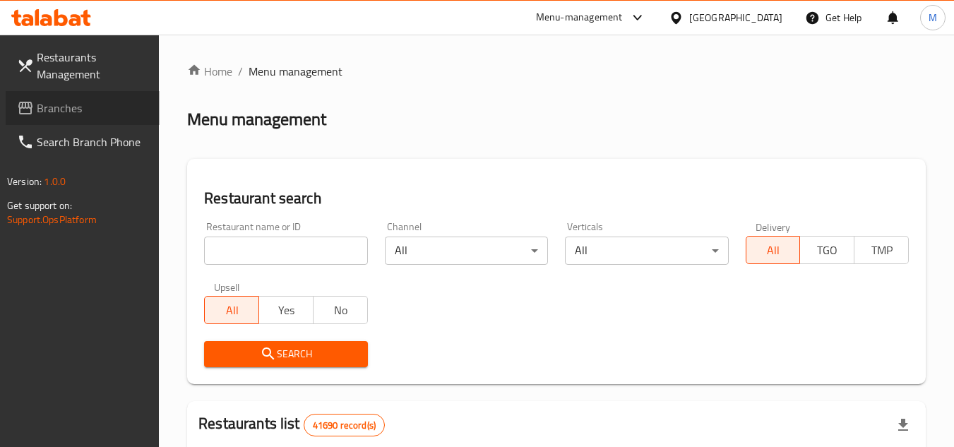
click at [51, 108] on span "Branches" at bounding box center [93, 108] width 112 height 17
click at [331, 251] on input "search" at bounding box center [285, 251] width 163 height 28
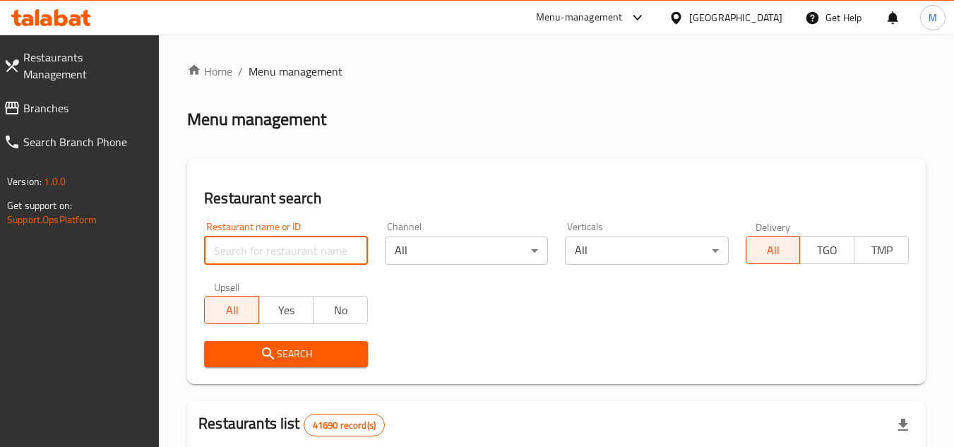
paste input "707076"
type input "707076"
click button "Search" at bounding box center [285, 354] width 163 height 26
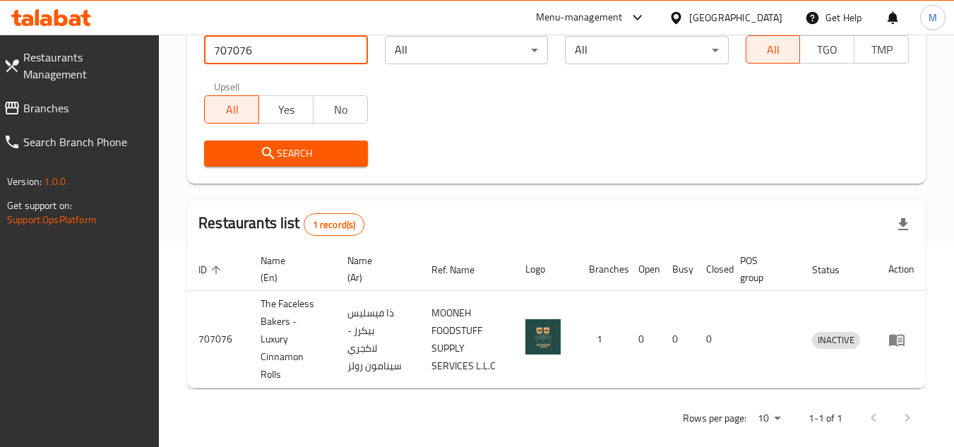
scroll to position [218, 0]
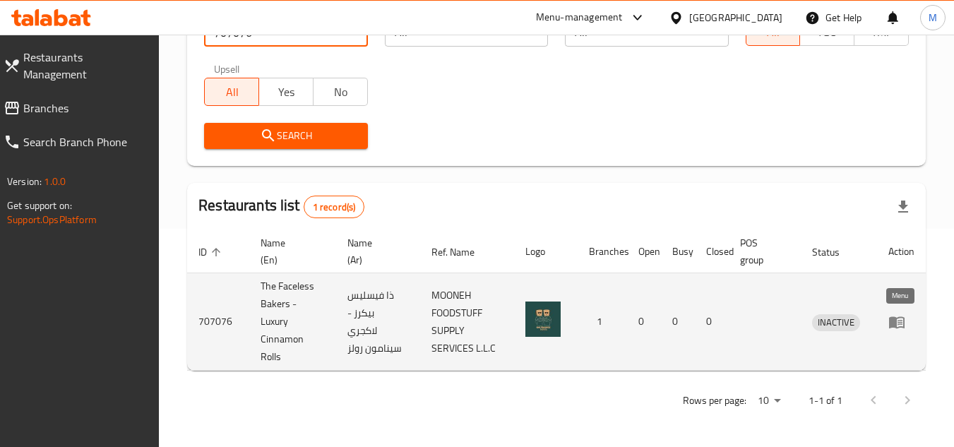
click at [903, 320] on icon "enhanced table" at bounding box center [897, 322] width 17 height 17
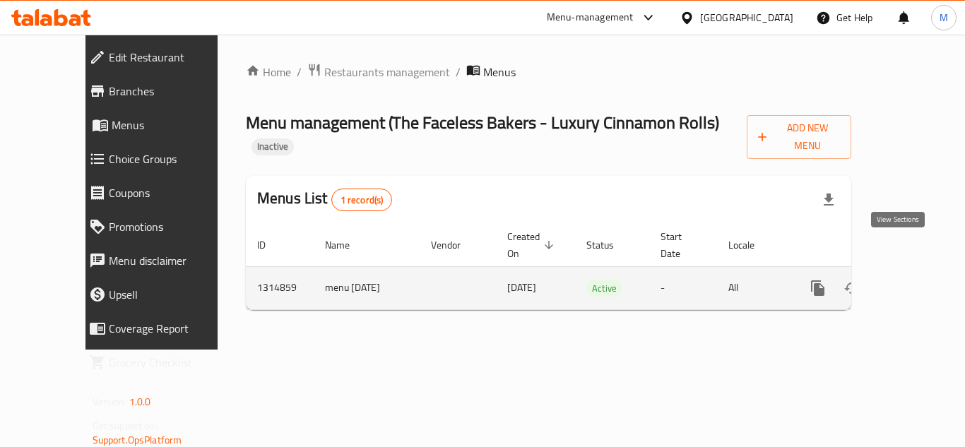
click at [911, 280] on icon "enhanced table" at bounding box center [919, 288] width 17 height 17
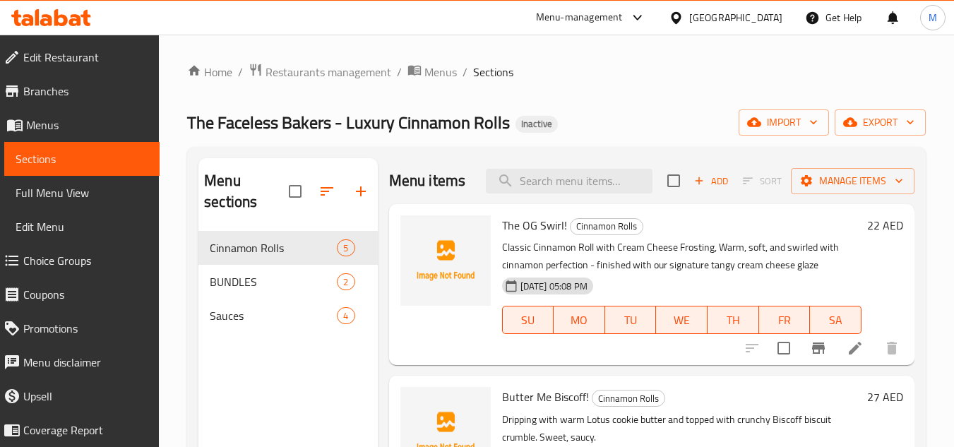
click at [936, 186] on div "Home / Restaurants management / Menus / Sections The Faceless Bakers - Luxury C…" at bounding box center [556, 340] width 795 height 610
click at [802, 124] on span "import" at bounding box center [784, 123] width 68 height 18
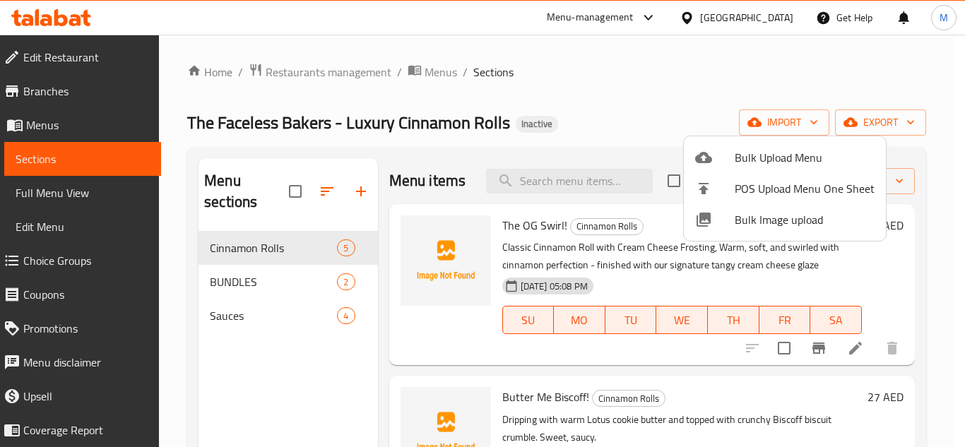
click at [764, 207] on li "Bulk Image upload" at bounding box center [785, 219] width 202 height 31
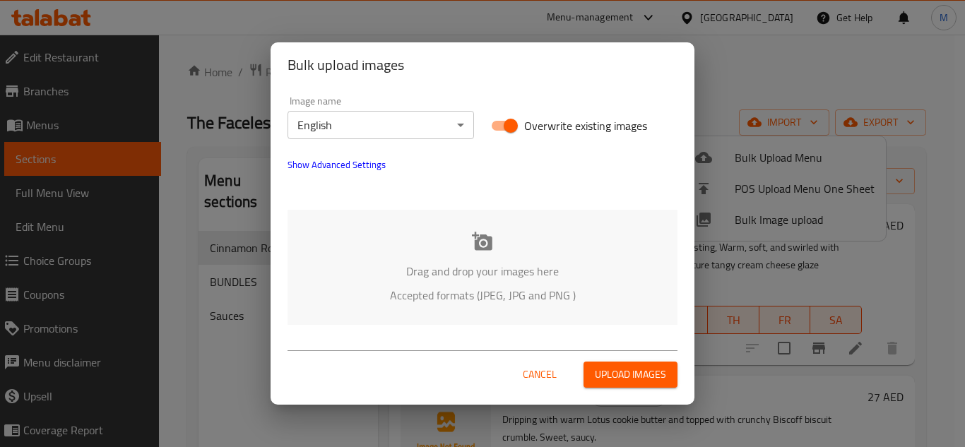
click at [390, 283] on div "Drag and drop your images here Accepted formats (JPEG, JPG and PNG )" at bounding box center [482, 267] width 390 height 115
click at [531, 380] on span "Cancel" at bounding box center [540, 375] width 34 height 18
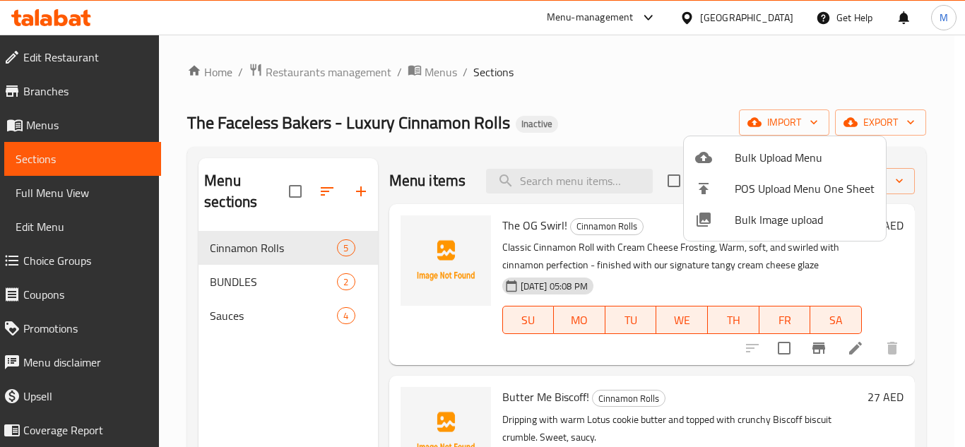
click at [224, 307] on div at bounding box center [482, 223] width 965 height 447
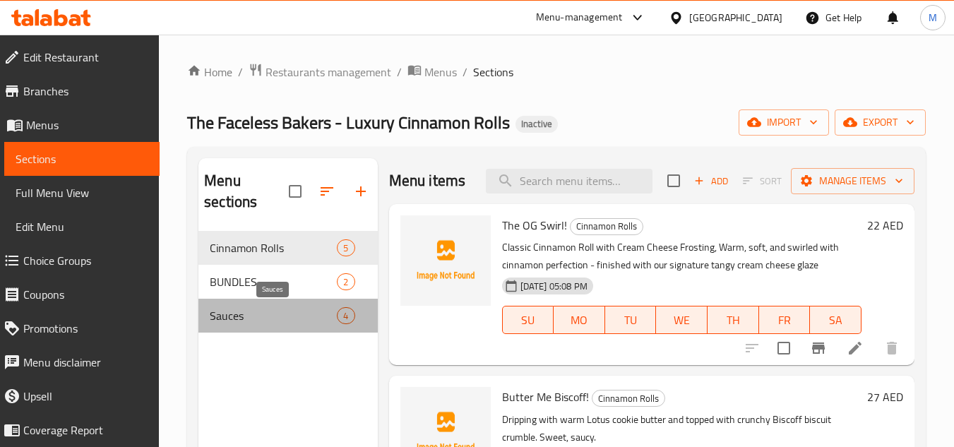
click at [224, 316] on span "Sauces" at bounding box center [273, 315] width 127 height 17
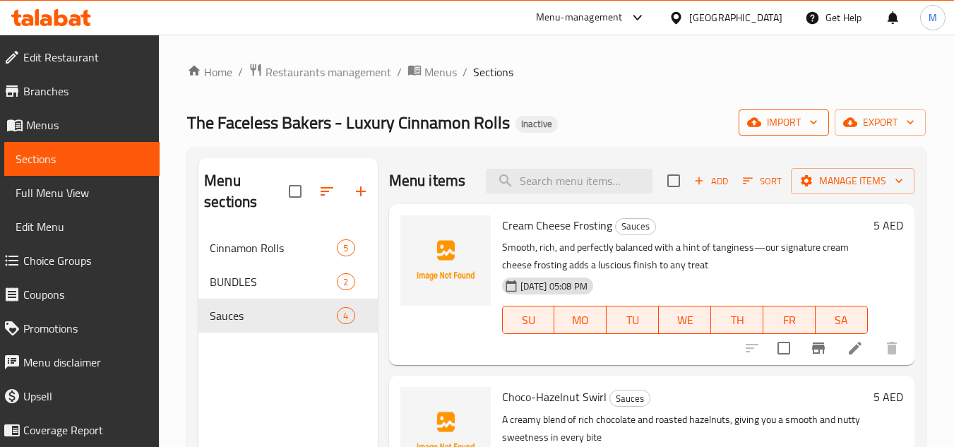
click at [805, 119] on span "import" at bounding box center [784, 123] width 68 height 18
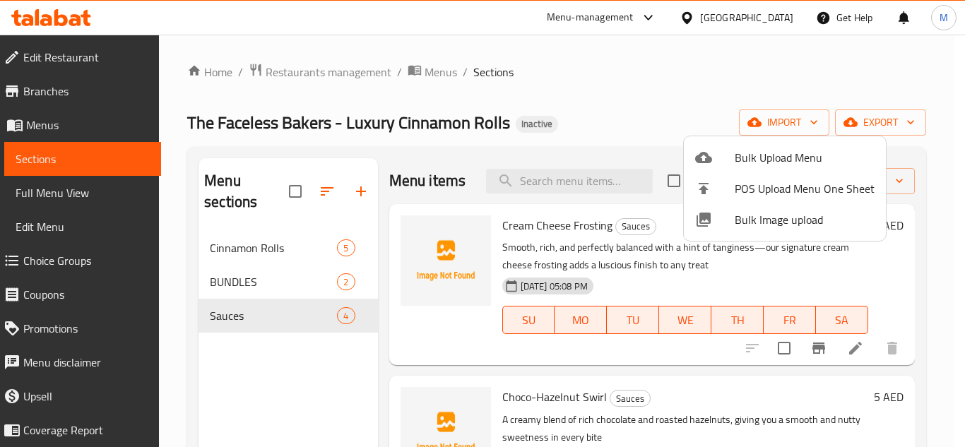
click at [735, 222] on span "Bulk Image upload" at bounding box center [805, 219] width 140 height 17
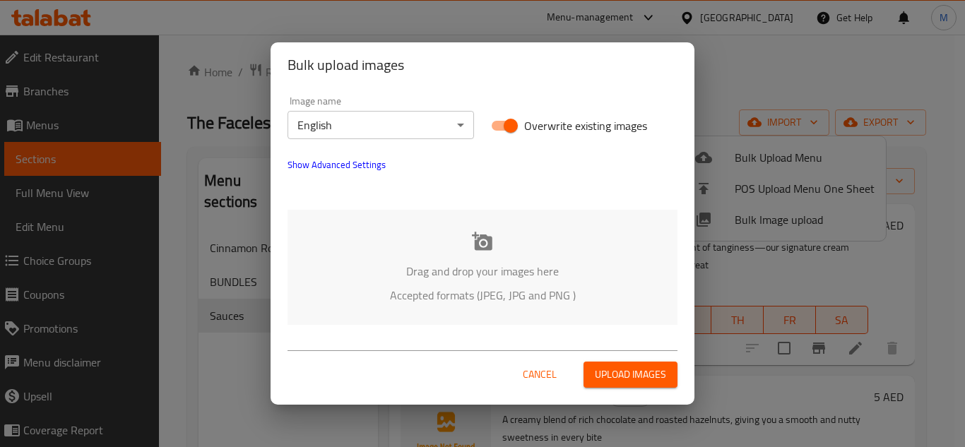
click at [377, 243] on div "Drag and drop your images here Accepted formats (JPEG, JPG and PNG )" at bounding box center [482, 267] width 390 height 115
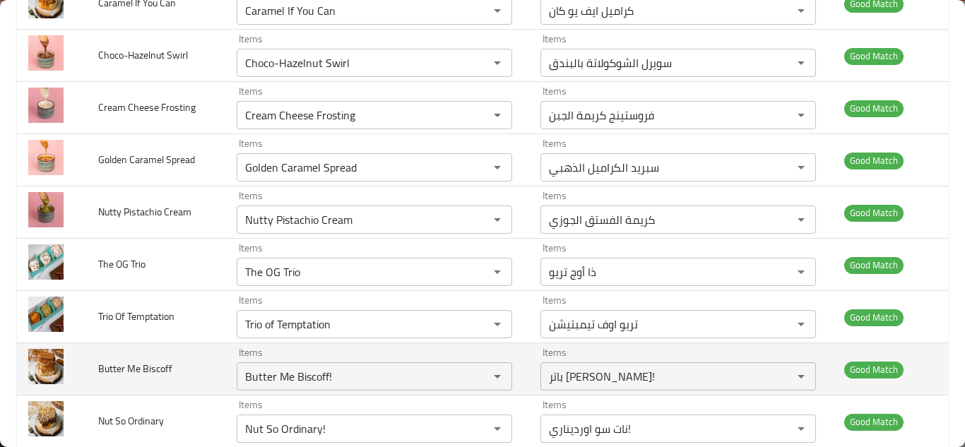
scroll to position [372, 0]
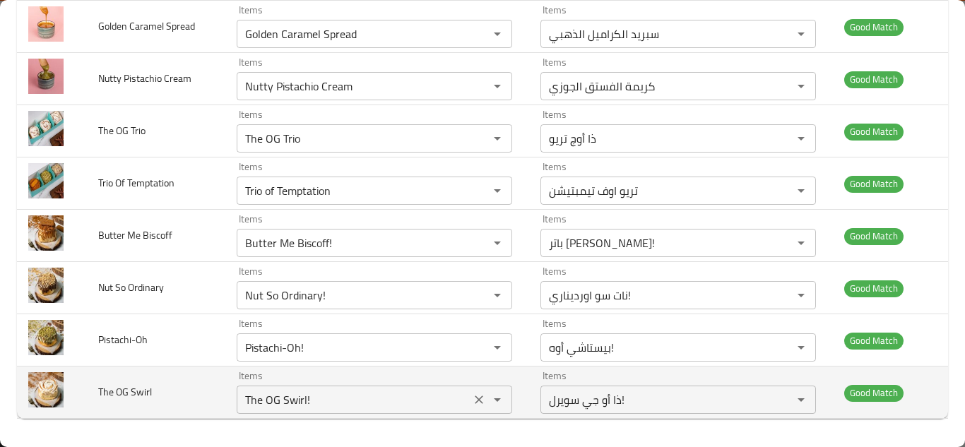
click at [280, 394] on Swirl "The OG Swirl!" at bounding box center [353, 400] width 225 height 20
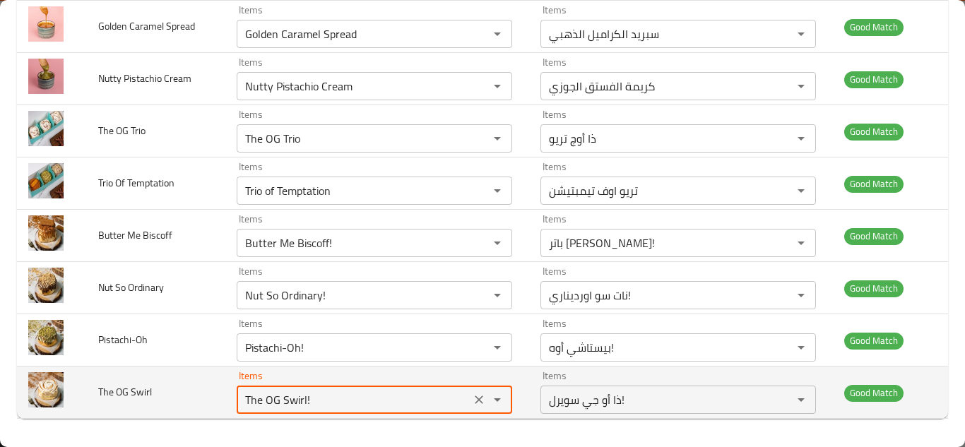
click at [280, 394] on Swirl "The OG Swirl!" at bounding box center [353, 400] width 225 height 20
click at [475, 399] on icon "Clear" at bounding box center [479, 400] width 8 height 8
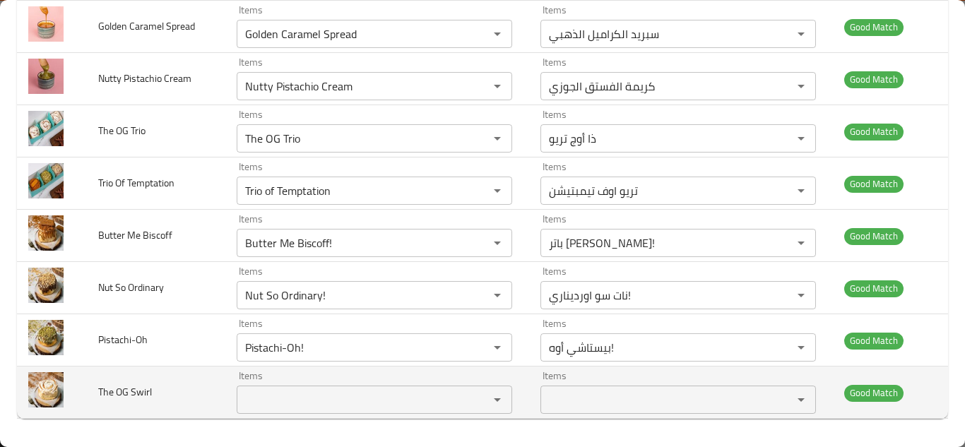
click at [183, 385] on td "The OG Swirl" at bounding box center [156, 393] width 138 height 52
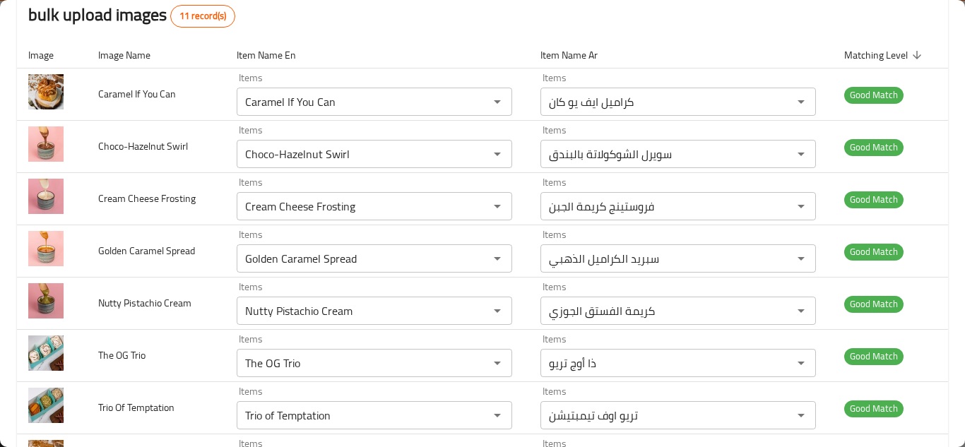
scroll to position [0, 0]
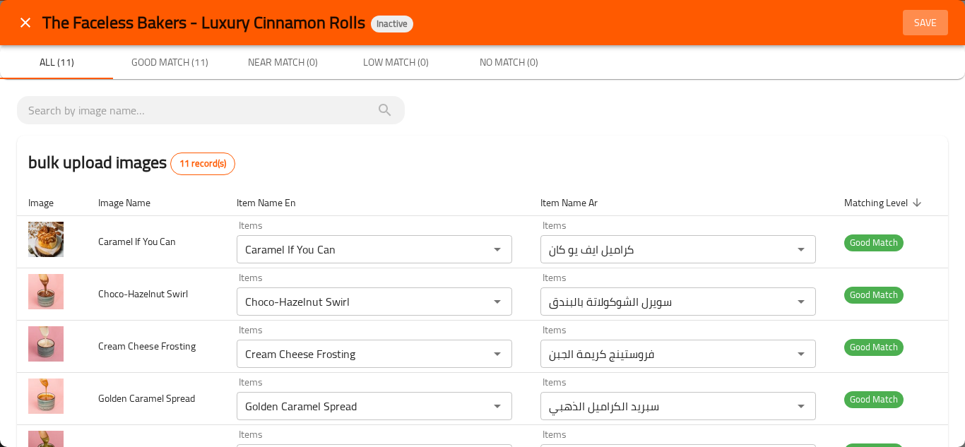
click at [909, 18] on span "Save" at bounding box center [925, 23] width 34 height 18
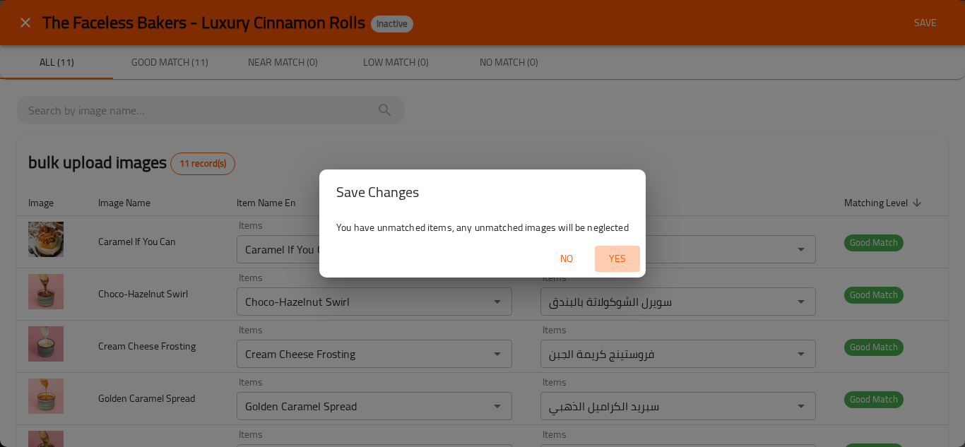
click at [616, 256] on span "Yes" at bounding box center [617, 259] width 34 height 18
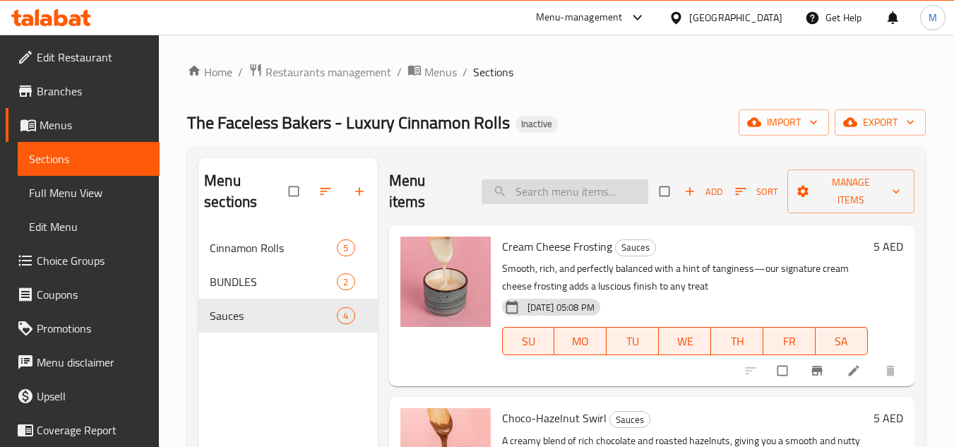
click at [537, 196] on input "search" at bounding box center [565, 191] width 167 height 25
paste input "The OG Swirl!"
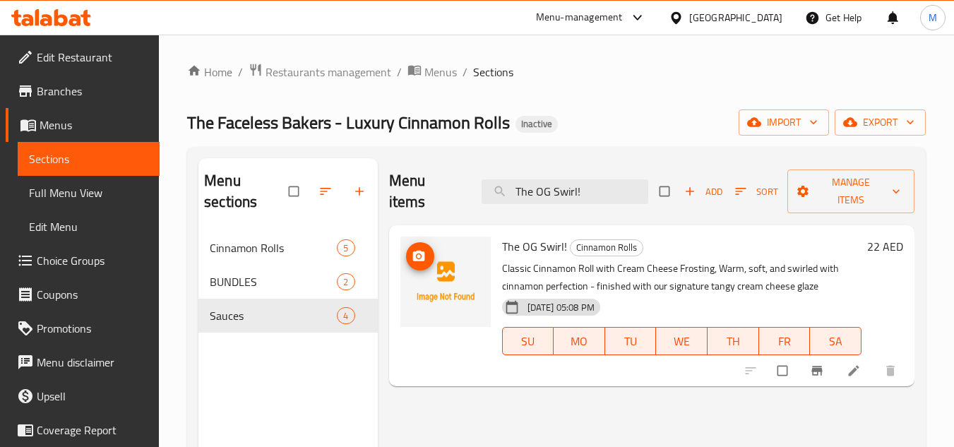
type input "The OG Swirl!"
click at [420, 256] on circle "upload picture" at bounding box center [419, 256] width 4 height 4
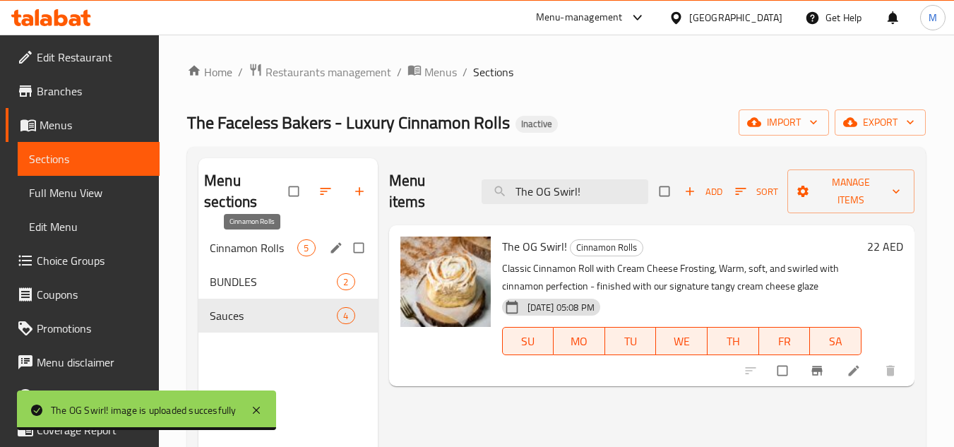
click at [258, 245] on span "Cinnamon Rolls" at bounding box center [254, 247] width 88 height 17
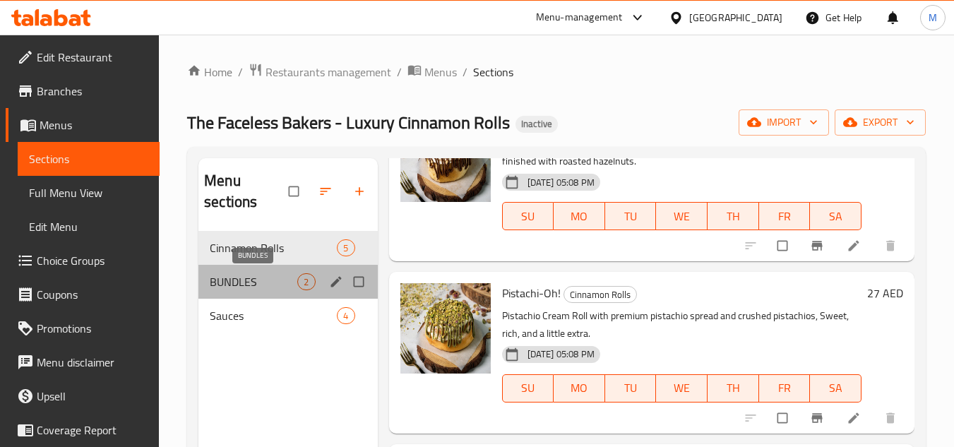
click at [254, 283] on span "BUNDLES" at bounding box center [254, 281] width 88 height 17
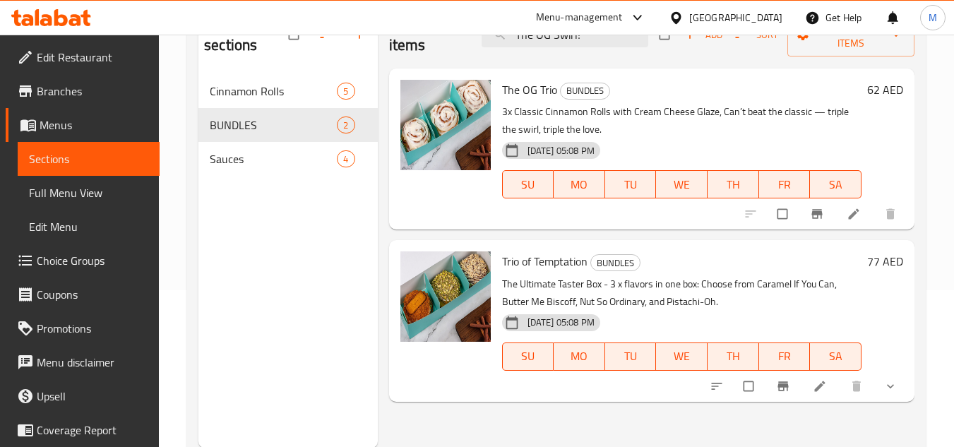
scroll to position [198, 0]
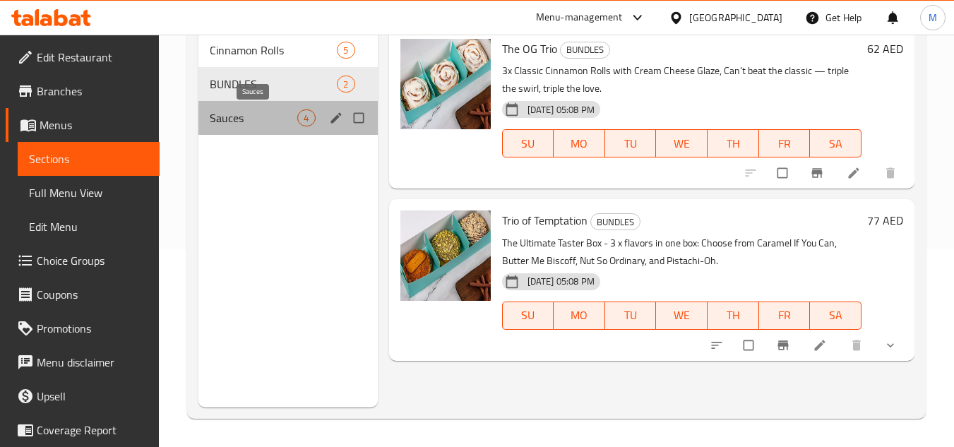
click at [242, 119] on span "Sauces" at bounding box center [254, 117] width 88 height 17
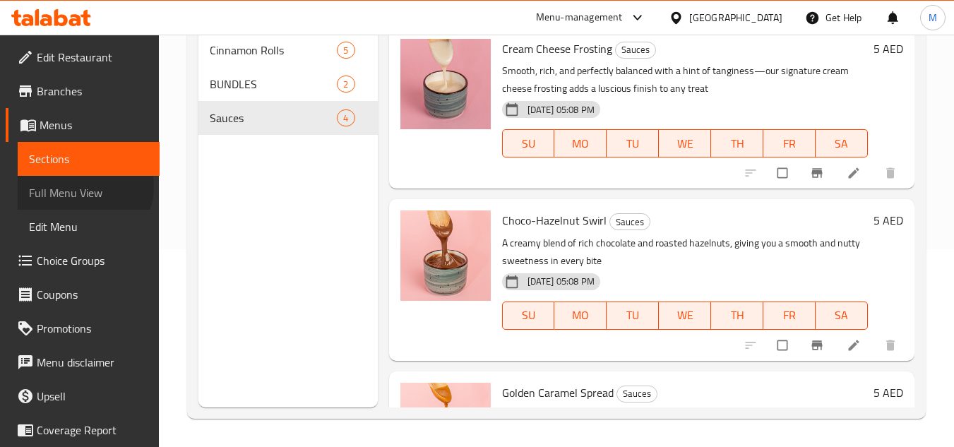
click at [83, 186] on span "Full Menu View" at bounding box center [88, 192] width 119 height 17
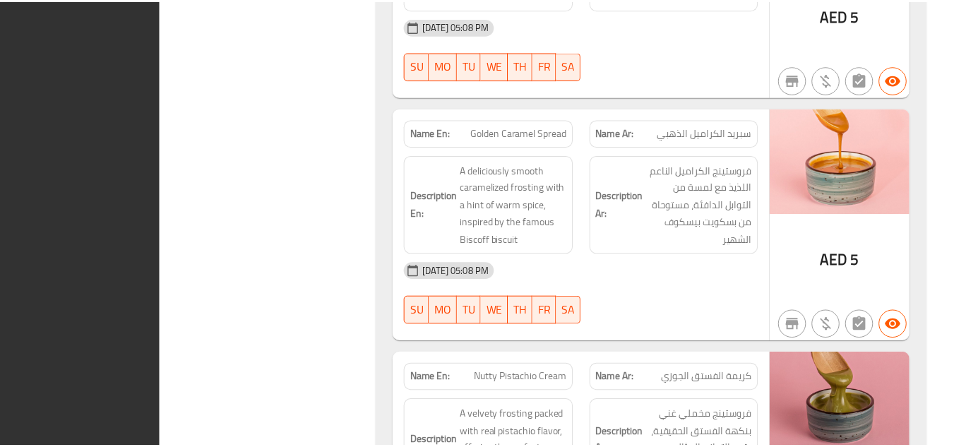
scroll to position [2925, 0]
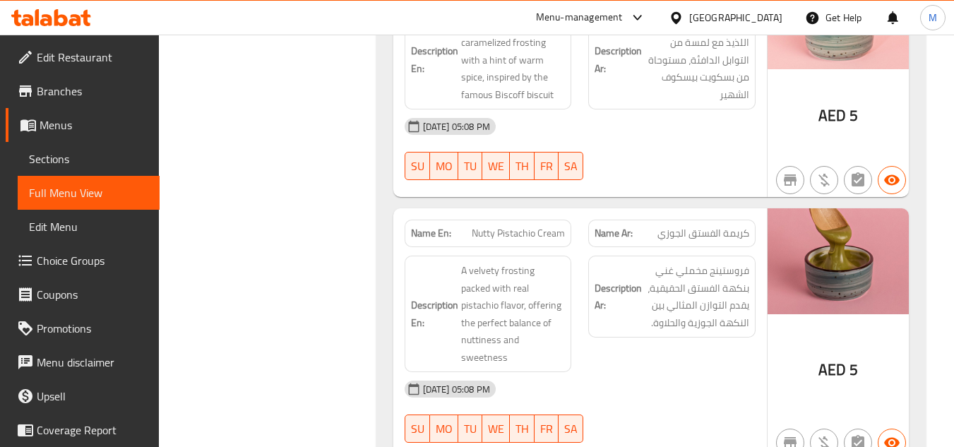
click at [86, 46] on link "Edit Restaurant" at bounding box center [83, 57] width 154 height 34
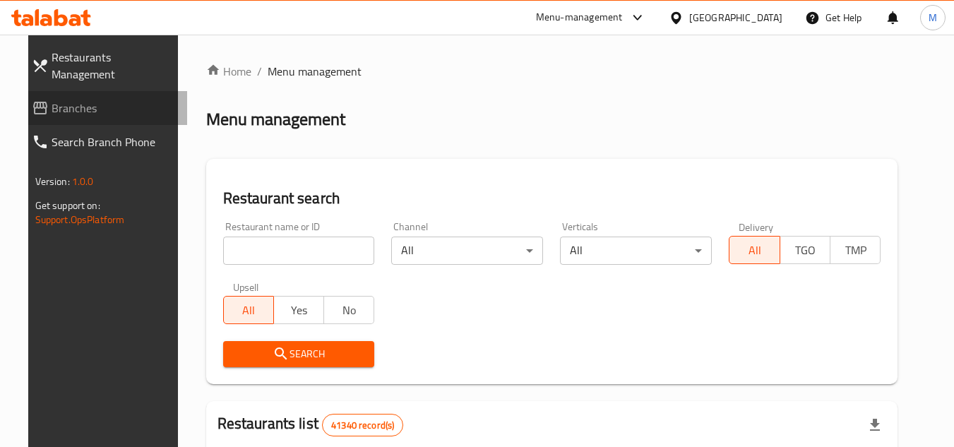
click at [100, 100] on span "Branches" at bounding box center [114, 108] width 125 height 17
click at [98, 100] on span "Branches" at bounding box center [114, 108] width 125 height 17
click at [107, 100] on span "Branches" at bounding box center [114, 108] width 125 height 17
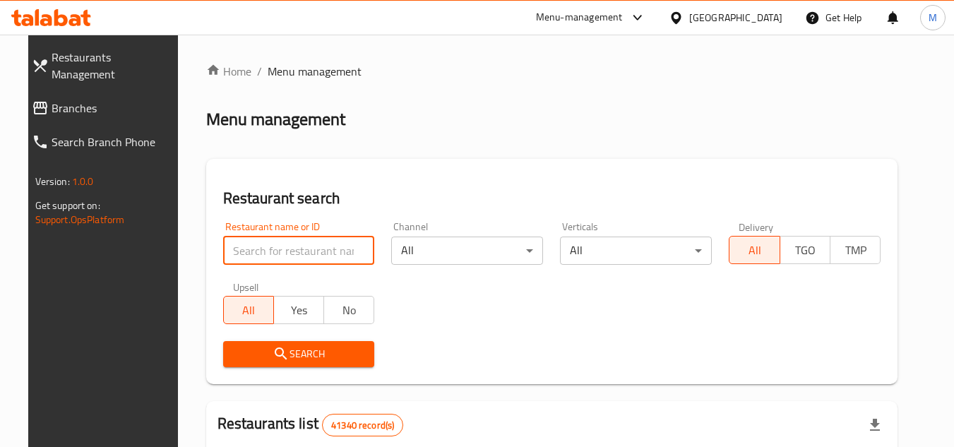
click at [331, 242] on input "search" at bounding box center [299, 251] width 152 height 28
type input "706900"
click button "Search" at bounding box center [299, 354] width 152 height 26
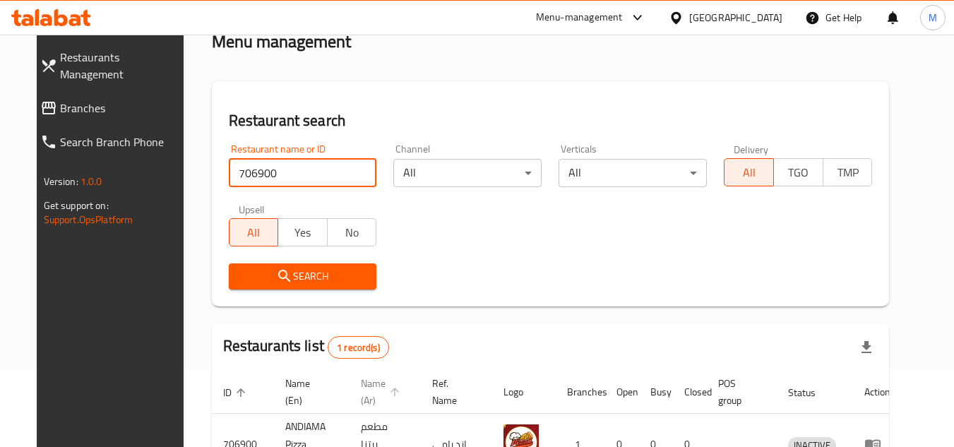
scroll to position [171, 0]
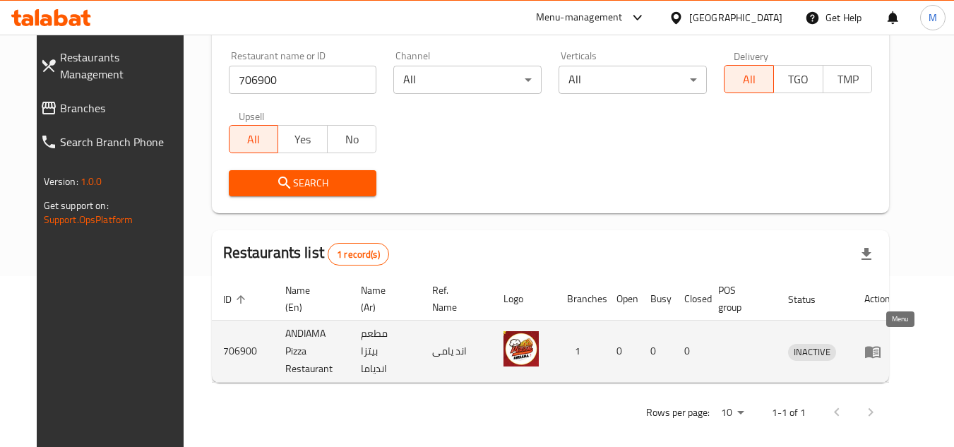
click at [881, 354] on icon "enhanced table" at bounding box center [873, 351] width 17 height 17
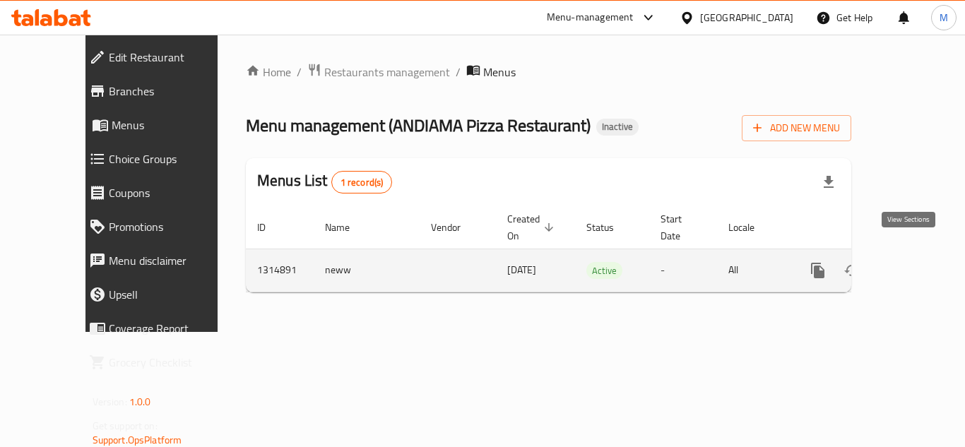
click at [911, 262] on icon "enhanced table" at bounding box center [919, 270] width 17 height 17
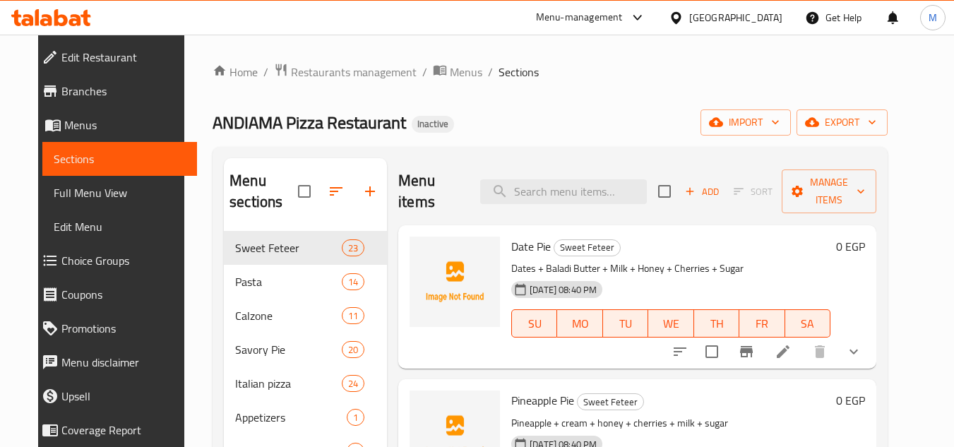
click at [916, 274] on div "Home / Restaurants management / Menus / Sections ANDIAMA Pizza Restaurant Inact…" at bounding box center [550, 340] width 732 height 610
click at [545, 186] on input "search" at bounding box center [563, 191] width 167 height 25
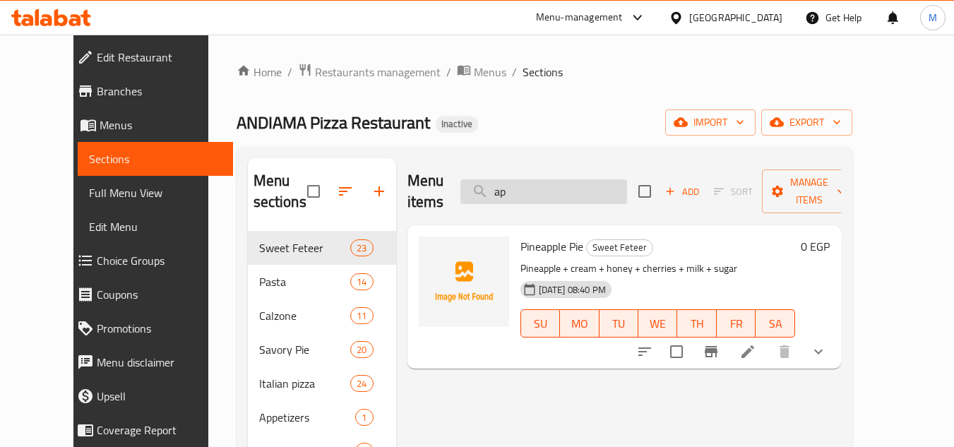
type input "a"
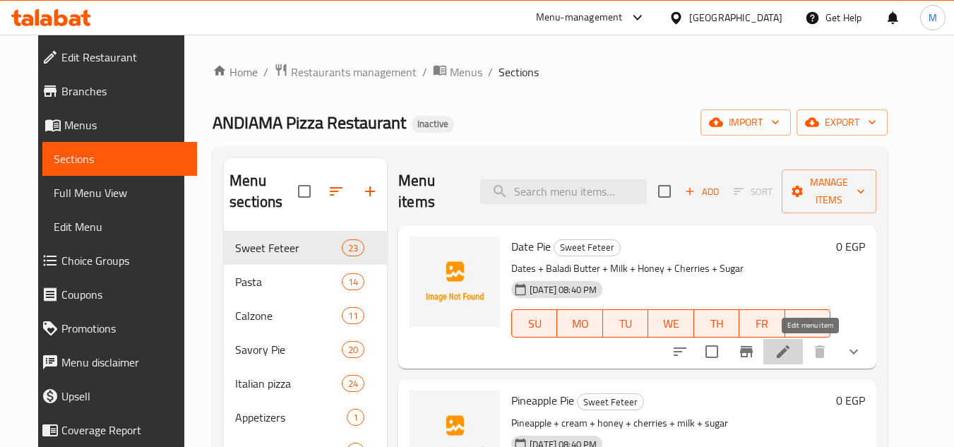
click at [792, 352] on icon at bounding box center [783, 351] width 17 height 17
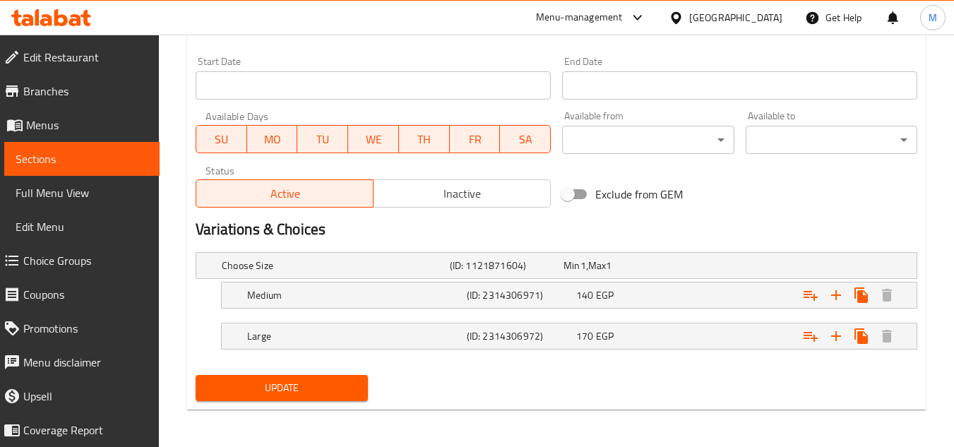
scroll to position [583, 0]
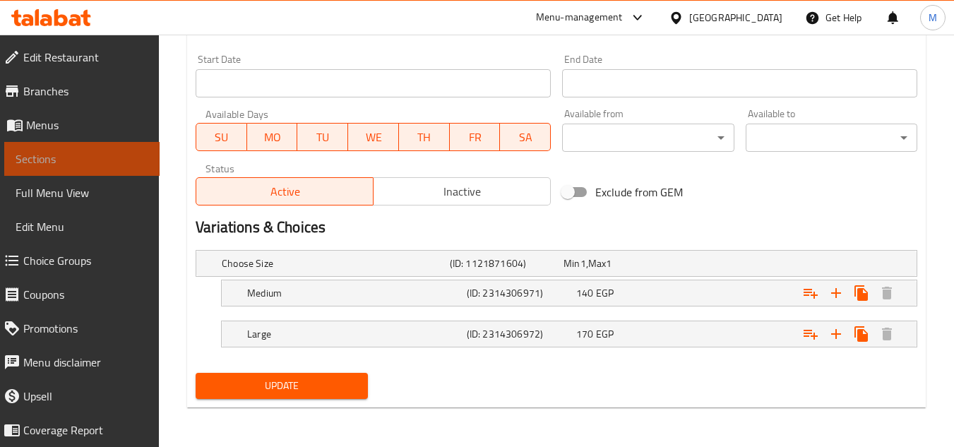
click at [113, 155] on span "Sections" at bounding box center [82, 158] width 133 height 17
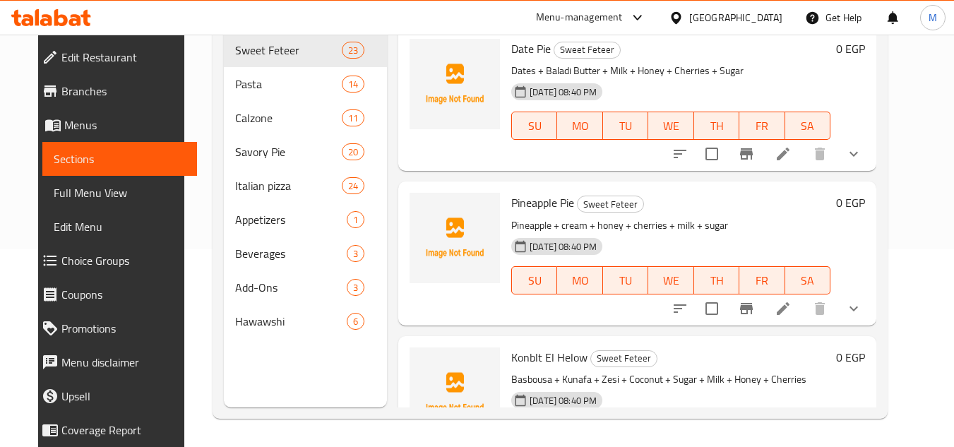
scroll to position [198, 0]
click at [916, 177] on div "Home / Restaurants management / Menus / Sections ANDIAMA Pizza Restaurant Inact…" at bounding box center [550, 142] width 732 height 610
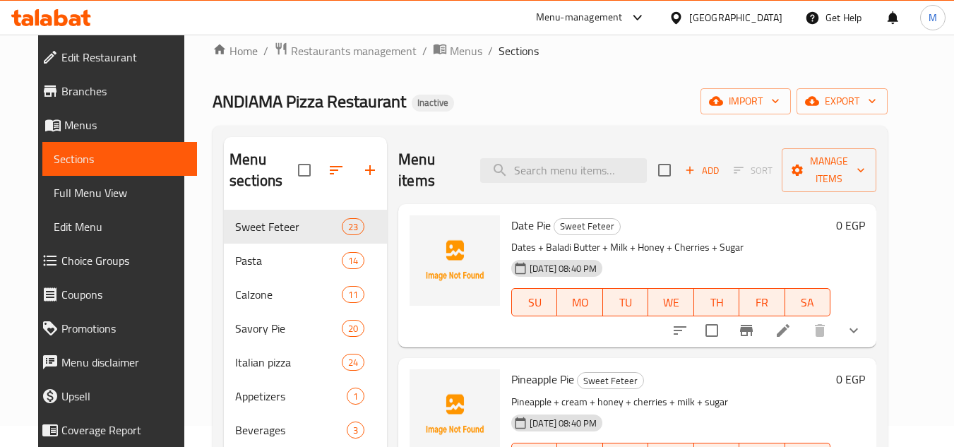
scroll to position [0, 0]
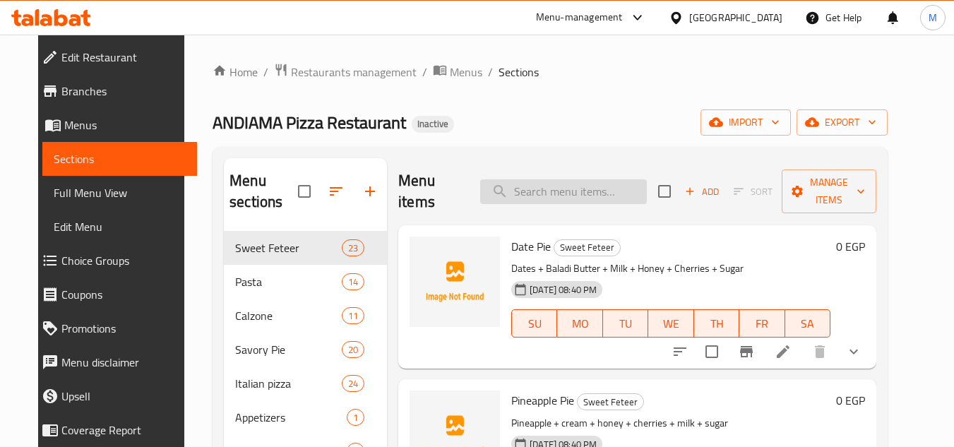
click at [531, 188] on input "search" at bounding box center [563, 191] width 167 height 25
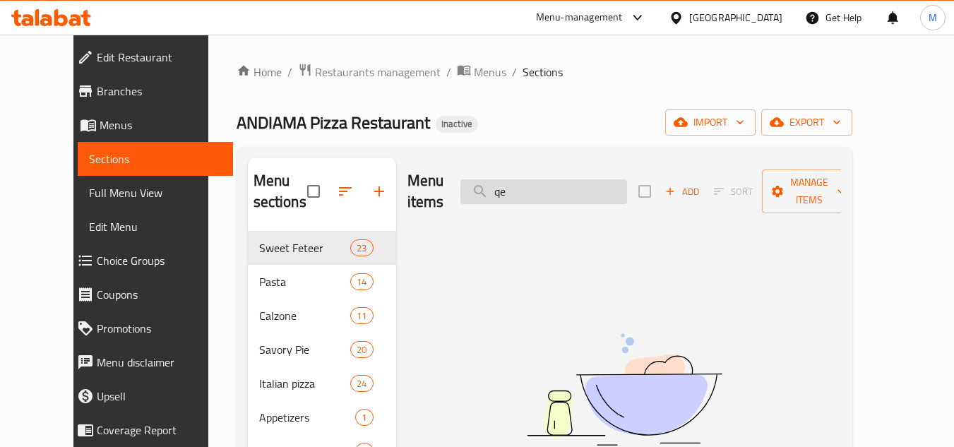
type input "q"
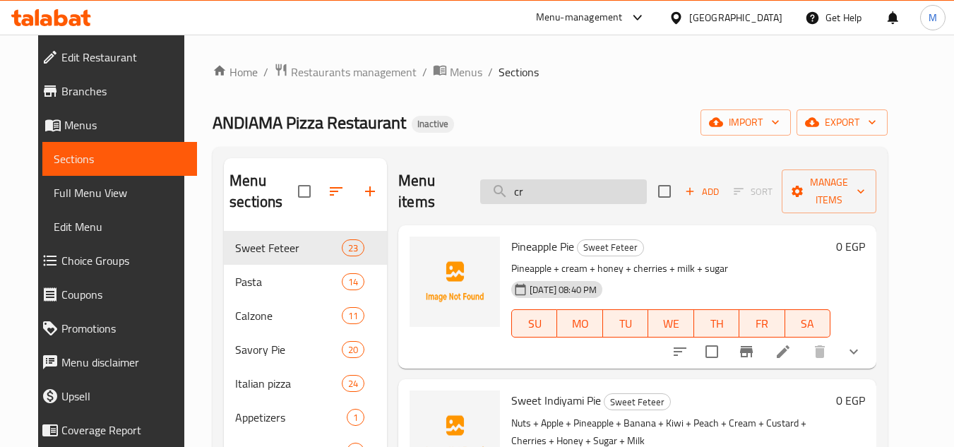
type input "c"
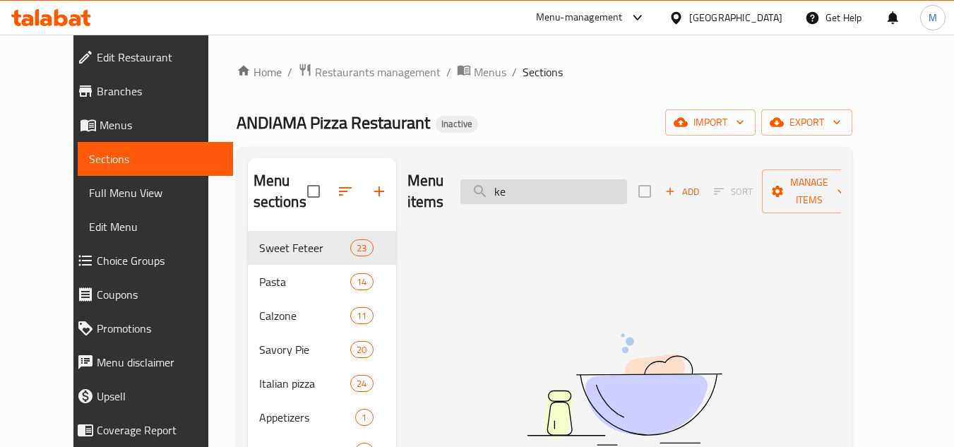
type input "k"
type input "q"
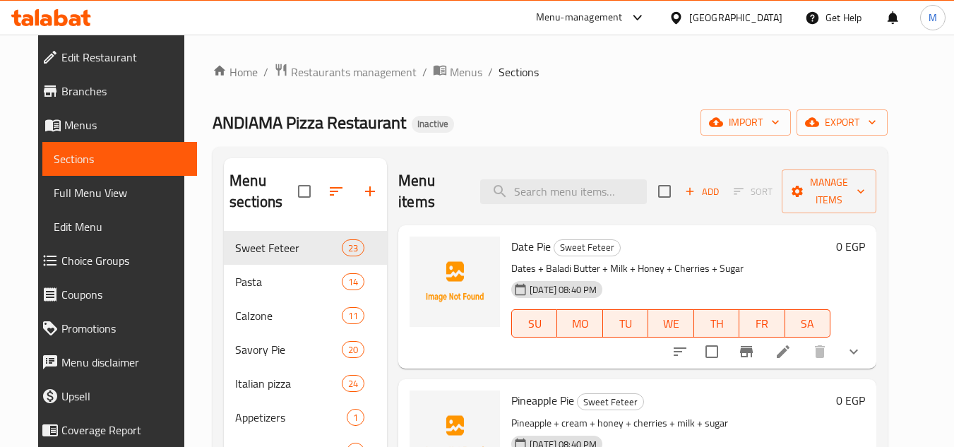
click at [556, 128] on div "ANDIAMA Pizza Restaurant Inactive import export" at bounding box center [550, 122] width 675 height 26
click at [779, 121] on icon "button" at bounding box center [775, 123] width 7 height 4
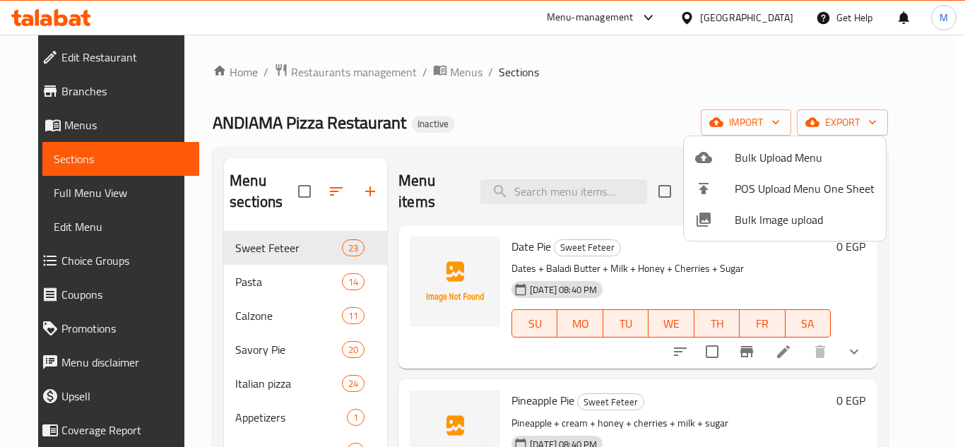
click at [741, 220] on span "Bulk Image upload" at bounding box center [805, 219] width 140 height 17
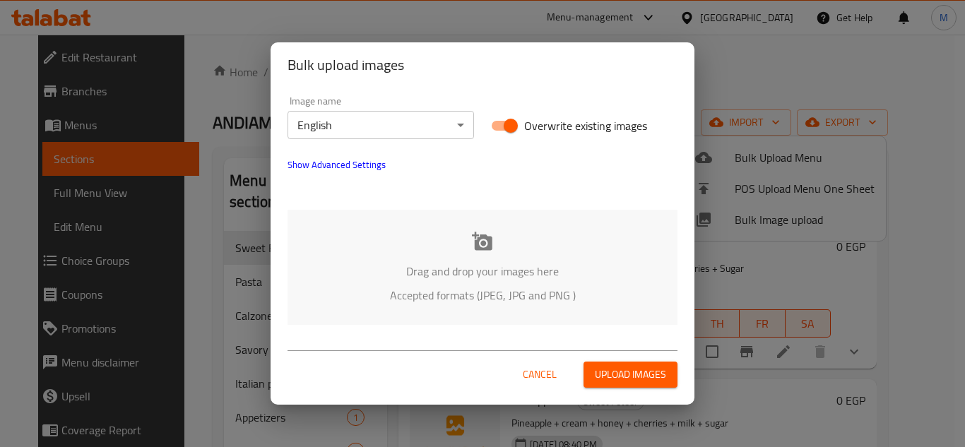
click at [427, 215] on div "Drag and drop your images here Accepted formats (JPEG, JPG and PNG )" at bounding box center [482, 267] width 390 height 115
click at [549, 374] on span "Cancel" at bounding box center [540, 375] width 34 height 18
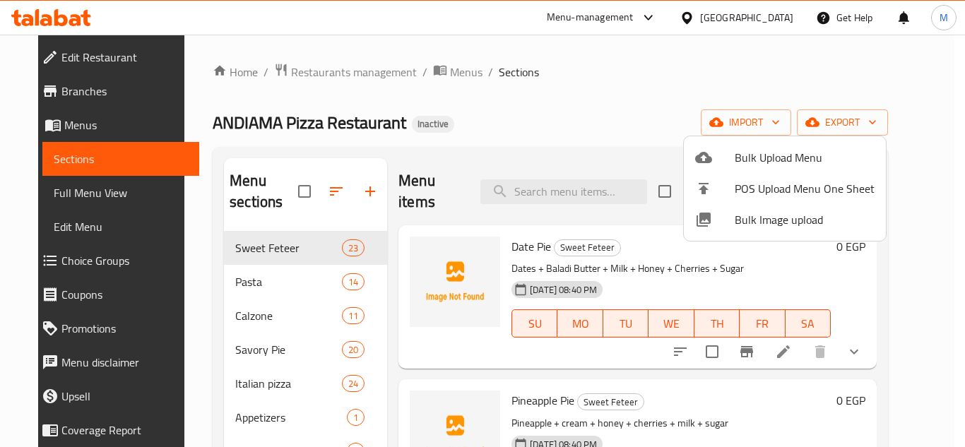
click at [256, 350] on div at bounding box center [482, 223] width 965 height 447
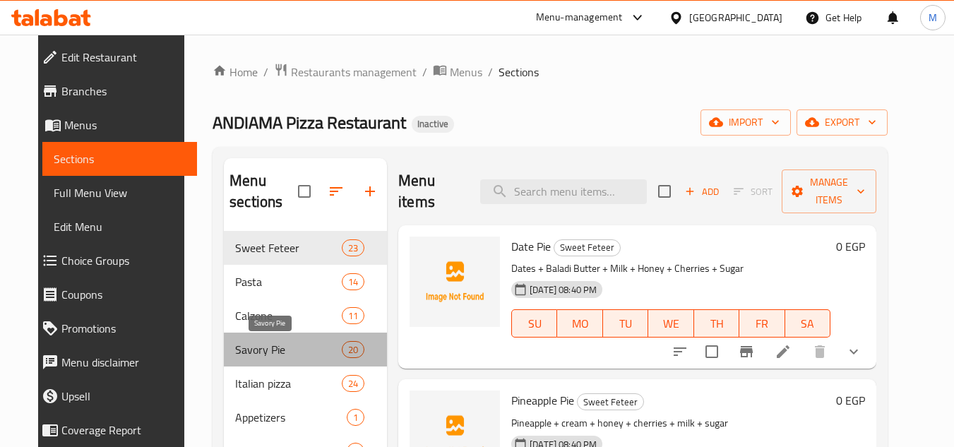
click at [256, 350] on span "Savory Pie" at bounding box center [288, 349] width 107 height 17
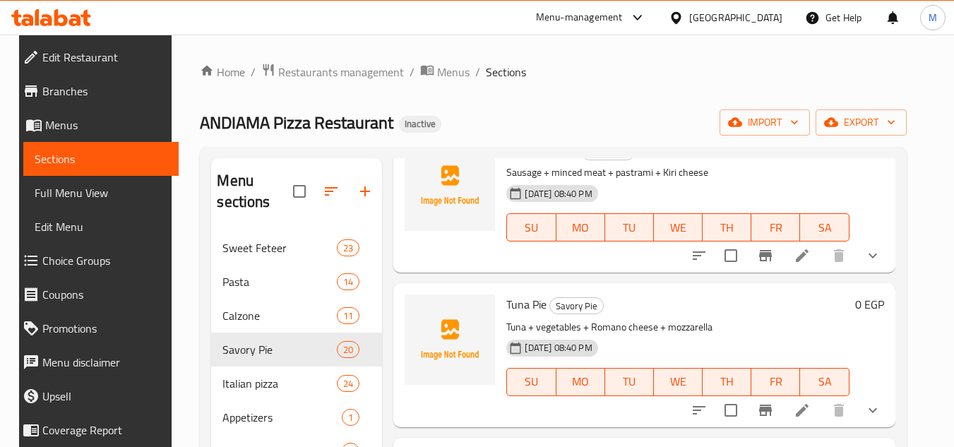
scroll to position [424, 0]
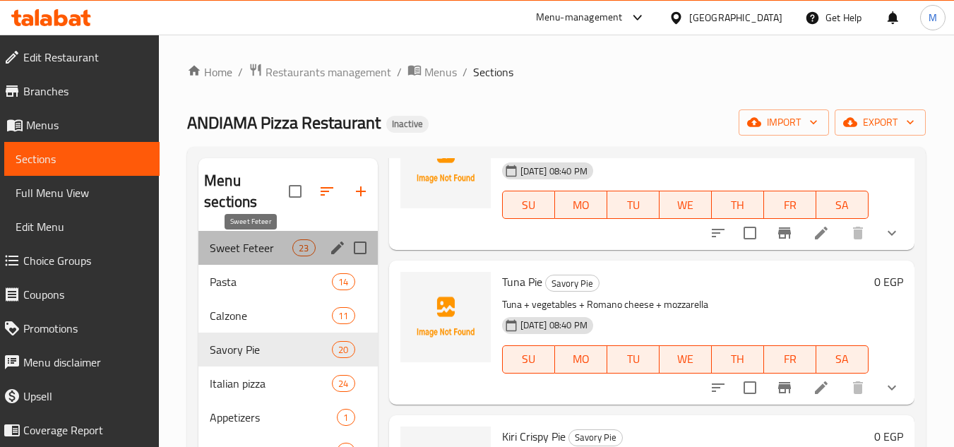
click at [249, 245] on span "Sweet Feteer" at bounding box center [251, 247] width 83 height 17
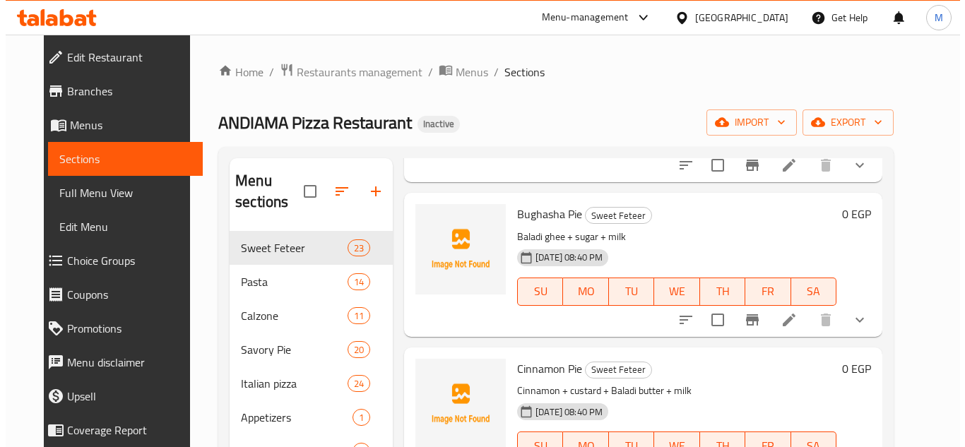
scroll to position [1201, 0]
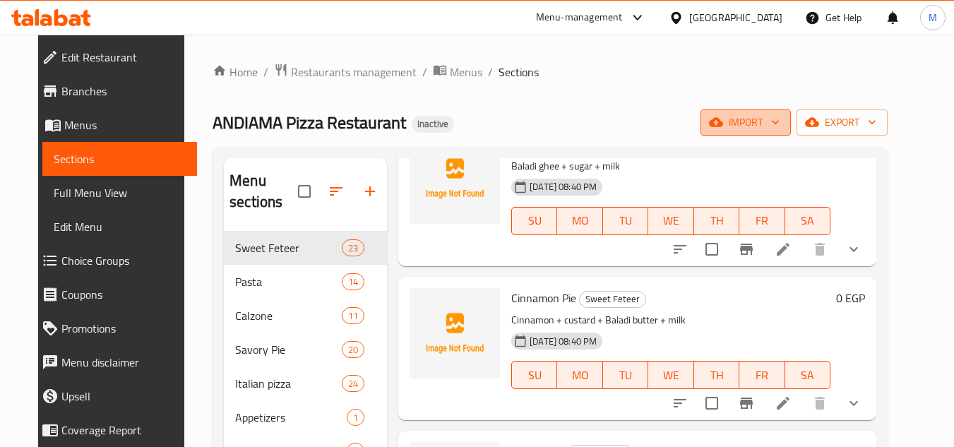
click at [783, 117] on icon "button" at bounding box center [775, 122] width 14 height 14
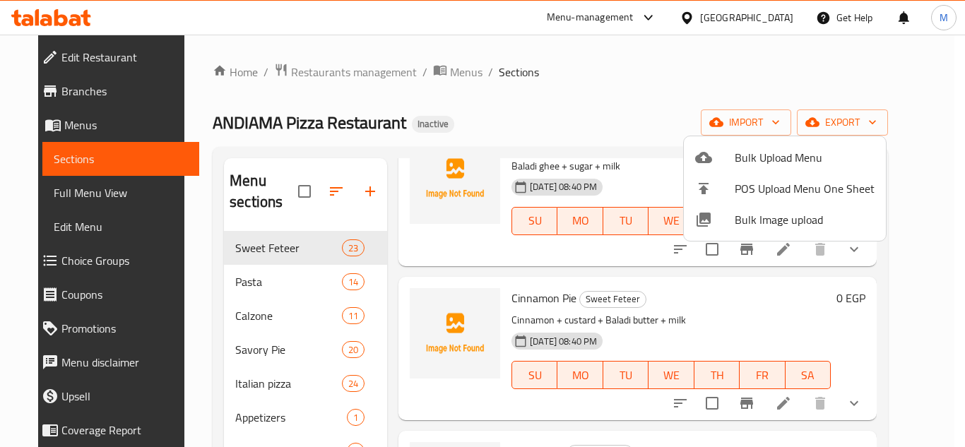
click at [743, 214] on span "Bulk Image upload" at bounding box center [805, 219] width 140 height 17
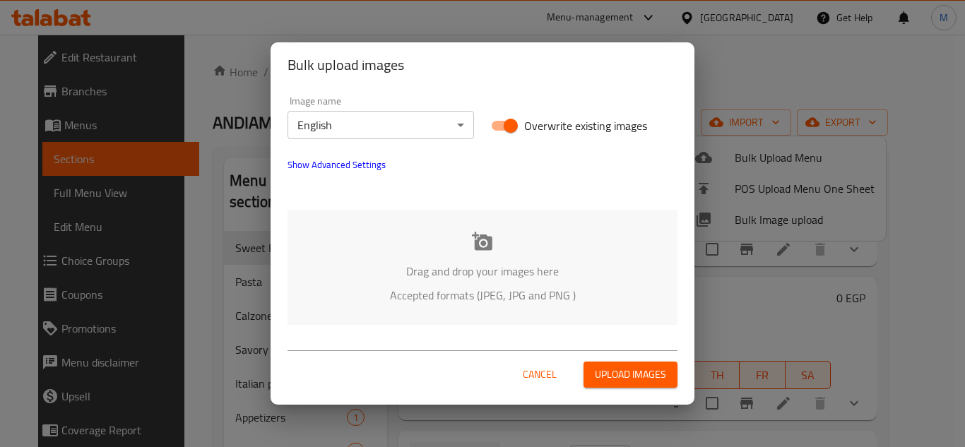
click at [367, 230] on div "Drag and drop your images here Accepted formats (JPEG, JPG and PNG )" at bounding box center [482, 267] width 390 height 115
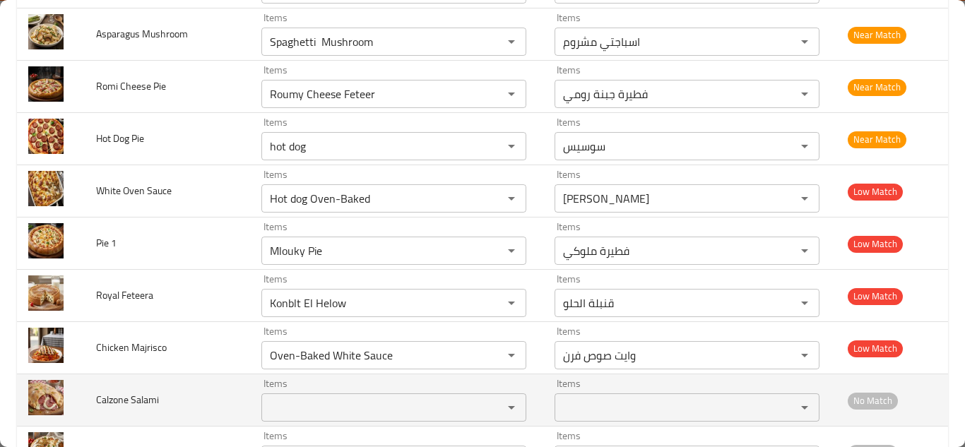
scroll to position [5390, 0]
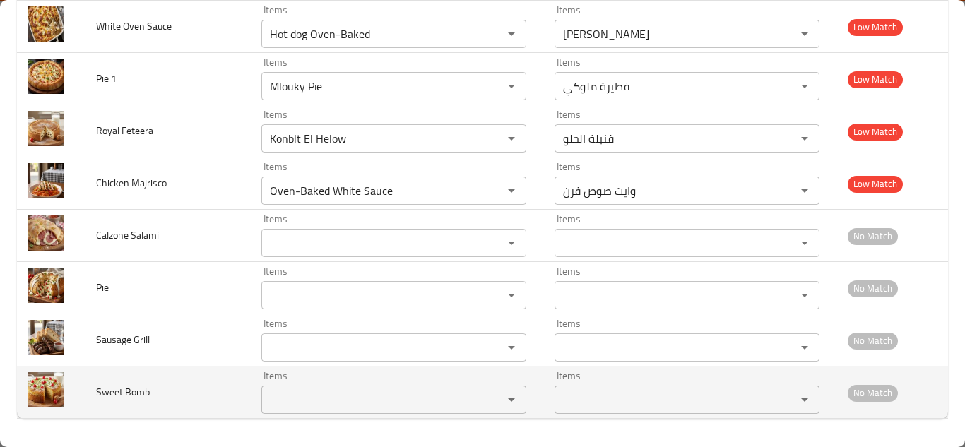
click at [283, 409] on Bomb "Items" at bounding box center [373, 400] width 215 height 20
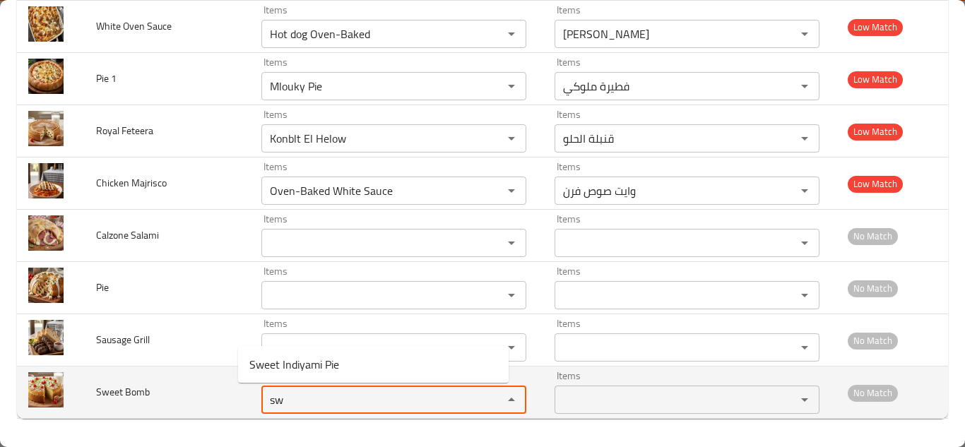
type Bomb "s"
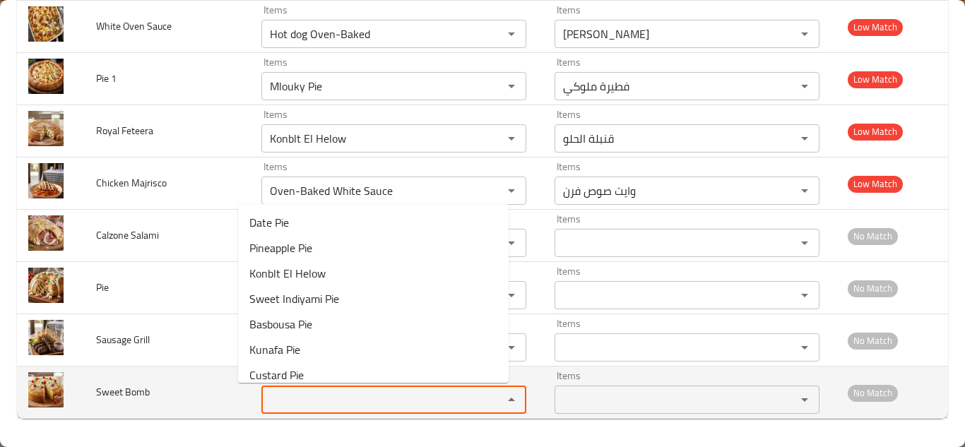
click at [126, 389] on span "Sweet Bomb" at bounding box center [123, 392] width 54 height 18
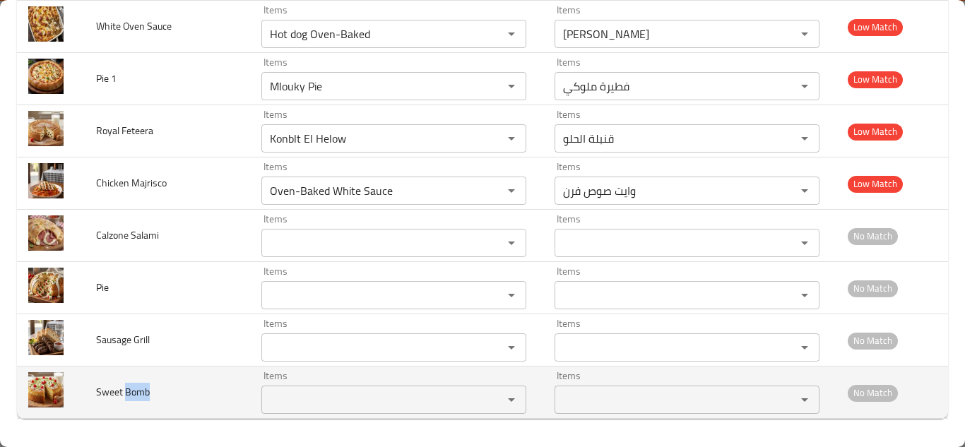
click at [126, 389] on span "Sweet Bomb" at bounding box center [123, 392] width 54 height 18
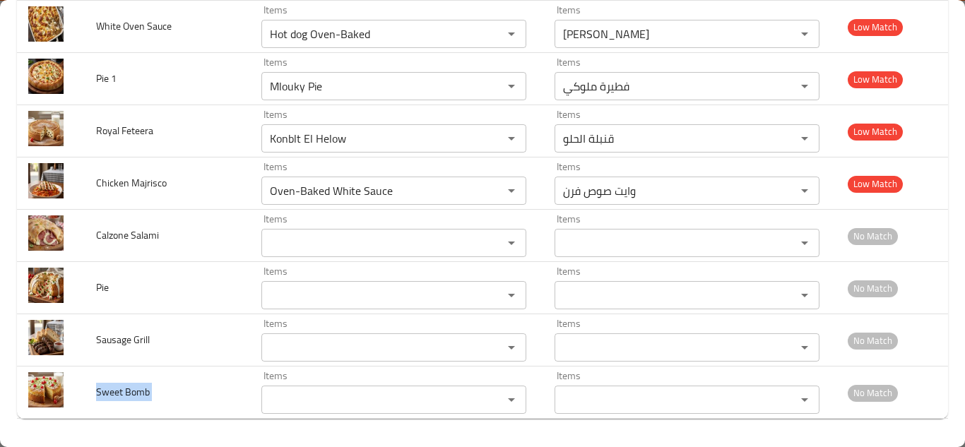
copy span "Sweet Bomb"
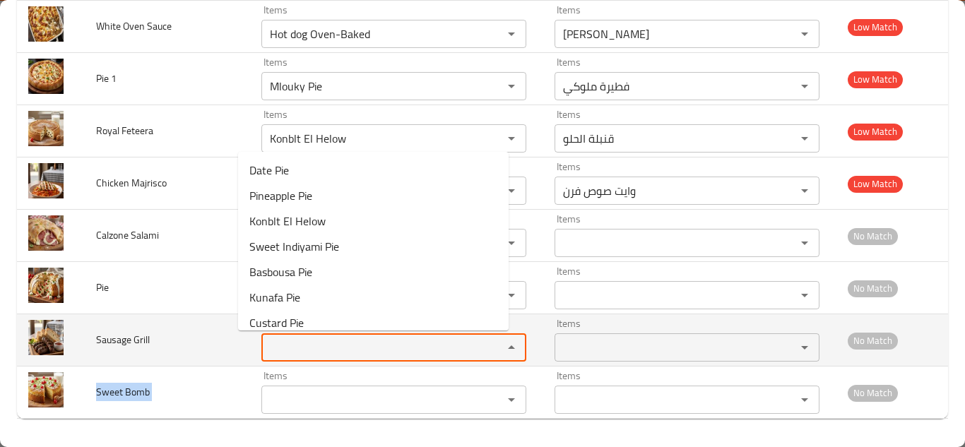
click at [285, 349] on Grill "Items" at bounding box center [373, 348] width 215 height 20
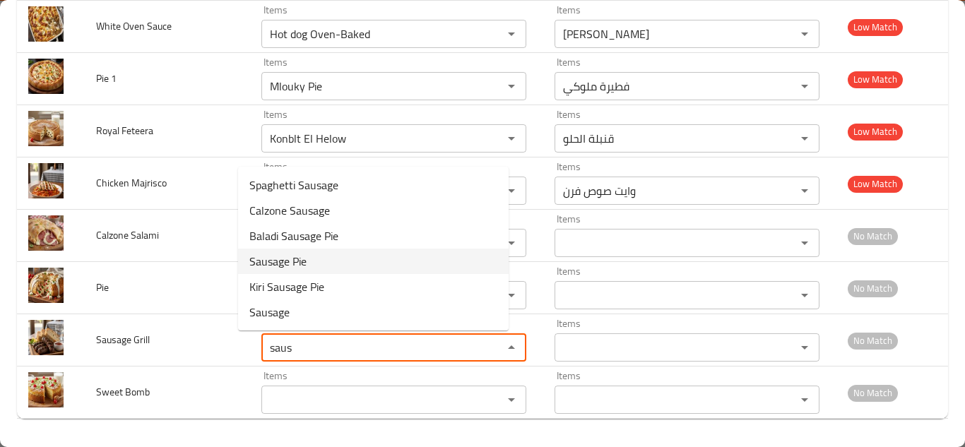
click at [302, 257] on span "Sausage Pie" at bounding box center [277, 261] width 57 height 17
type Grill "Sausage Pie"
type Grill-ar "فطيرة سوسيس"
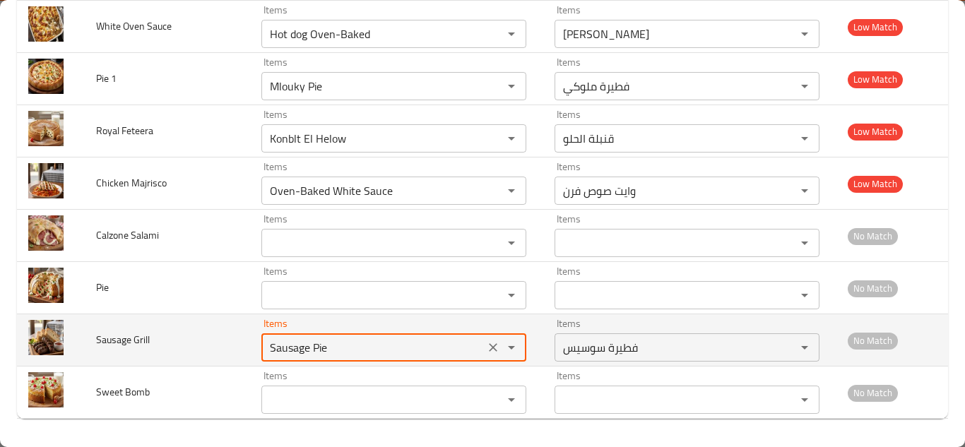
click at [345, 347] on Grill "Sausage Pie" at bounding box center [373, 348] width 215 height 20
click at [354, 343] on Grill "Sausage Pie" at bounding box center [373, 348] width 215 height 20
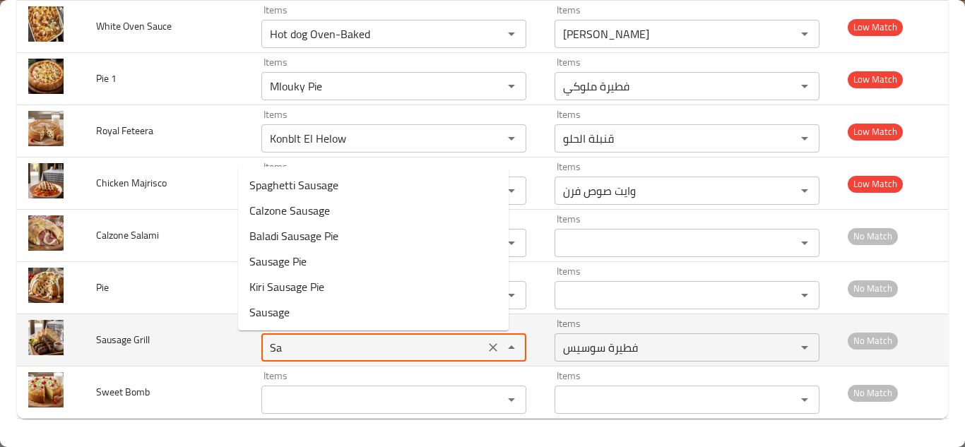
type Grill "S"
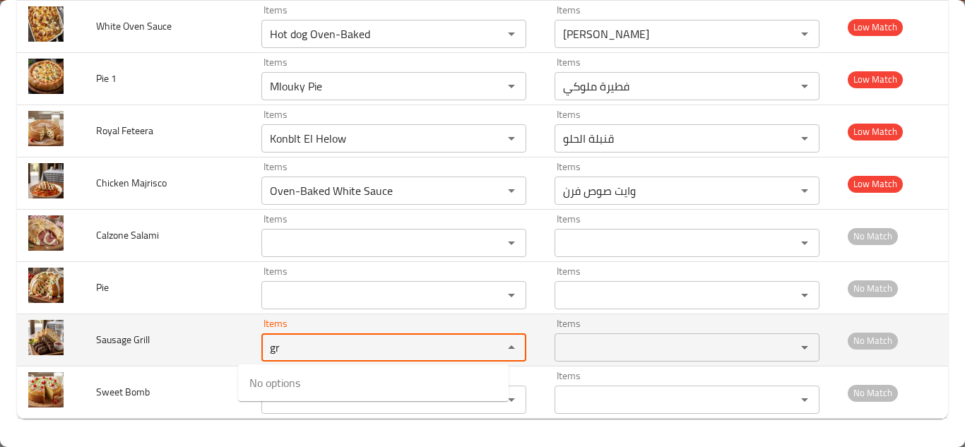
type Grill "g"
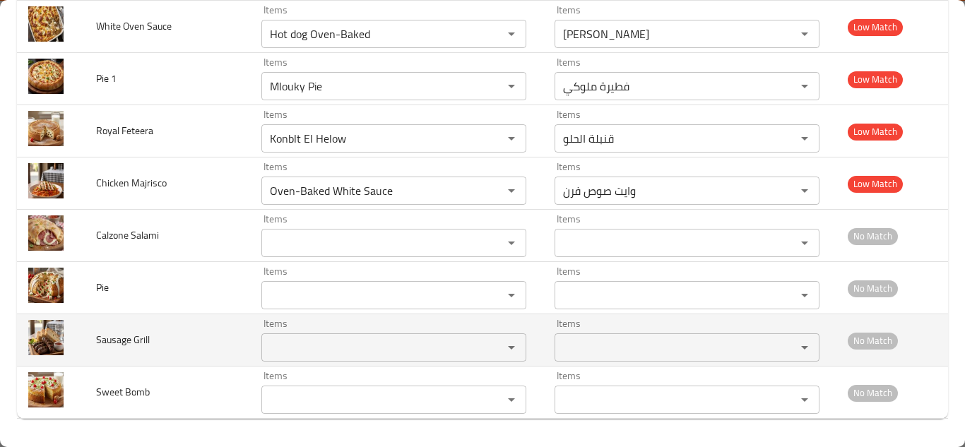
click at [127, 343] on span "Sausage Grill" at bounding box center [123, 340] width 54 height 18
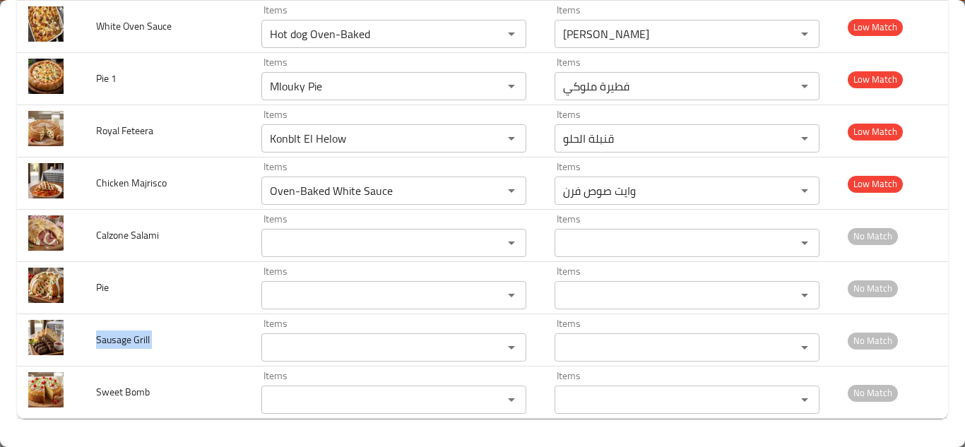
copy span "Sausage Grill"
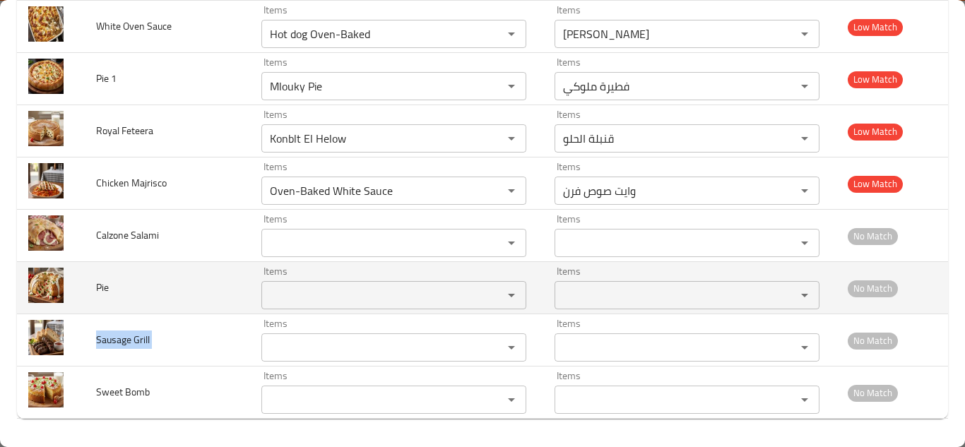
click at [307, 295] on input "Items" at bounding box center [373, 295] width 215 height 20
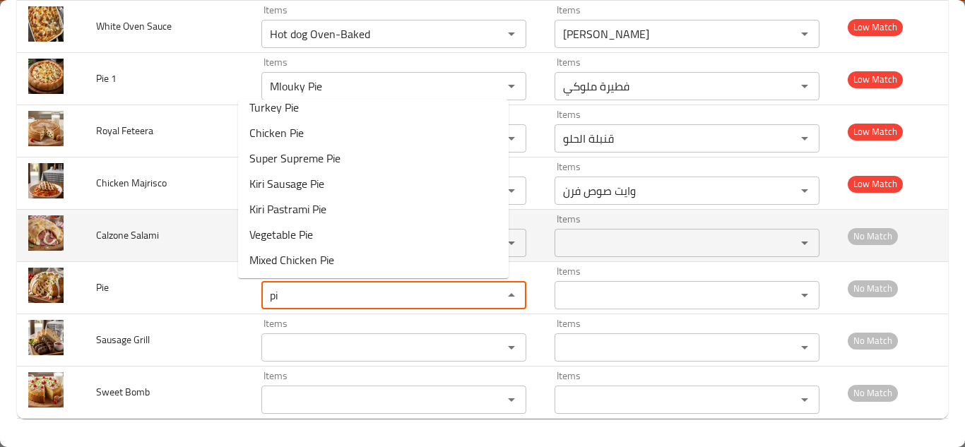
scroll to position [0, 0]
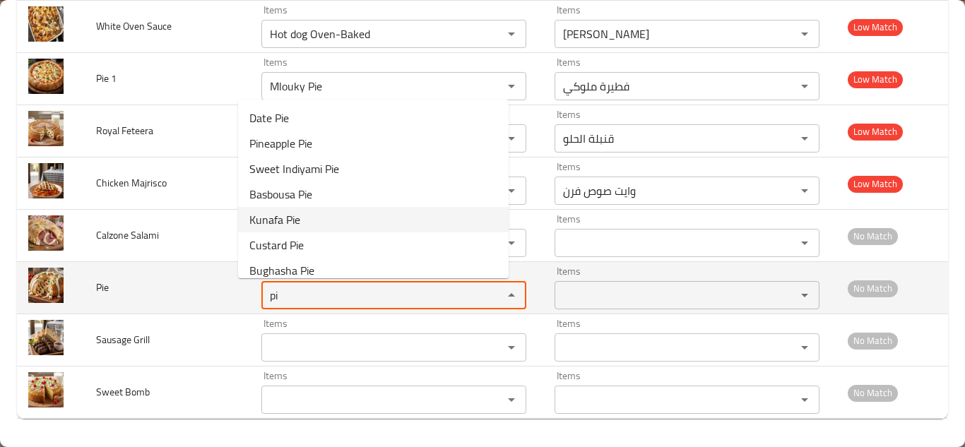
type input "p"
click at [105, 285] on span "Pie" at bounding box center [102, 287] width 13 height 18
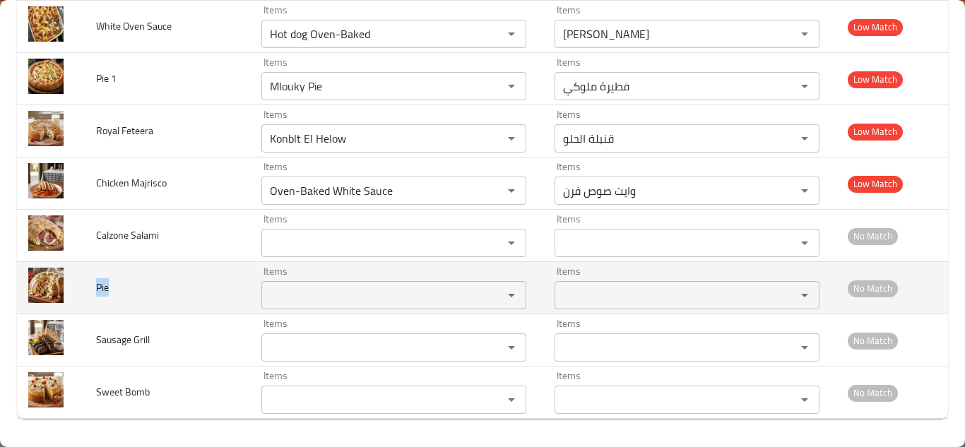
click at [105, 285] on span "Pie" at bounding box center [102, 287] width 13 height 18
copy span "Pie"
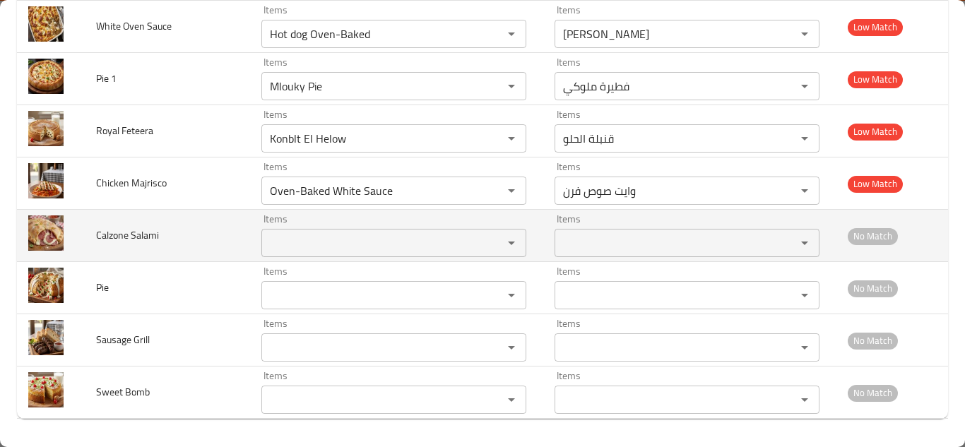
drag, startPoint x: 195, startPoint y: 236, endPoint x: 221, endPoint y: 236, distance: 26.1
click at [195, 236] on td "Calzone Salami" at bounding box center [167, 236] width 165 height 52
click at [288, 240] on Salami "Items" at bounding box center [373, 243] width 215 height 20
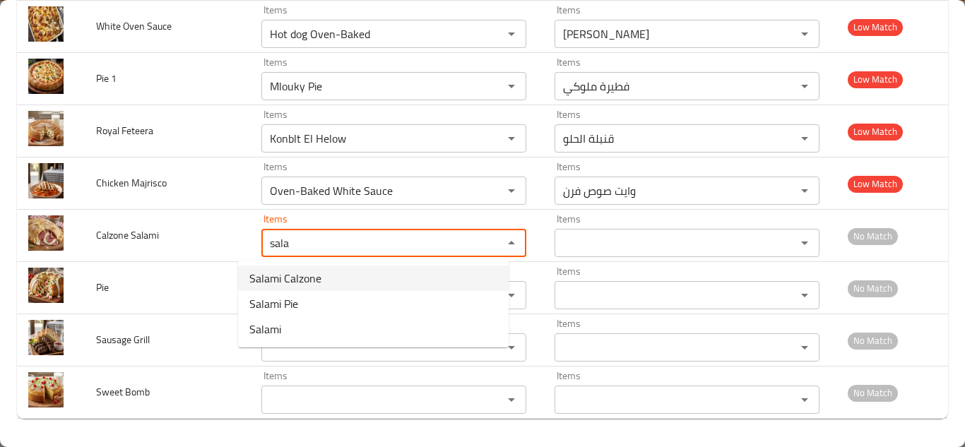
click at [322, 281] on Salami-option-0 "Salami Calzone" at bounding box center [373, 278] width 271 height 25
type Salami "Salami Calzone"
type Salami-ar "كالزوني سلامي"
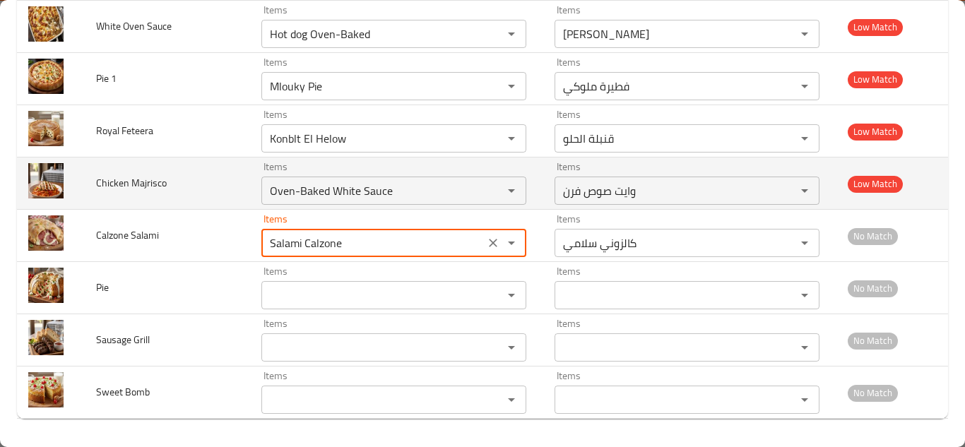
type Salami "Salami Calzone"
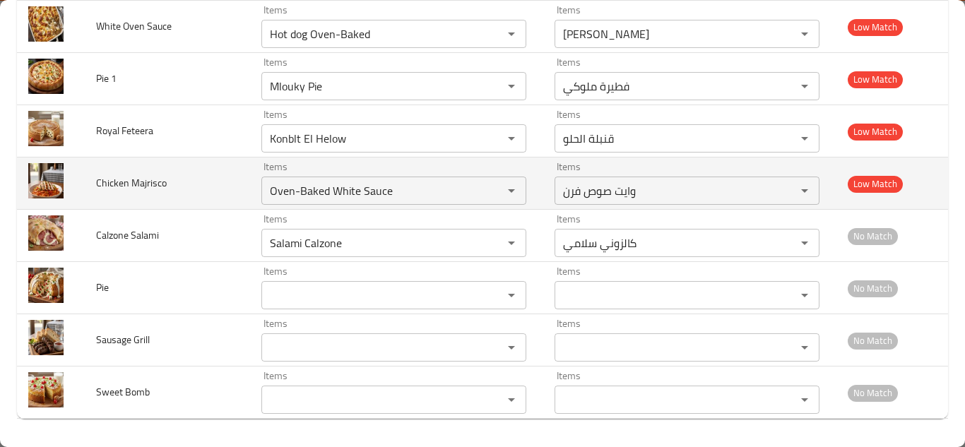
click at [196, 184] on td "Chicken Majrisco" at bounding box center [167, 184] width 165 height 52
click at [295, 191] on Majrisco "Oven-Baked White Sauce" at bounding box center [373, 191] width 215 height 20
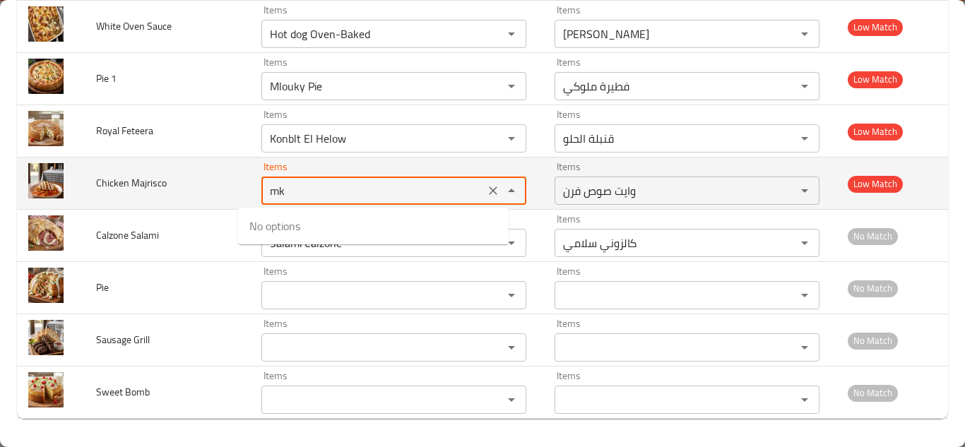
type Majrisco "m"
type Majrisco "n"
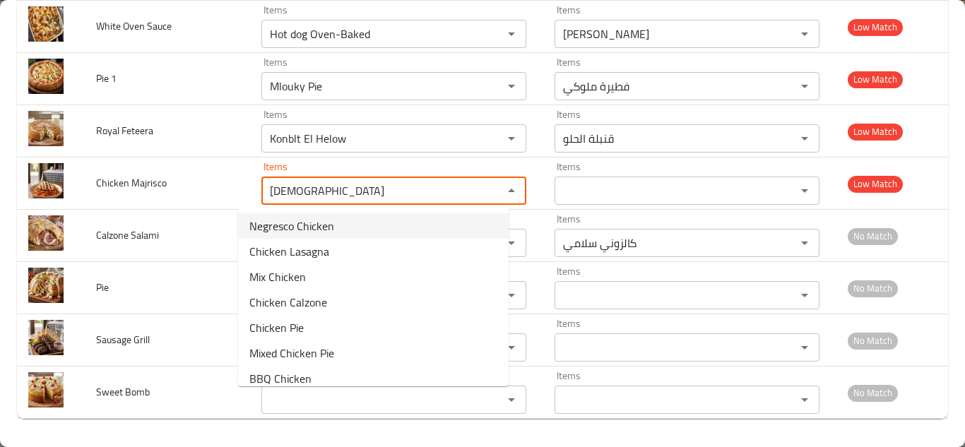
click at [316, 221] on span "Negresco Chicken" at bounding box center [291, 226] width 85 height 17
type Majrisco "Negresco Chicken"
type Majrisco-ar "نجرسكو فراخ"
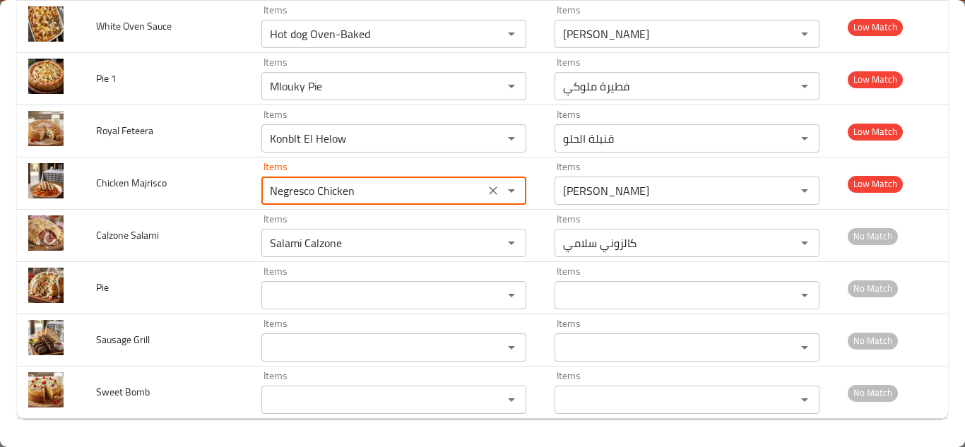
type Majrisco "Negresco Chicken"
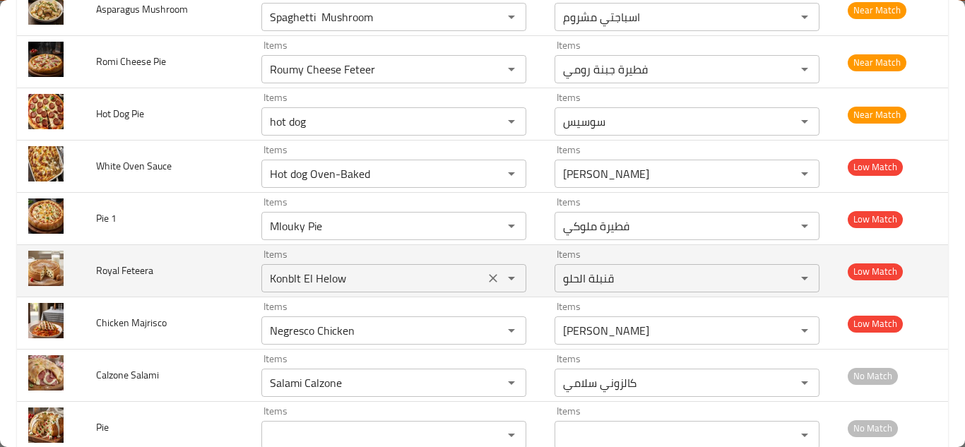
scroll to position [5248, 0]
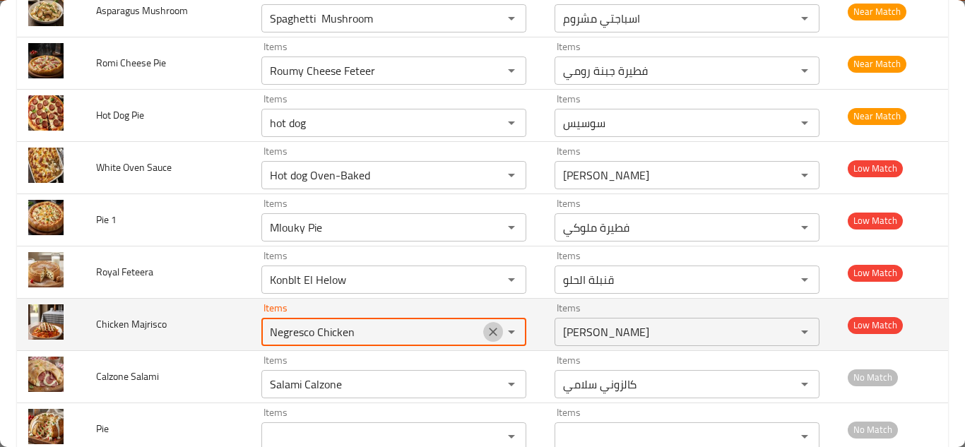
click at [486, 328] on icon "Clear" at bounding box center [493, 332] width 14 height 14
click at [129, 322] on span "Chicken Majrisco" at bounding box center [131, 324] width 71 height 18
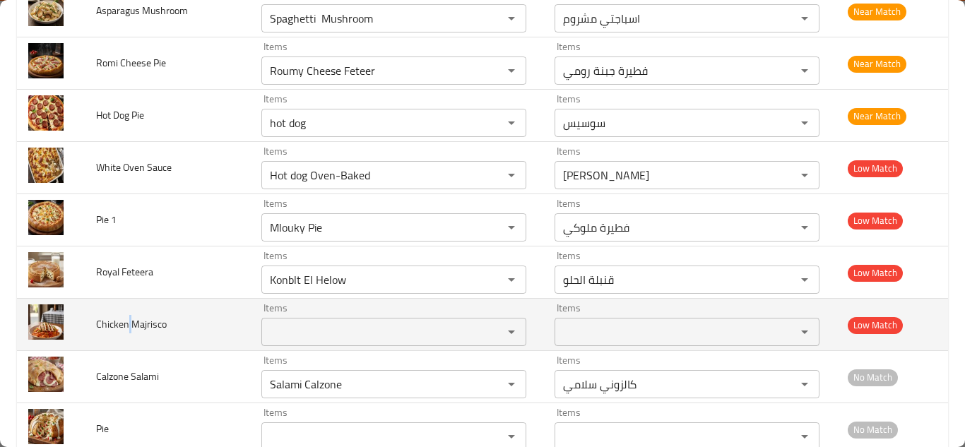
click at [129, 322] on span "Chicken Majrisco" at bounding box center [131, 324] width 71 height 18
copy span "Chicken Majrisco"
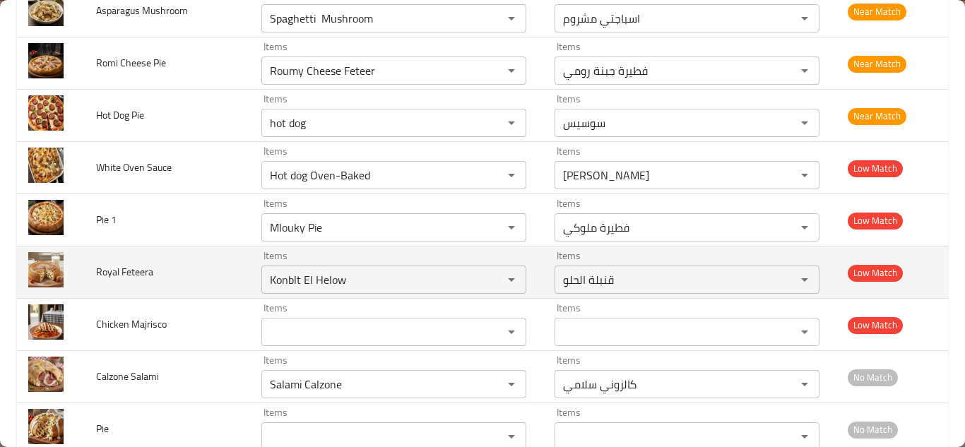
click at [203, 281] on td "Royal Feteera" at bounding box center [167, 272] width 165 height 52
click at [316, 278] on Feteera "Konblt El Helow" at bounding box center [373, 280] width 215 height 20
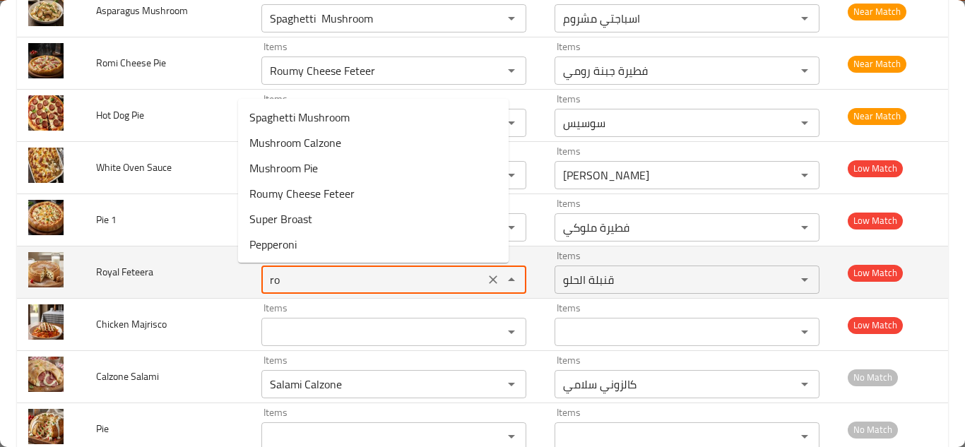
type Feteera "r"
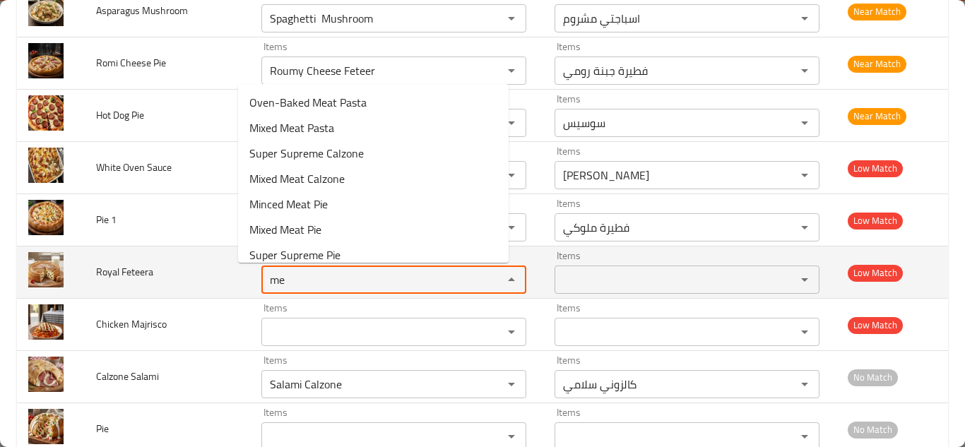
type Feteera "m"
click at [138, 271] on span "Royal Feteera" at bounding box center [124, 272] width 57 height 18
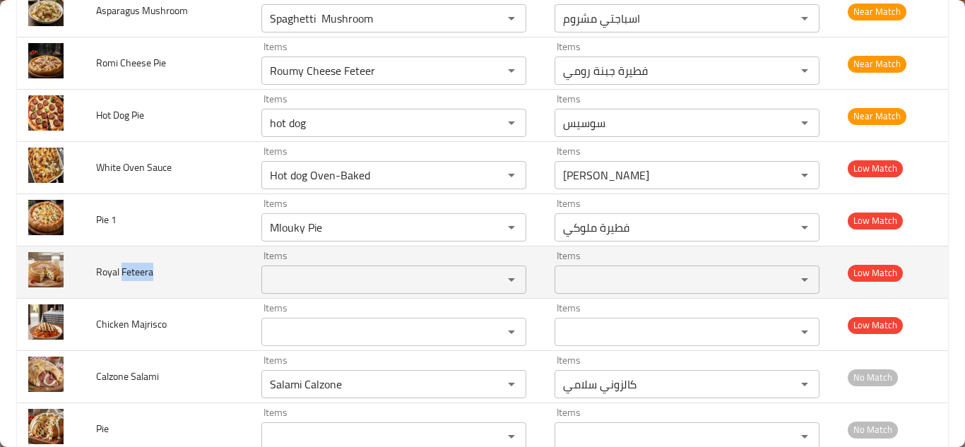
click at [138, 271] on span "Royal Feteera" at bounding box center [124, 272] width 57 height 18
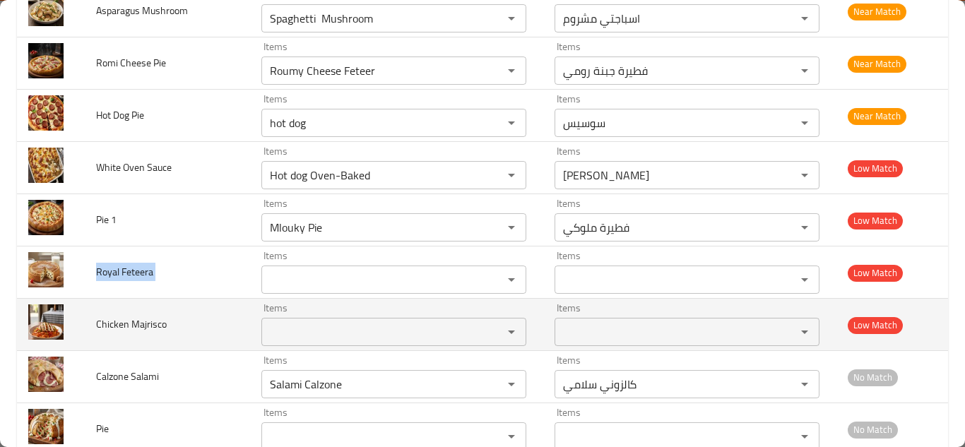
copy span "Royal Feteera"
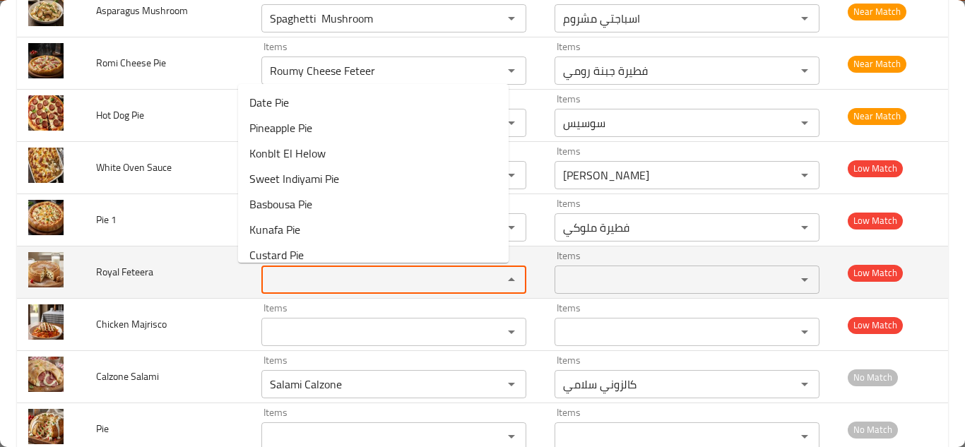
click at [275, 278] on Feteera "Items" at bounding box center [373, 280] width 215 height 20
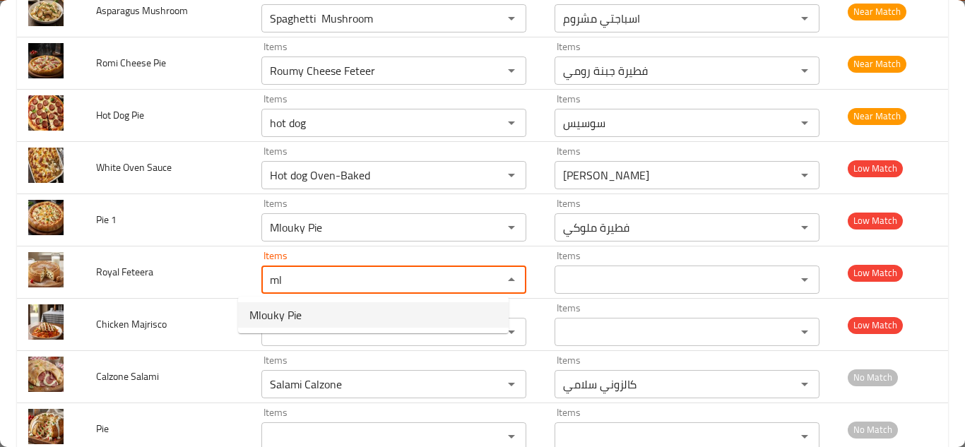
click at [311, 314] on Feteera-option-0 "Mlouky Pie" at bounding box center [373, 314] width 271 height 25
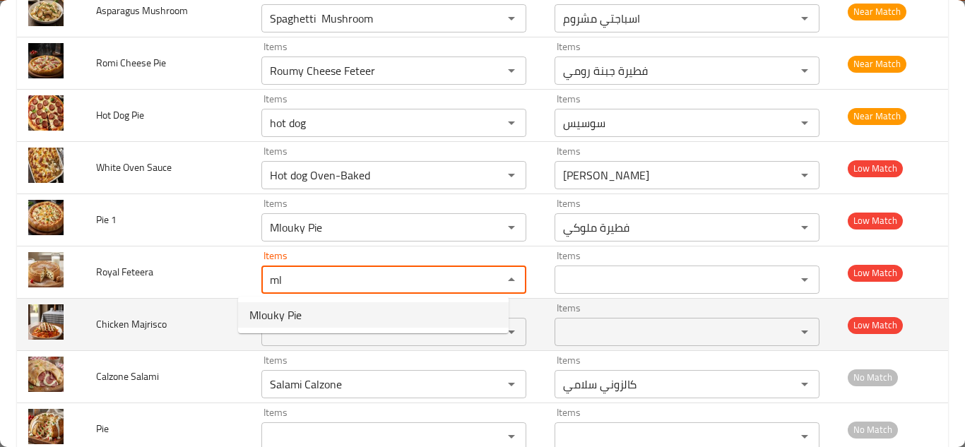
type Feteera "Mlouky Pie"
type Feteera-ar "فطيرة ملوكي"
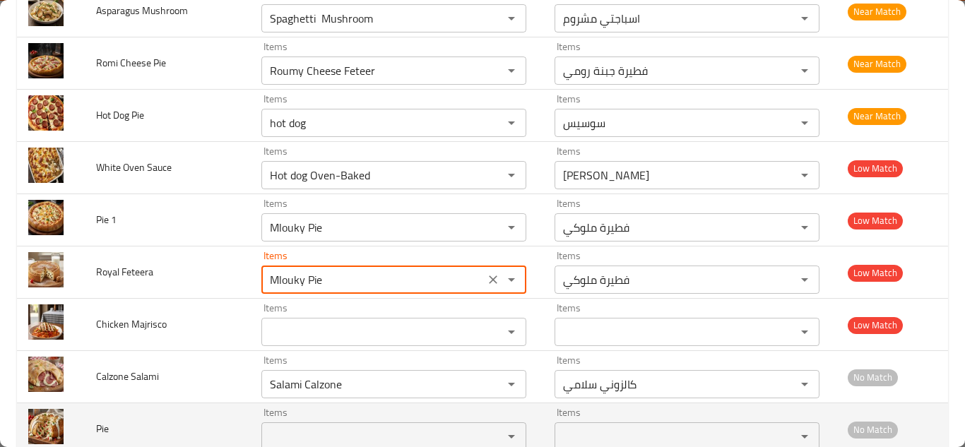
type Feteera "Mlouky Pie"
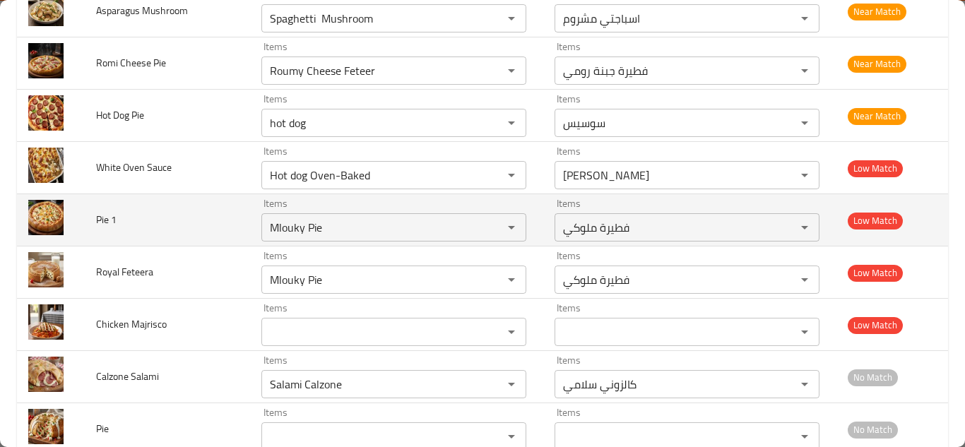
click at [167, 210] on td "Pie 1" at bounding box center [167, 220] width 165 height 52
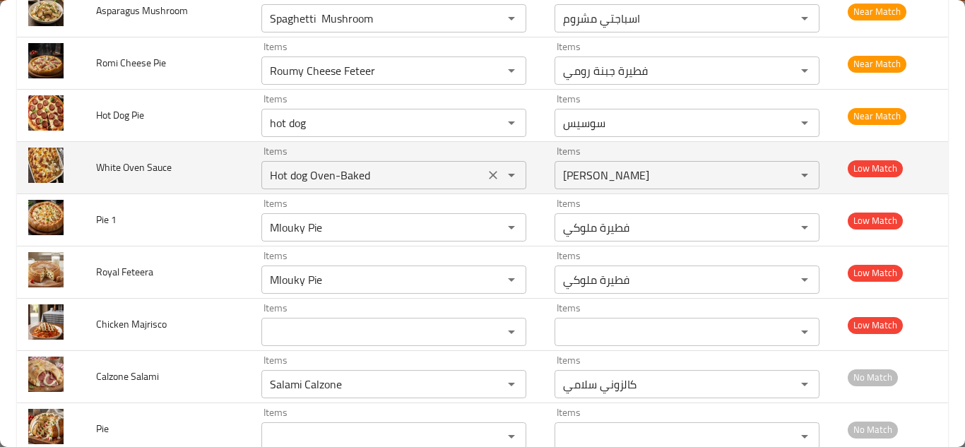
click at [323, 170] on Sauce "Hot dog Oven-Baked" at bounding box center [373, 175] width 215 height 20
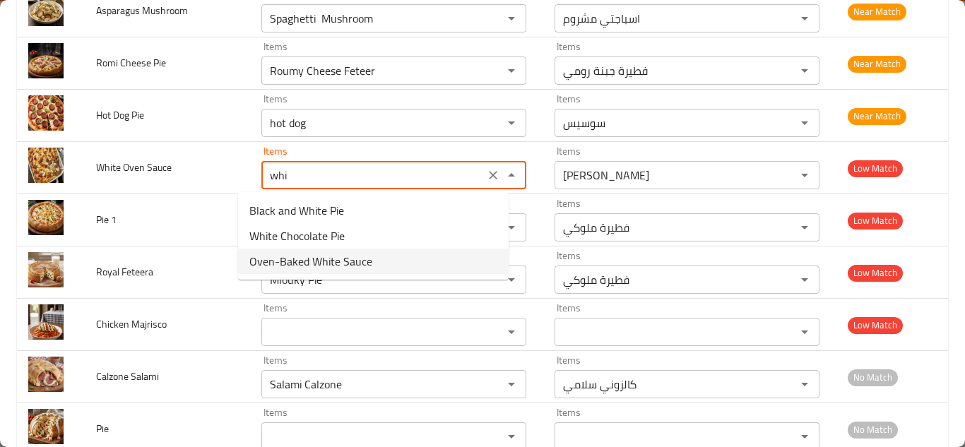
click at [309, 265] on span "Oven-Baked White Sauce" at bounding box center [310, 261] width 123 height 17
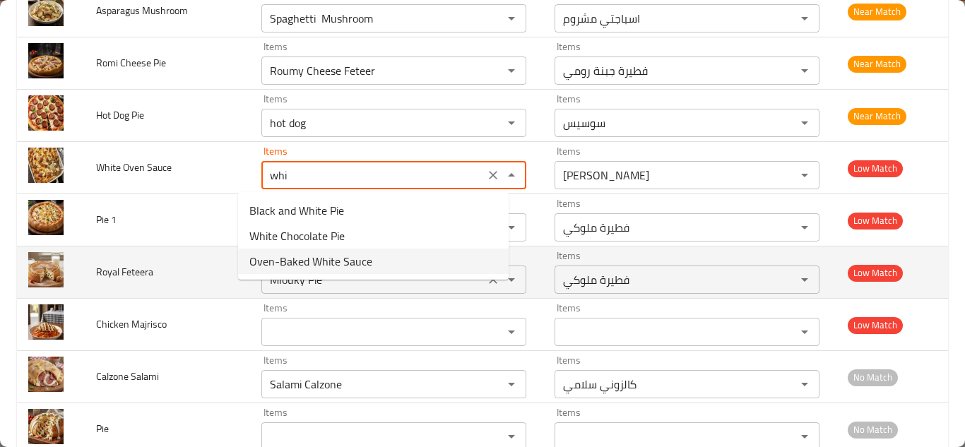
type Sauce "Oven-Baked White Sauce"
type Sauce-ar "وايت صوص فرن"
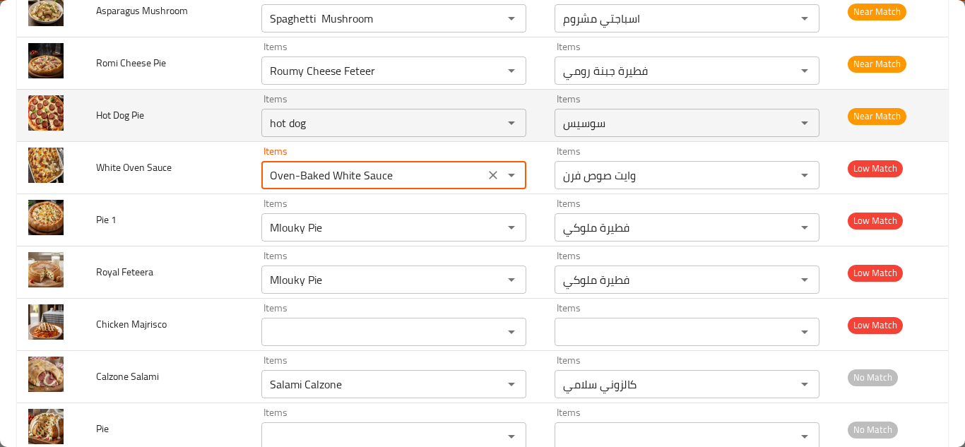
type Sauce "Oven-Baked White Sauce"
click at [220, 131] on td "Hot Dog Pie" at bounding box center [167, 116] width 165 height 52
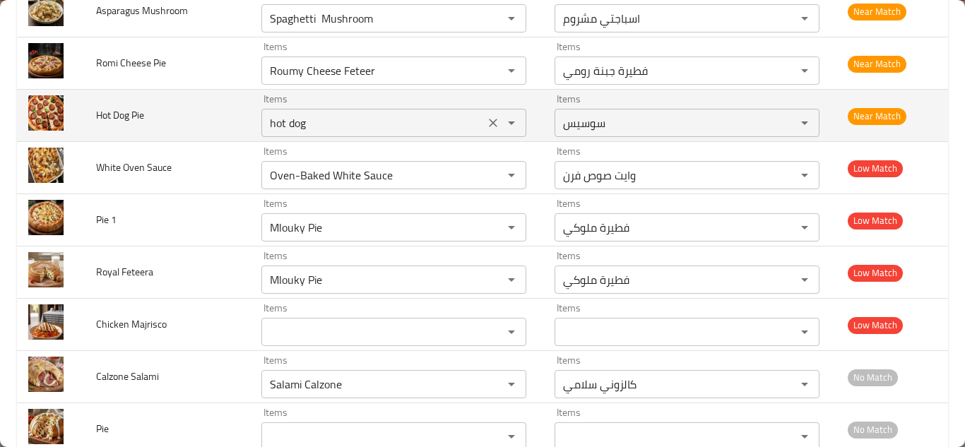
click at [289, 119] on Pie "hot dog" at bounding box center [373, 123] width 215 height 20
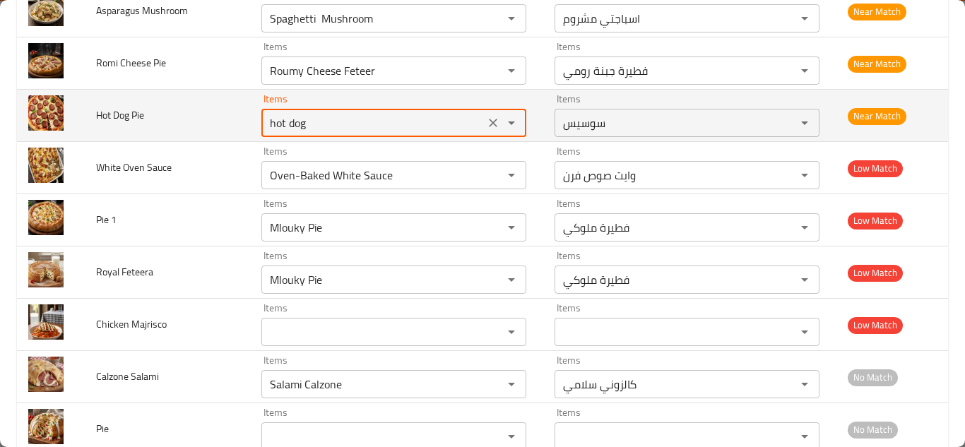
click at [313, 118] on Pie "hot dog" at bounding box center [373, 123] width 215 height 20
click at [323, 117] on Pie "hot dog" at bounding box center [373, 123] width 215 height 20
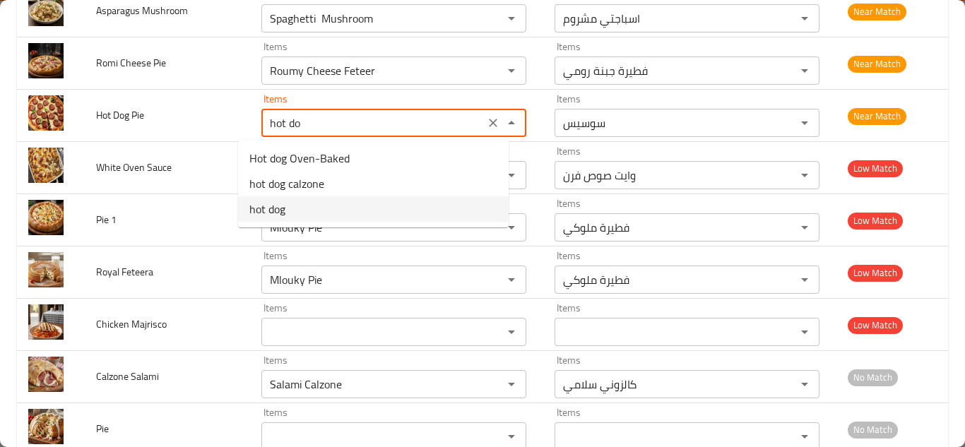
click at [284, 210] on span "hot dog" at bounding box center [267, 209] width 36 height 17
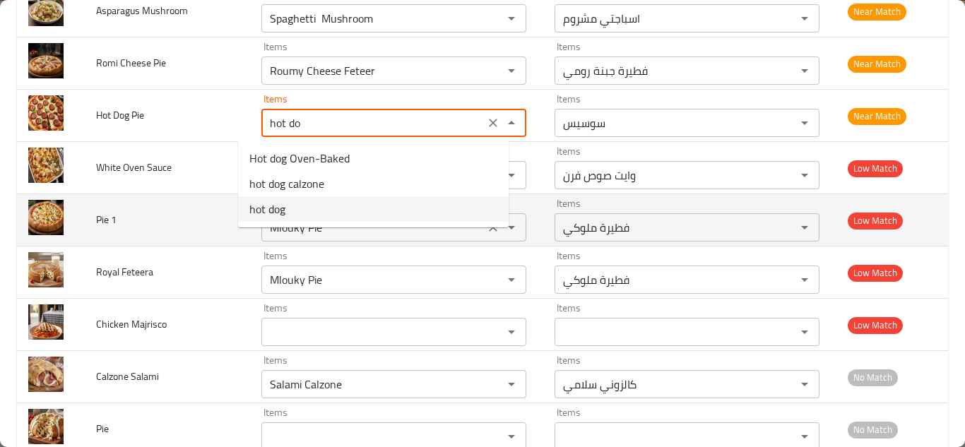
type Pie "hot dog"
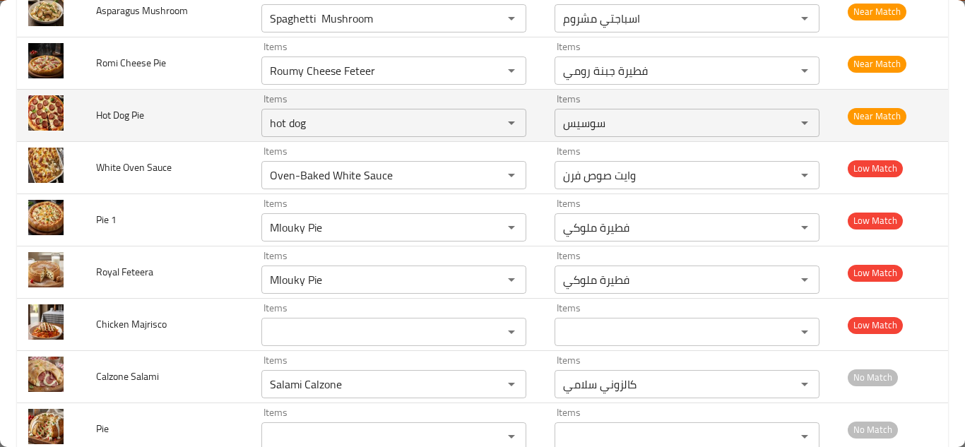
click at [189, 102] on td "Hot Dog Pie" at bounding box center [167, 116] width 165 height 52
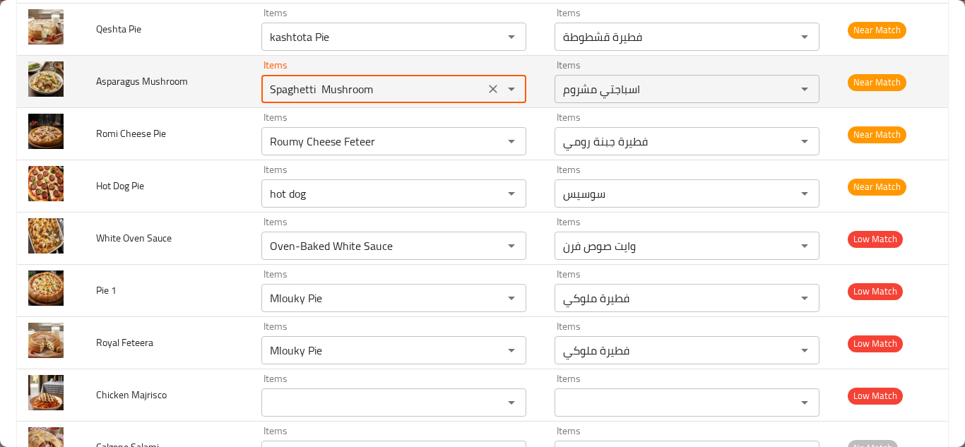
click at [286, 85] on Mushroom "Spaghetti Mushroom" at bounding box center [373, 89] width 215 height 20
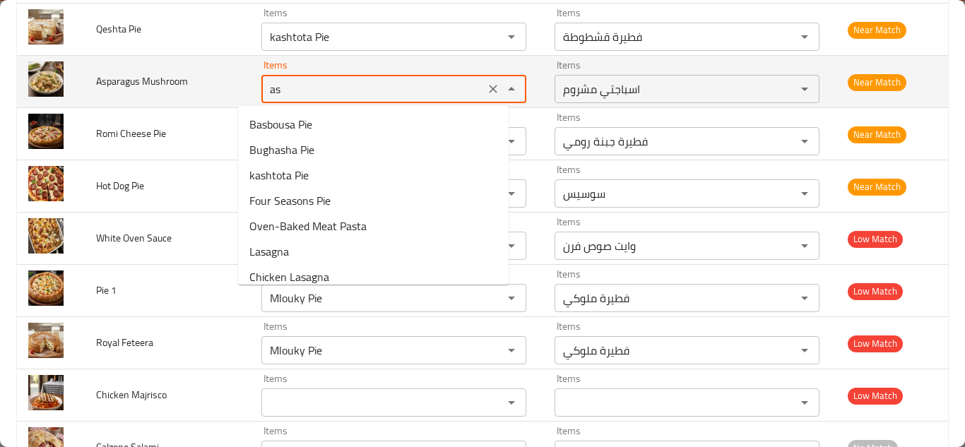
type Mushroom "a"
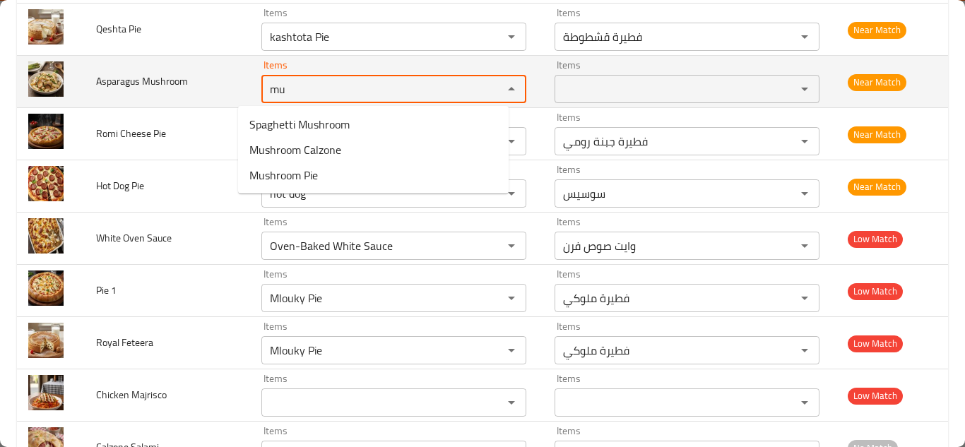
type Mushroom "m"
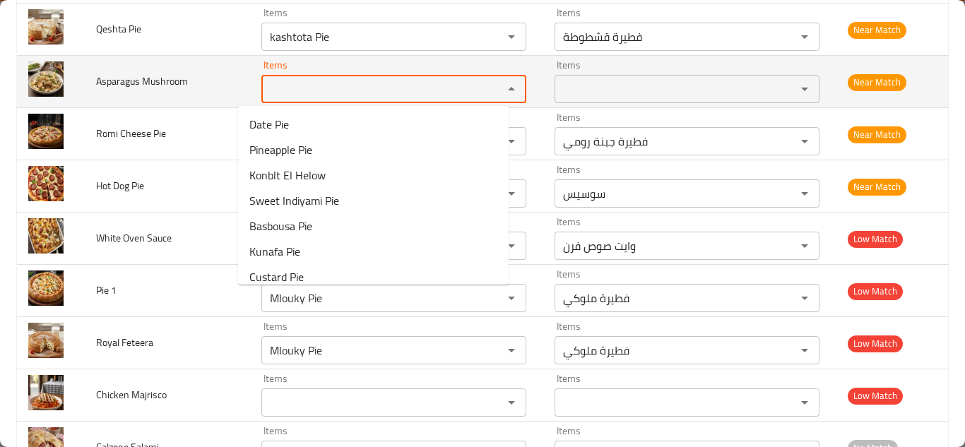
click at [136, 82] on span "Asparagus Mushroom" at bounding box center [142, 81] width 92 height 18
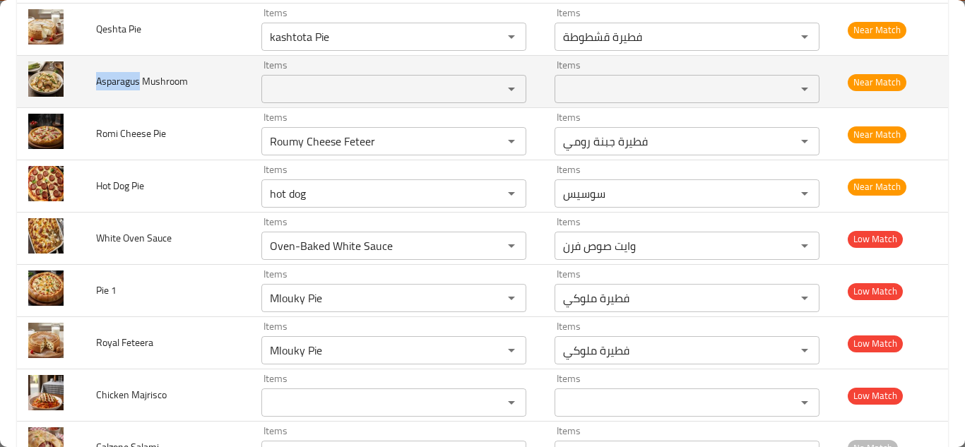
click at [136, 82] on span "Asparagus Mushroom" at bounding box center [142, 81] width 92 height 18
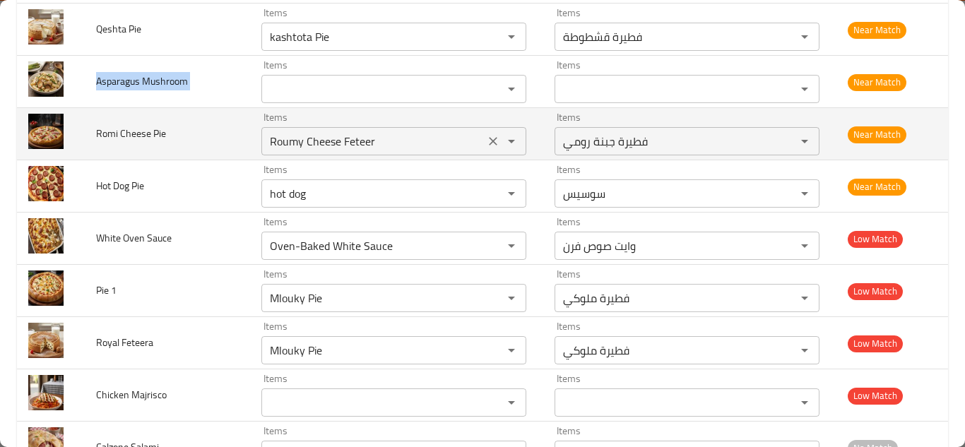
copy span "Asparagus Mushroom"
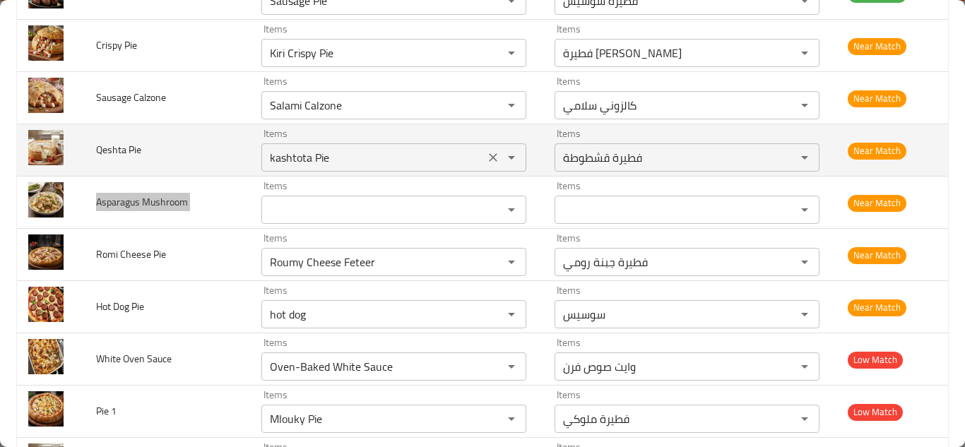
scroll to position [5037, 0]
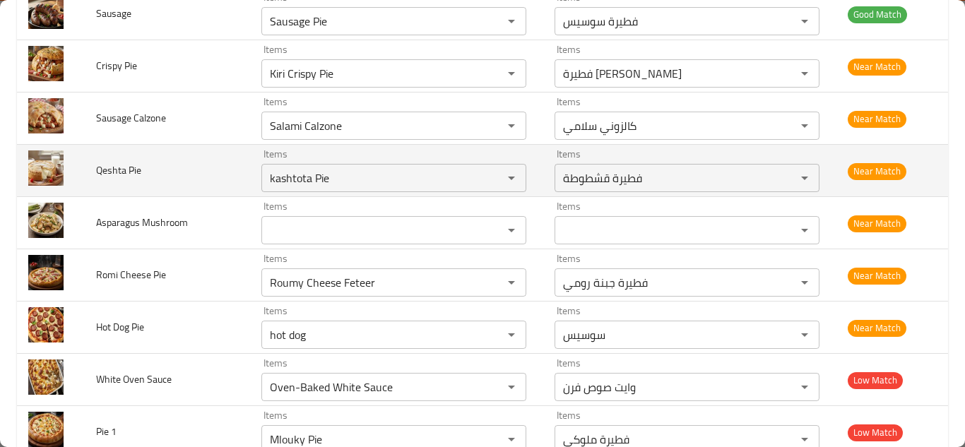
click at [197, 168] on td "Qeshta Pie" at bounding box center [167, 171] width 165 height 52
click at [322, 174] on Pie "kashtota Pie" at bounding box center [373, 178] width 215 height 20
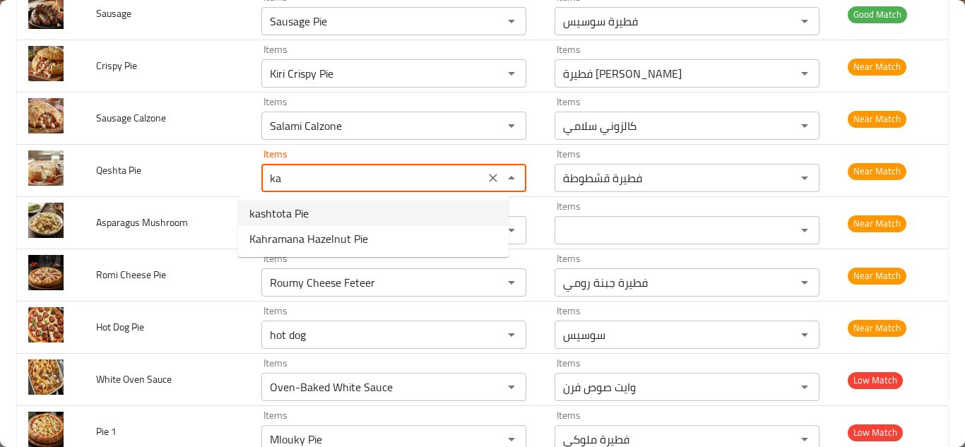
click at [309, 215] on Pie-option-0 "kashtota Pie" at bounding box center [373, 213] width 271 height 25
type Pie "kashtota Pie"
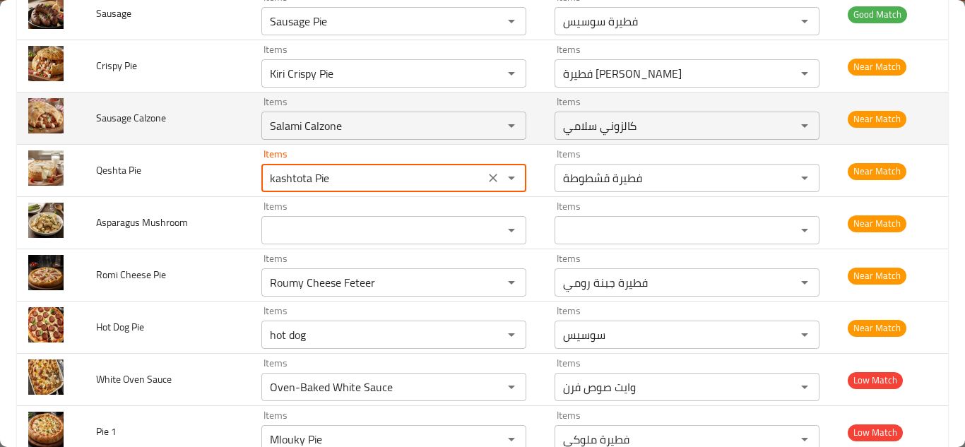
click at [197, 123] on td "Sausage Calzone" at bounding box center [167, 119] width 165 height 52
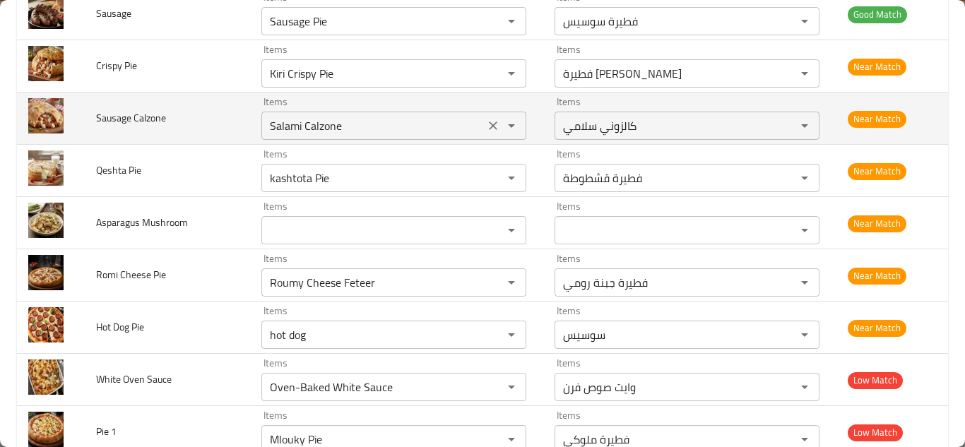
click at [292, 123] on Calzone "Salami Calzone" at bounding box center [373, 126] width 215 height 20
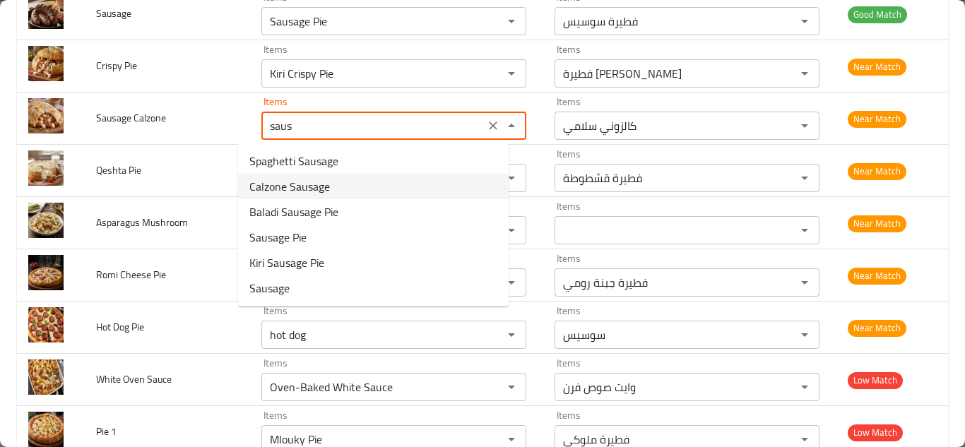
click at [325, 186] on span "Calzone Sausage" at bounding box center [289, 186] width 81 height 17
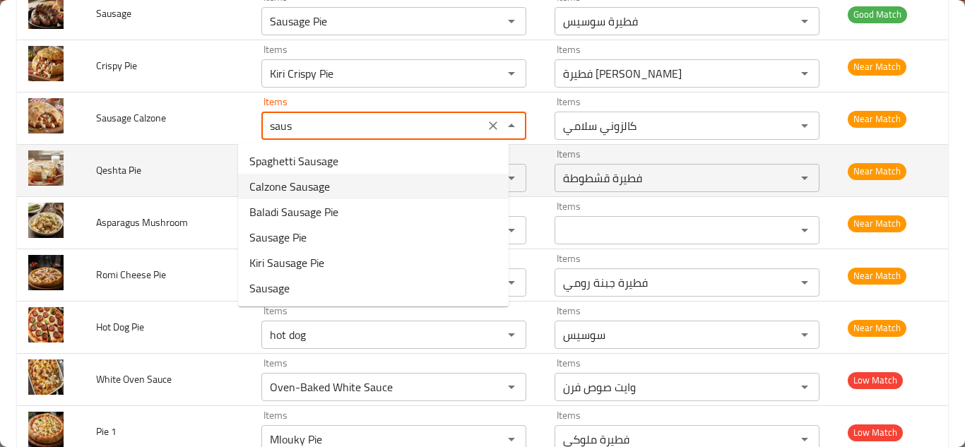
type Calzone "Calzone Sausage"
type Calzone-ar "كالزوني سجق"
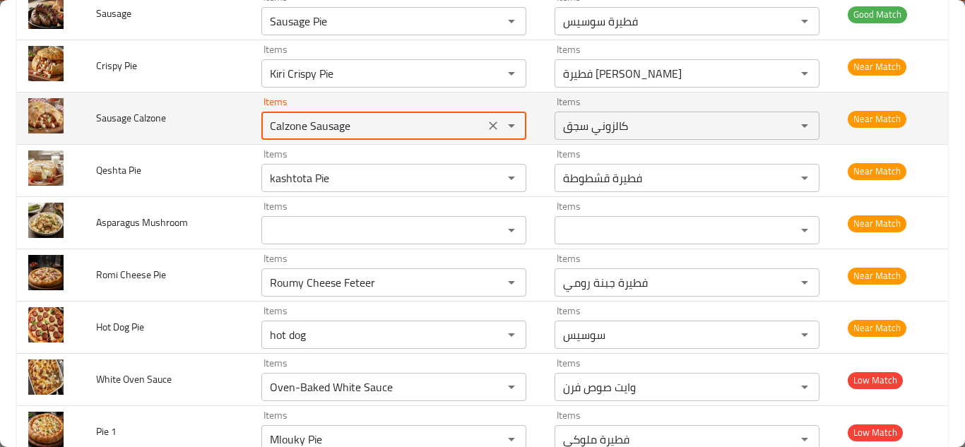
type Calzone "Calzone Sausage"
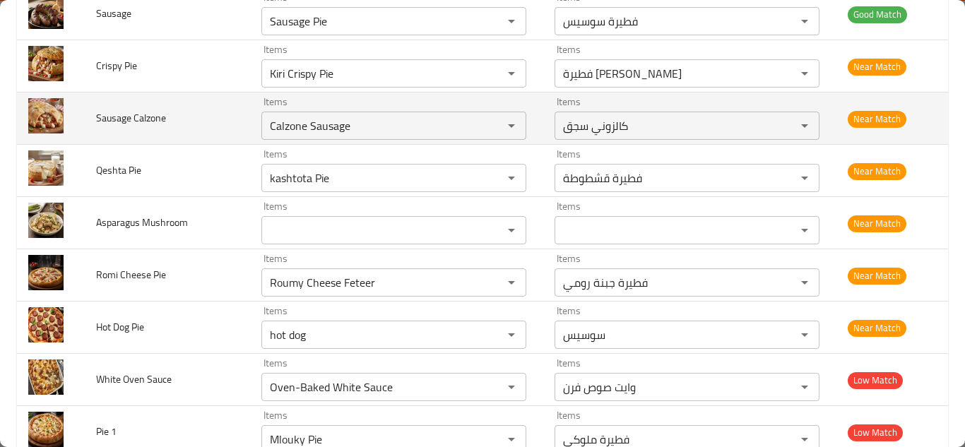
click at [208, 124] on td "Sausage Calzone" at bounding box center [167, 119] width 165 height 52
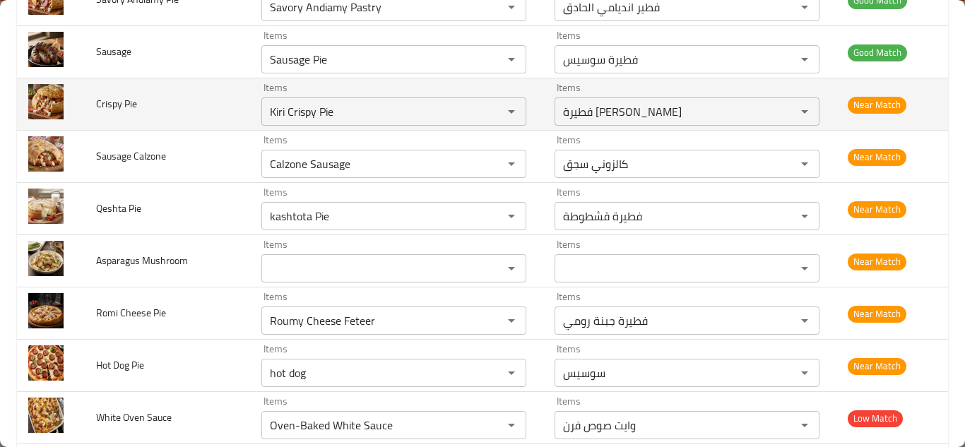
scroll to position [4966, 0]
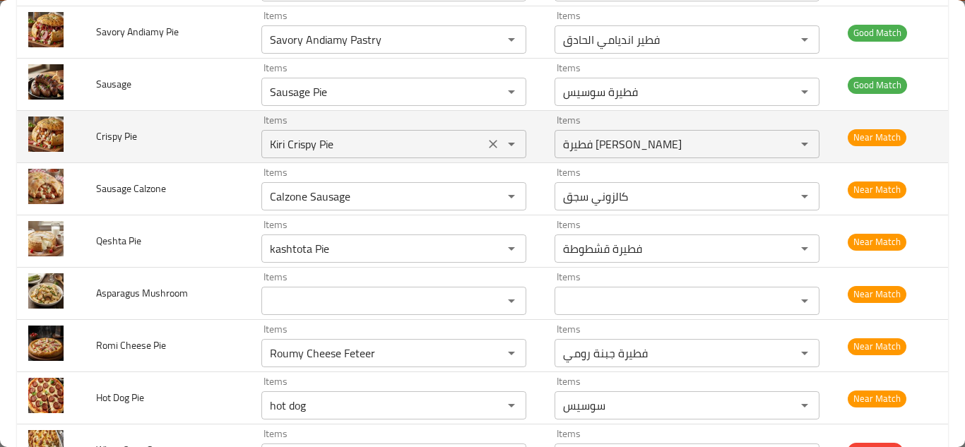
click at [306, 145] on Pie "Kiri Crispy Pie" at bounding box center [373, 144] width 215 height 20
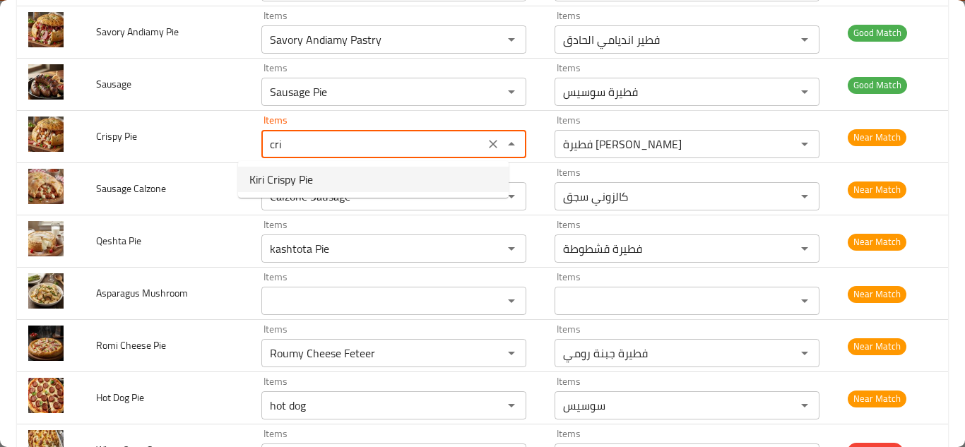
click at [302, 179] on span "Kiri Crispy Pie" at bounding box center [281, 179] width 64 height 17
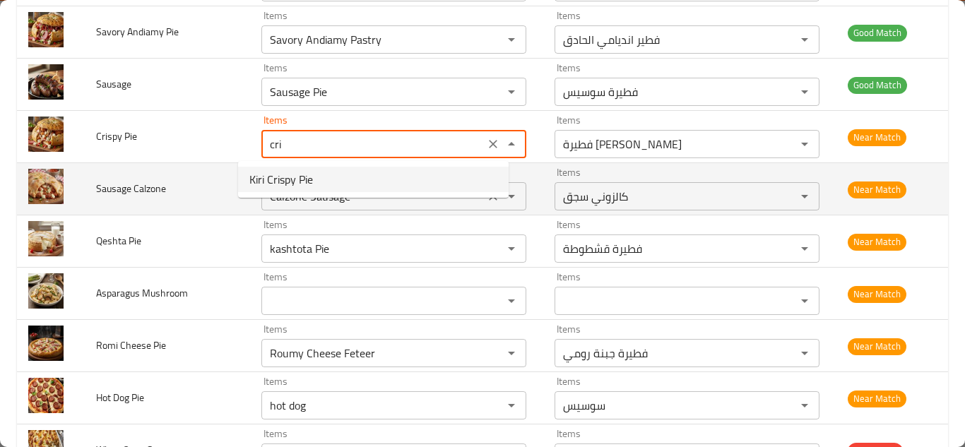
type Pie "Kiri Crispy Pie"
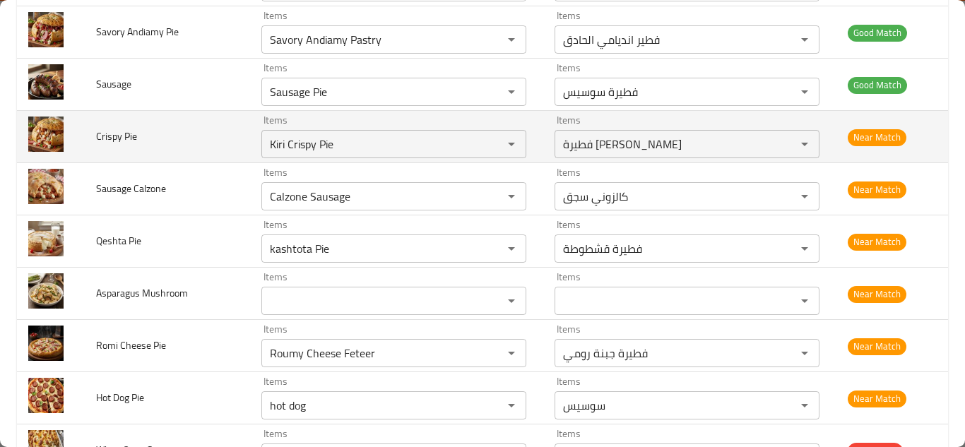
click at [225, 135] on td "Crispy Pie" at bounding box center [167, 137] width 165 height 52
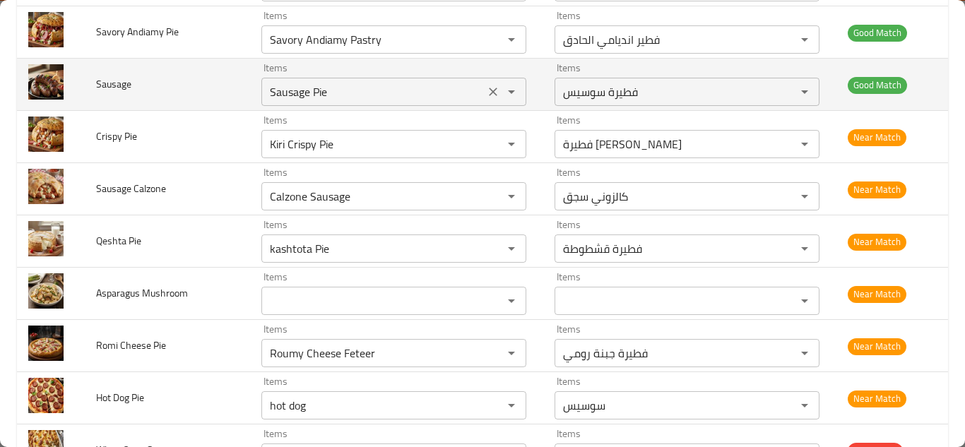
click at [338, 88] on input "Sausage Pie" at bounding box center [373, 92] width 215 height 20
click at [348, 88] on input "Sausage Pie" at bounding box center [373, 92] width 215 height 20
click at [360, 85] on input "Sausage Pie" at bounding box center [373, 92] width 215 height 20
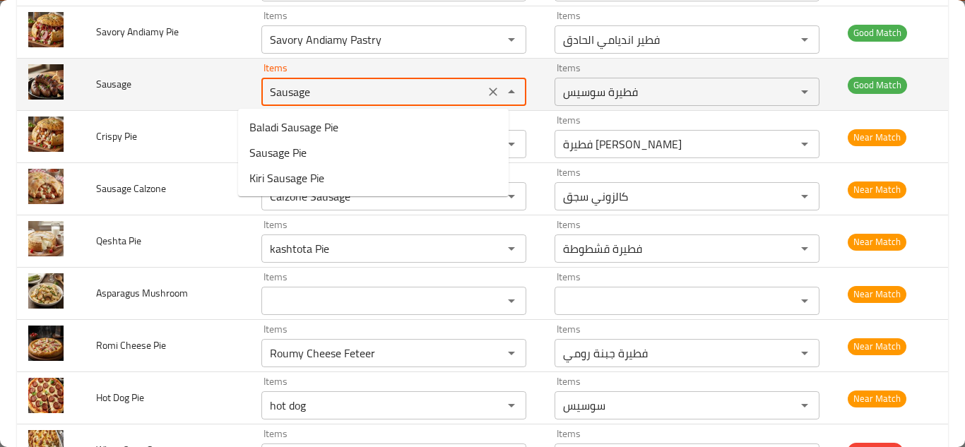
type input "Sausage"
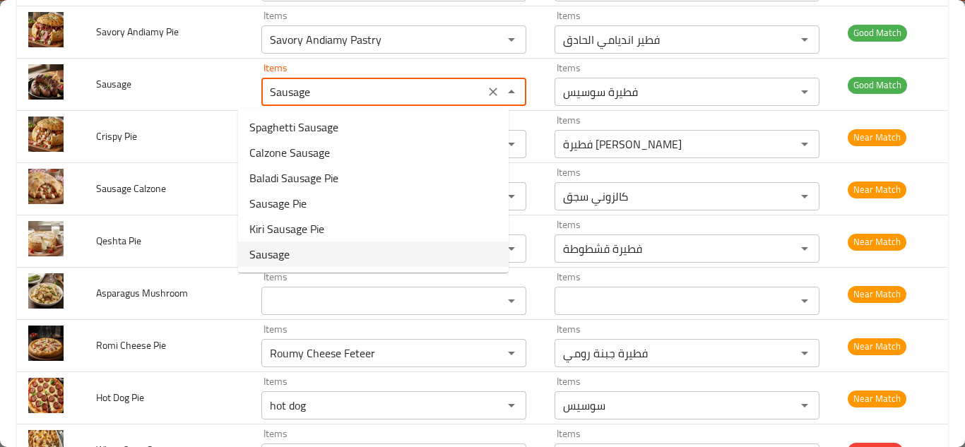
click at [289, 257] on span "Sausage" at bounding box center [269, 254] width 40 height 17
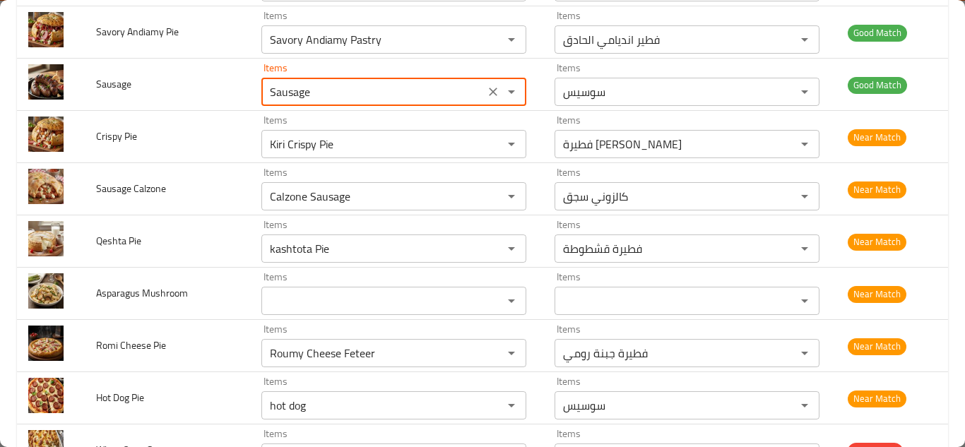
type input "سوسيس"
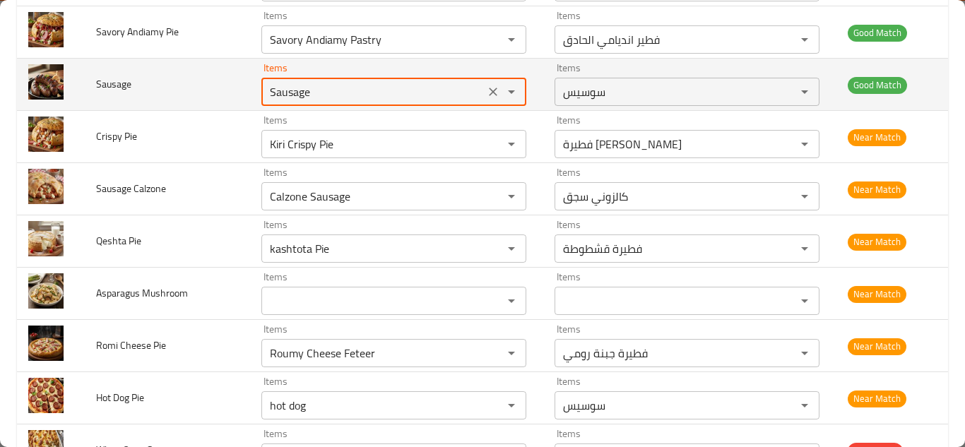
type input "Sausage"
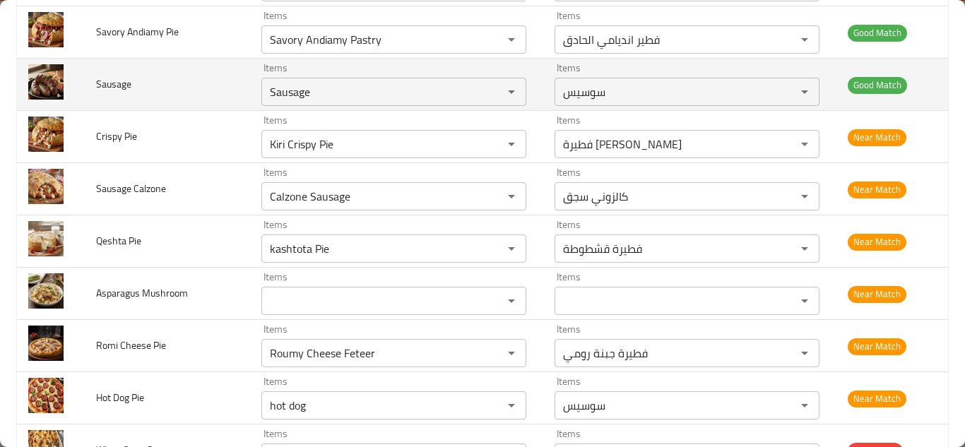
click at [206, 79] on td "Sausage" at bounding box center [167, 85] width 165 height 52
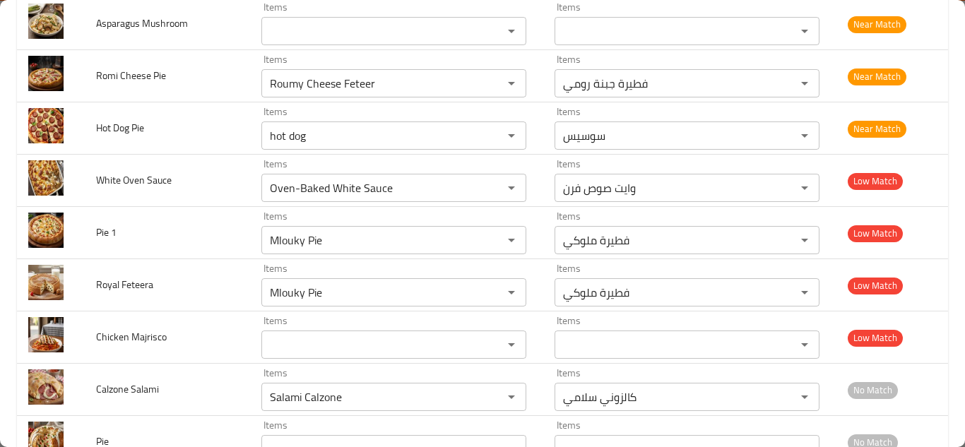
scroll to position [5248, 0]
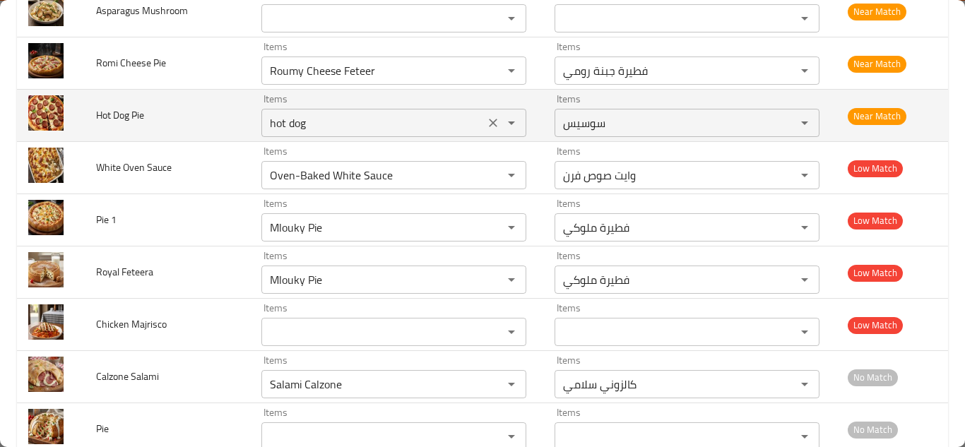
click at [289, 118] on Pie "hot dog" at bounding box center [373, 123] width 215 height 20
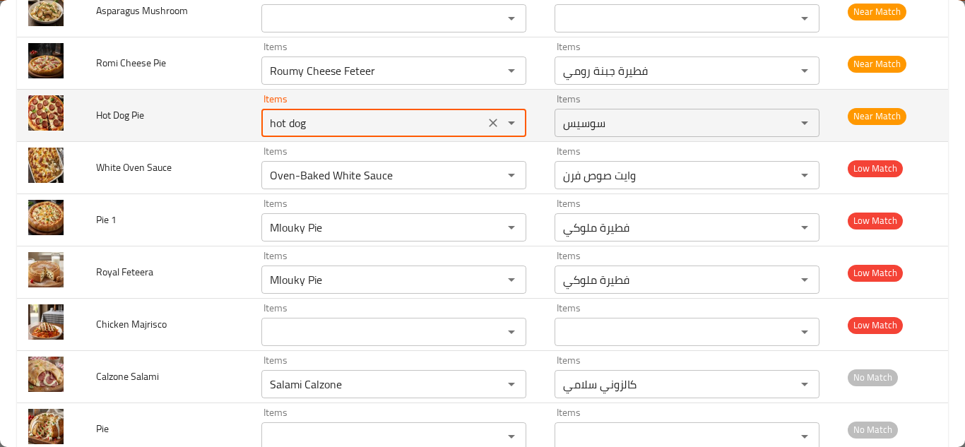
click at [318, 116] on Pie "hot dog" at bounding box center [373, 123] width 215 height 20
type Pie "hot"
click at [486, 121] on icon "Clear" at bounding box center [493, 123] width 14 height 14
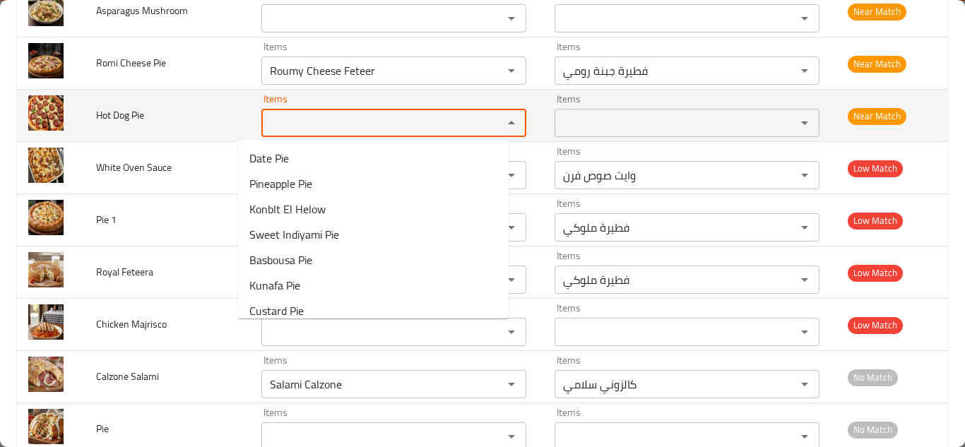
click at [110, 117] on span "Hot Dog Pie" at bounding box center [120, 115] width 48 height 18
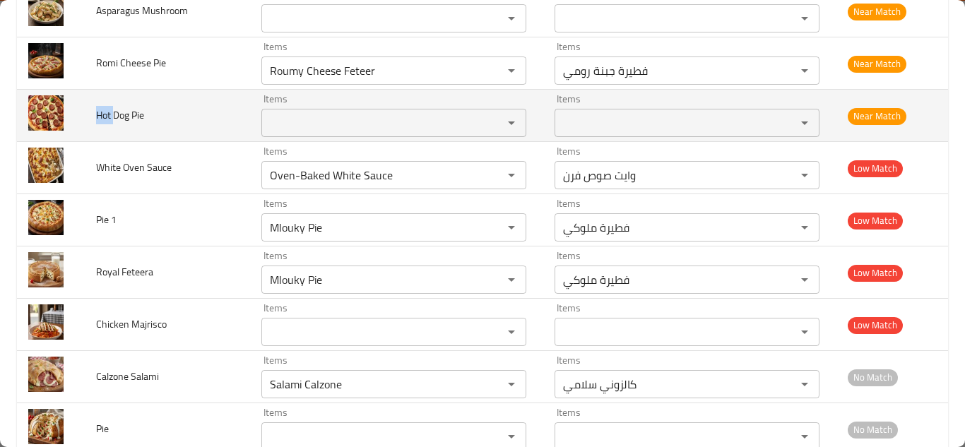
click at [110, 117] on span "Hot Dog Pie" at bounding box center [120, 115] width 48 height 18
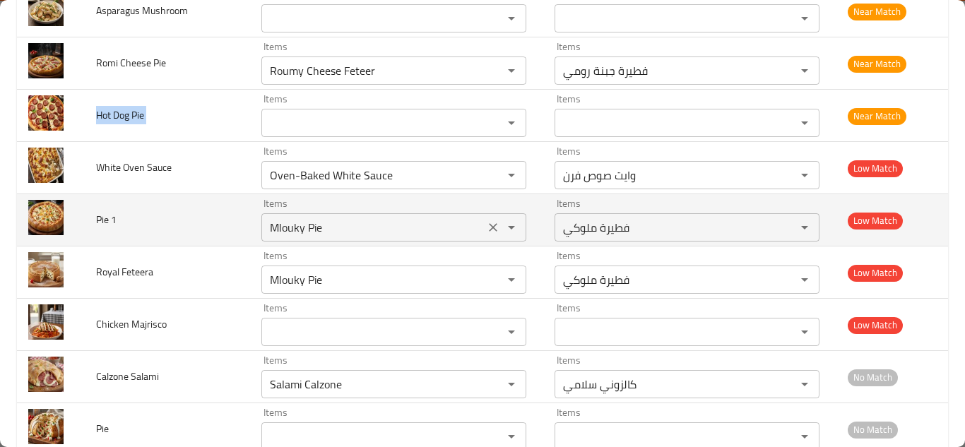
copy span "Hot Dog Pie"
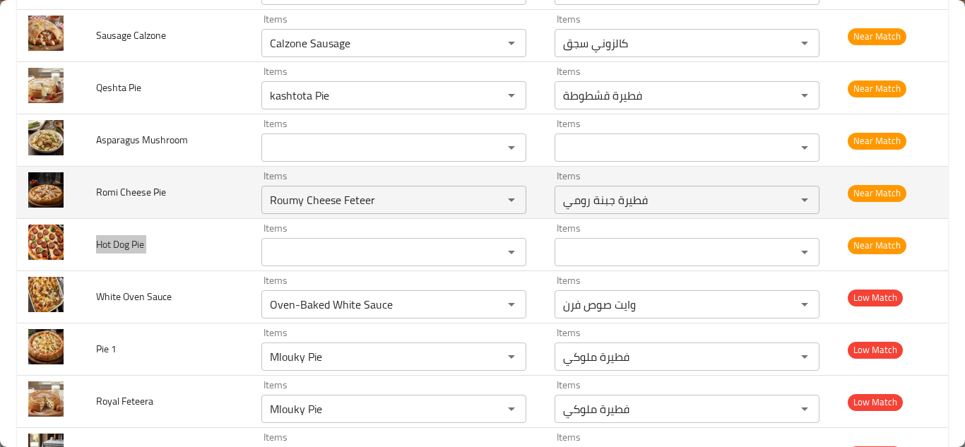
scroll to position [5107, 0]
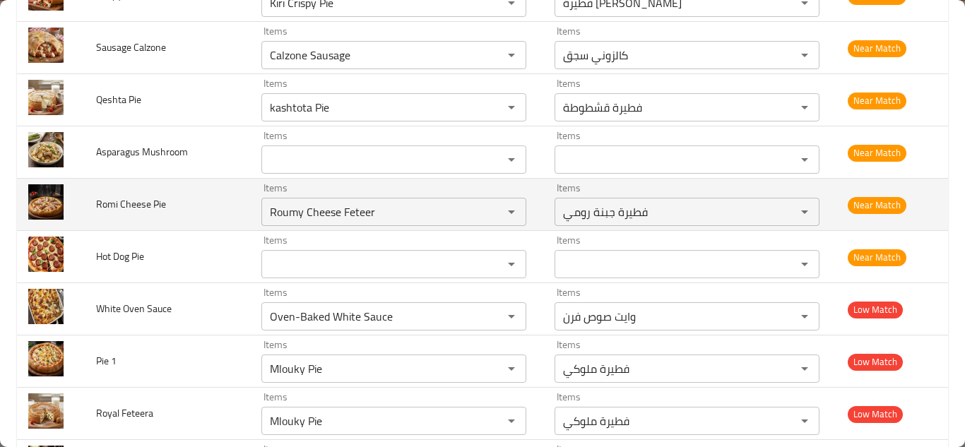
click at [222, 213] on td "Romi Cheese Pie" at bounding box center [167, 205] width 165 height 52
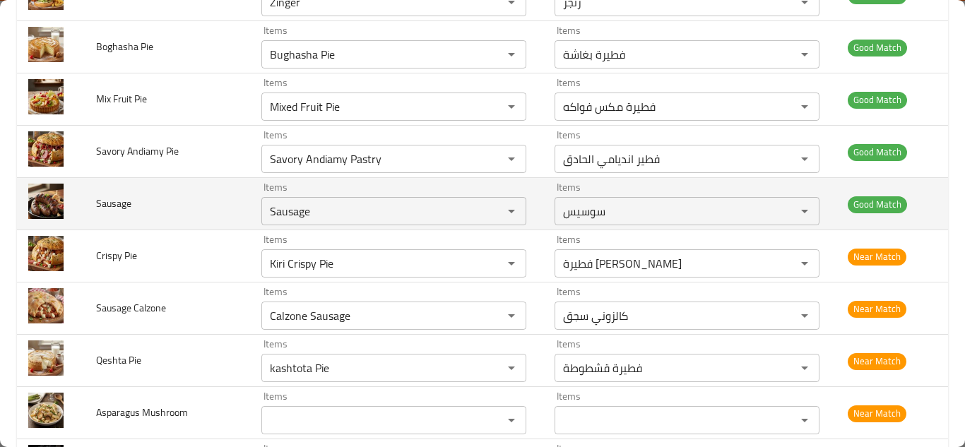
scroll to position [4825, 0]
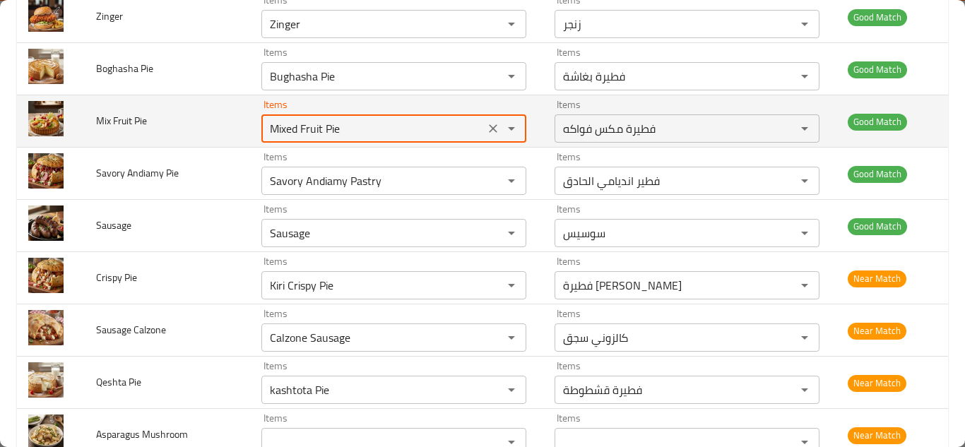
click at [302, 128] on Pie "Mixed Fruit Pie" at bounding box center [373, 129] width 215 height 20
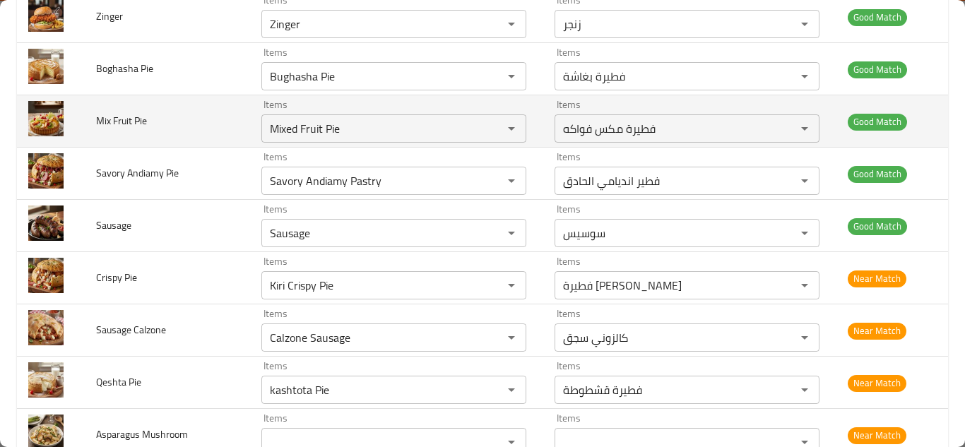
click at [172, 121] on td "Mix Fruit Pie" at bounding box center [167, 121] width 165 height 52
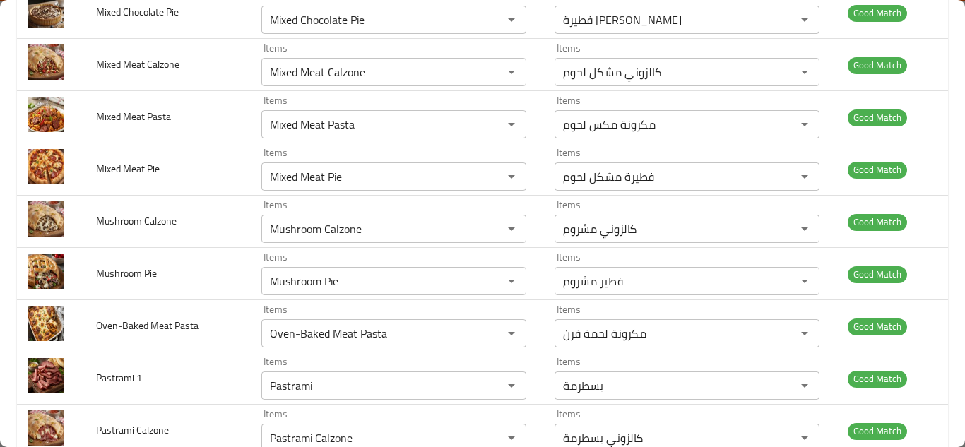
scroll to position [2776, 0]
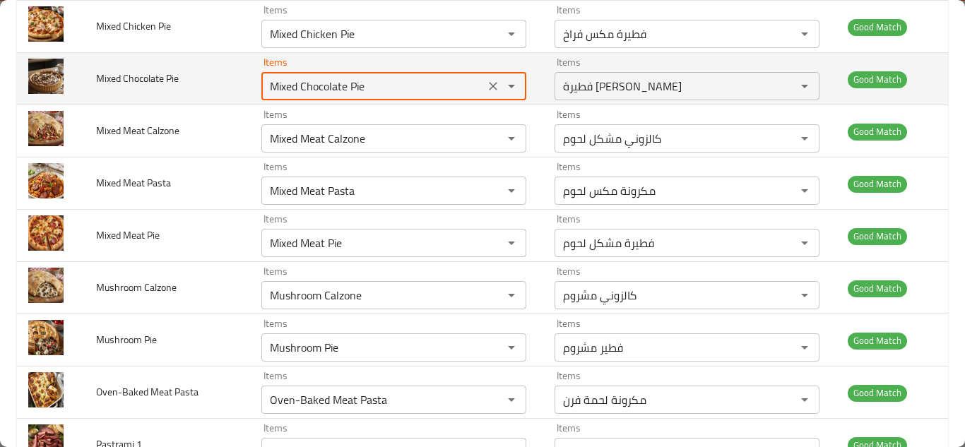
click at [271, 84] on Pie "Mixed Chocolate Pie" at bounding box center [373, 86] width 215 height 20
drag, startPoint x: 475, startPoint y: 86, endPoint x: 472, endPoint y: 135, distance: 48.8
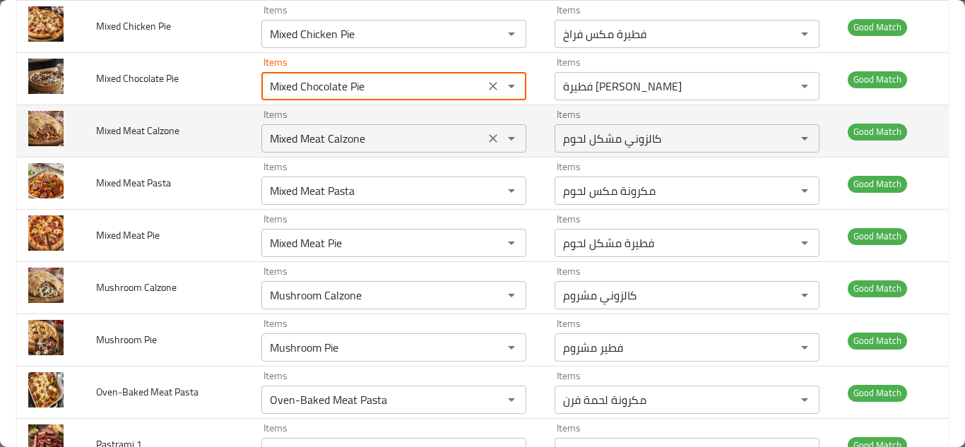
click at [486, 86] on icon "Clear" at bounding box center [493, 86] width 14 height 14
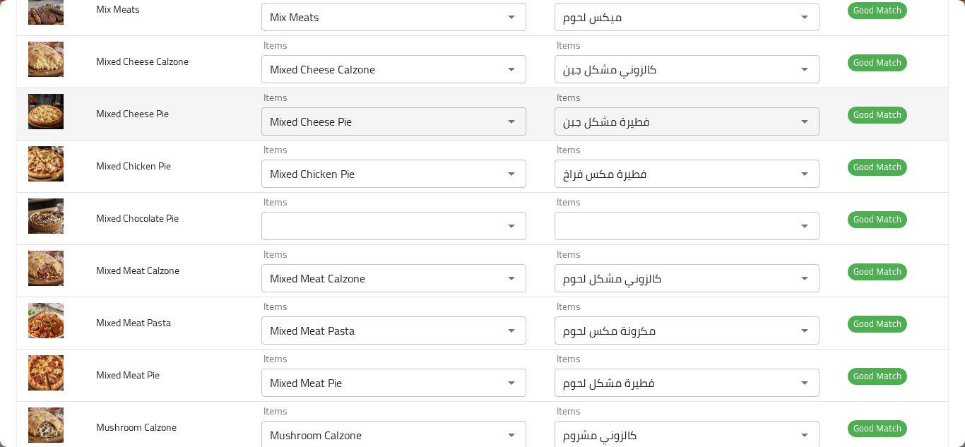
scroll to position [2635, 0]
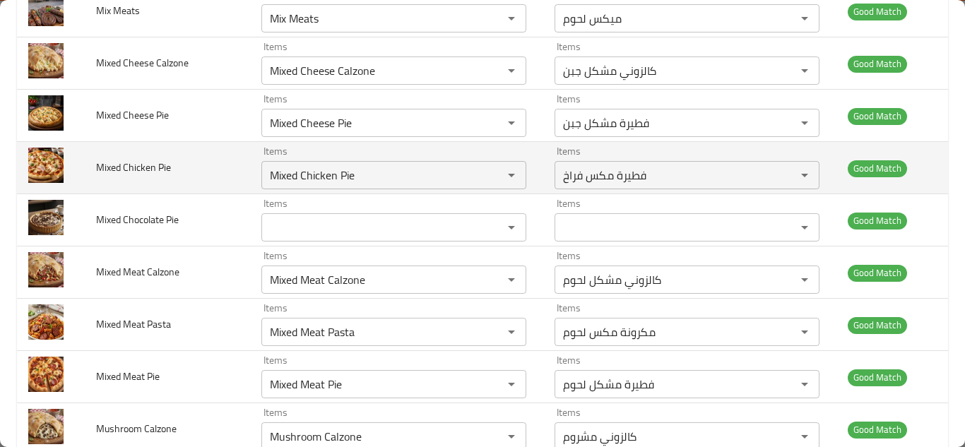
click at [189, 160] on td "Mixed Chicken Pie" at bounding box center [167, 168] width 165 height 52
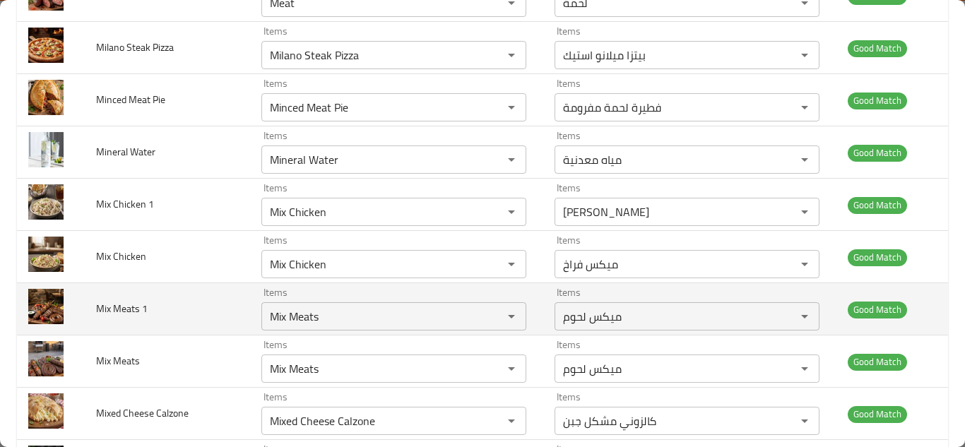
scroll to position [2282, 0]
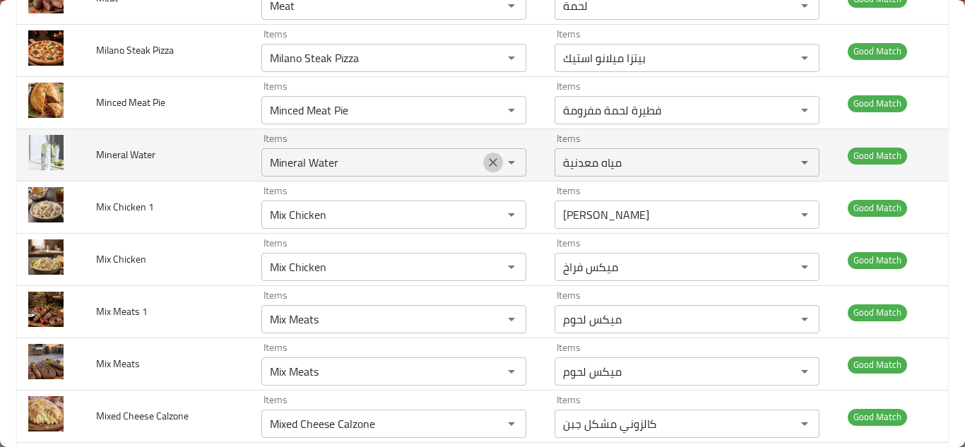
click at [489, 159] on icon "Clear" at bounding box center [493, 162] width 8 height 8
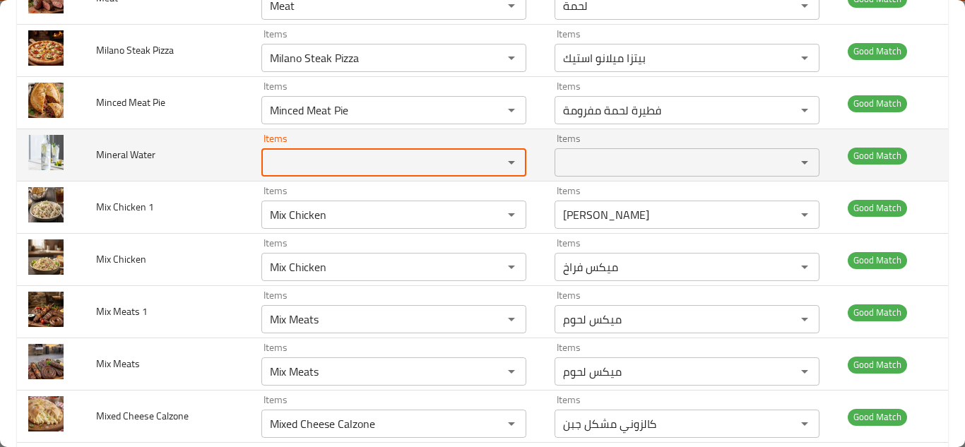
click at [131, 147] on span "Mineral Water" at bounding box center [125, 154] width 59 height 18
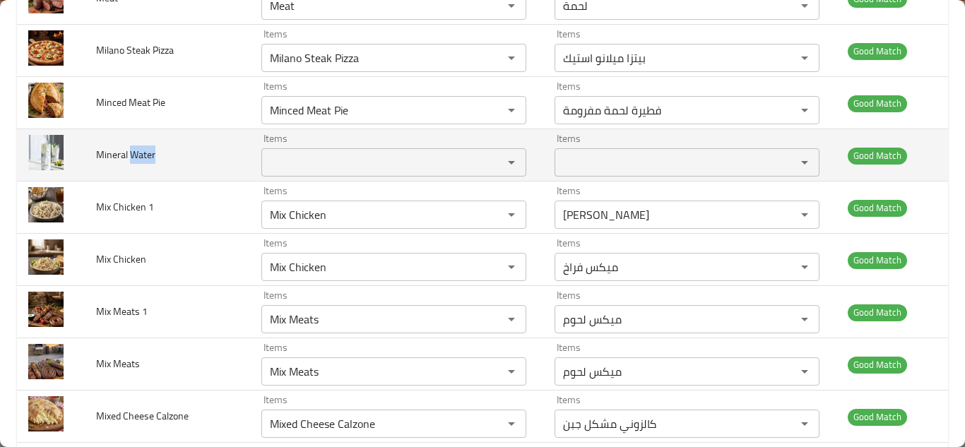
click at [131, 147] on span "Mineral Water" at bounding box center [125, 154] width 59 height 18
copy span "Mineral Water"
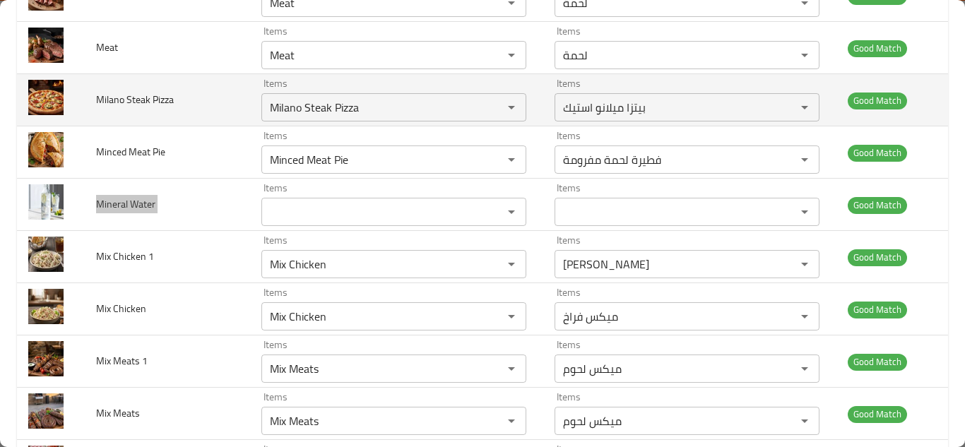
scroll to position [2211, 0]
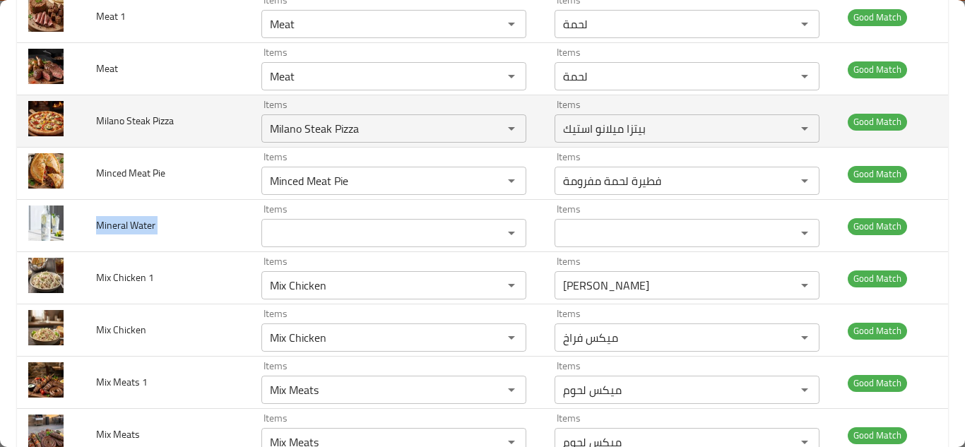
click at [197, 106] on td "Milano Steak Pizza" at bounding box center [167, 121] width 165 height 52
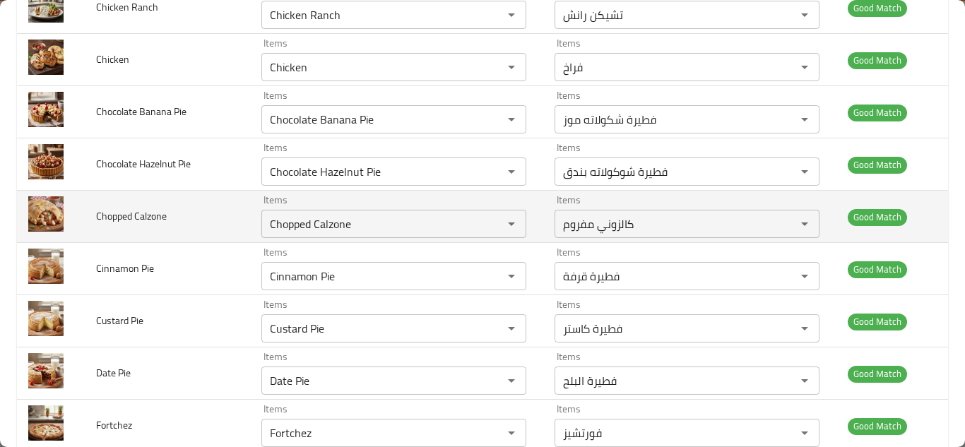
scroll to position [1152, 0]
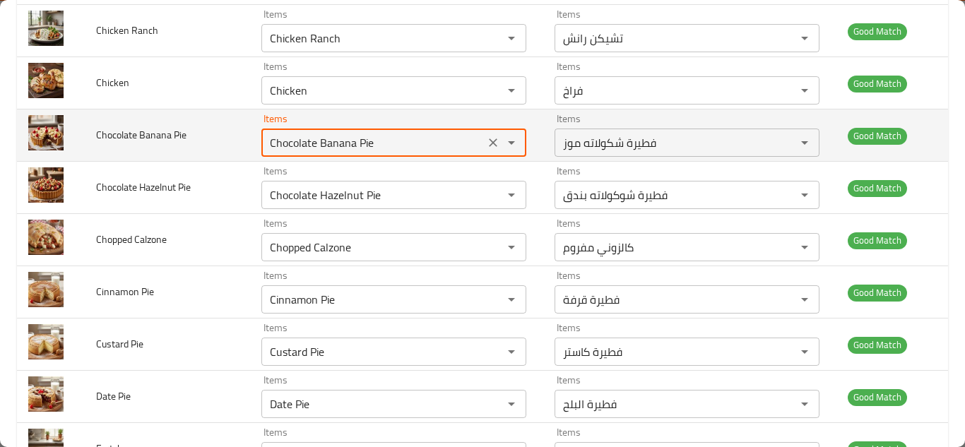
click at [266, 141] on Pie "Chocolate Banana Pie" at bounding box center [373, 143] width 215 height 20
click at [489, 141] on icon "Clear" at bounding box center [493, 142] width 8 height 8
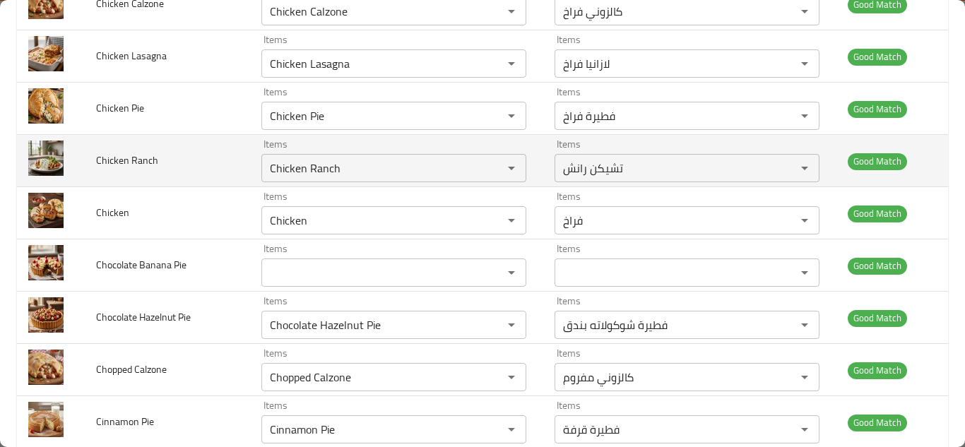
scroll to position [940, 0]
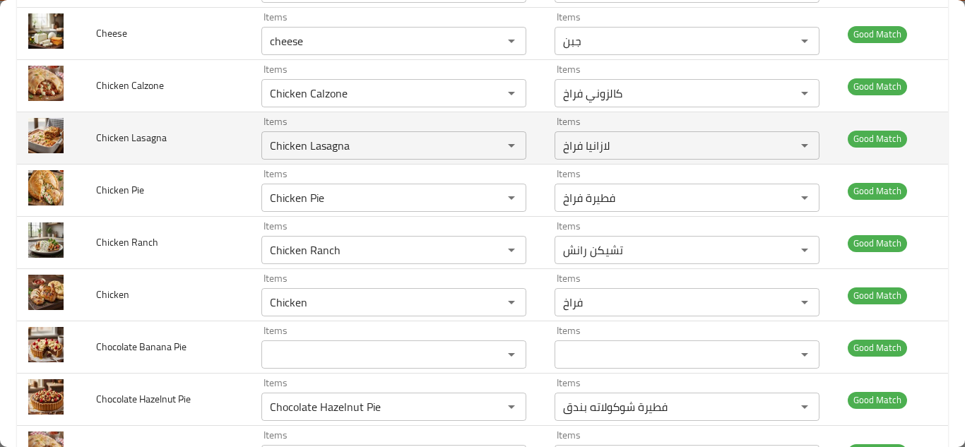
click at [182, 121] on td "Chicken Lasagna" at bounding box center [167, 138] width 165 height 52
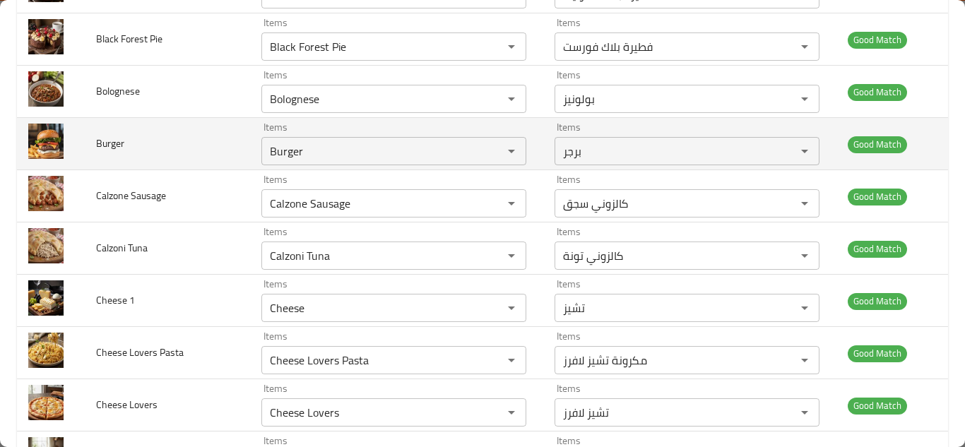
scroll to position [446, 0]
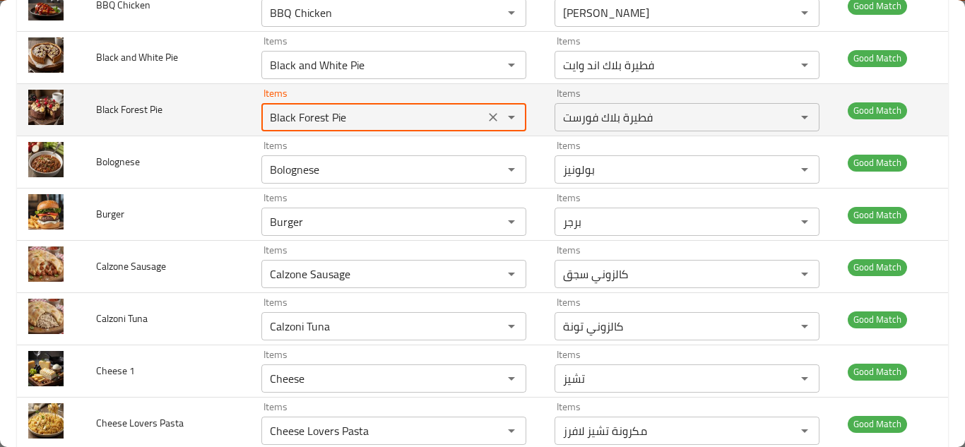
click at [266, 117] on Pie "Black Forest Pie" at bounding box center [373, 117] width 215 height 20
click at [288, 112] on Pie "Black Forest Pie" at bounding box center [373, 117] width 215 height 20
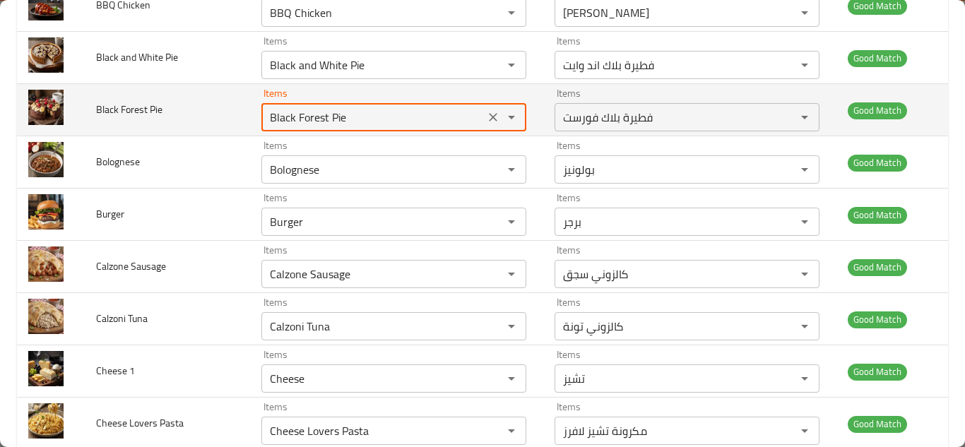
click at [489, 117] on icon "Clear" at bounding box center [493, 117] width 8 height 8
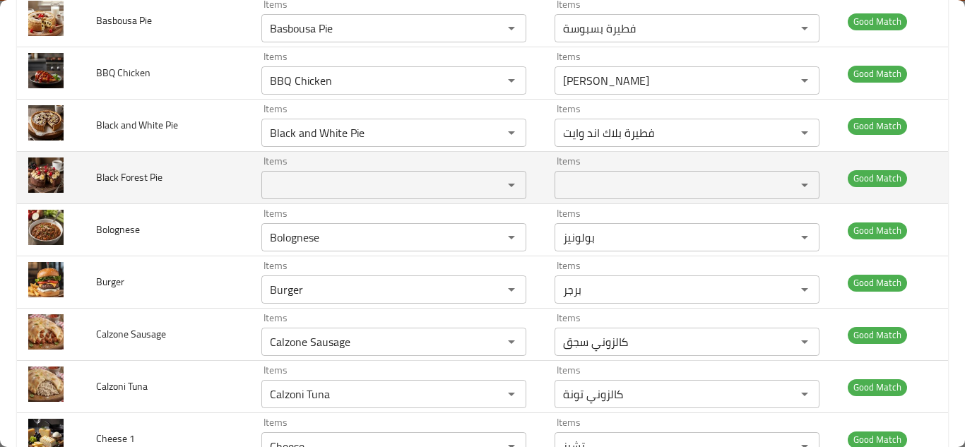
scroll to position [375, 0]
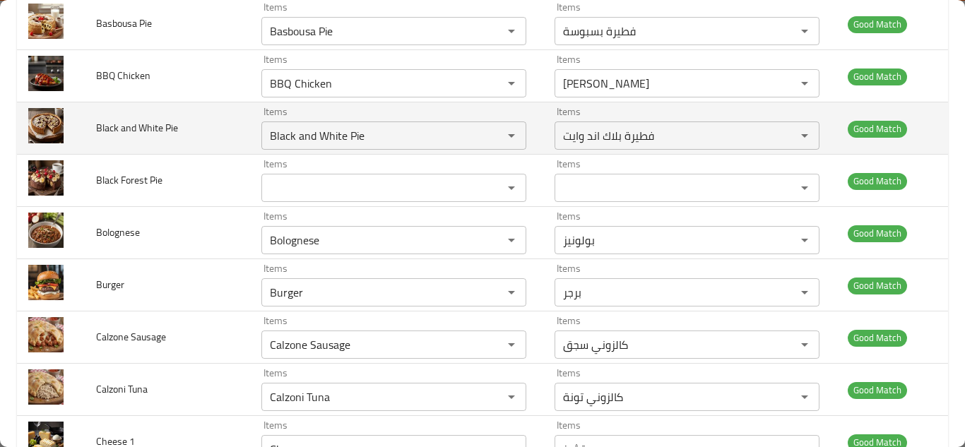
click at [205, 124] on td "Black and White Pie" at bounding box center [167, 128] width 165 height 52
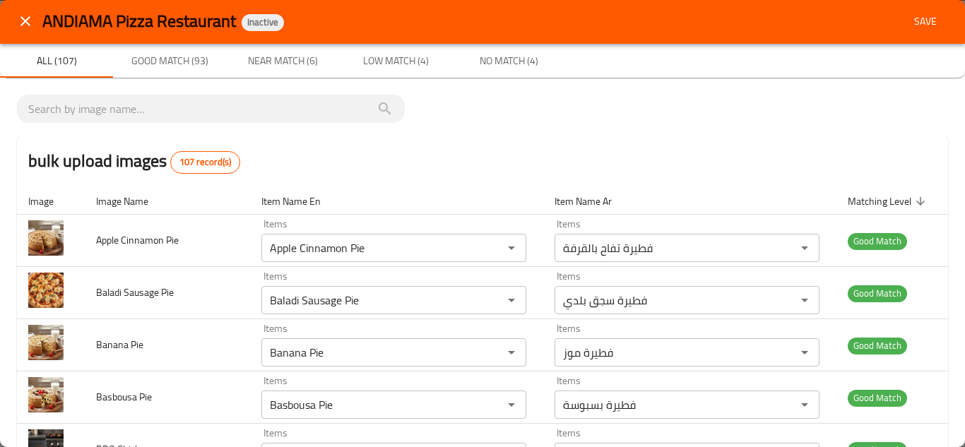
scroll to position [0, 0]
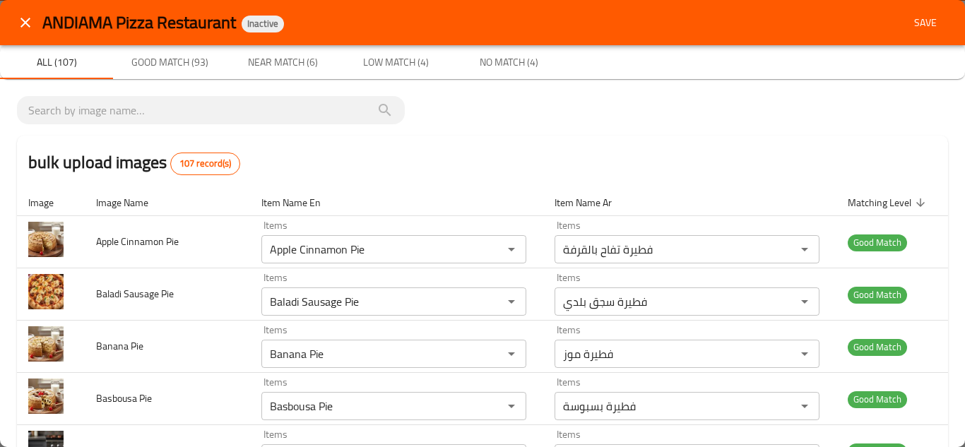
click at [913, 21] on span "Save" at bounding box center [925, 23] width 34 height 18
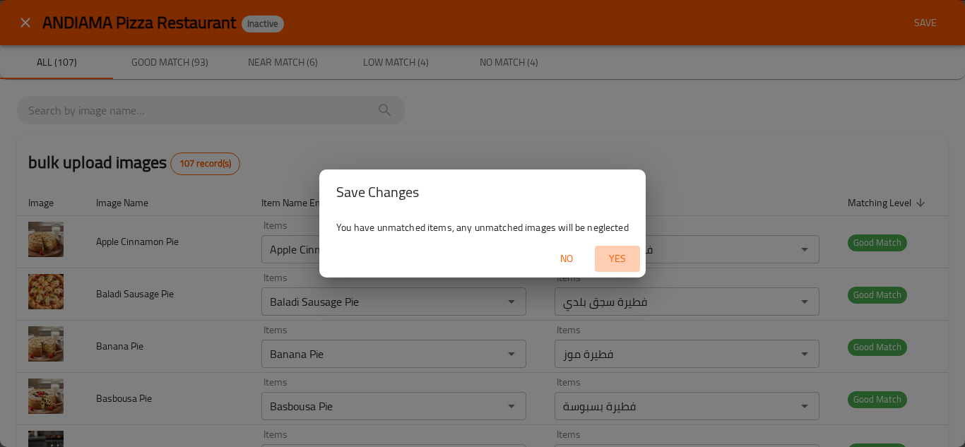
click at [617, 259] on span "Yes" at bounding box center [617, 259] width 34 height 18
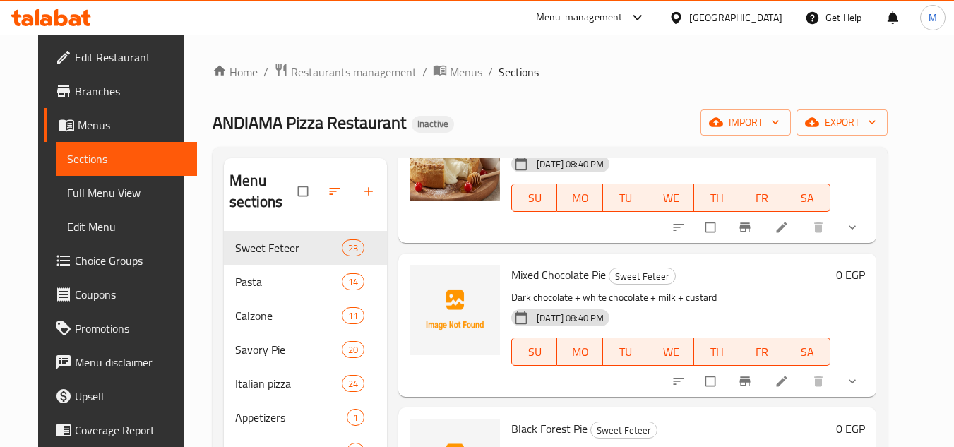
scroll to position [1978, 0]
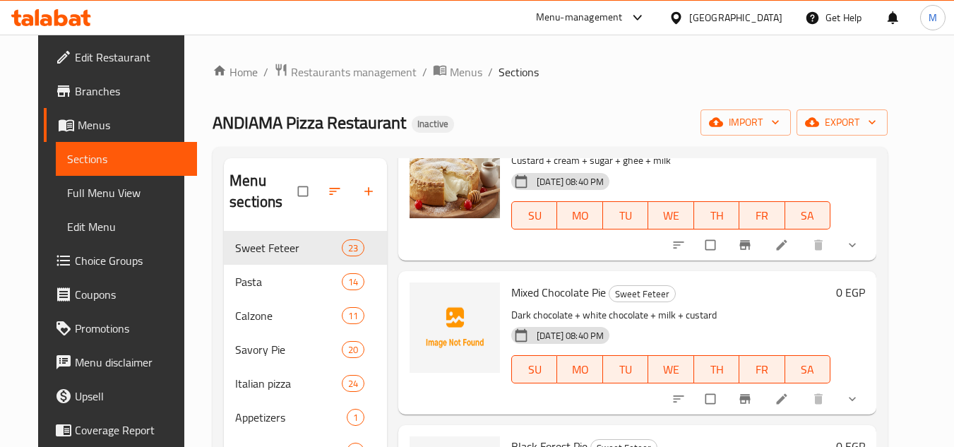
click at [514, 291] on span "Mixed Chocolate Pie" at bounding box center [558, 292] width 95 height 21
click at [515, 291] on span "Mixed Chocolate Pie" at bounding box center [558, 292] width 95 height 21
copy h6 "Mixed Chocolate Pie"
click at [916, 296] on div "Home / Restaurants management / Menus / Sections ANDIAMA Pizza Restaurant Inact…" at bounding box center [550, 340] width 732 height 610
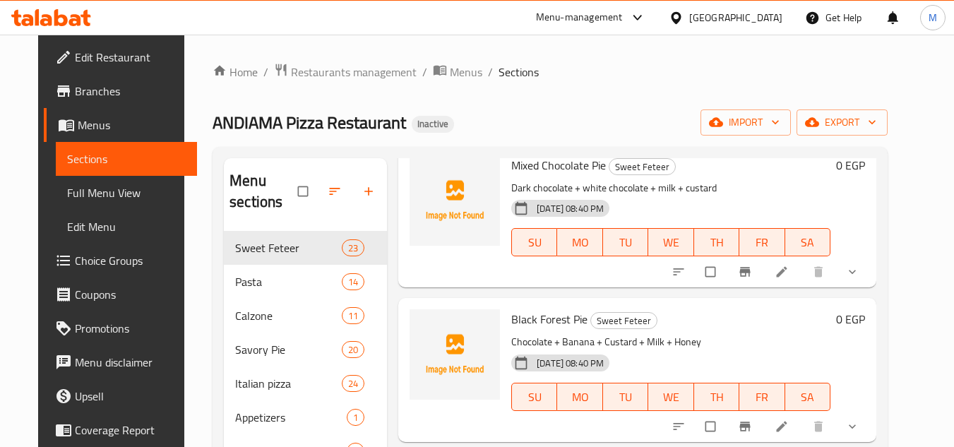
scroll to position [2119, 0]
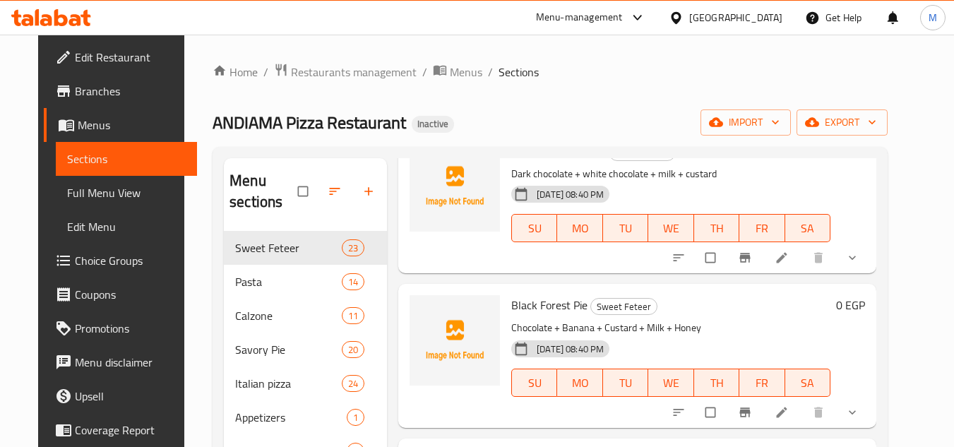
click at [525, 308] on span "Black Forest Pie" at bounding box center [549, 305] width 76 height 21
copy h6 "Black Forest Pie"
click at [916, 297] on div "Home / Restaurants management / Menus / Sections ANDIAMA Pizza Restaurant Inact…" at bounding box center [550, 340] width 732 height 610
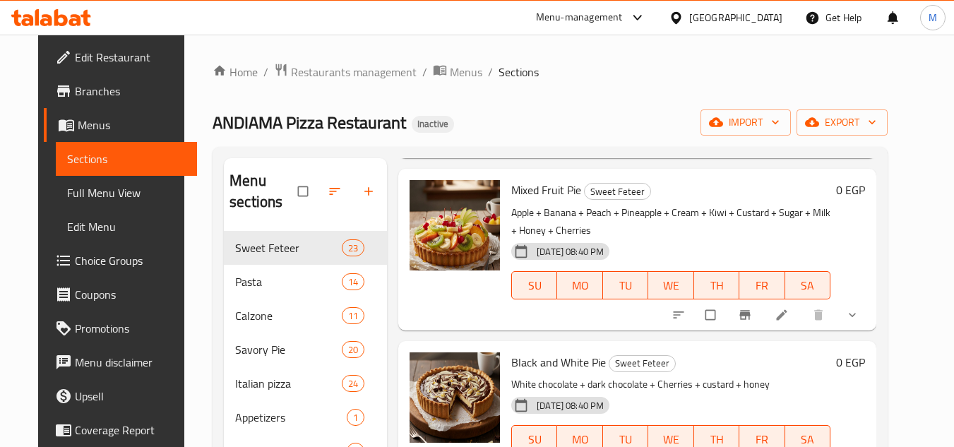
scroll to position [2613, 0]
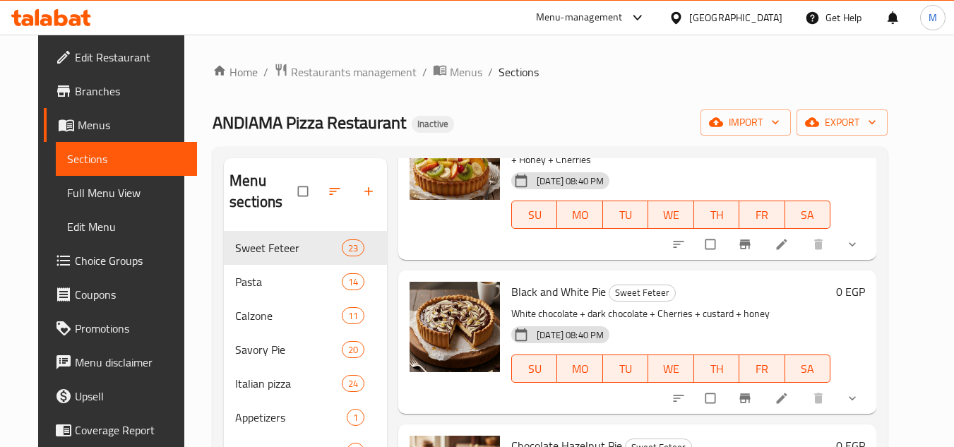
click at [521, 291] on span "Black and White Pie" at bounding box center [558, 291] width 95 height 21
copy h6 "Black and White Pie"
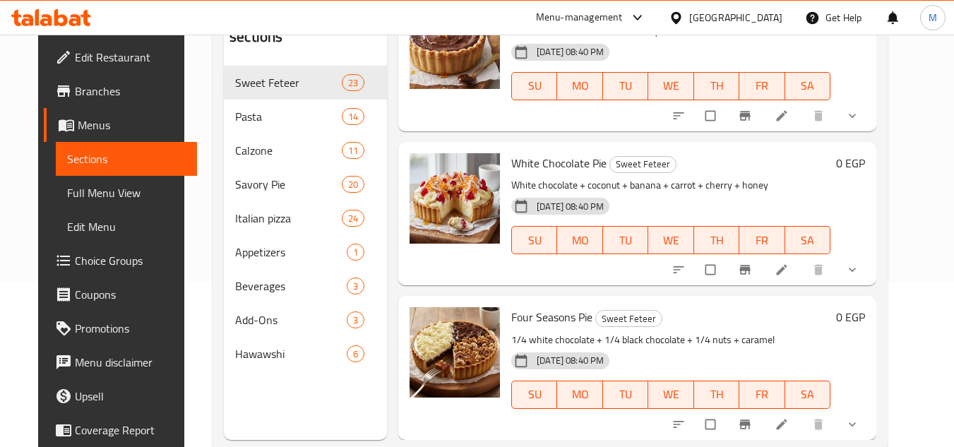
scroll to position [198, 0]
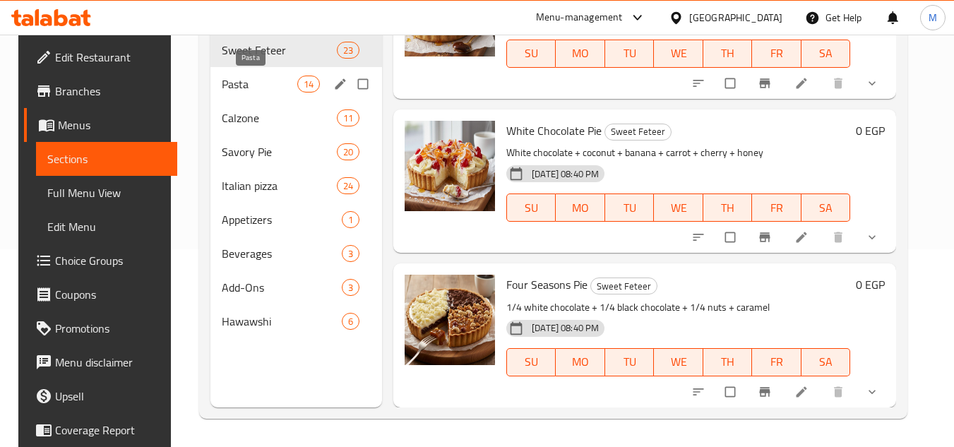
drag, startPoint x: 232, startPoint y: 75, endPoint x: 226, endPoint y: 81, distance: 8.5
click at [232, 76] on span "Pasta" at bounding box center [259, 84] width 75 height 17
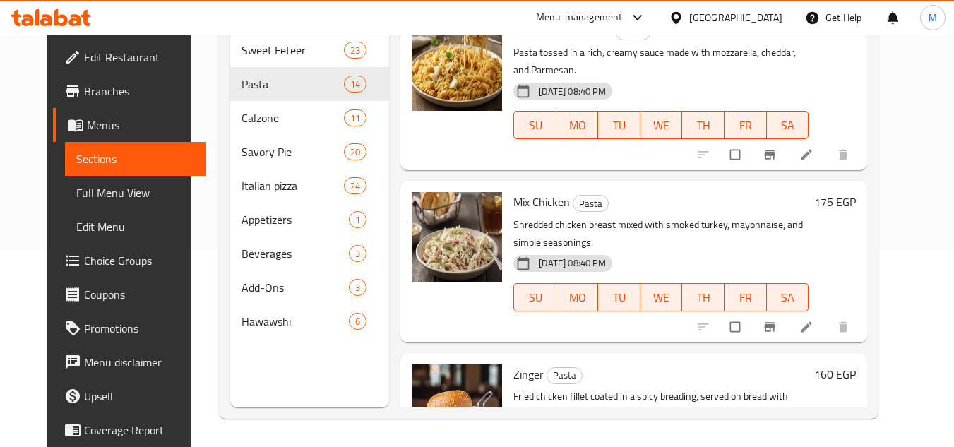
scroll to position [1875, 0]
click at [513, 363] on span "Zinger" at bounding box center [528, 373] width 30 height 21
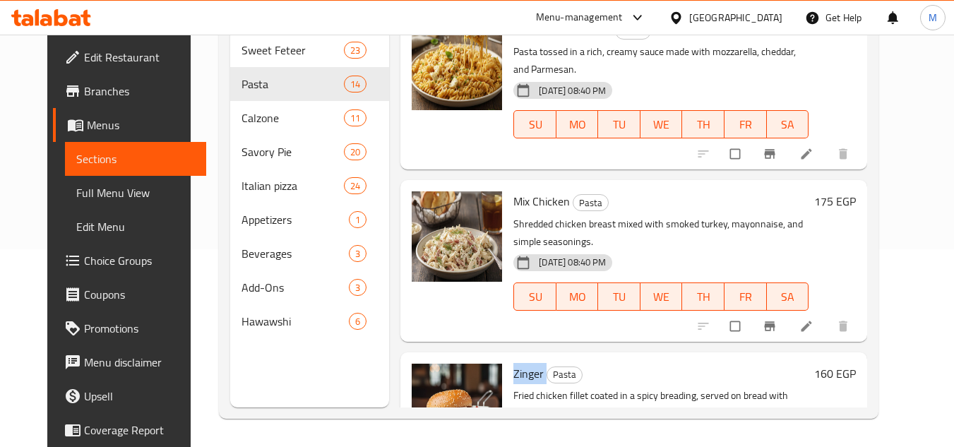
click at [513, 363] on span "Zinger" at bounding box center [528, 373] width 30 height 21
copy h6 "Zinger"
click at [670, 249] on div "28-09-2025 08:40 PM SU MO TU WE TH FR SA" at bounding box center [661, 287] width 307 height 76
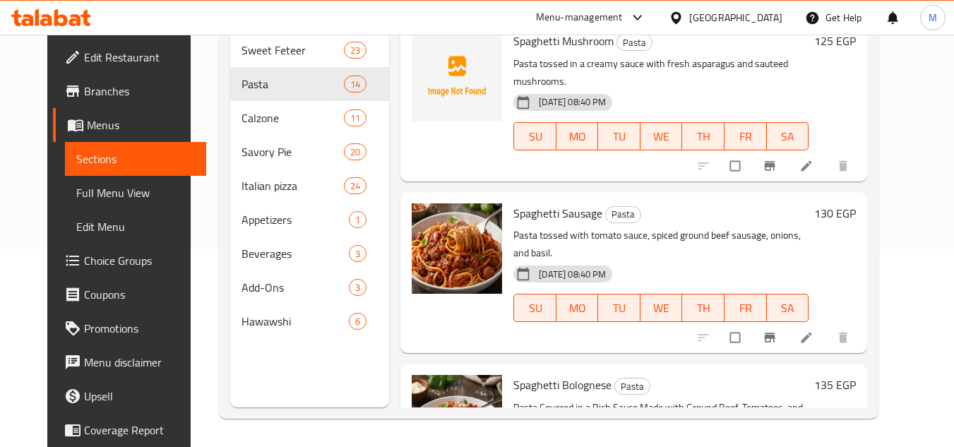
scroll to position [0, 0]
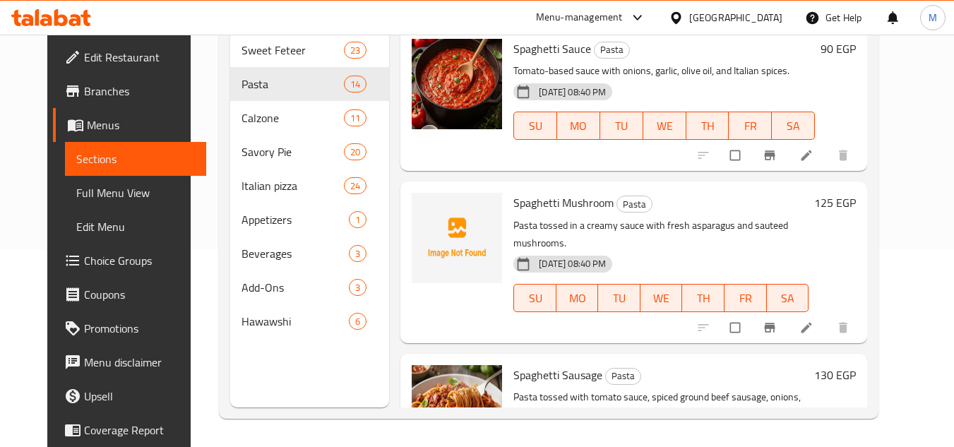
click at [563, 198] on span "Spaghetti Mushroom" at bounding box center [563, 202] width 100 height 21
copy h6 "Mushroom"
click at [423, 218] on icon "upload picture" at bounding box center [430, 213] width 14 height 14
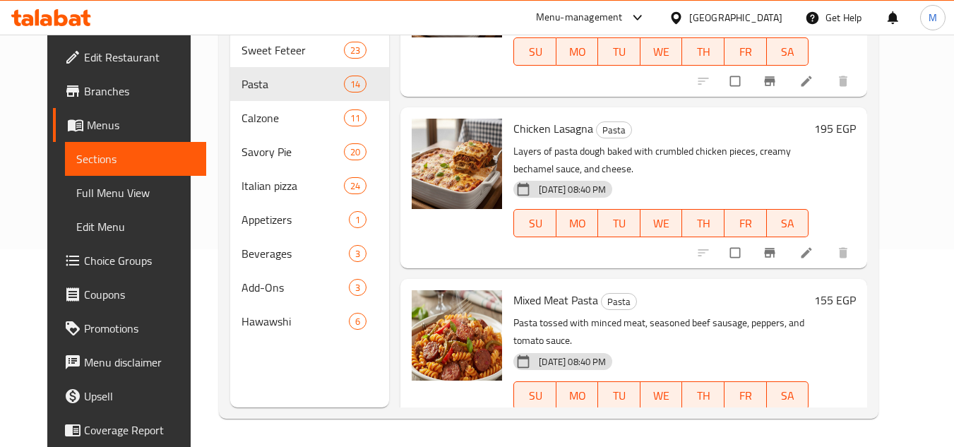
scroll to position [1483, 0]
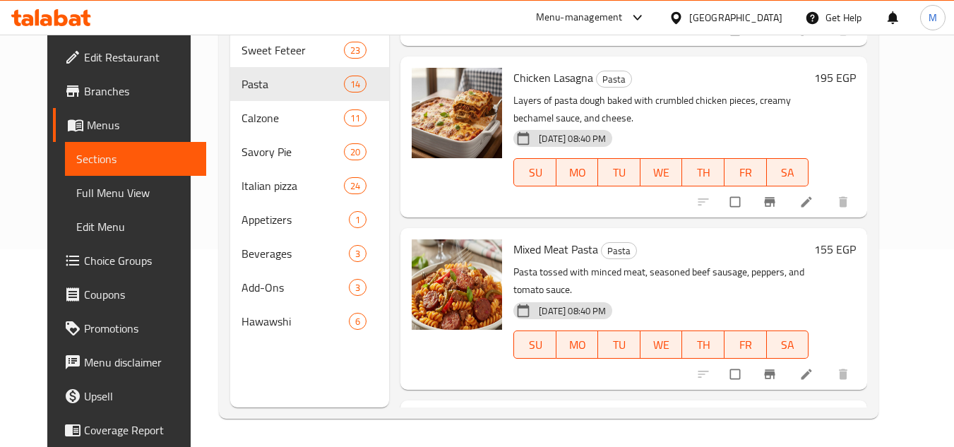
click at [432, 115] on div at bounding box center [457, 137] width 102 height 150
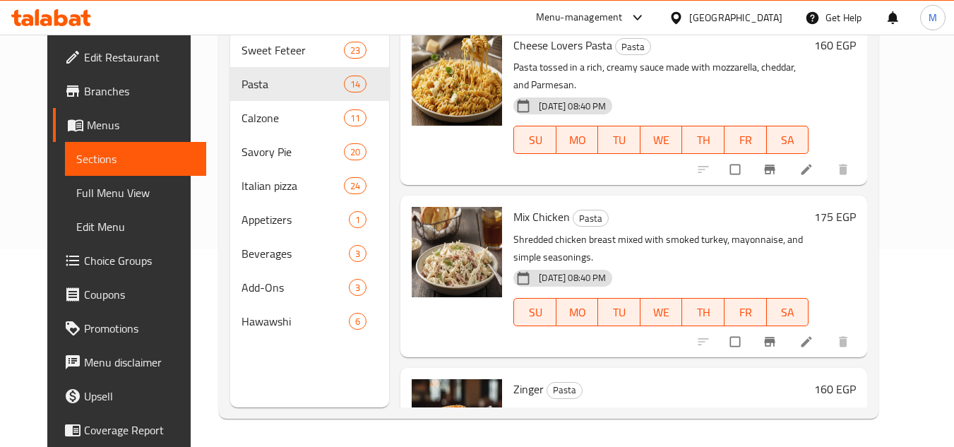
scroll to position [1875, 0]
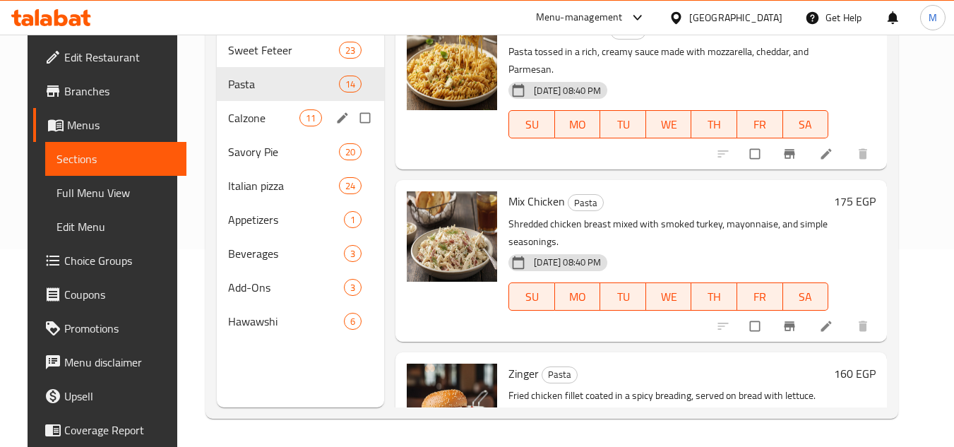
click at [248, 122] on span "Calzone" at bounding box center [263, 117] width 71 height 17
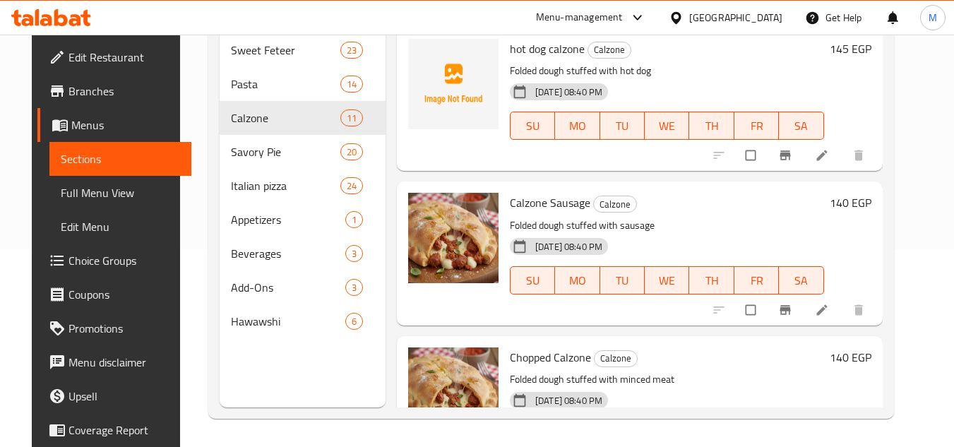
scroll to position [127, 0]
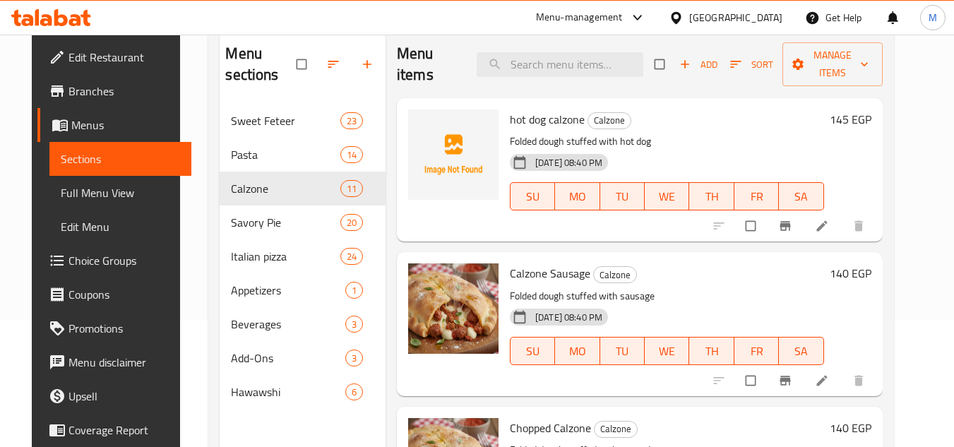
click at [922, 107] on div "Home / Restaurants management / Menus / Sections ANDIAMA Pizza Restaurant Inact…" at bounding box center [551, 212] width 742 height 610
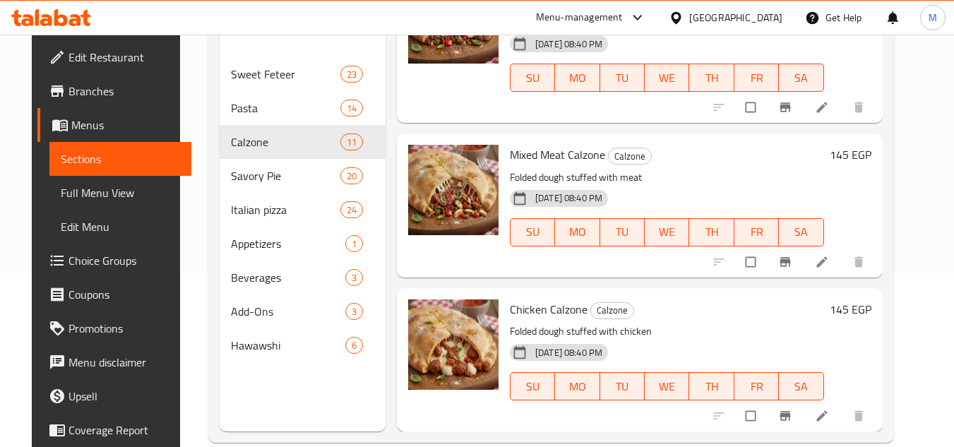
scroll to position [198, 0]
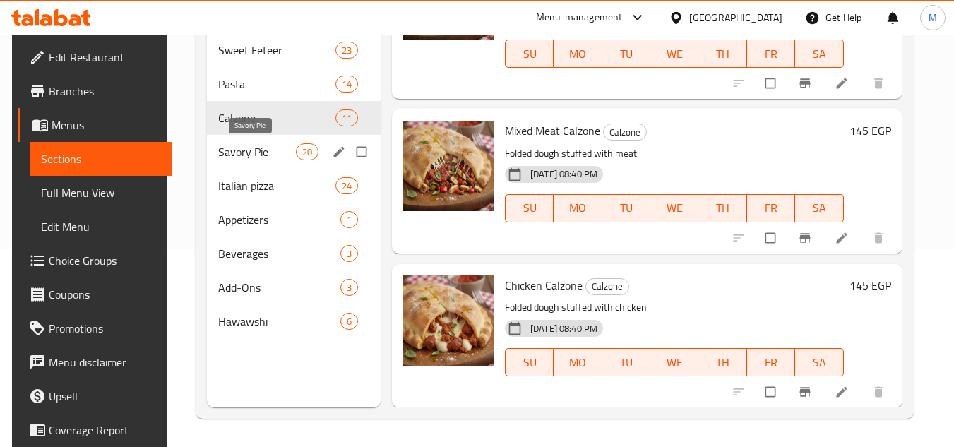
click at [252, 150] on span "Savory Pie" at bounding box center [257, 151] width 78 height 17
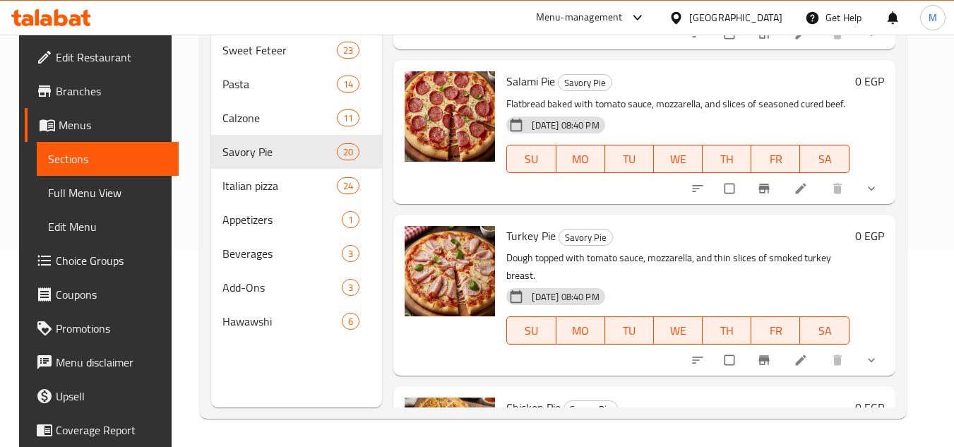
scroll to position [1695, 0]
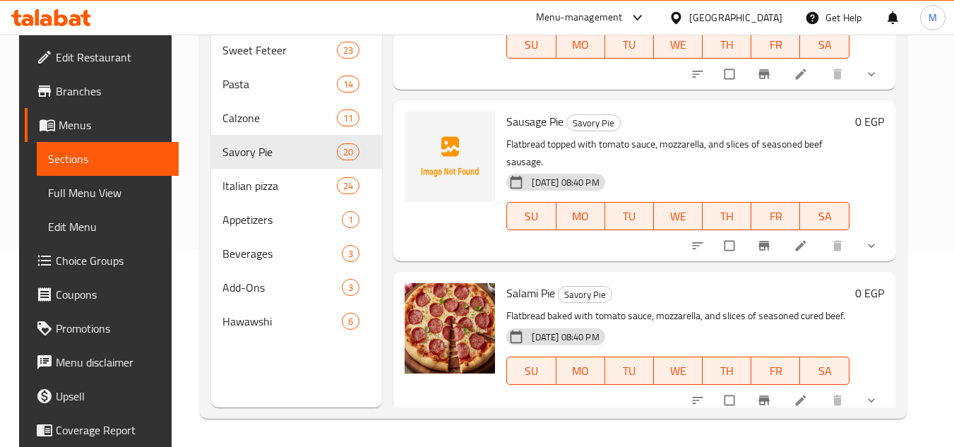
click at [521, 111] on span "Sausage Pie" at bounding box center [534, 121] width 57 height 21
copy span "Sausage"
click at [934, 196] on div "Home / Restaurants management / Menus / Sections ANDIAMA Pizza Restaurant Inact…" at bounding box center [553, 142] width 763 height 610
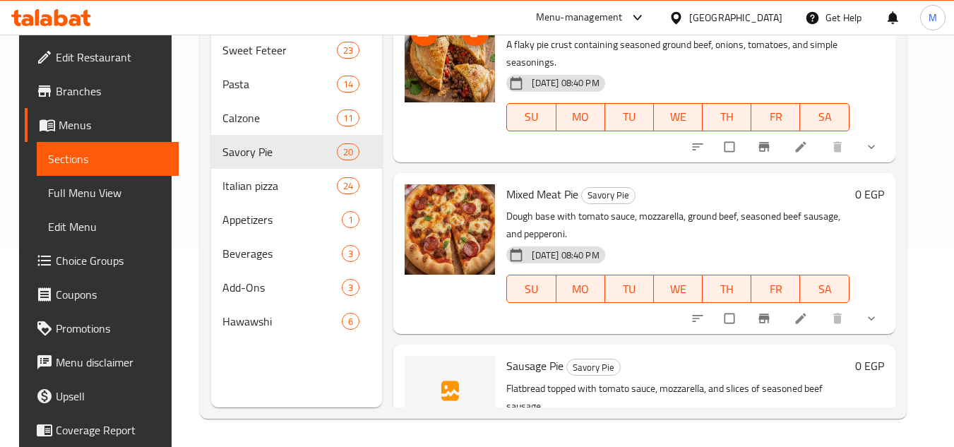
scroll to position [1483, 0]
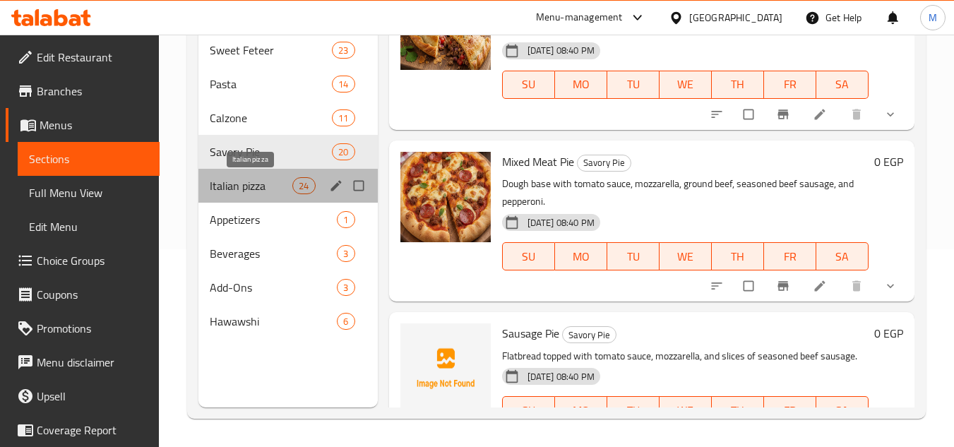
click at [256, 181] on span "Italian pizza" at bounding box center [251, 185] width 83 height 17
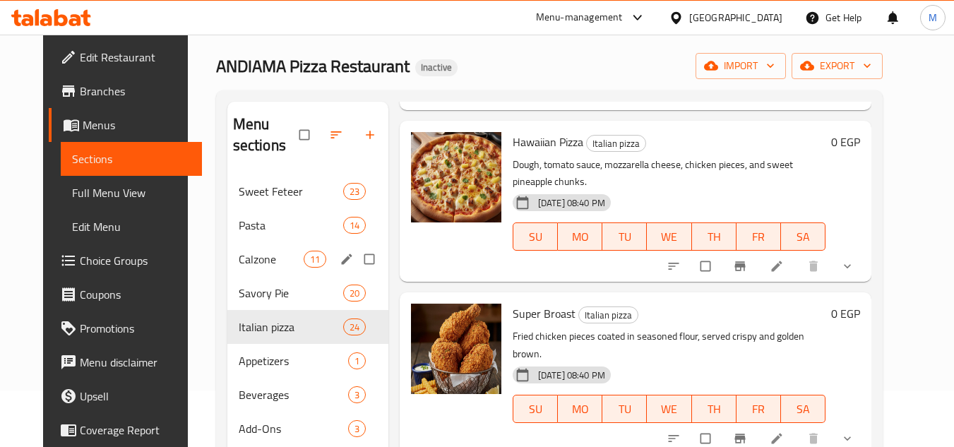
scroll to position [198, 0]
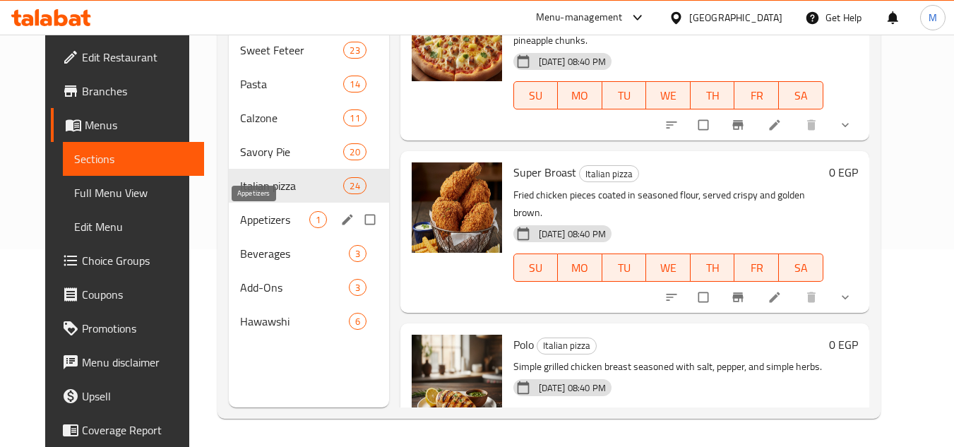
click at [246, 224] on span "Appetizers" at bounding box center [274, 219] width 69 height 17
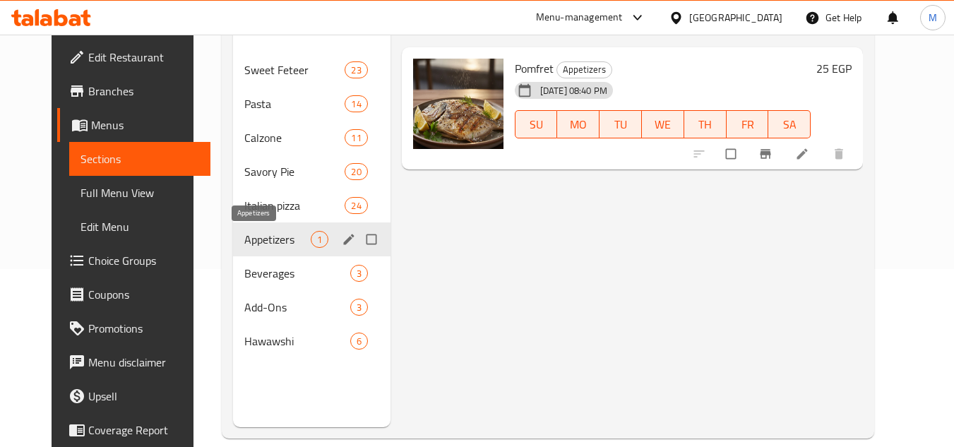
scroll to position [198, 0]
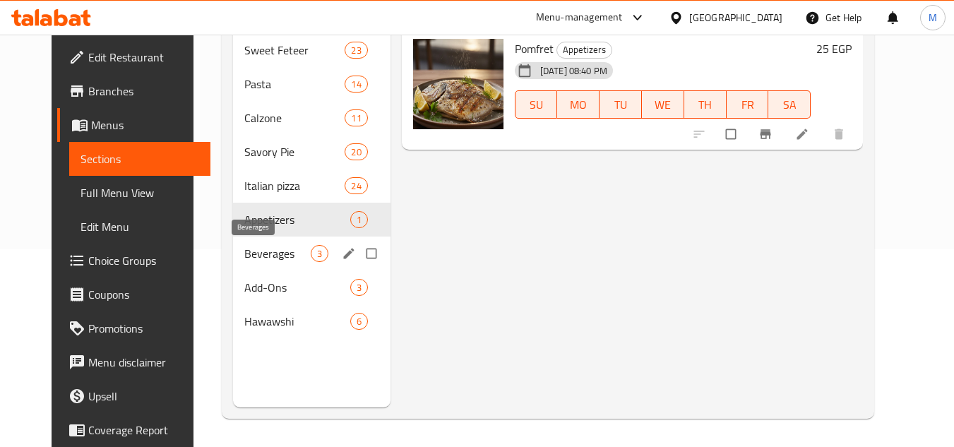
click at [246, 258] on span "Beverages" at bounding box center [277, 253] width 66 height 17
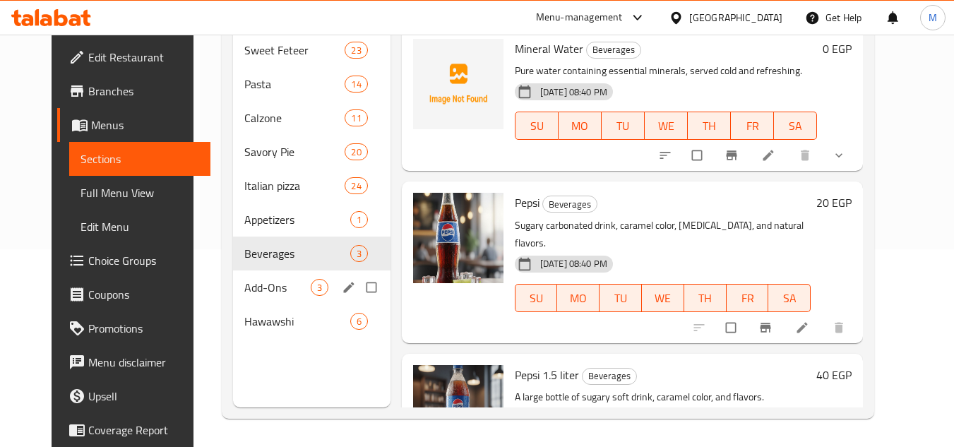
click at [246, 295] on span "Add-Ons" at bounding box center [277, 287] width 66 height 17
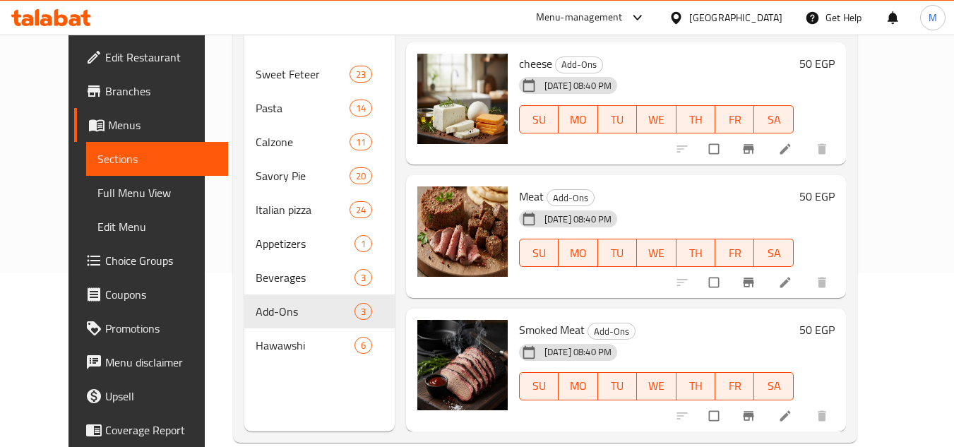
scroll to position [198, 0]
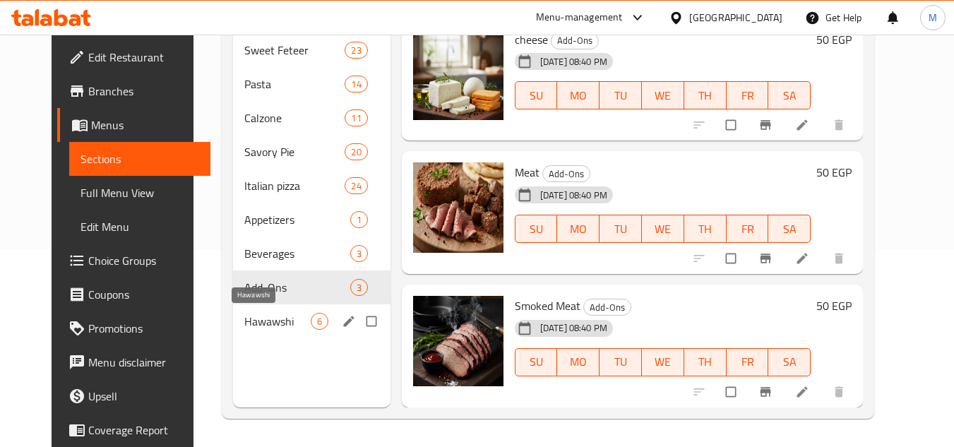
click at [259, 328] on span "Hawawshi" at bounding box center [277, 321] width 66 height 17
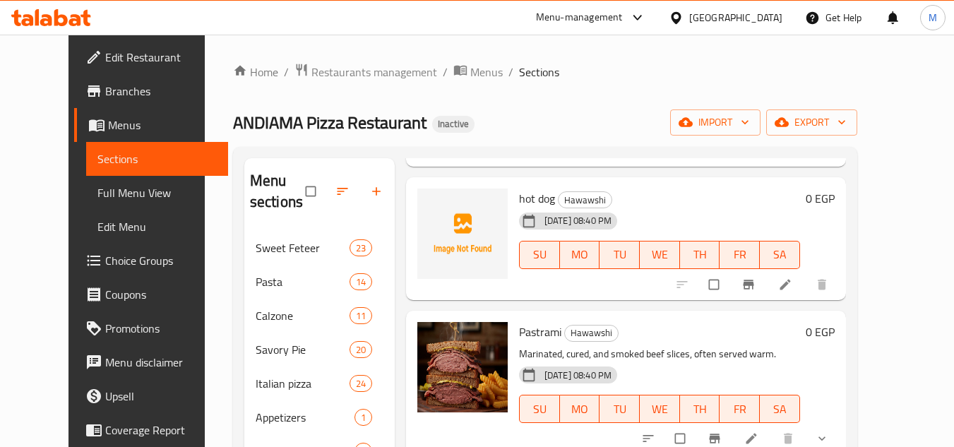
scroll to position [283, 0]
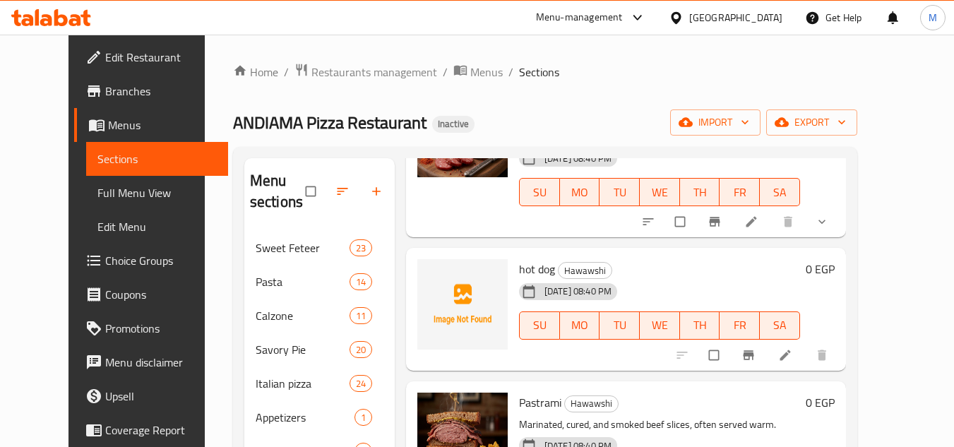
click at [519, 259] on span "hot dog" at bounding box center [537, 269] width 36 height 21
copy h6 "hot dog"
click at [886, 235] on div "Home / Restaurants management / Menus / Sections ANDIAMA Pizza Restaurant Inact…" at bounding box center [545, 340] width 681 height 610
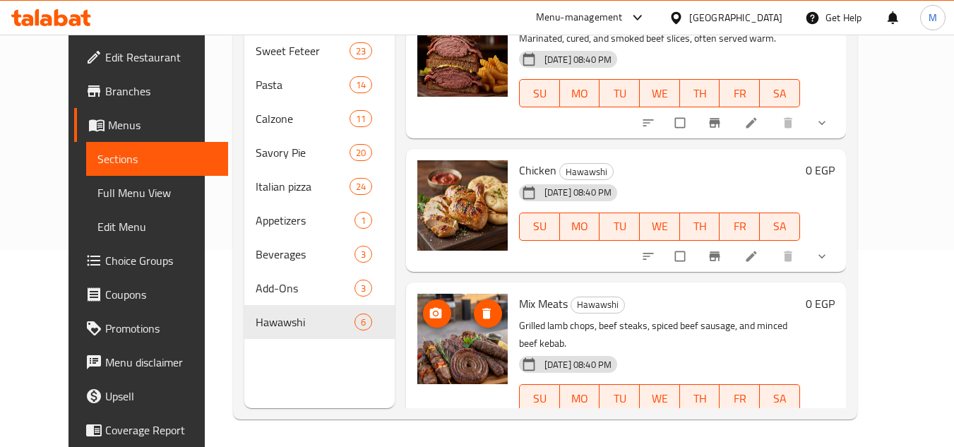
scroll to position [198, 0]
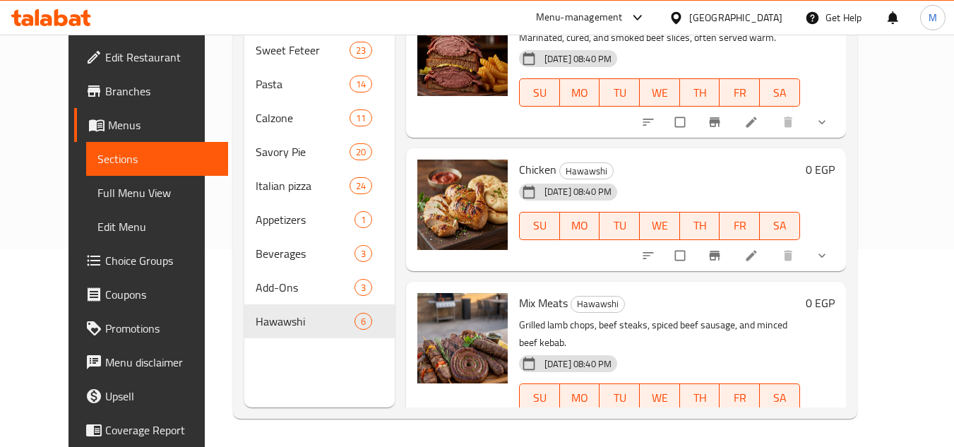
click at [112, 191] on span "Full Menu View" at bounding box center [156, 192] width 119 height 17
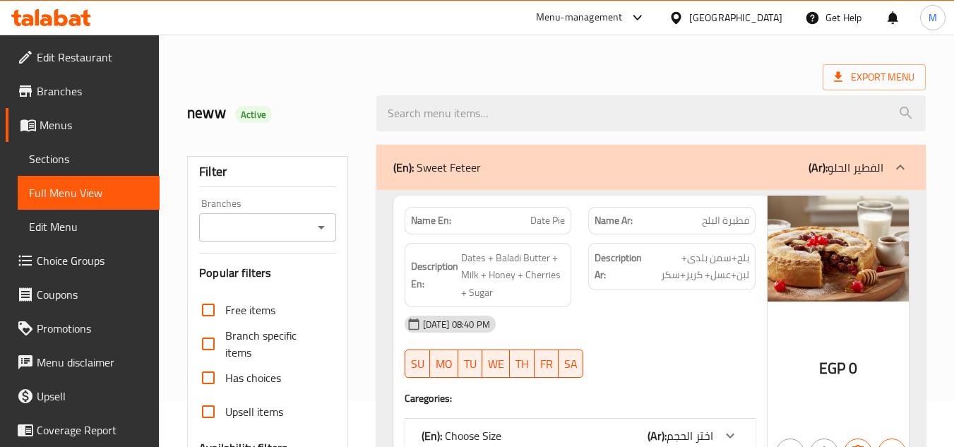
scroll to position [71, 0]
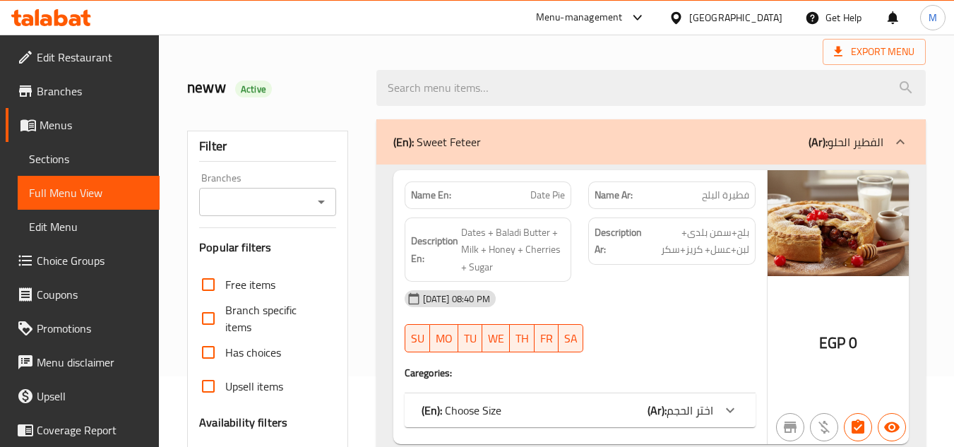
click at [51, 13] on icon at bounding box center [51, 17] width 80 height 17
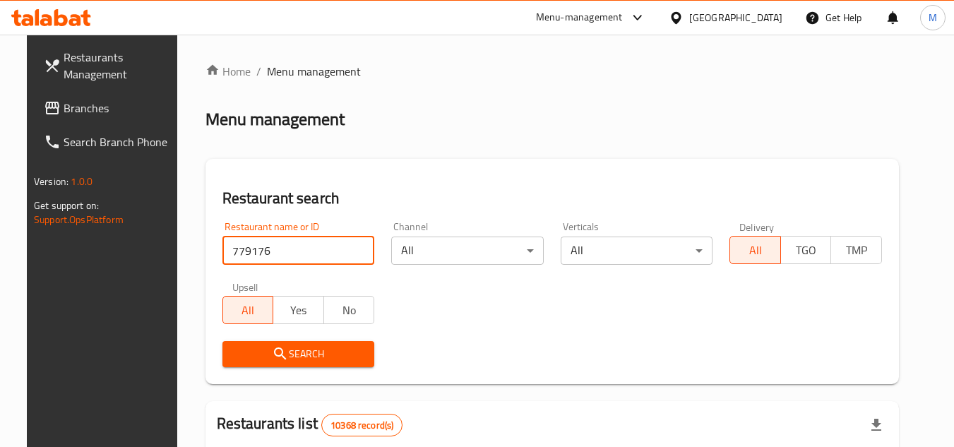
type input "779176"
click button "Search" at bounding box center [298, 354] width 153 height 26
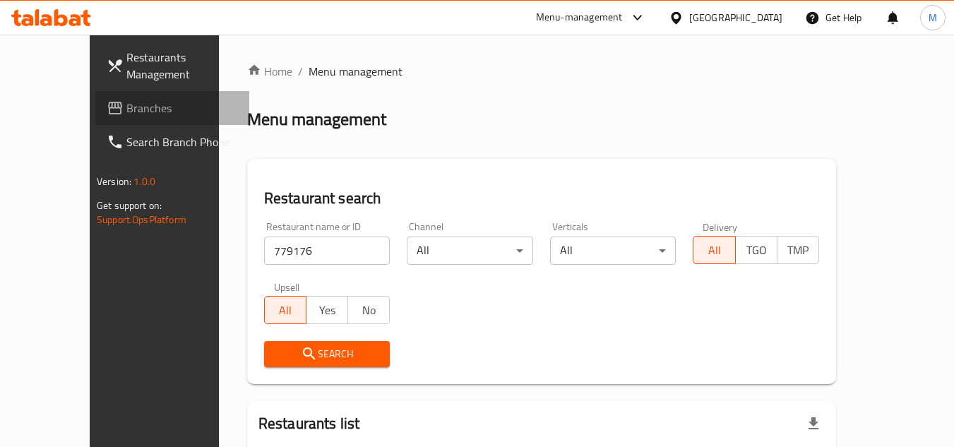
click at [126, 100] on span "Branches" at bounding box center [182, 108] width 112 height 17
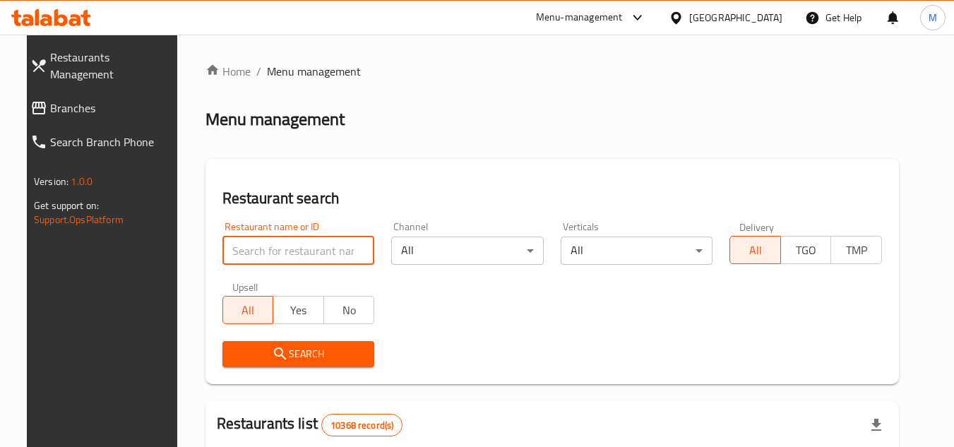
click at [302, 253] on input "search" at bounding box center [298, 251] width 153 height 28
click button "Search" at bounding box center [298, 354] width 153 height 26
click at [304, 251] on input "search" at bounding box center [298, 251] width 153 height 28
paste input "707085"
type input "707085"
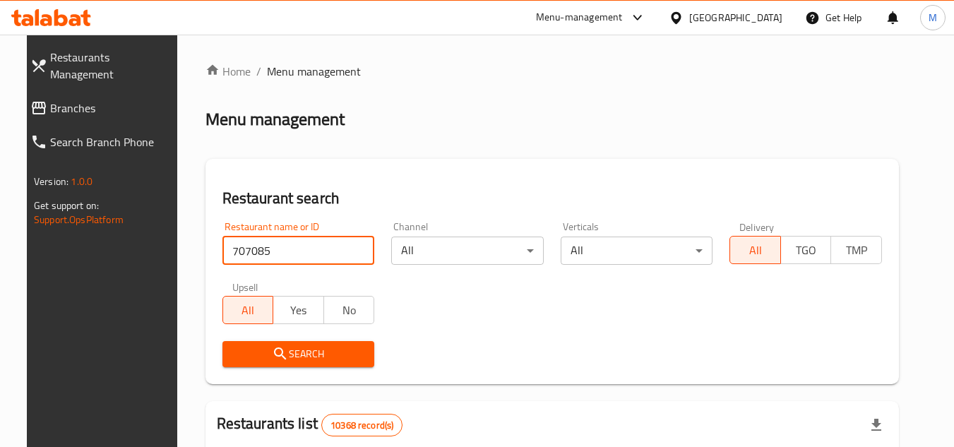
click button "Search" at bounding box center [298, 354] width 153 height 26
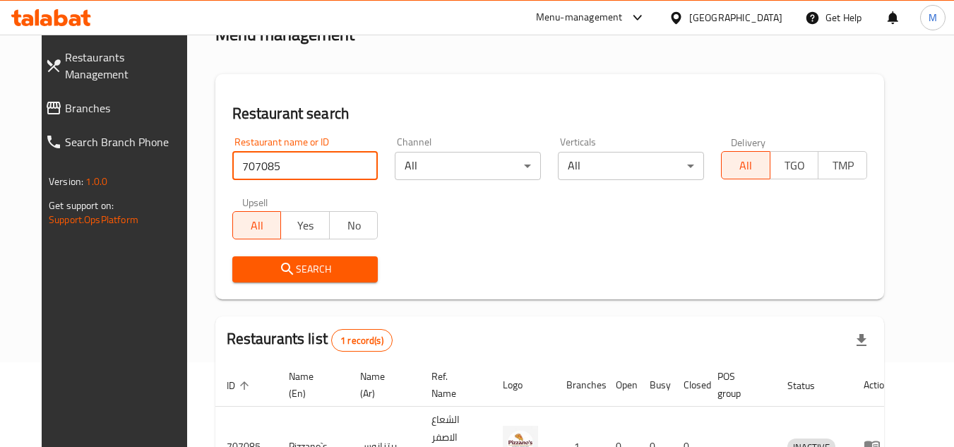
scroll to position [171, 0]
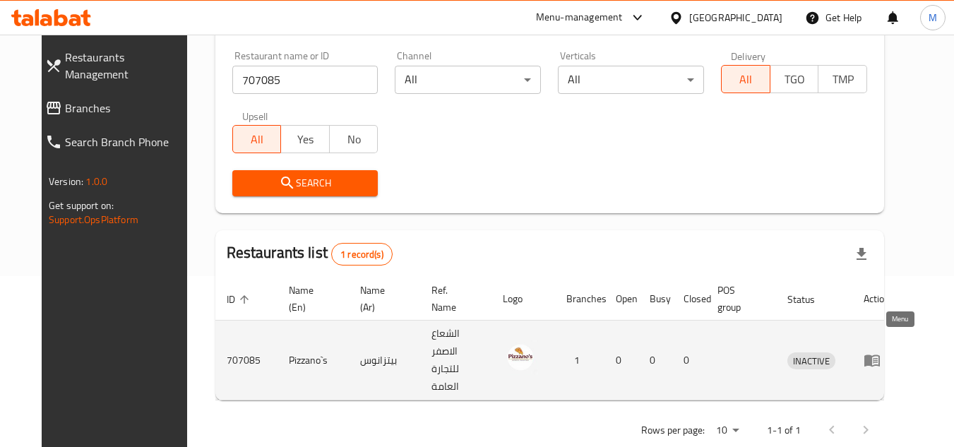
click at [880, 355] on icon "enhanced table" at bounding box center [873, 361] width 16 height 12
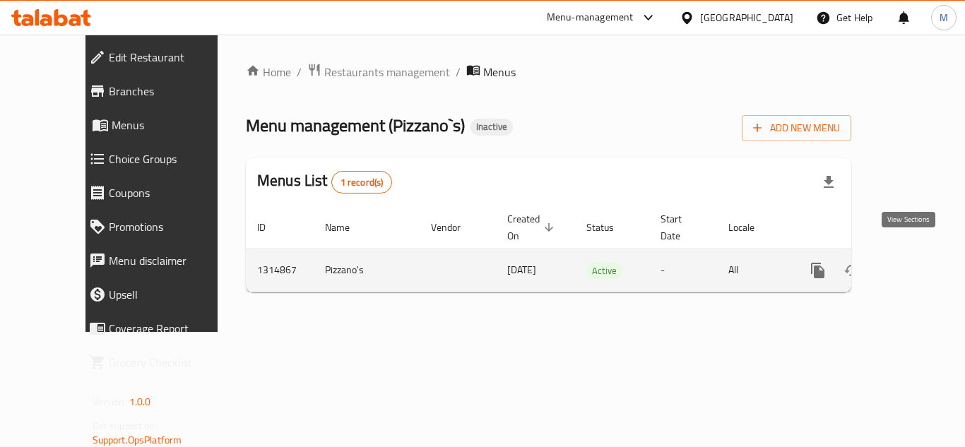
click at [911, 262] on icon "enhanced table" at bounding box center [919, 270] width 17 height 17
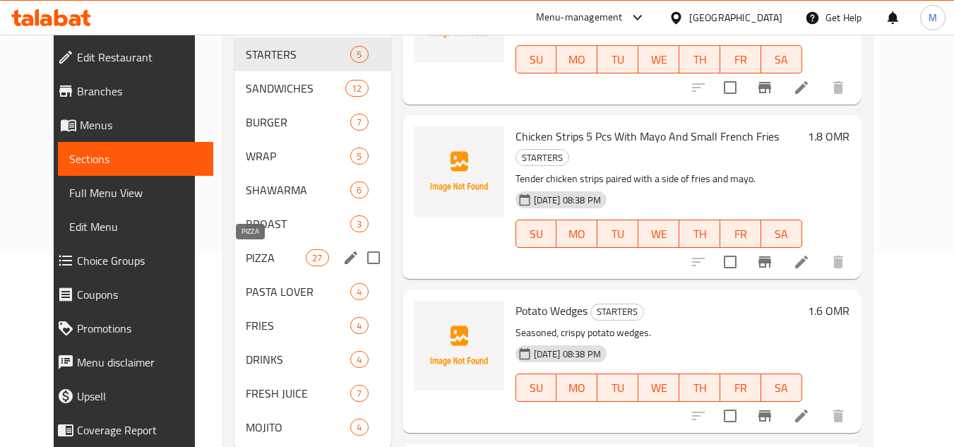
scroll to position [236, 0]
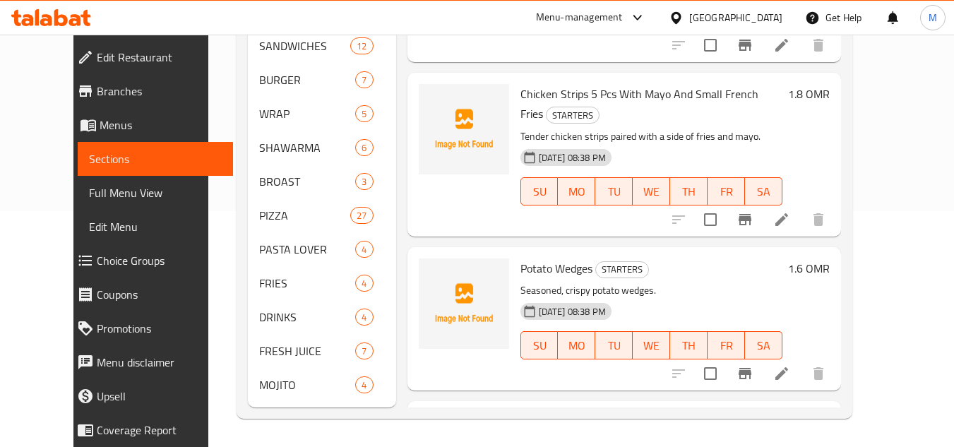
click at [852, 171] on div "Menu sections STARTERS 5 SANDWICHES 12 BURGER 7 WRAP 5 SHAWARMA 6 BROAST 3 PIZZ…" at bounding box center [545, 165] width 616 height 508
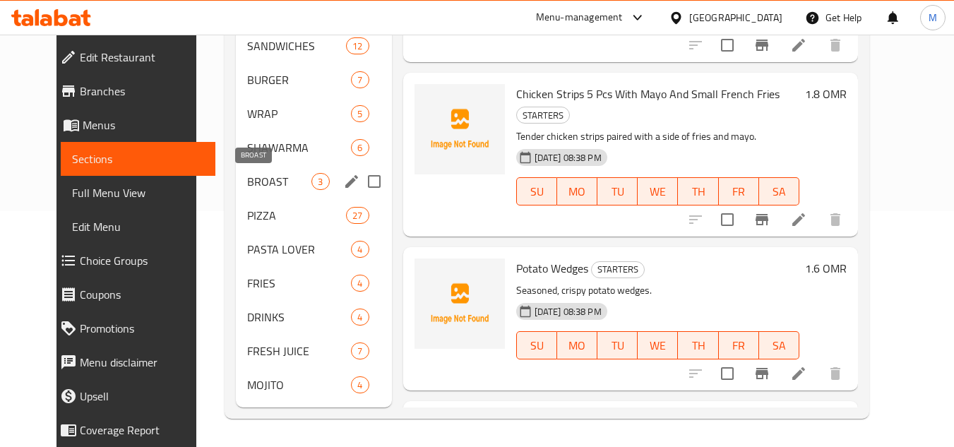
click at [247, 182] on span "BROAST" at bounding box center [279, 181] width 64 height 17
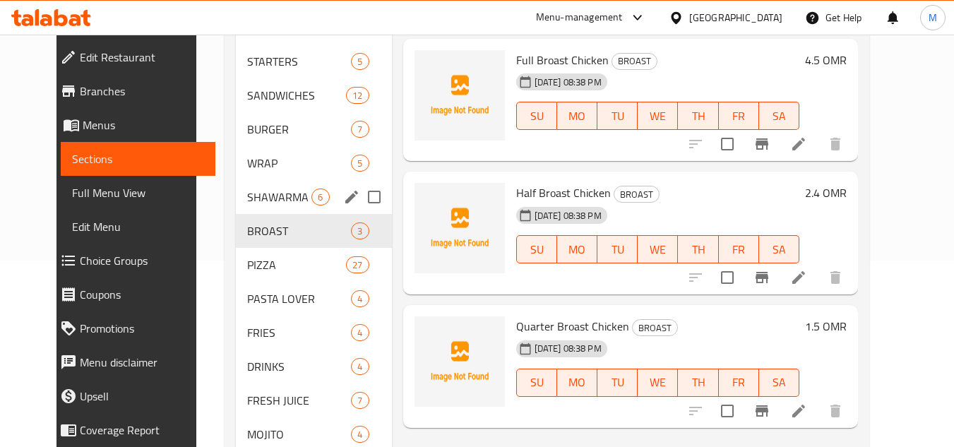
scroll to position [165, 0]
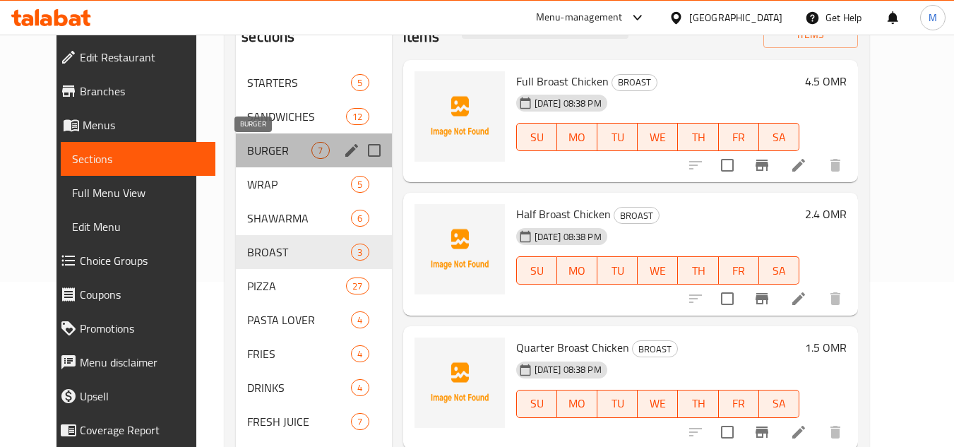
click at [247, 147] on span "BURGER" at bounding box center [279, 150] width 64 height 17
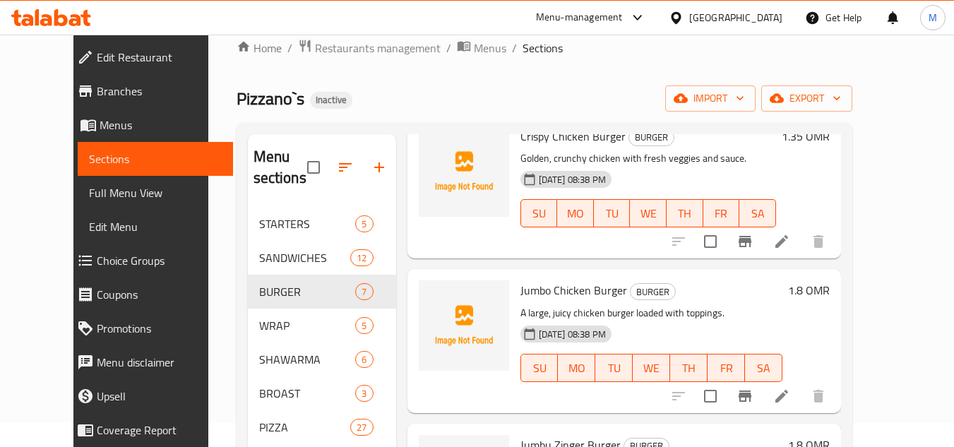
scroll to position [16, 0]
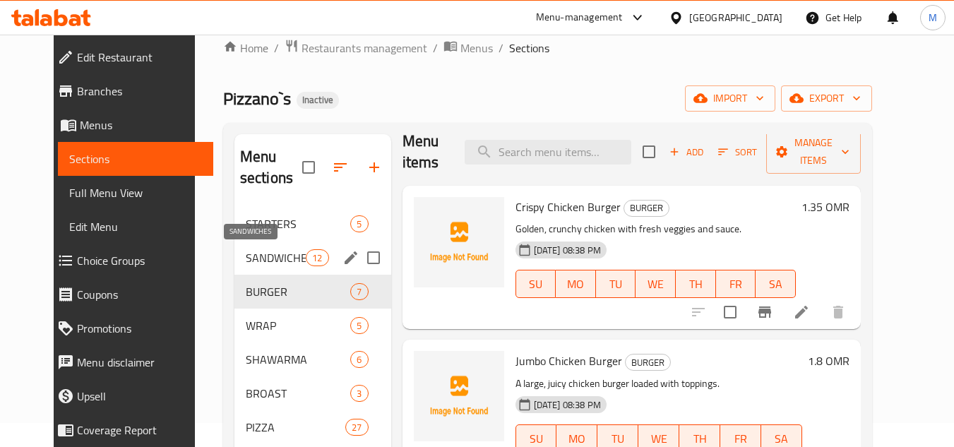
click at [246, 250] on span "SANDWICHES" at bounding box center [276, 257] width 60 height 17
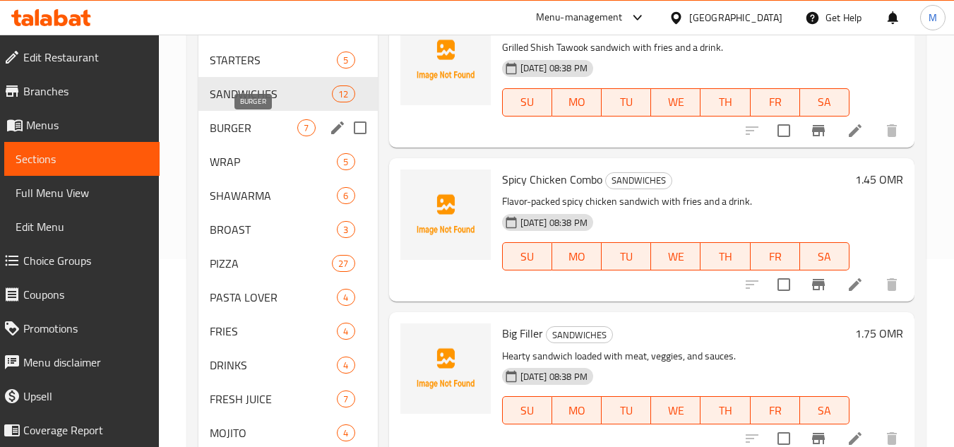
scroll to position [165, 0]
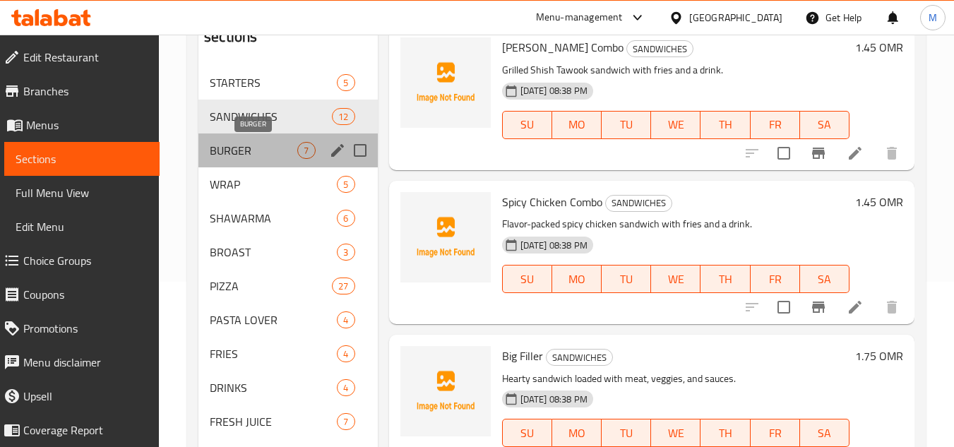
click at [244, 143] on span "BURGER" at bounding box center [254, 150] width 88 height 17
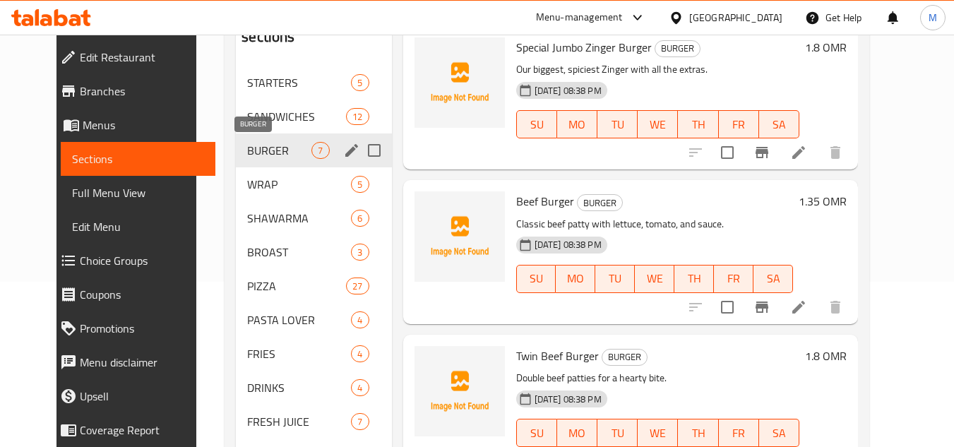
scroll to position [651, 0]
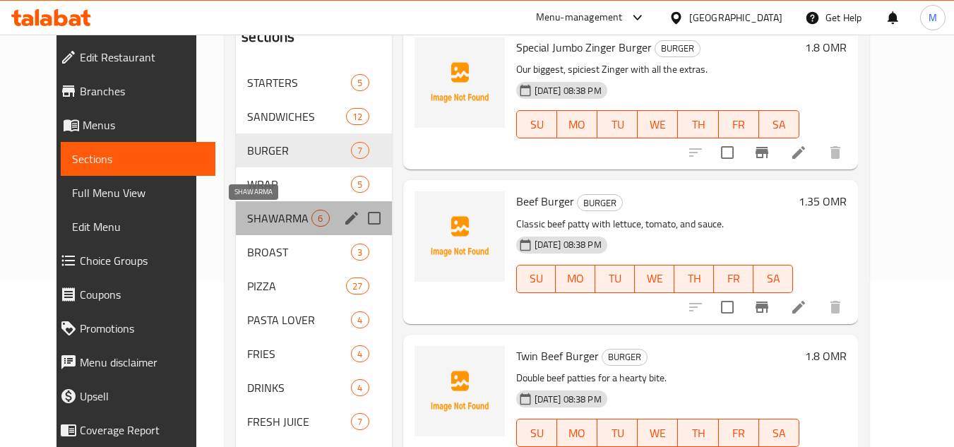
click at [254, 211] on span "SHAWARMA" at bounding box center [279, 218] width 64 height 17
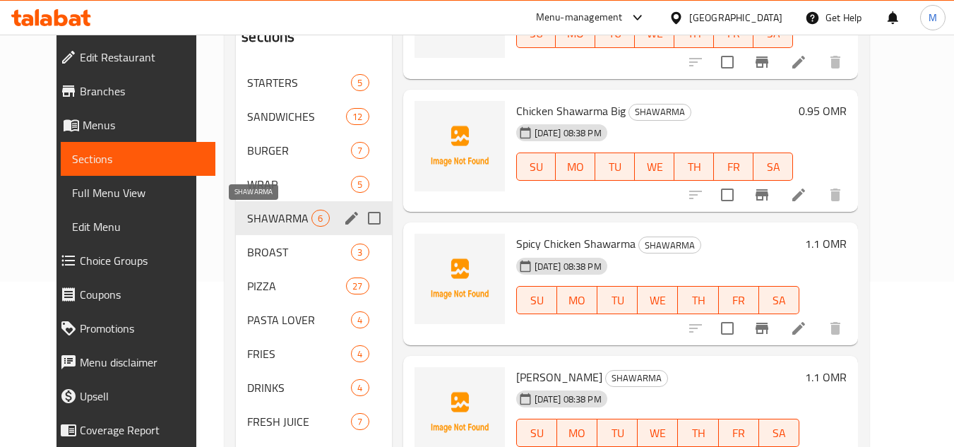
scroll to position [370, 0]
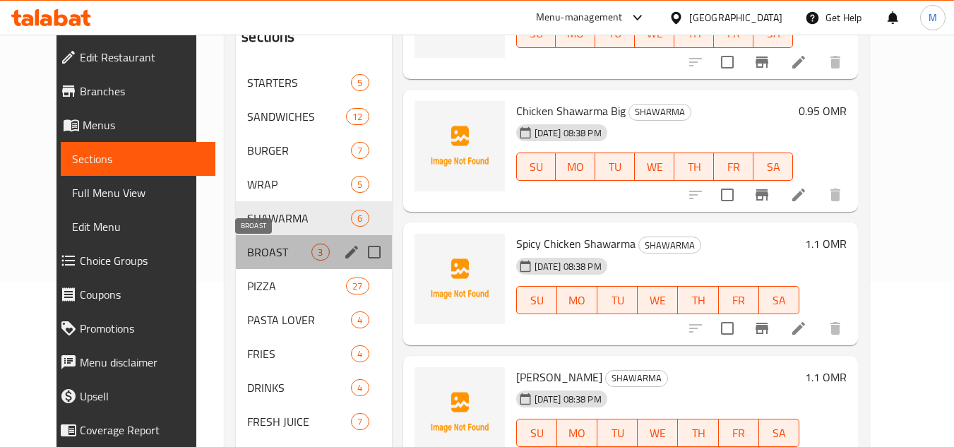
click at [255, 251] on span "BROAST" at bounding box center [279, 252] width 64 height 17
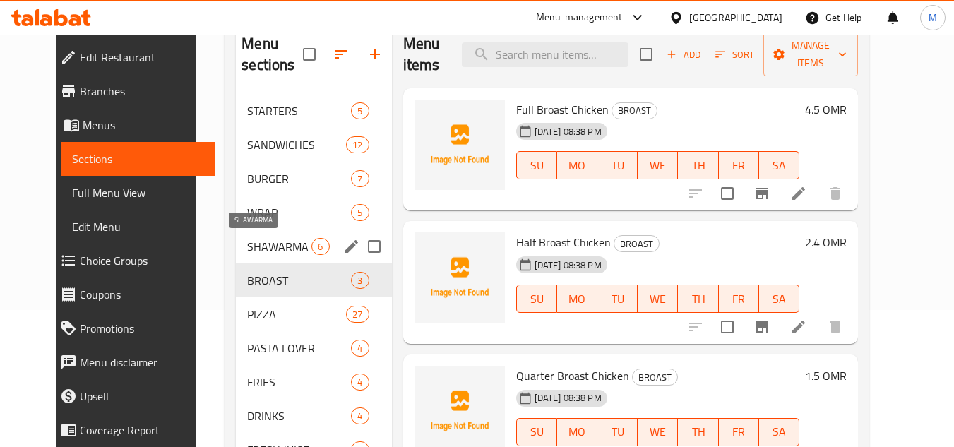
scroll to position [95, 0]
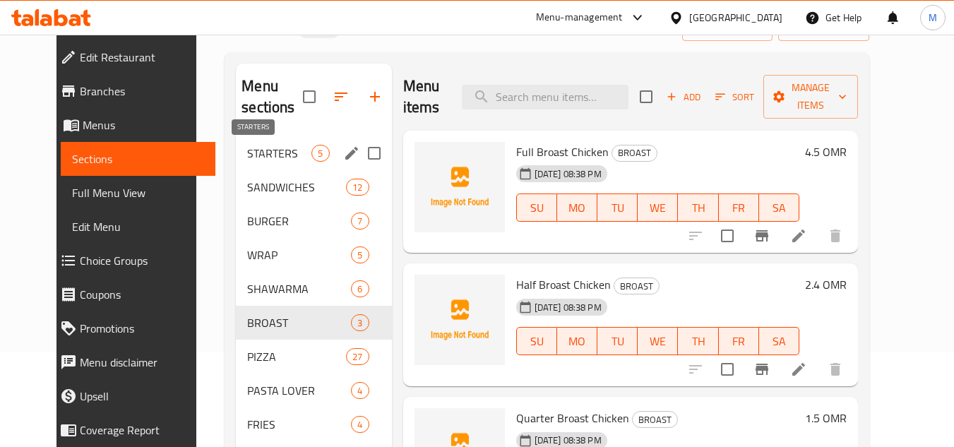
click at [261, 155] on span "STARTERS" at bounding box center [279, 153] width 64 height 17
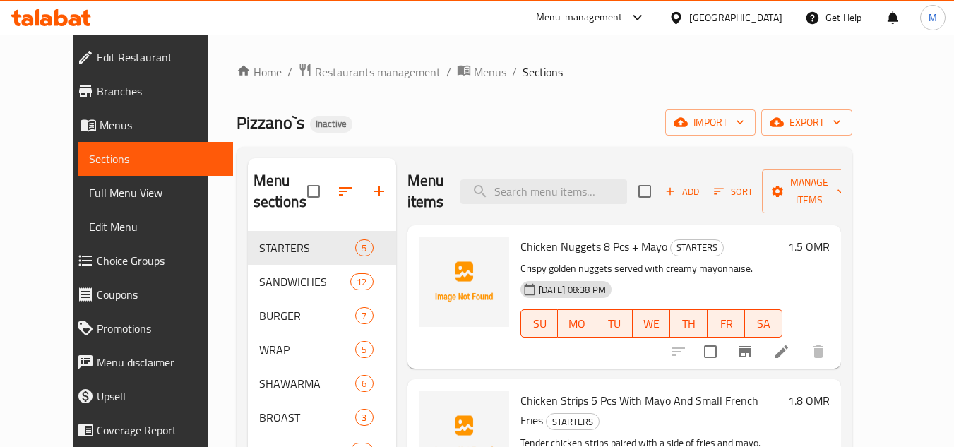
click at [682, 70] on ol "Home / Restaurants management / Menus / Sections" at bounding box center [545, 72] width 616 height 18
click at [747, 116] on icon "button" at bounding box center [740, 122] width 14 height 14
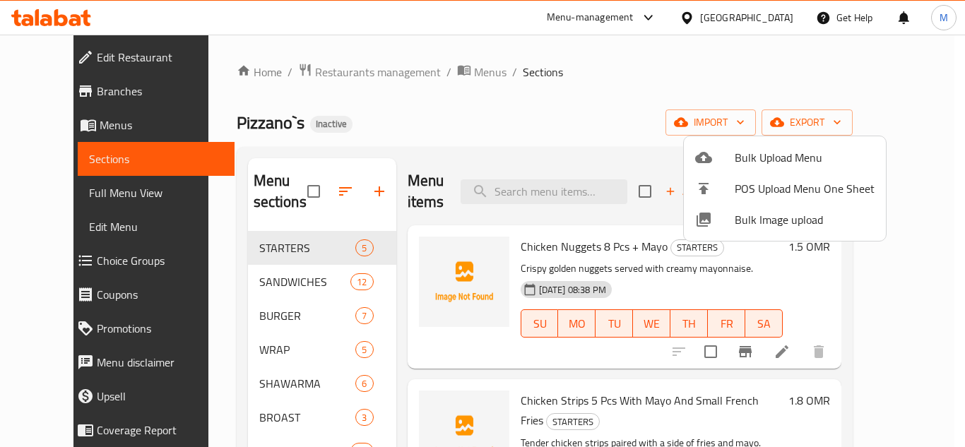
click at [632, 88] on div at bounding box center [482, 223] width 965 height 447
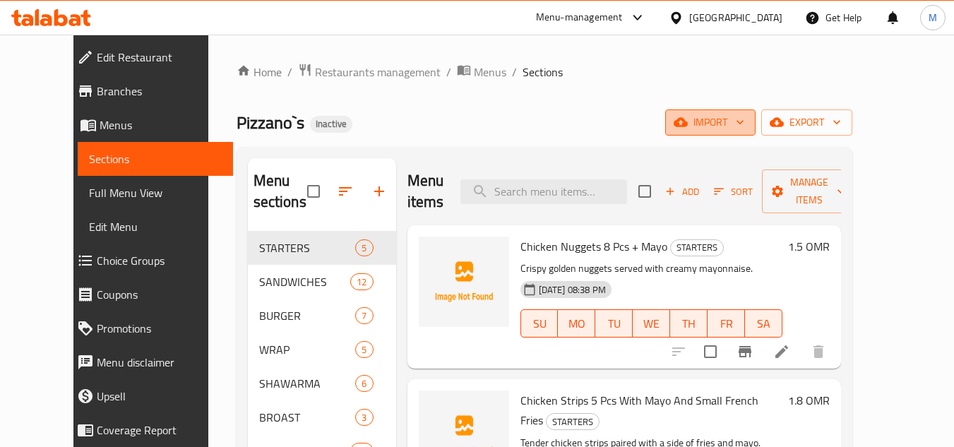
click at [756, 110] on button "import" at bounding box center [710, 122] width 90 height 26
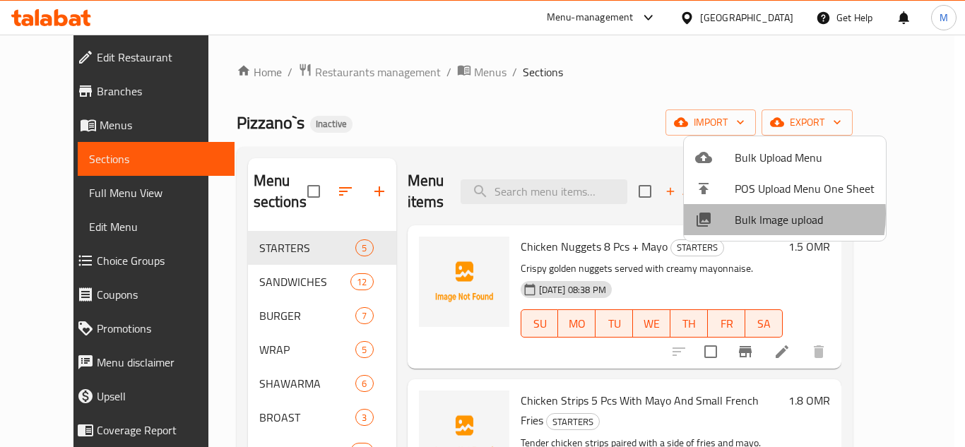
click at [749, 215] on span "Bulk Image upload" at bounding box center [805, 219] width 140 height 17
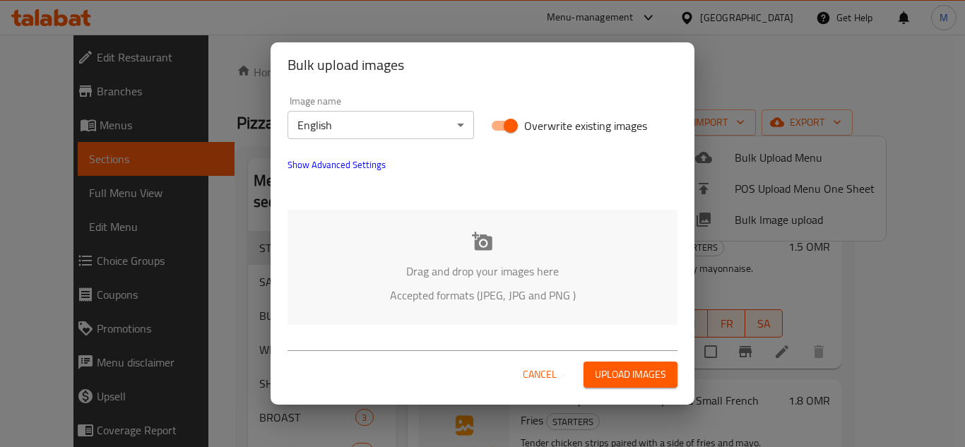
click at [367, 252] on div "Drag and drop your images here Accepted formats (JPEG, JPG and PNG )" at bounding box center [482, 267] width 390 height 115
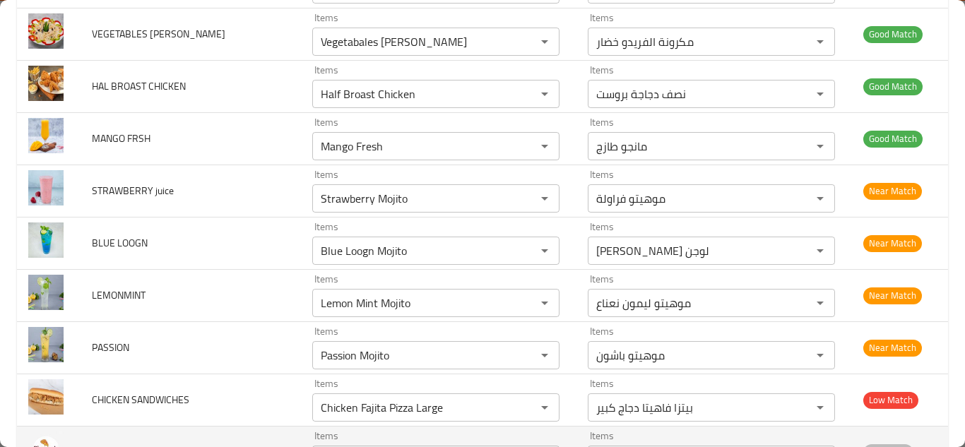
scroll to position [4517, 0]
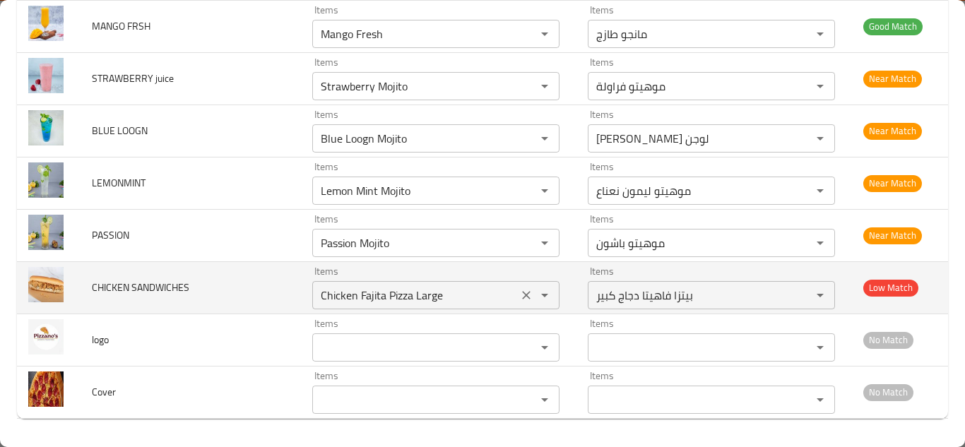
click at [378, 282] on div "Chicken Fajita Pizza Large Items" at bounding box center [435, 295] width 247 height 28
click at [419, 286] on SANDWICHES "Chicken Fajita Pizza Large" at bounding box center [414, 295] width 197 height 20
click at [450, 292] on SANDWICHES "Chicken Fajita Pizza Large" at bounding box center [414, 295] width 197 height 20
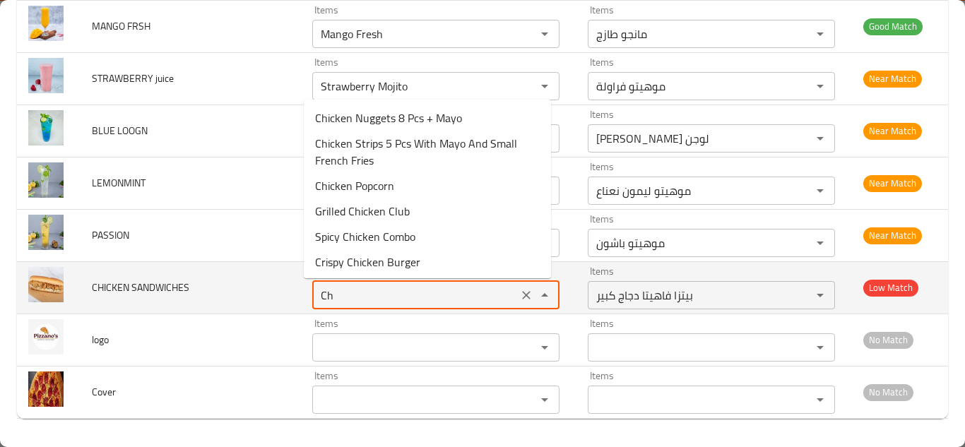
type SANDWICHES "C"
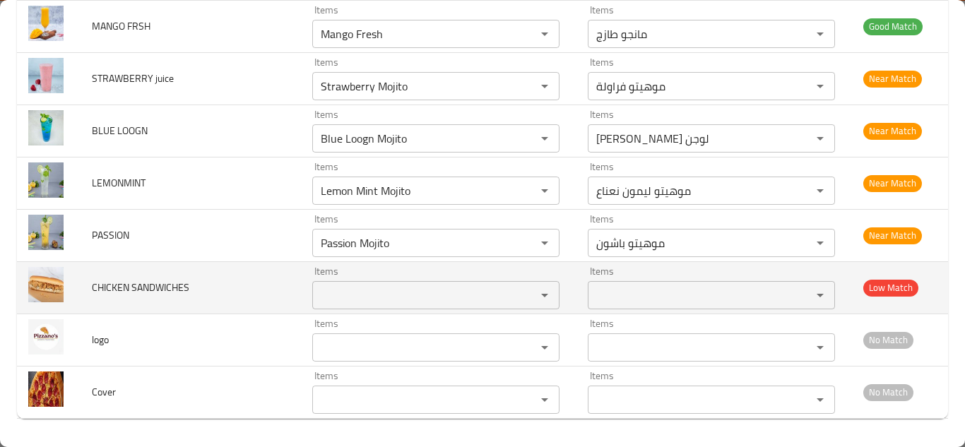
click at [153, 291] on span "CHICKEN SANDWICHES" at bounding box center [140, 287] width 97 height 18
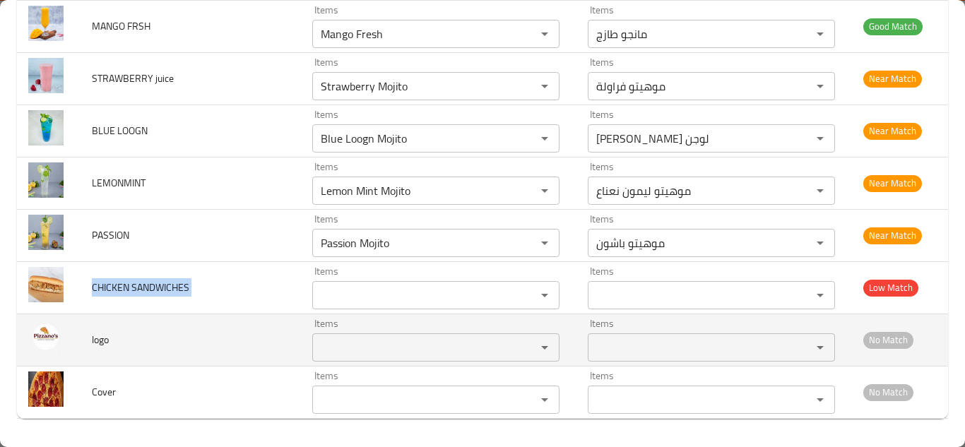
copy span "CHICKEN SANDWICHES"
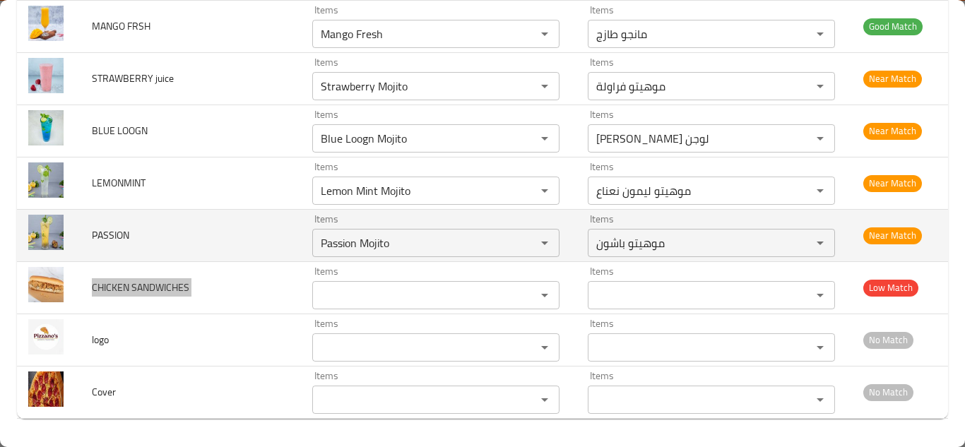
scroll to position [4447, 0]
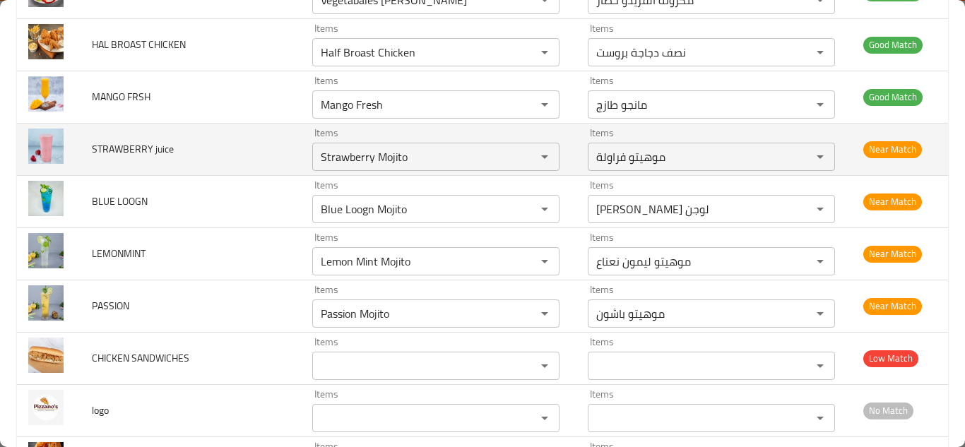
click at [224, 153] on td "STRAWBERRY juice" at bounding box center [191, 149] width 220 height 52
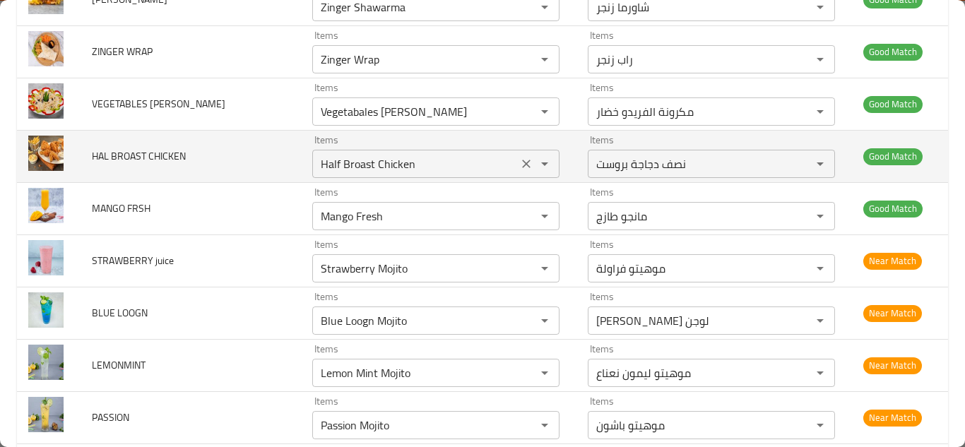
scroll to position [4306, 0]
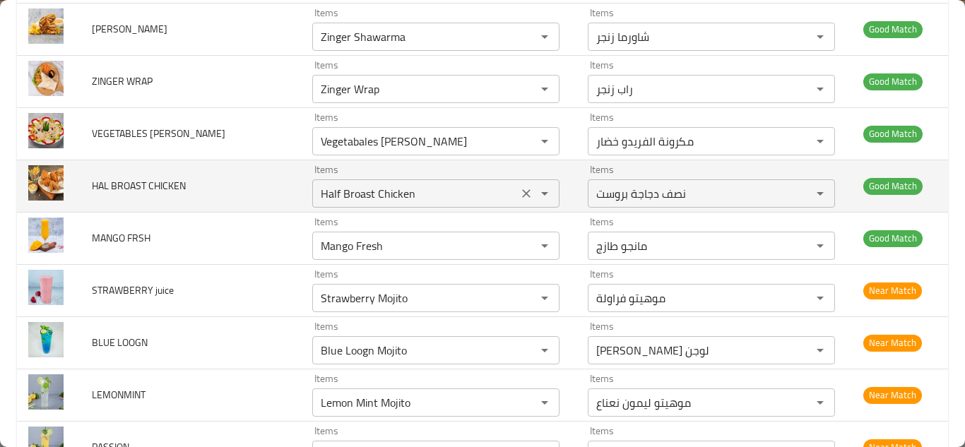
click at [355, 186] on CHICKEN "Half Broast Chicken" at bounding box center [414, 194] width 197 height 20
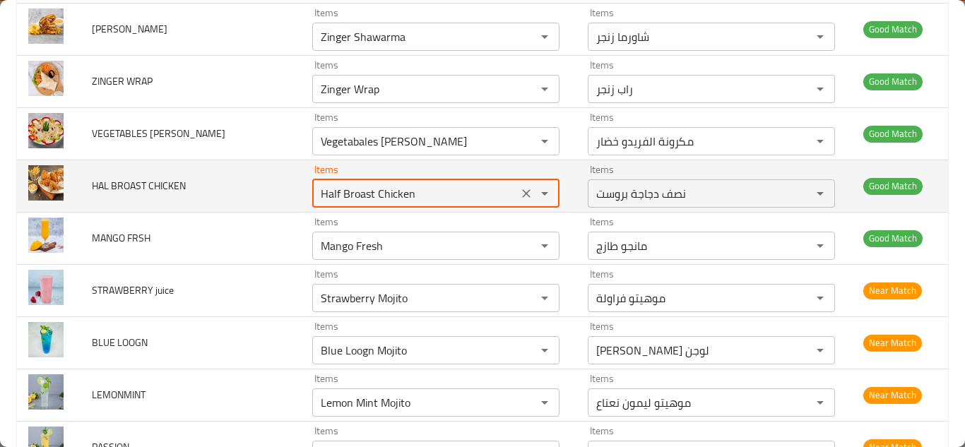
click at [519, 194] on icon "Clear" at bounding box center [526, 193] width 14 height 14
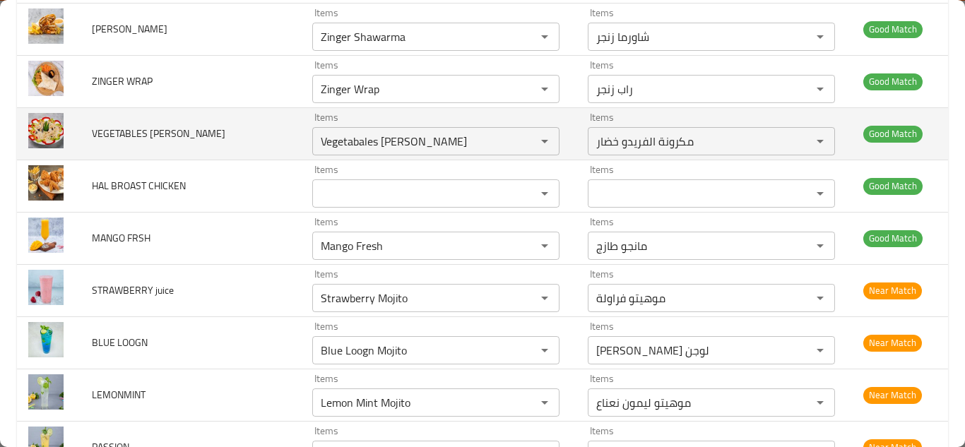
click at [278, 136] on td "VEGETABLES ALFREDO PASTA" at bounding box center [191, 133] width 220 height 52
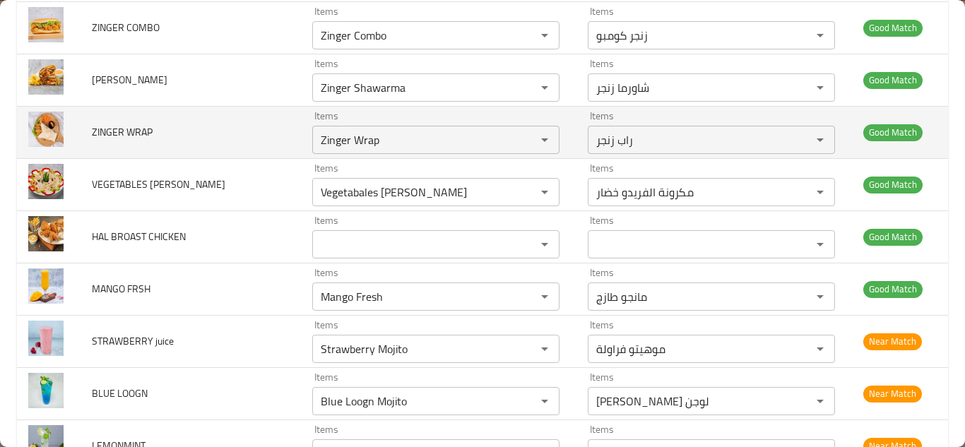
scroll to position [4235, 0]
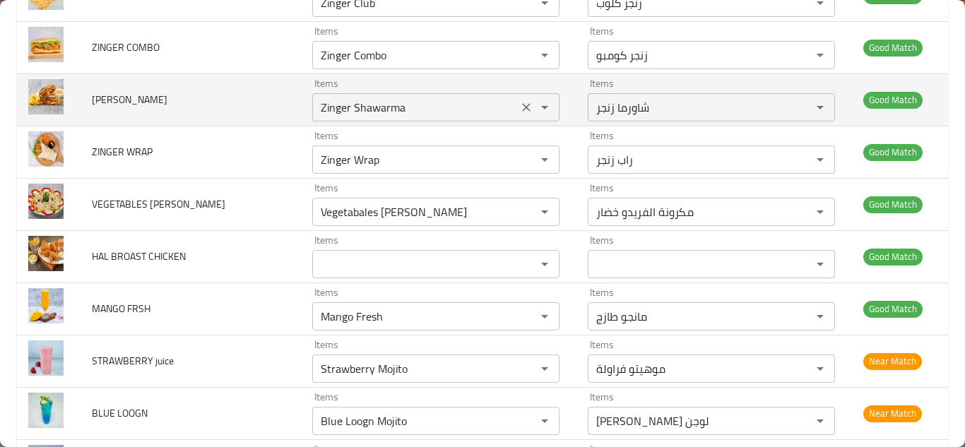
click at [349, 98] on SHAWARMA "Zinger Shawarma" at bounding box center [414, 107] width 197 height 20
click at [230, 79] on td "ZINGER SHAWARMA" at bounding box center [191, 99] width 220 height 52
click at [519, 110] on icon "Clear" at bounding box center [526, 107] width 14 height 14
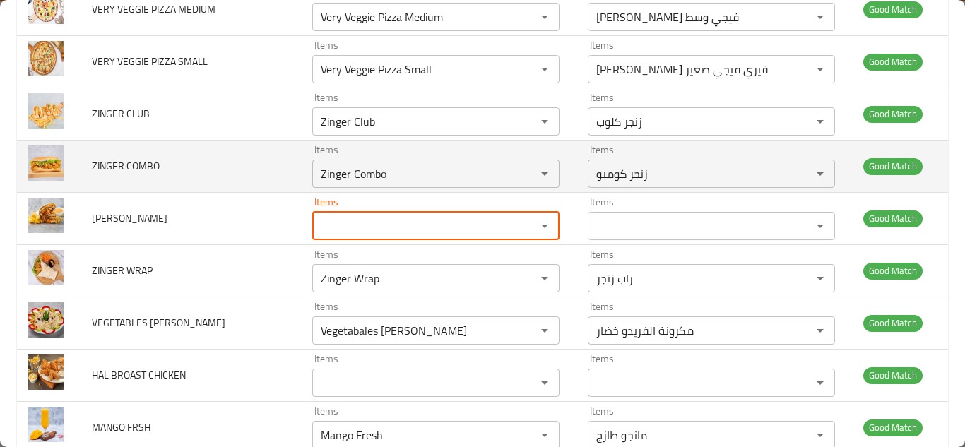
scroll to position [4094, 0]
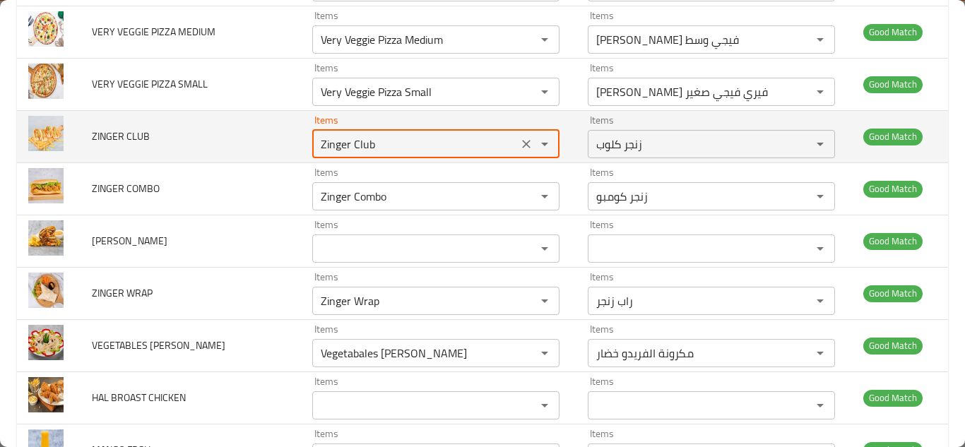
click at [351, 141] on CLUB "Zinger Club" at bounding box center [414, 144] width 197 height 20
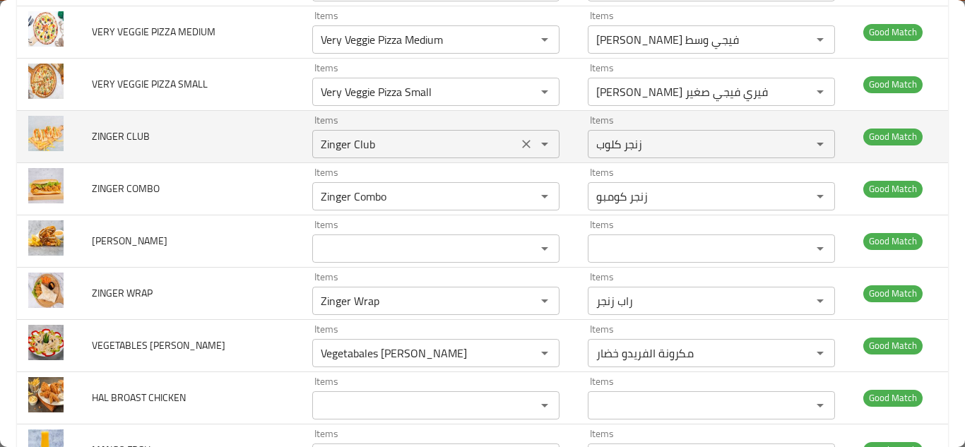
click at [330, 136] on CLUB "Zinger Club" at bounding box center [414, 144] width 197 height 20
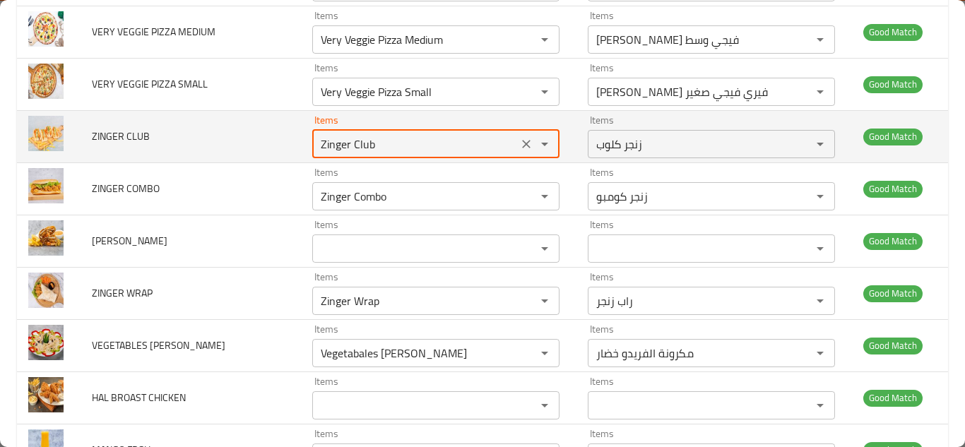
click at [330, 136] on CLUB "Zinger Club" at bounding box center [414, 144] width 197 height 20
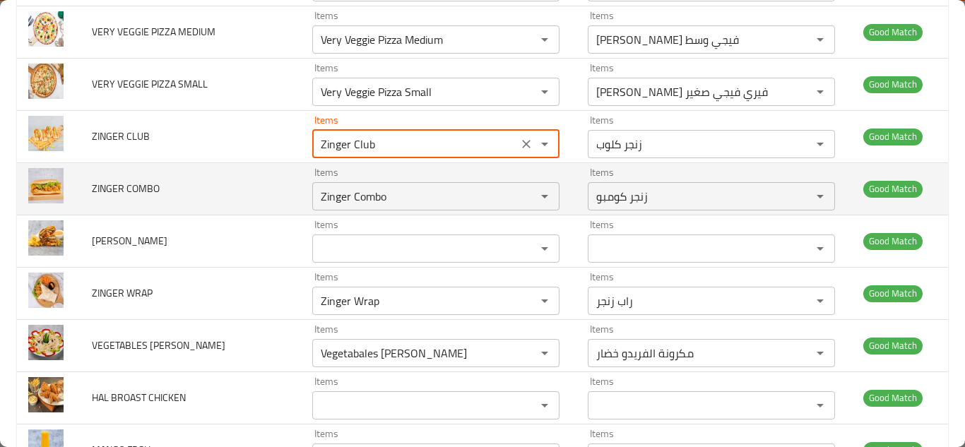
click at [519, 143] on icon "Clear" at bounding box center [526, 144] width 14 height 14
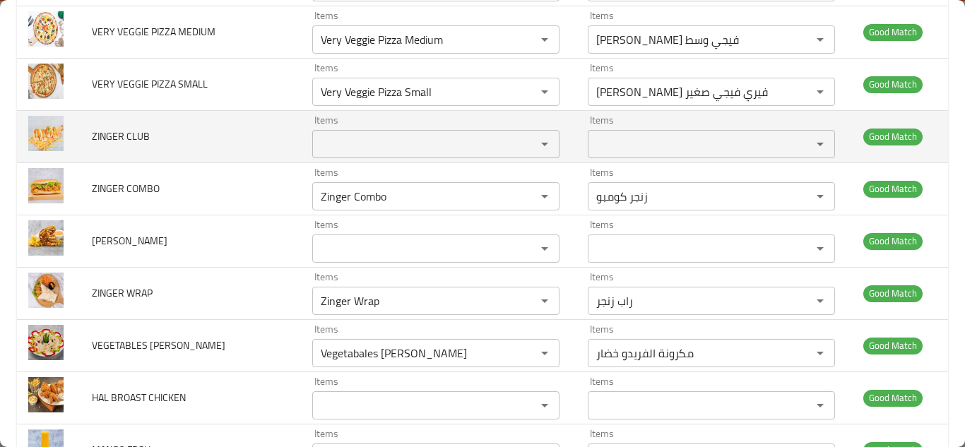
scroll to position [4023, 0]
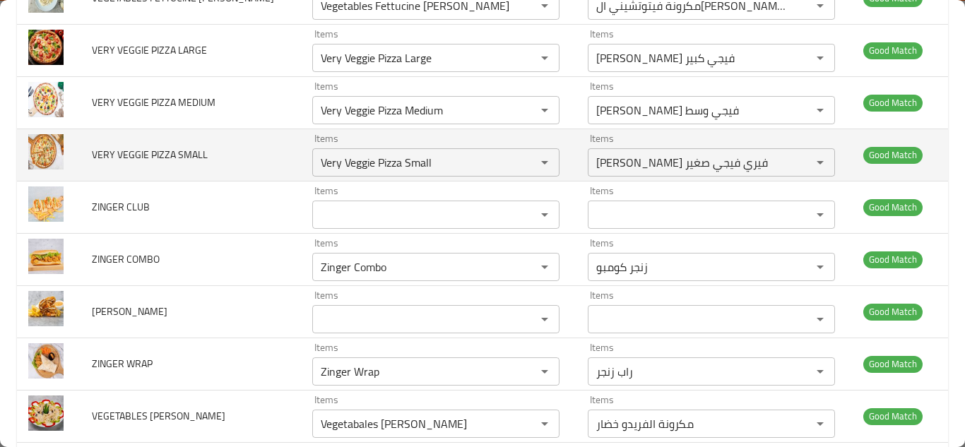
click at [244, 149] on td "VERY VEGGIE PIZZA SMALL" at bounding box center [191, 155] width 220 height 52
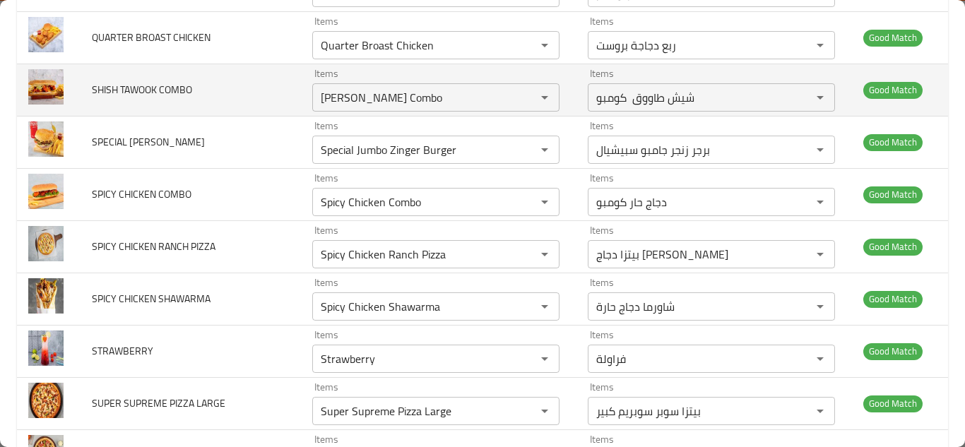
scroll to position [3176, 0]
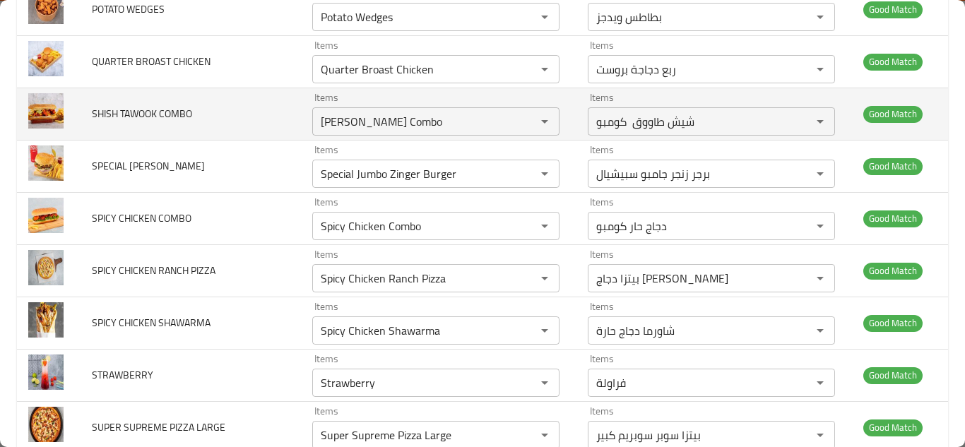
click at [279, 116] on td "SHISH TAWOOK COMBO" at bounding box center [191, 114] width 220 height 52
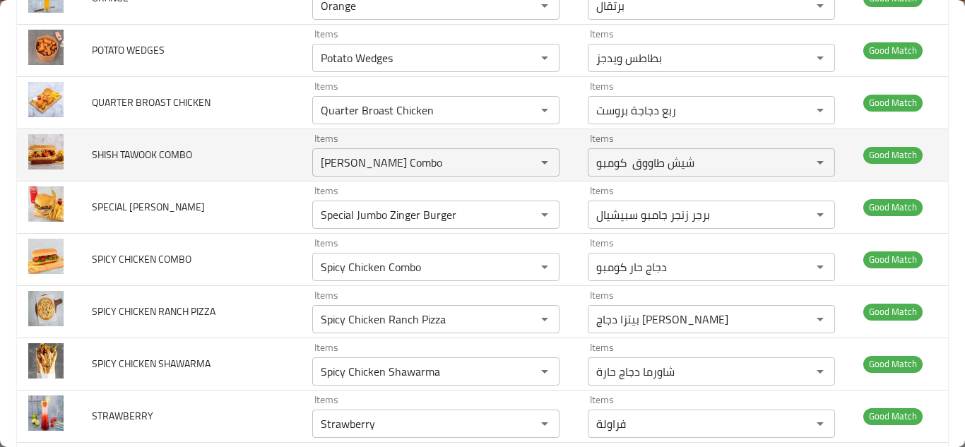
scroll to position [3105, 0]
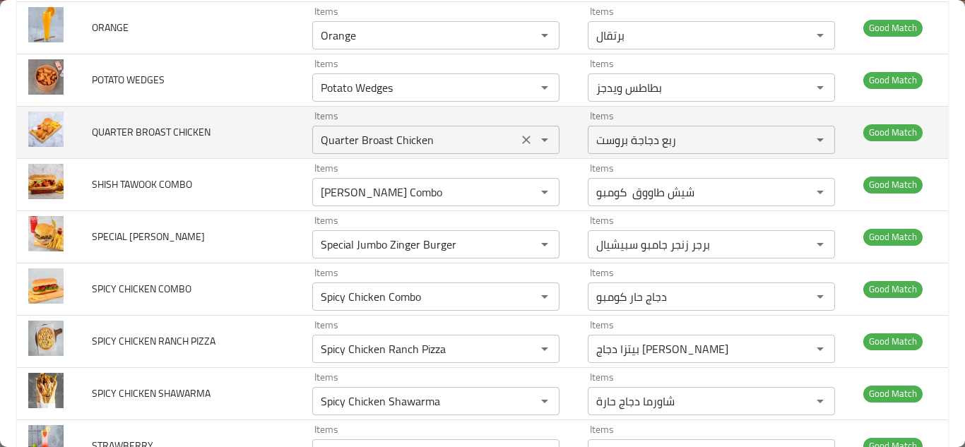
click at [364, 134] on CHICKEN "Quarter Broast Chicken" at bounding box center [414, 140] width 197 height 20
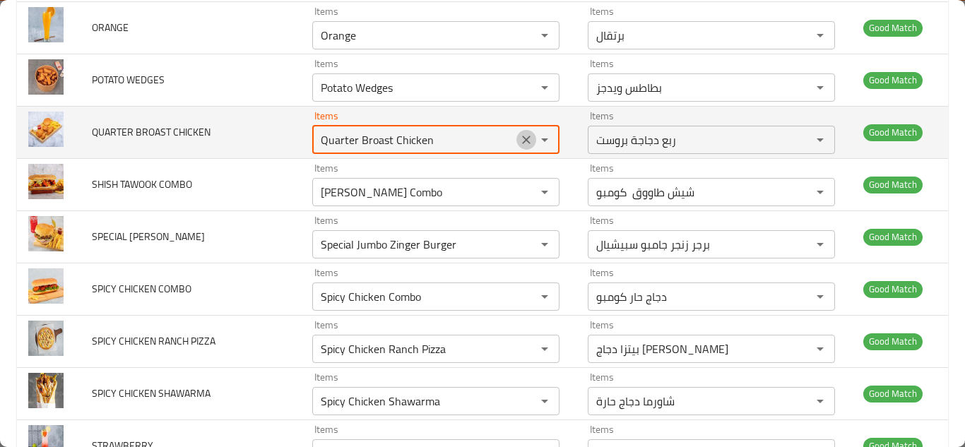
click at [519, 138] on icon "Clear" at bounding box center [526, 140] width 14 height 14
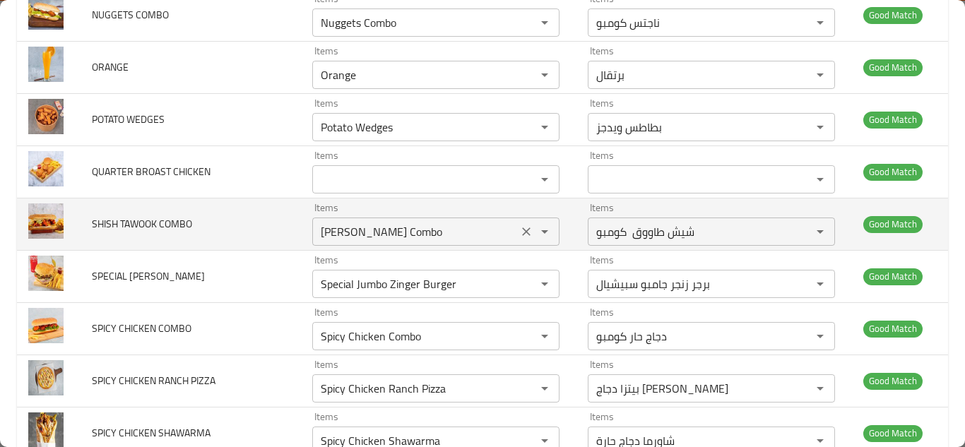
scroll to position [3034, 0]
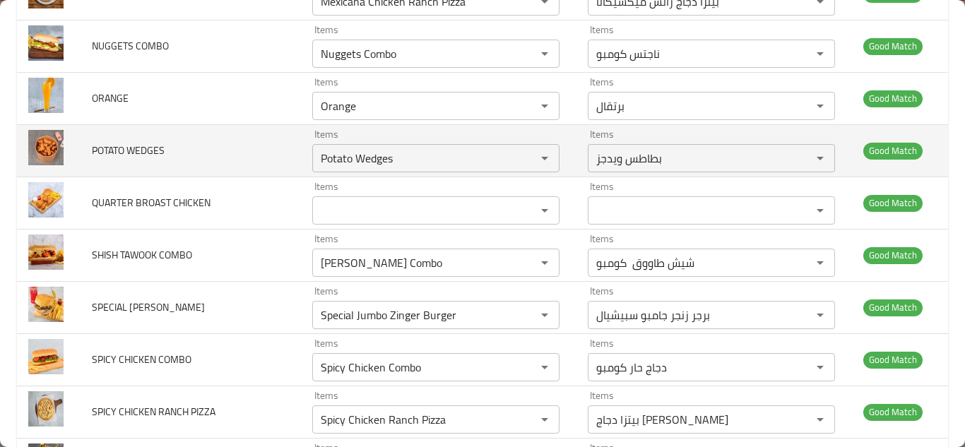
click at [265, 148] on td "POTATO WEDGES" at bounding box center [191, 150] width 220 height 52
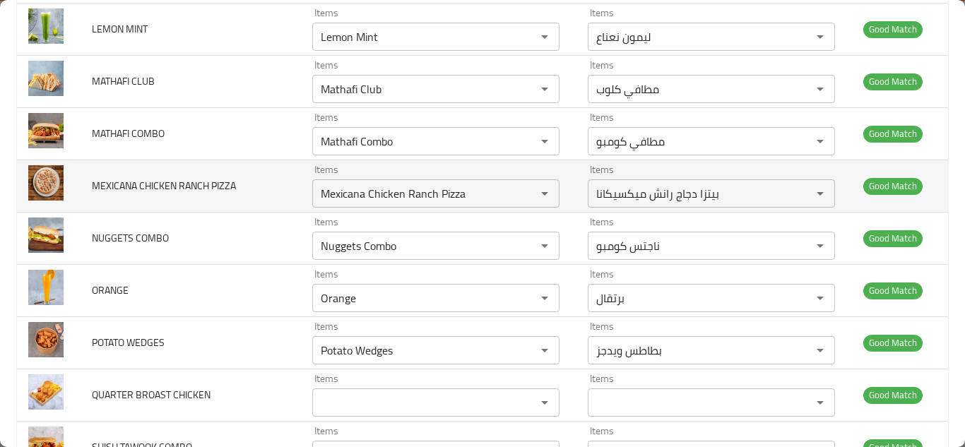
scroll to position [2822, 0]
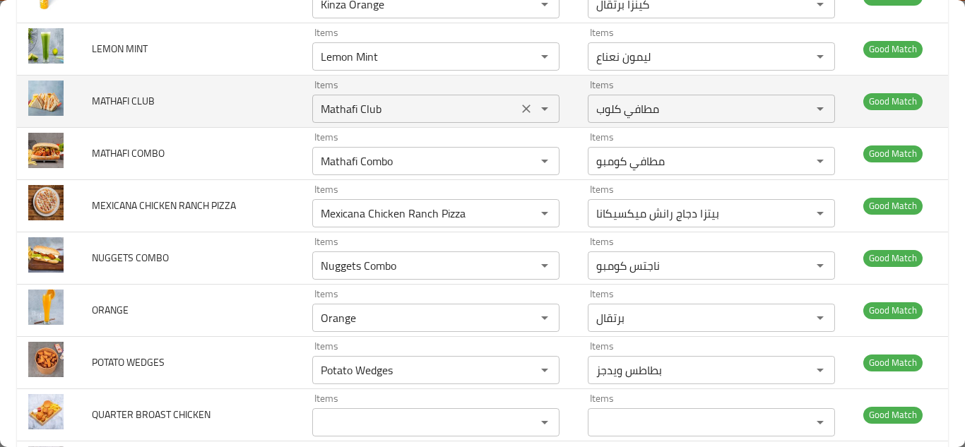
click at [337, 107] on CLUB "Mathafi Club" at bounding box center [414, 109] width 197 height 20
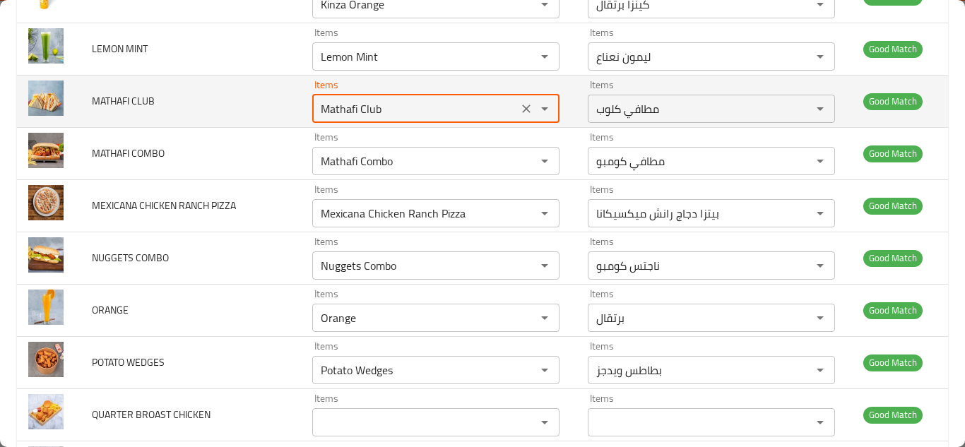
click at [521, 105] on icon "Clear" at bounding box center [526, 109] width 14 height 14
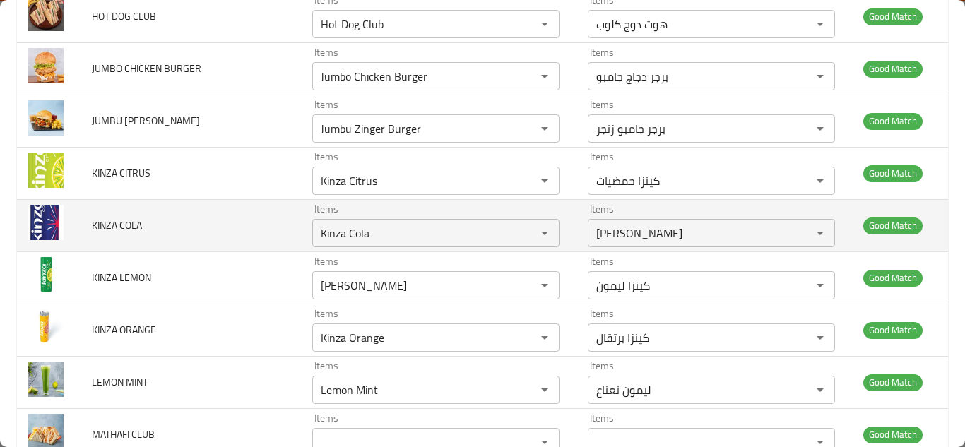
scroll to position [2469, 0]
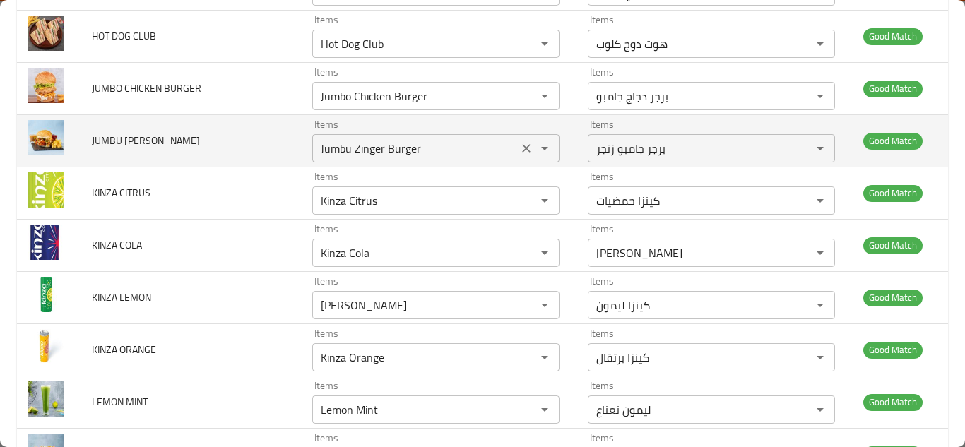
click at [358, 149] on BURGER "Jumbu Zinger Burger" at bounding box center [414, 148] width 197 height 20
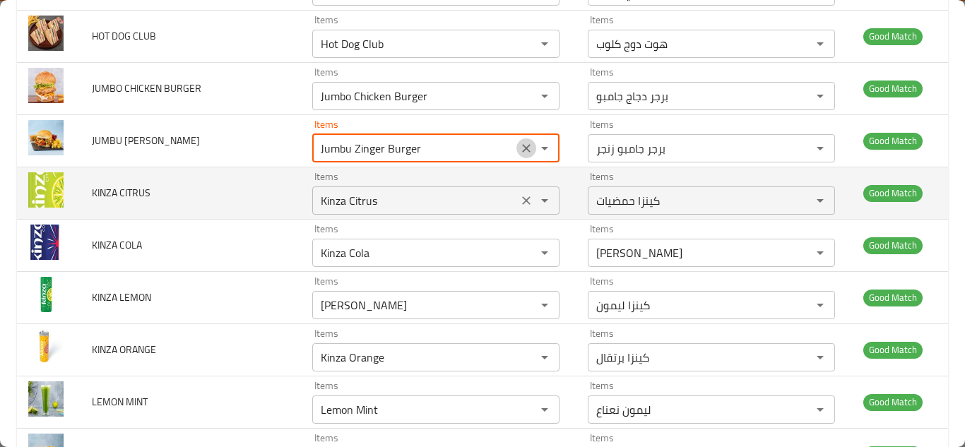
drag, startPoint x: 518, startPoint y: 148, endPoint x: 519, endPoint y: 188, distance: 39.6
click at [522, 150] on icon "Clear" at bounding box center [526, 148] width 8 height 8
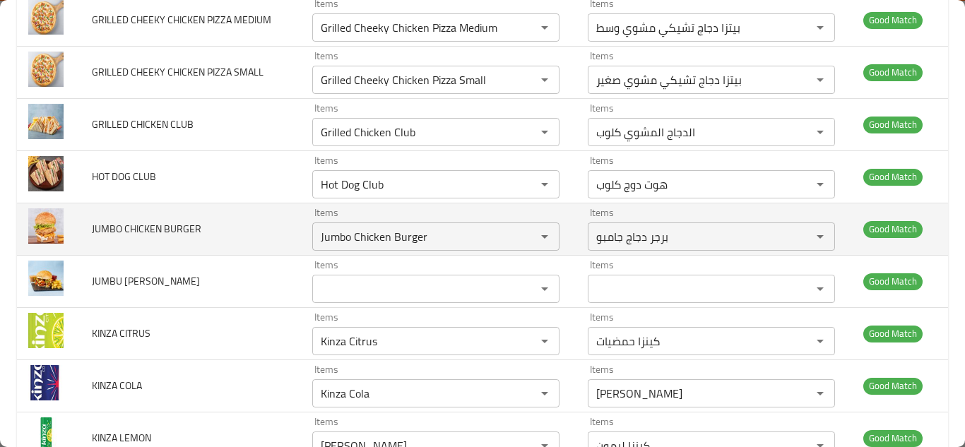
scroll to position [2328, 0]
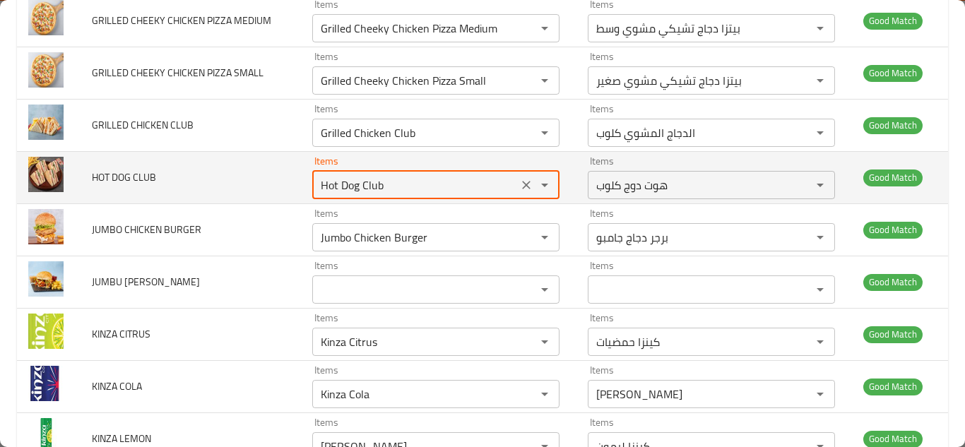
click at [321, 177] on CLUB "Hot Dog Club" at bounding box center [414, 185] width 197 height 20
click at [519, 188] on icon "Clear" at bounding box center [526, 185] width 14 height 14
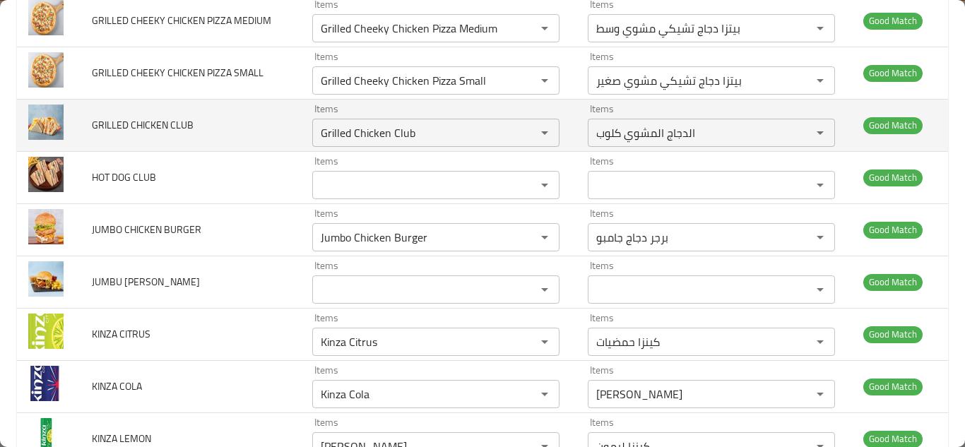
click at [248, 131] on td "GRILLED CHICKEN CLUB" at bounding box center [191, 125] width 220 height 52
click at [331, 133] on CLUB "Grilled Chicken Club" at bounding box center [414, 133] width 197 height 20
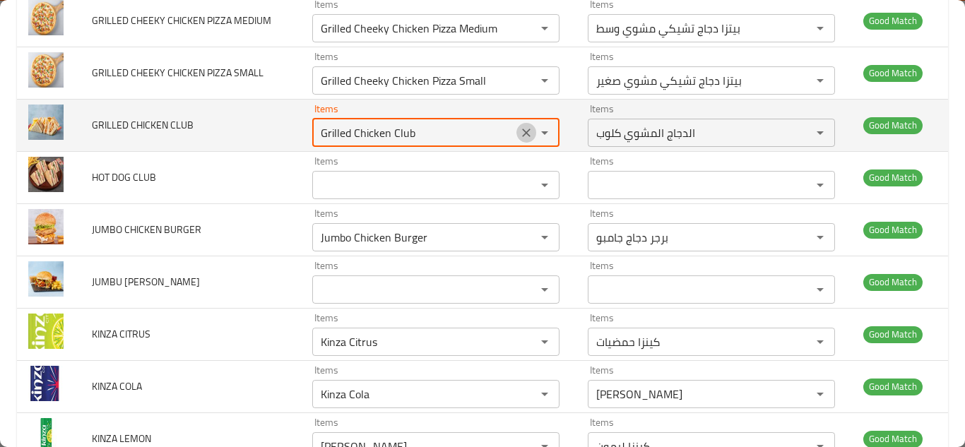
click at [519, 133] on icon "Clear" at bounding box center [526, 133] width 14 height 14
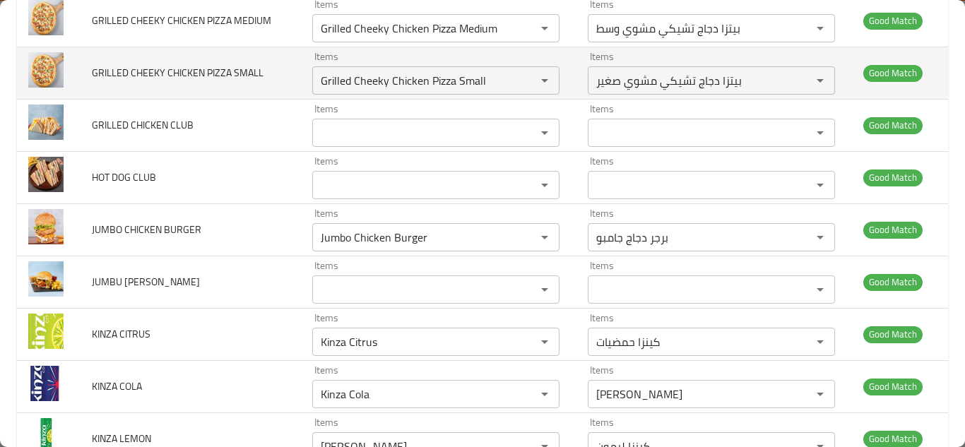
scroll to position [2257, 0]
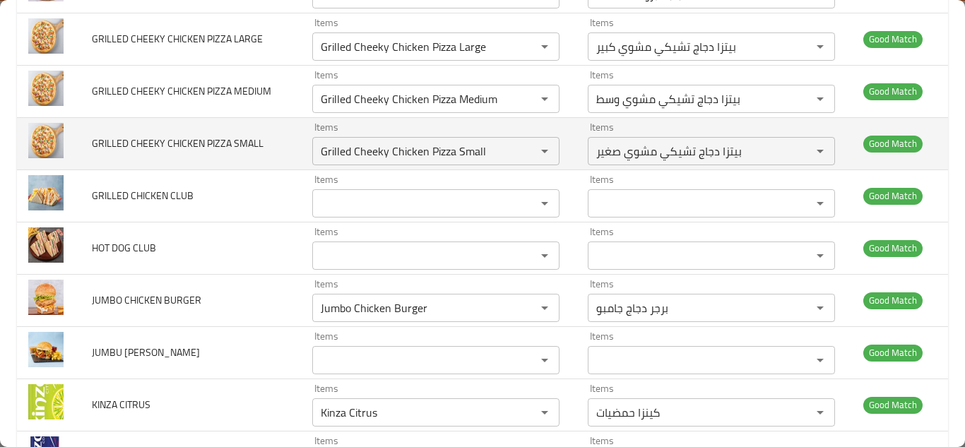
click at [278, 136] on td "GRILLED CHEEKY CHICKEN PIZZA SMALL" at bounding box center [191, 143] width 220 height 52
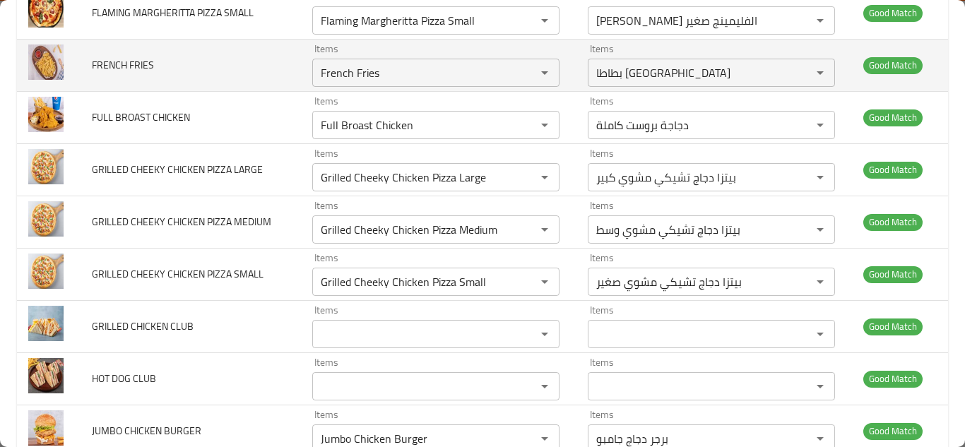
scroll to position [2045, 0]
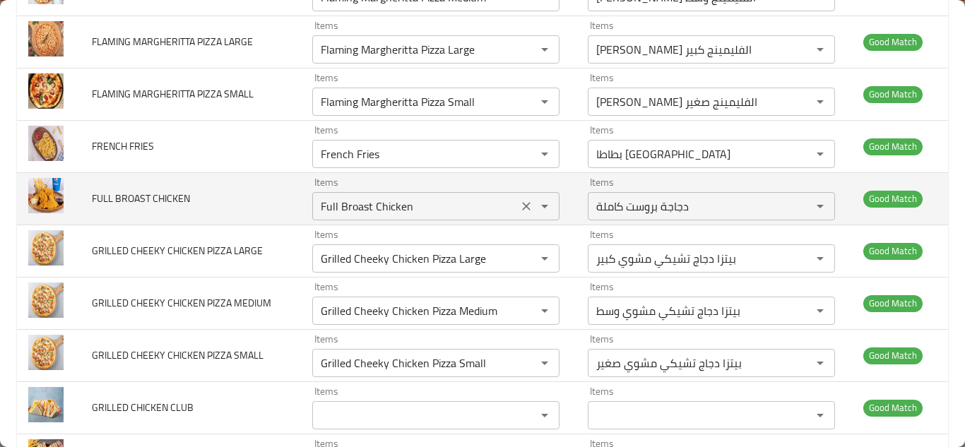
click at [353, 204] on CHICKEN "Full Broast Chicken" at bounding box center [414, 206] width 197 height 20
click at [519, 206] on icon "Clear" at bounding box center [526, 206] width 14 height 14
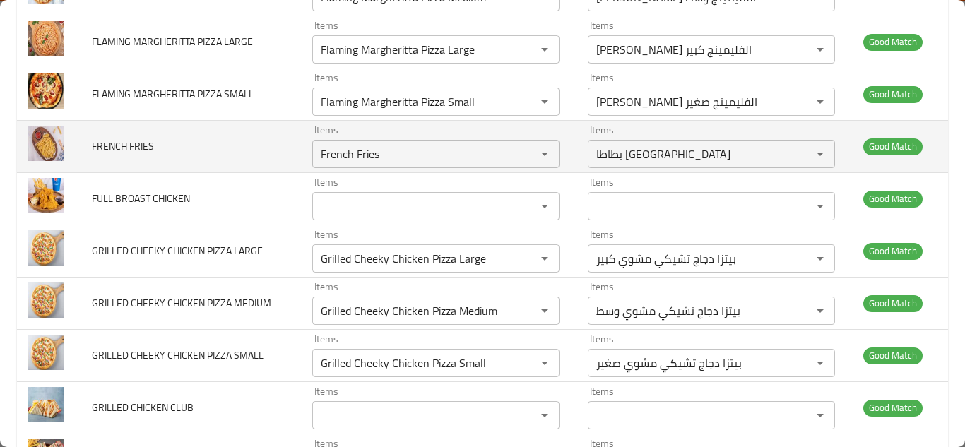
click at [233, 136] on td "FRENCH FRIES" at bounding box center [191, 146] width 220 height 52
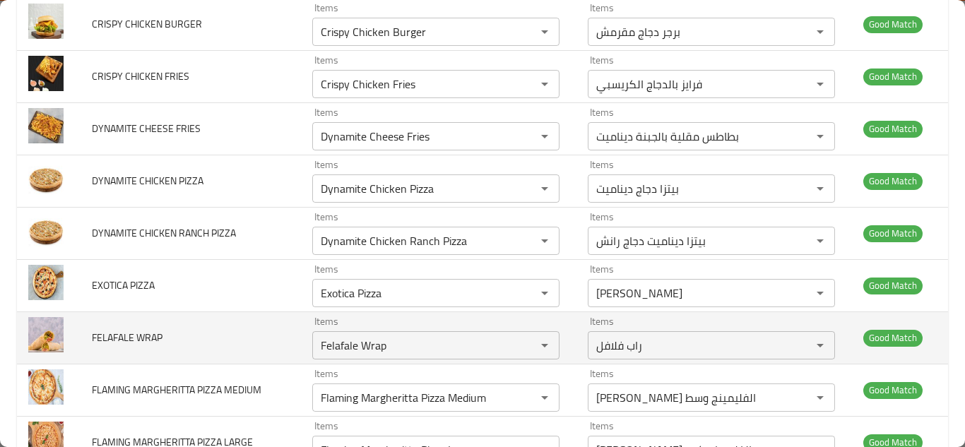
scroll to position [1622, 0]
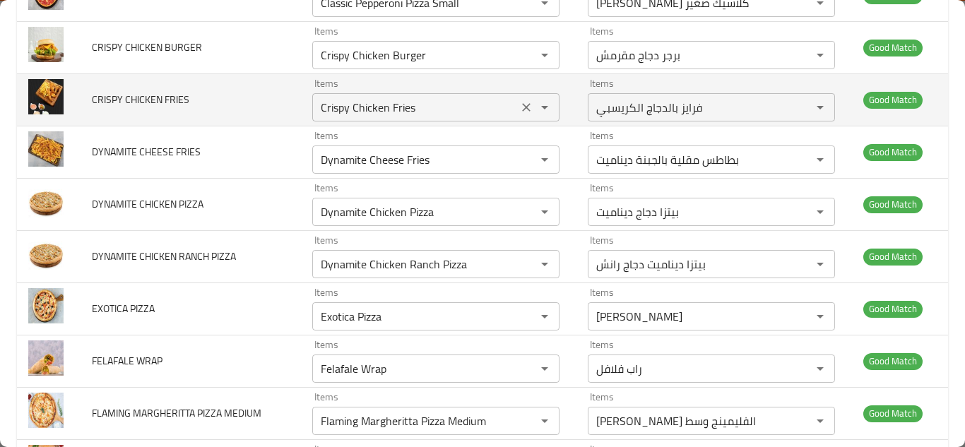
click at [519, 107] on icon "Clear" at bounding box center [526, 107] width 14 height 14
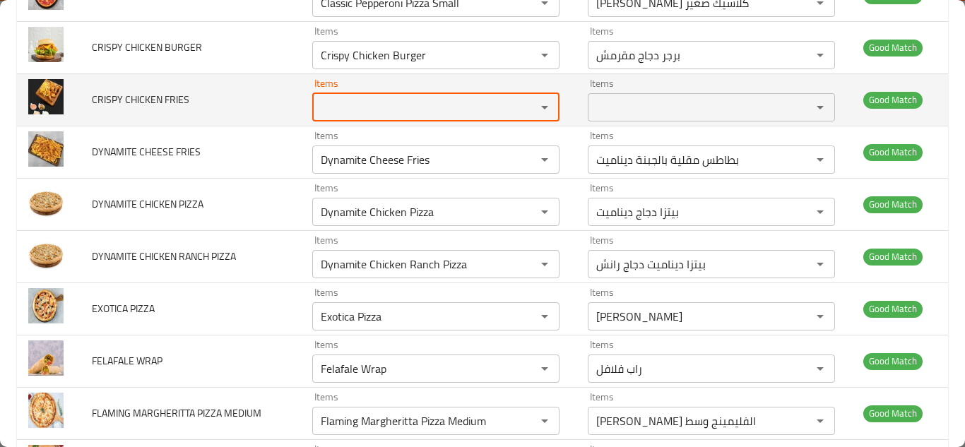
click at [150, 100] on span "CRISPY CHICKEN FRIES" at bounding box center [140, 99] width 97 height 18
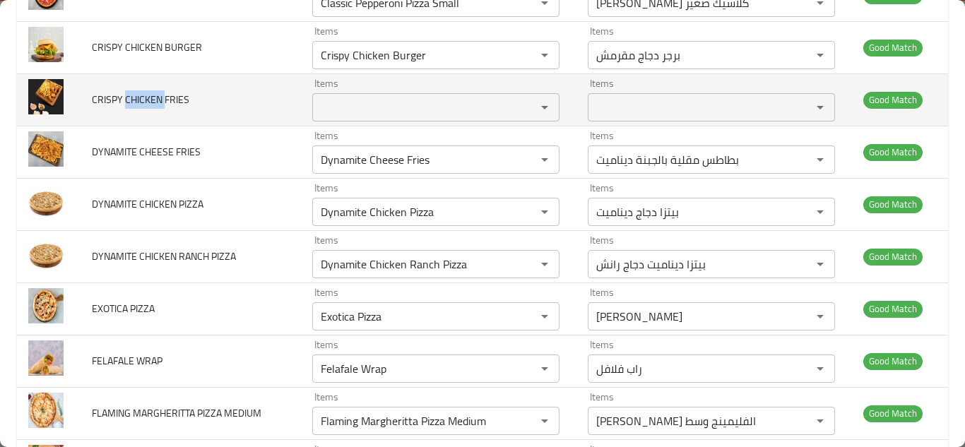
click at [150, 100] on span "CRISPY CHICKEN FRIES" at bounding box center [140, 99] width 97 height 18
copy span "CRISPY CHICKEN FRIES"
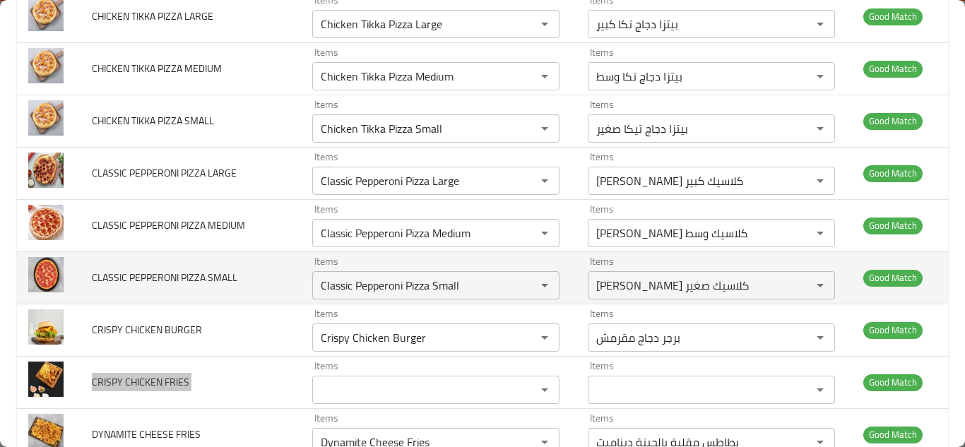
scroll to position [1410, 0]
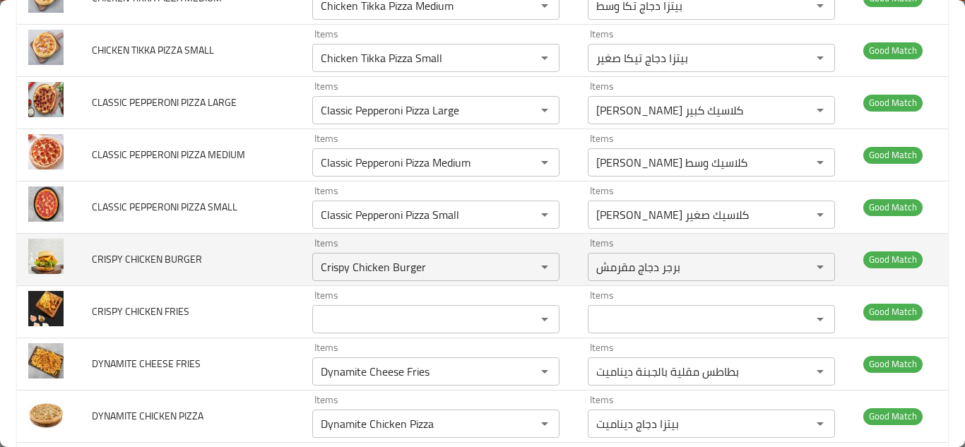
click at [249, 253] on td "CRISPY CHICKEN BURGER" at bounding box center [191, 259] width 220 height 52
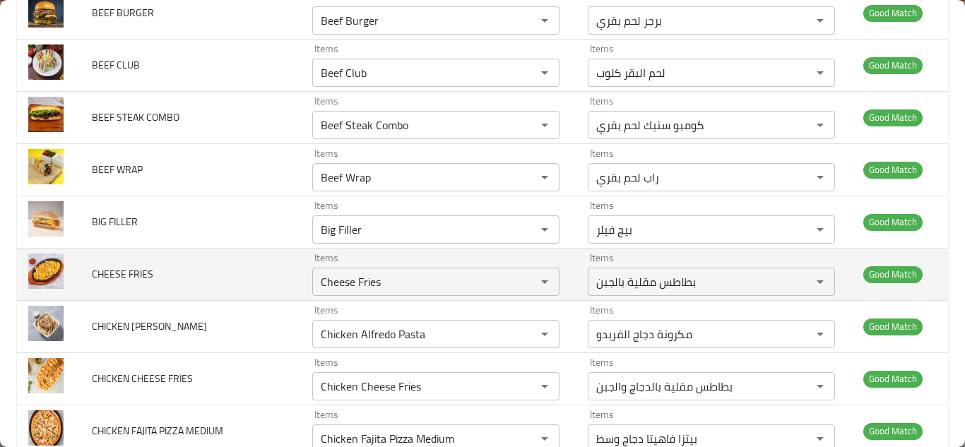
scroll to position [421, 0]
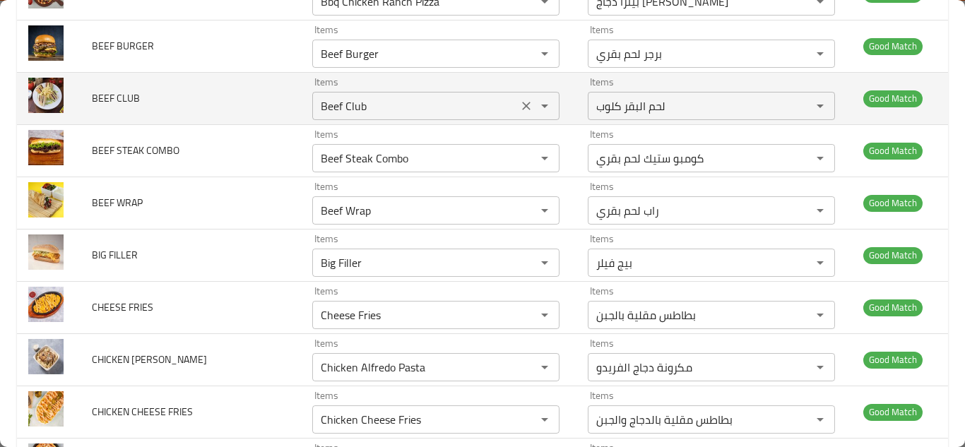
click at [327, 103] on CLUB "Beef Club" at bounding box center [414, 106] width 197 height 20
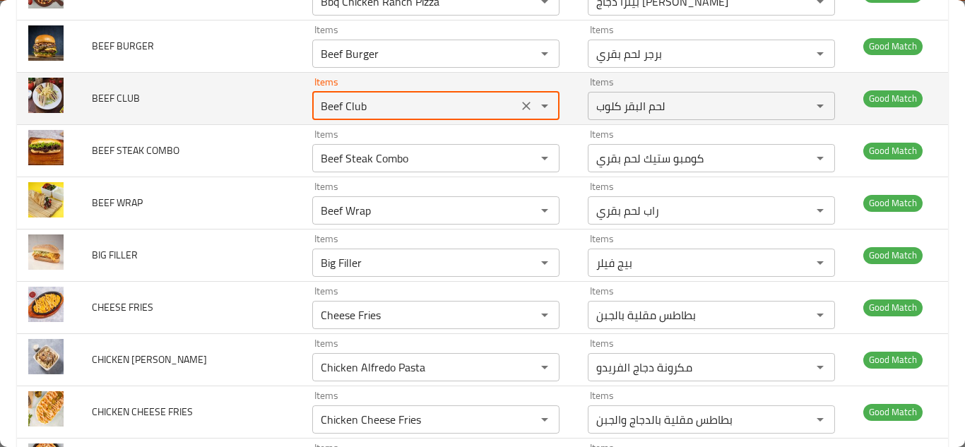
click at [516, 103] on button "Clear" at bounding box center [526, 106] width 20 height 20
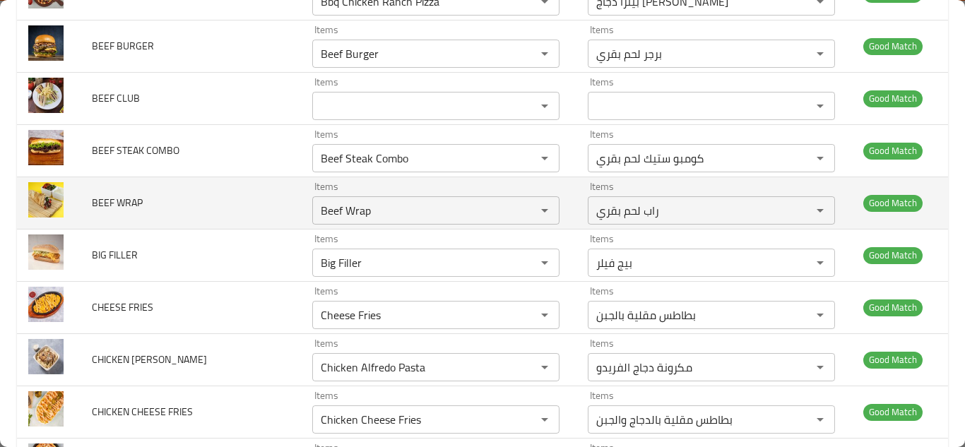
scroll to position [350, 0]
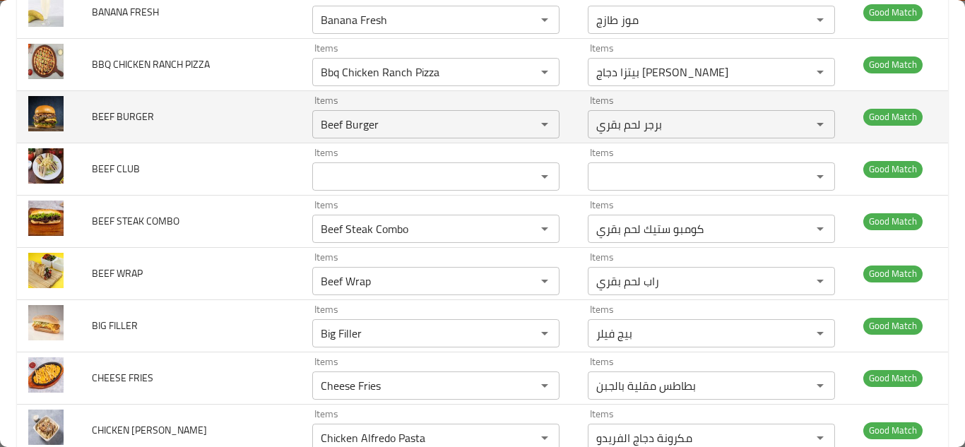
click at [242, 124] on td "BEEF BURGER" at bounding box center [191, 116] width 220 height 52
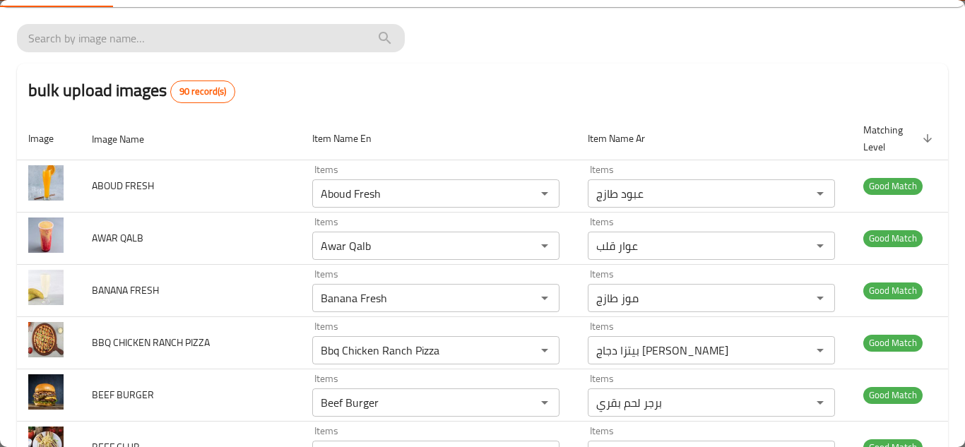
scroll to position [0, 0]
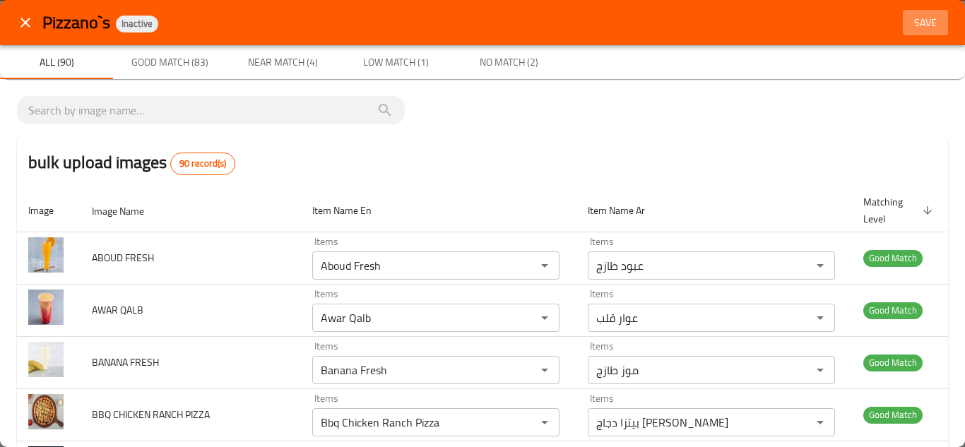
click at [913, 13] on button "Save" at bounding box center [925, 23] width 45 height 26
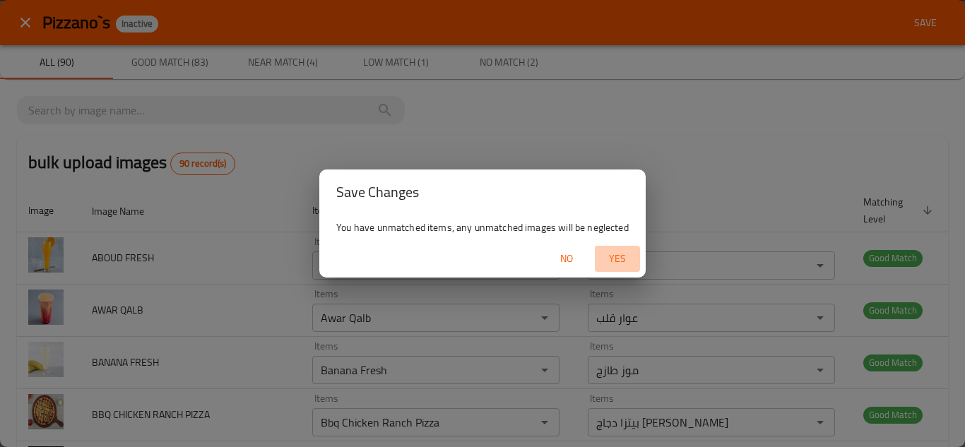
click at [610, 256] on span "Yes" at bounding box center [617, 259] width 34 height 18
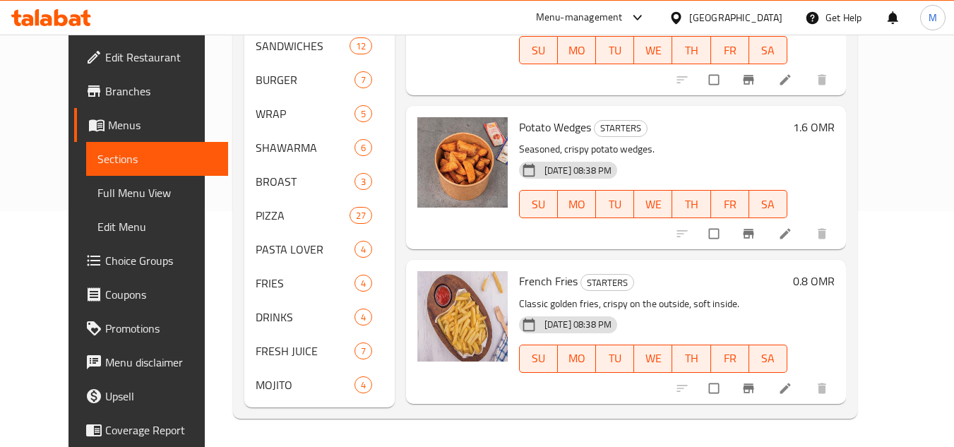
scroll to position [343, 0]
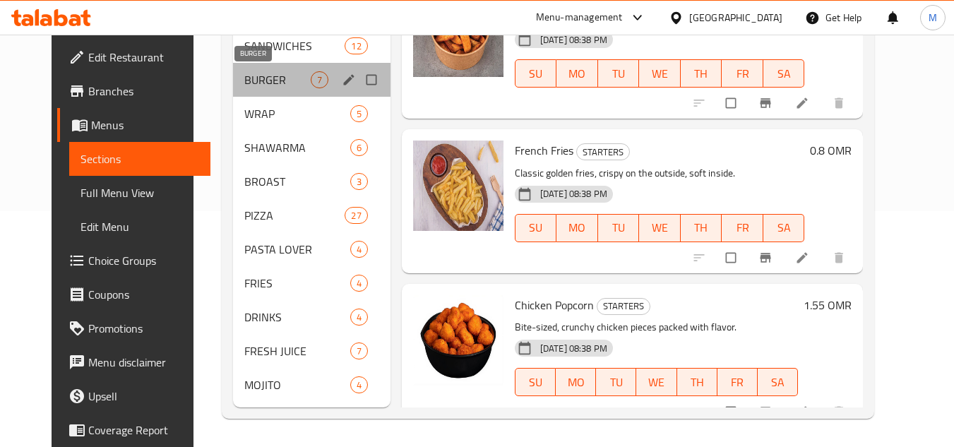
click at [244, 78] on span "BURGER" at bounding box center [277, 79] width 66 height 17
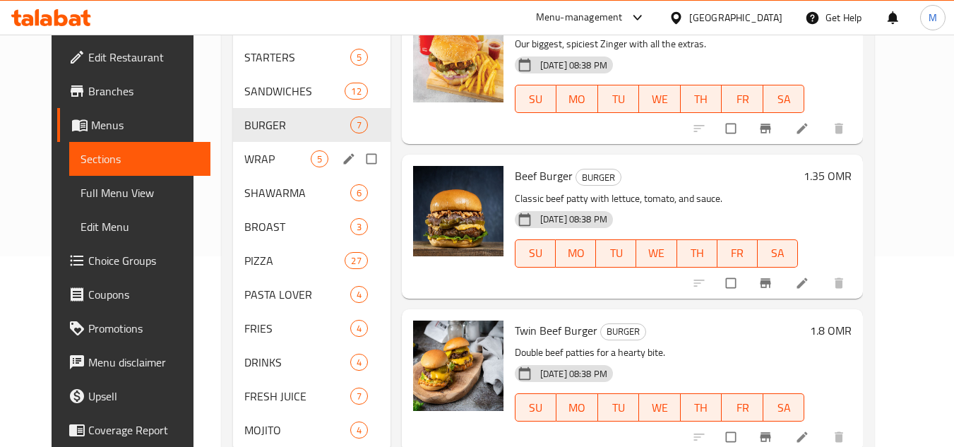
scroll to position [165, 0]
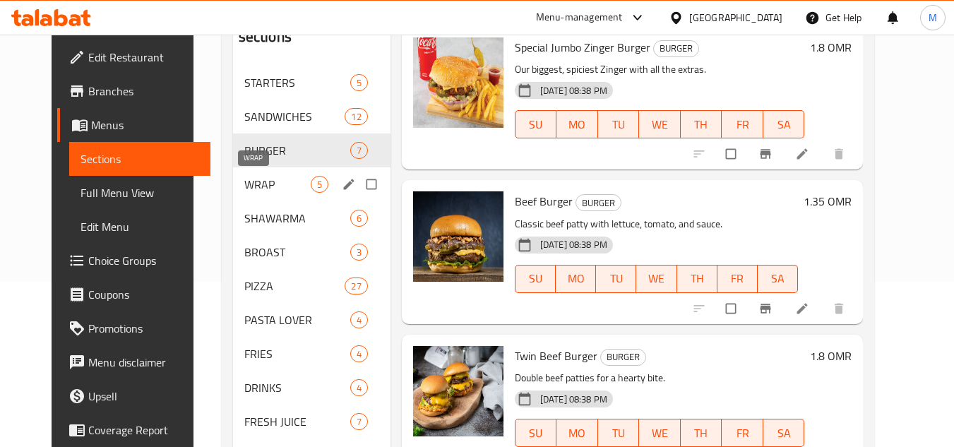
click at [244, 181] on span "WRAP" at bounding box center [277, 184] width 66 height 17
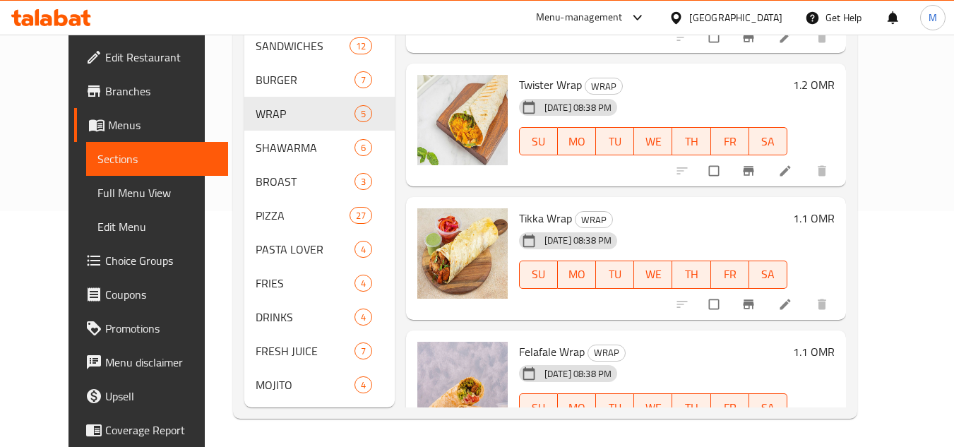
scroll to position [237, 0]
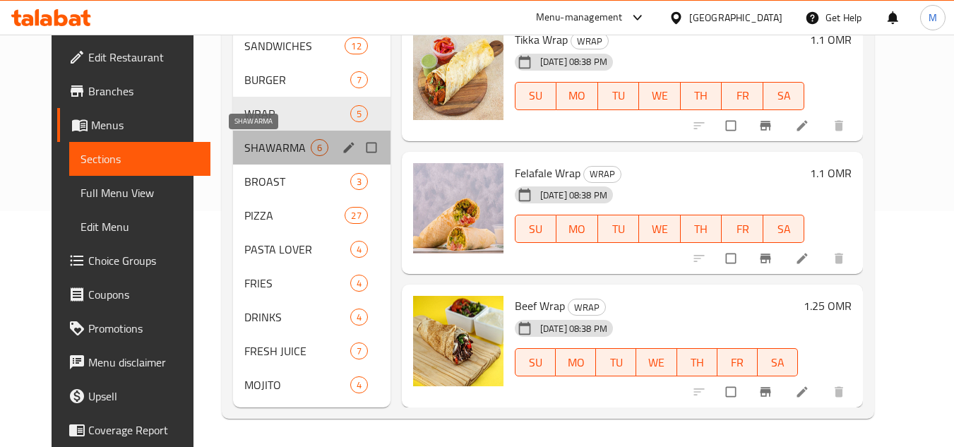
click at [244, 150] on span "SHAWARMA" at bounding box center [277, 147] width 66 height 17
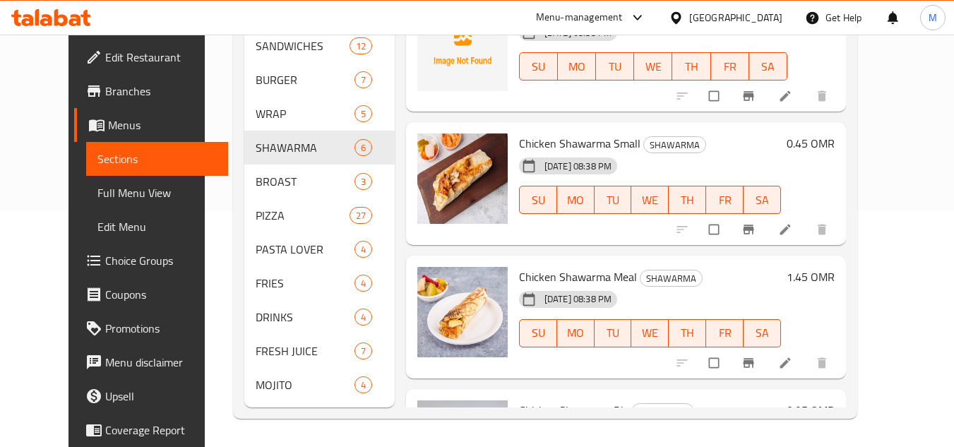
scroll to position [165, 0]
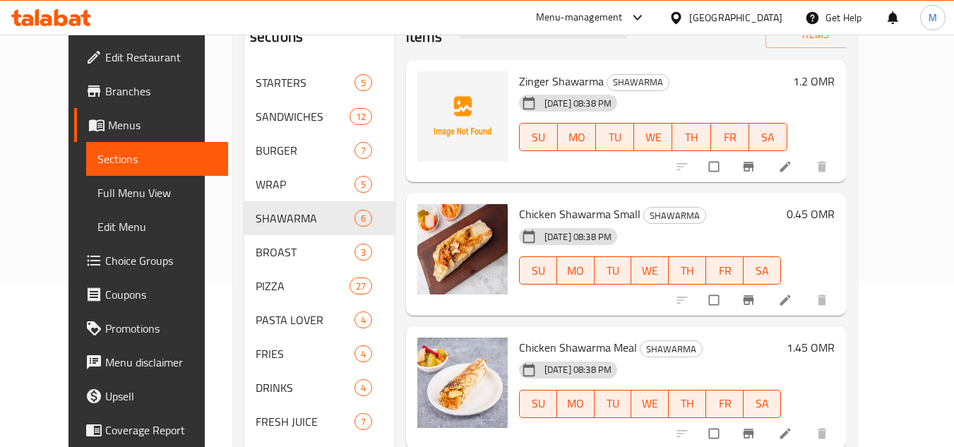
click at [886, 222] on div "Home / Restaurants management / Menus / Sections Pizzano`s Inactive import expo…" at bounding box center [545, 193] width 681 height 648
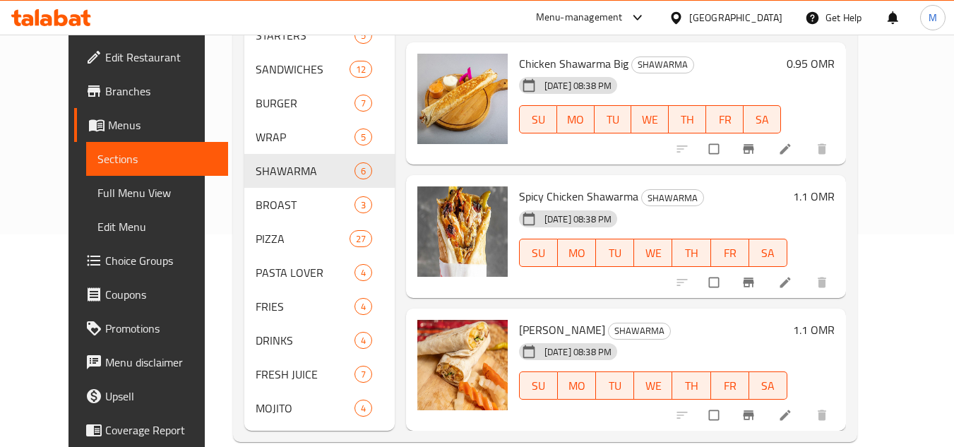
scroll to position [236, 0]
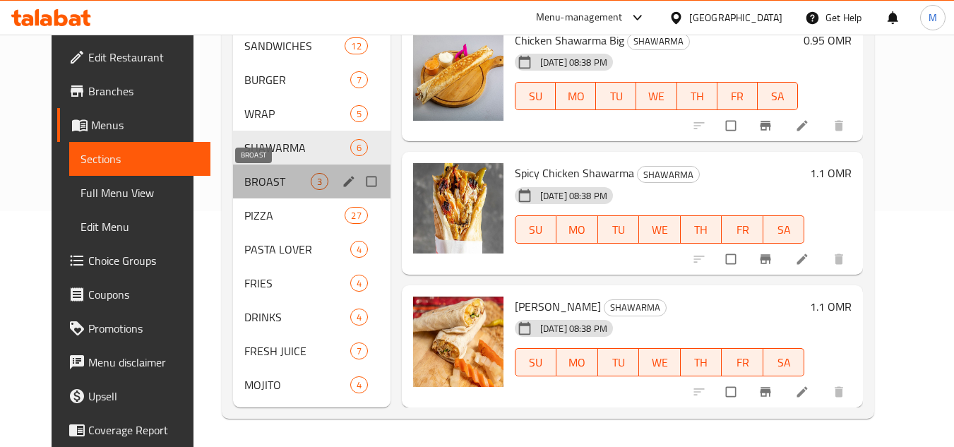
click at [244, 184] on span "BROAST" at bounding box center [277, 181] width 66 height 17
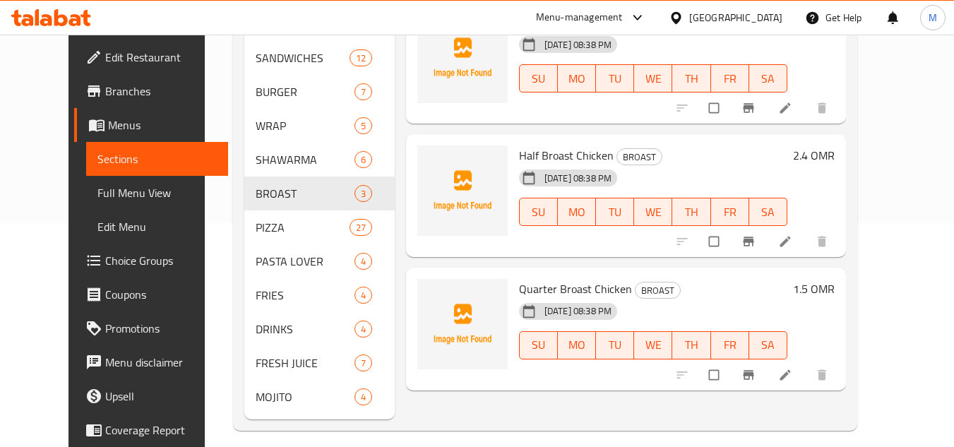
scroll to position [236, 0]
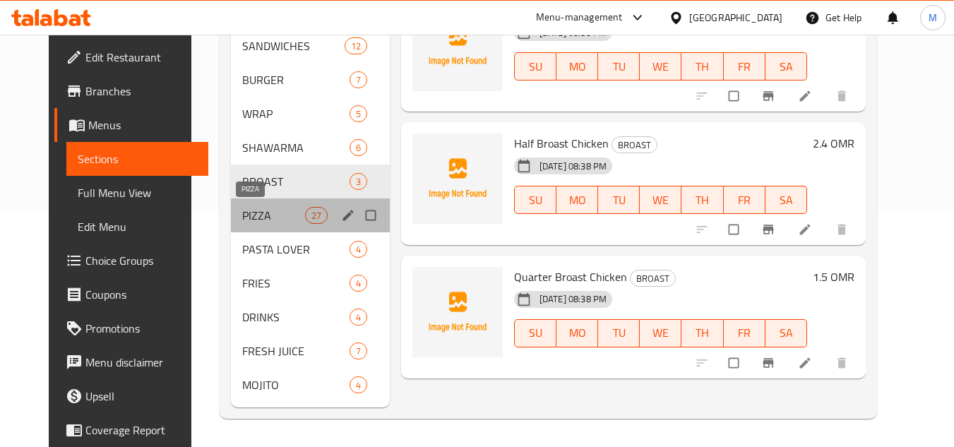
click at [246, 215] on span "PIZZA" at bounding box center [273, 215] width 62 height 17
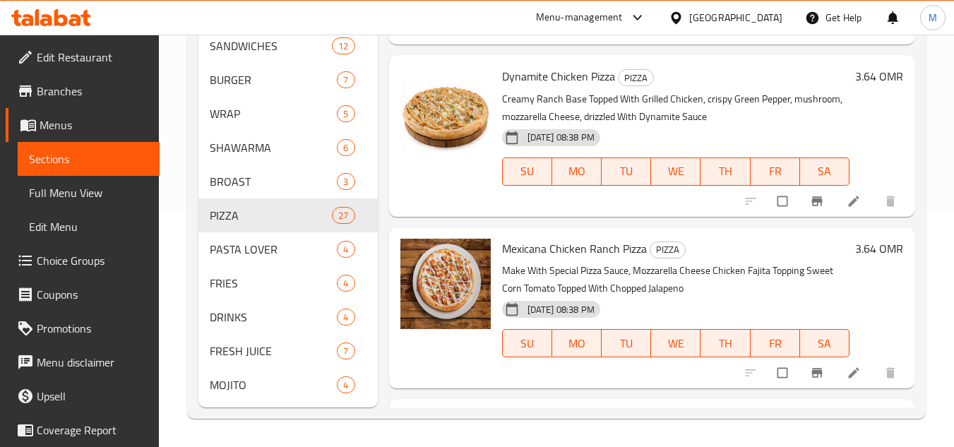
scroll to position [3825, 0]
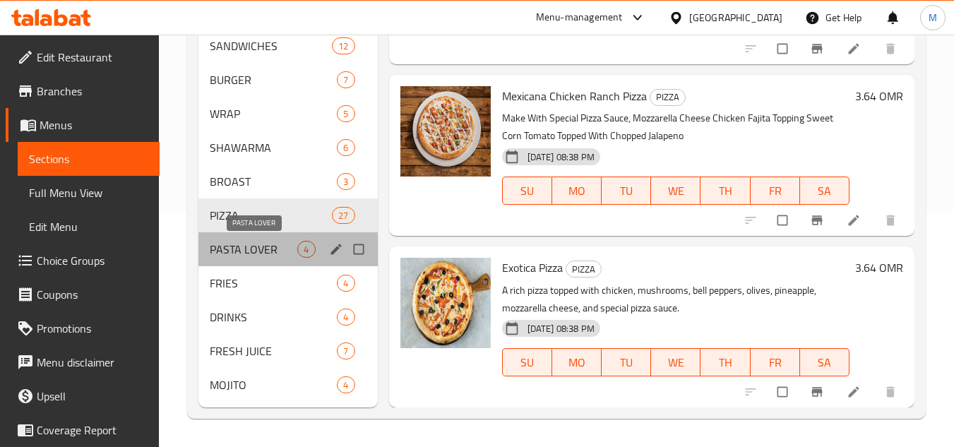
click at [257, 249] on span "PASTA LOVER" at bounding box center [254, 249] width 88 height 17
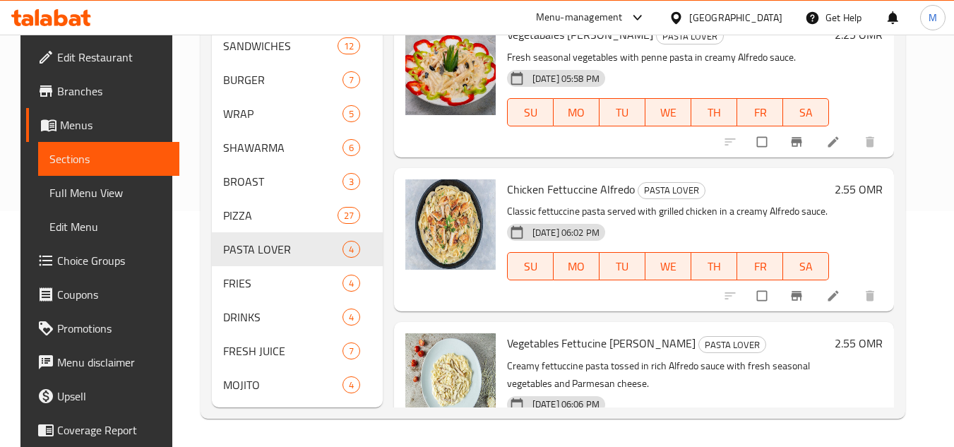
scroll to position [206, 0]
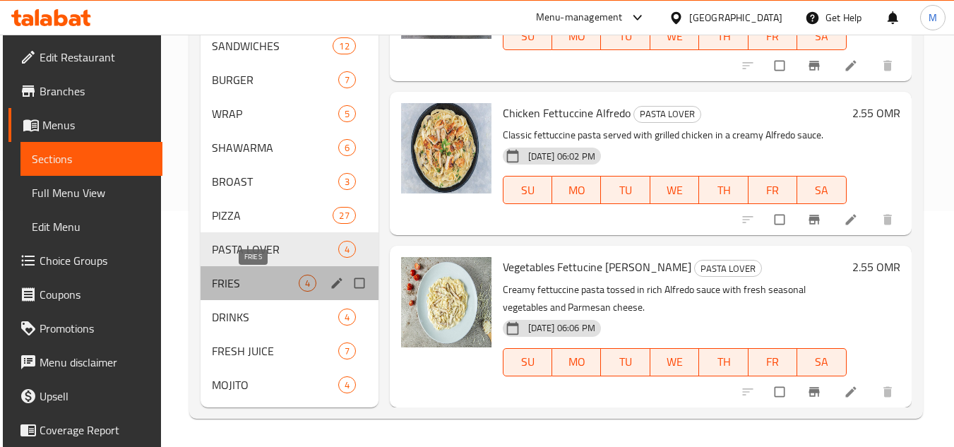
click at [249, 286] on span "FRIES" at bounding box center [255, 283] width 86 height 17
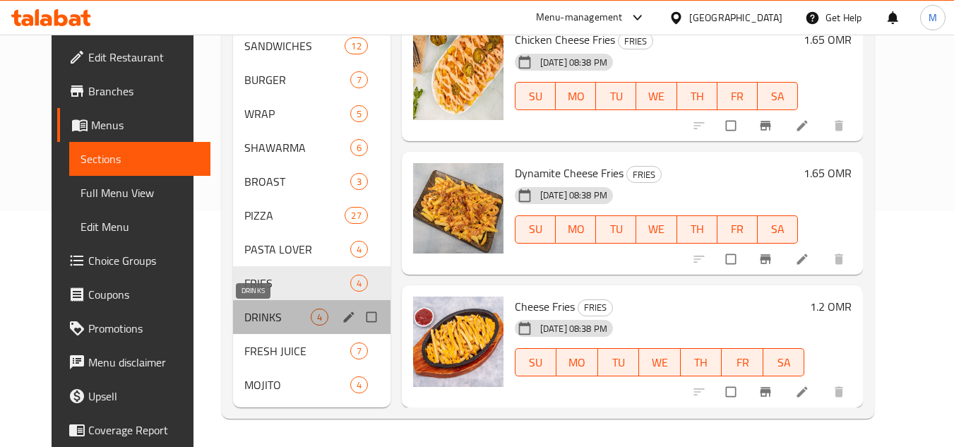
click at [244, 315] on span "DRINKS" at bounding box center [277, 317] width 66 height 17
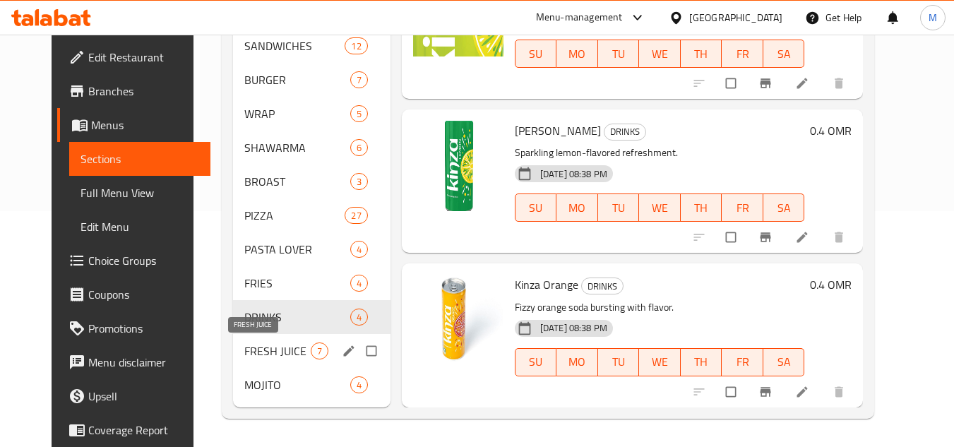
click at [258, 344] on span "FRESH JUICE" at bounding box center [277, 351] width 66 height 17
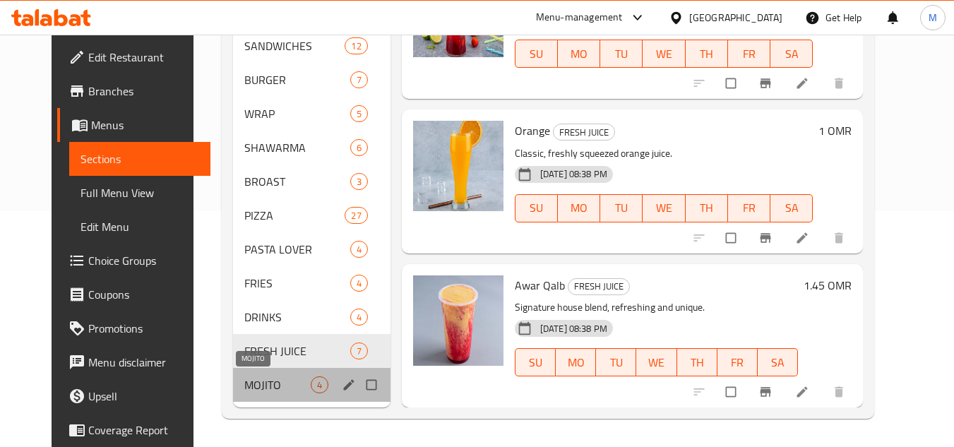
click at [255, 385] on span "MOJITO" at bounding box center [277, 384] width 66 height 17
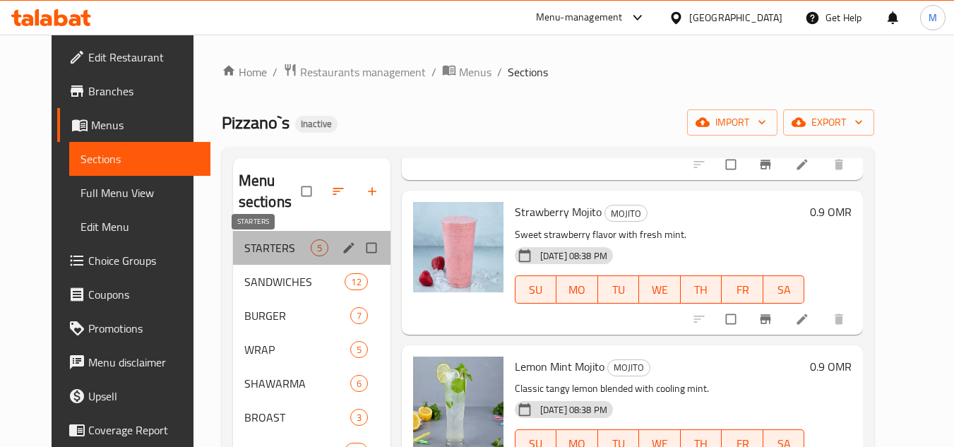
click at [244, 241] on span "STARTERS" at bounding box center [277, 247] width 66 height 17
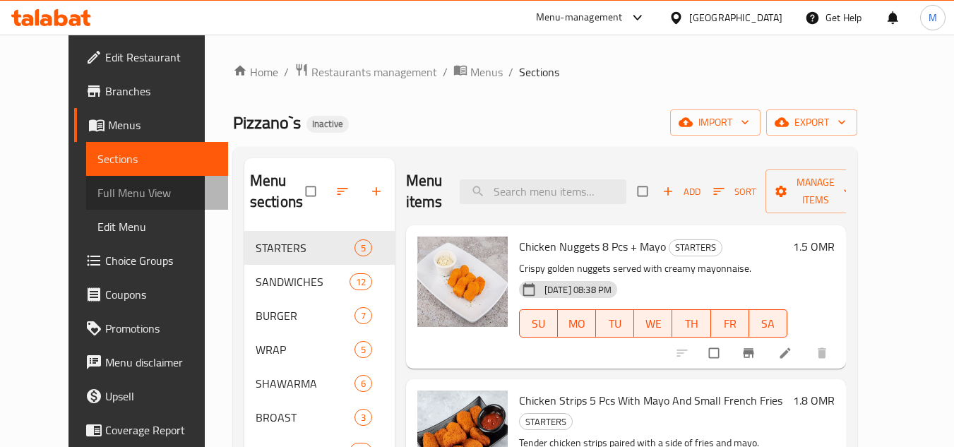
click at [110, 194] on span "Full Menu View" at bounding box center [156, 192] width 119 height 17
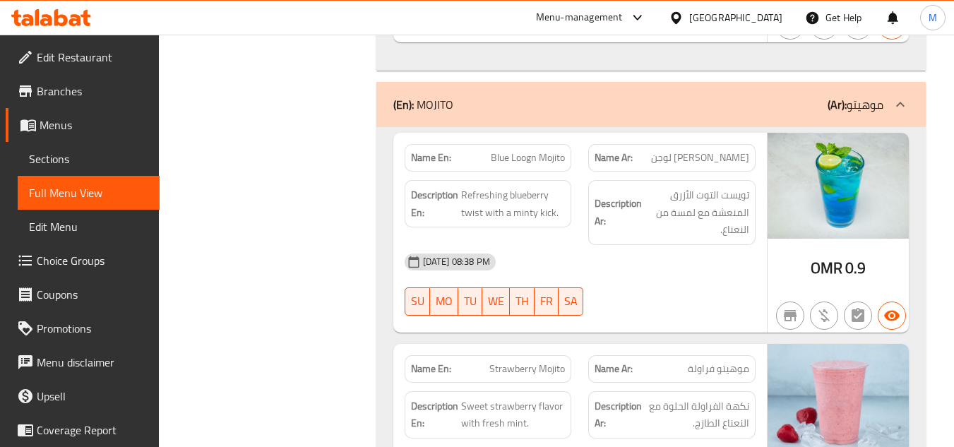
scroll to position [18714, 0]
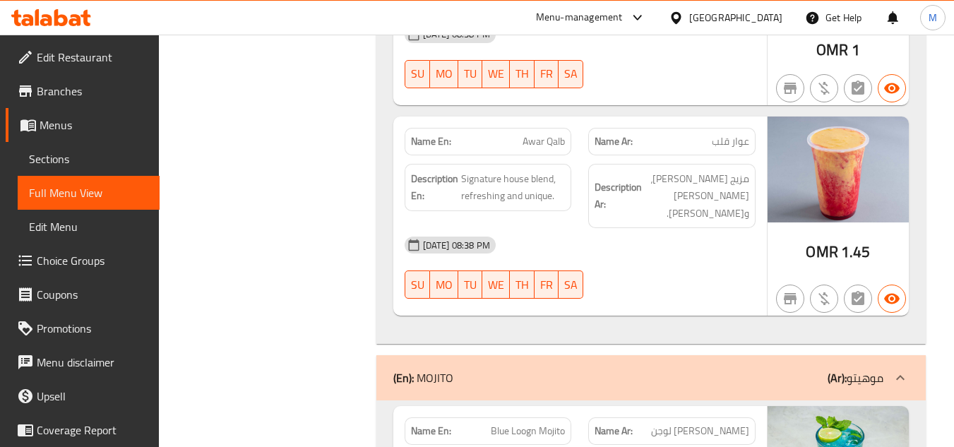
click at [60, 18] on icon at bounding box center [51, 17] width 80 height 17
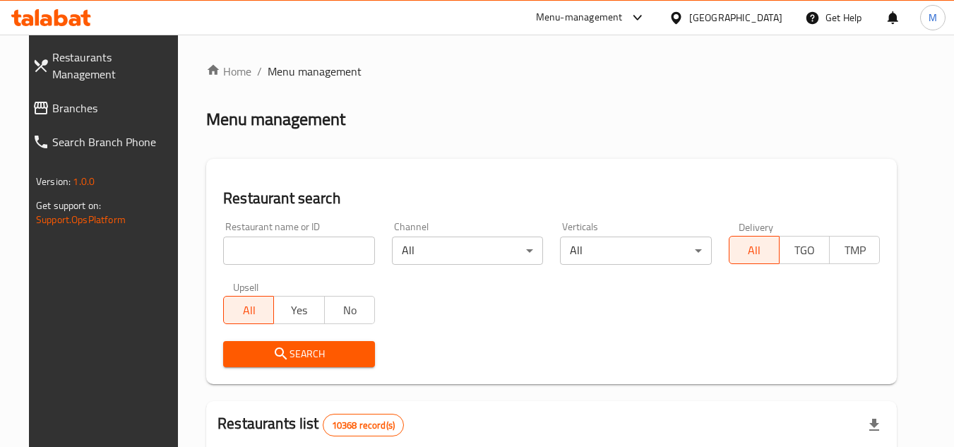
click at [319, 262] on input "search" at bounding box center [299, 251] width 152 height 28
paste input "707105"
type input "707105"
click button "Search" at bounding box center [299, 354] width 152 height 26
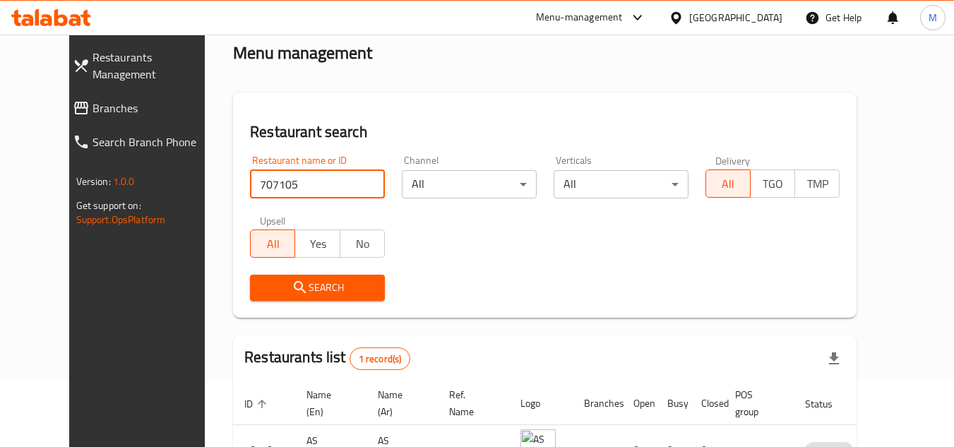
scroll to position [171, 0]
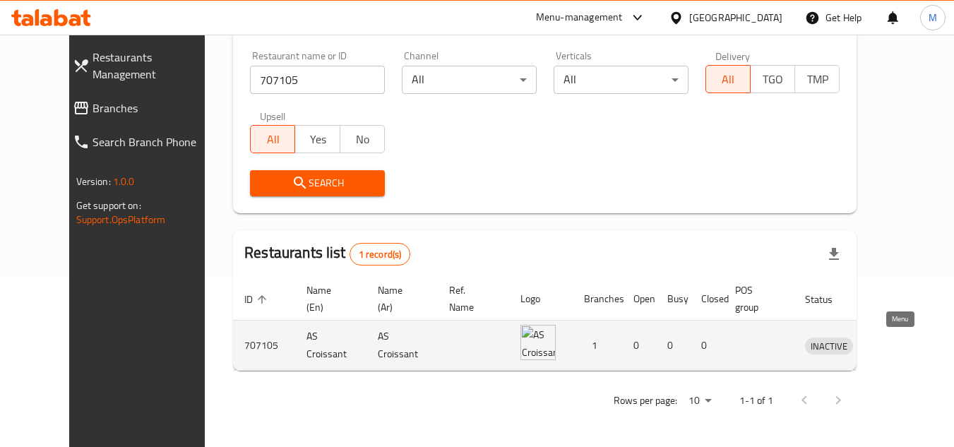
click at [895, 339] on icon "enhanced table" at bounding box center [889, 345] width 17 height 17
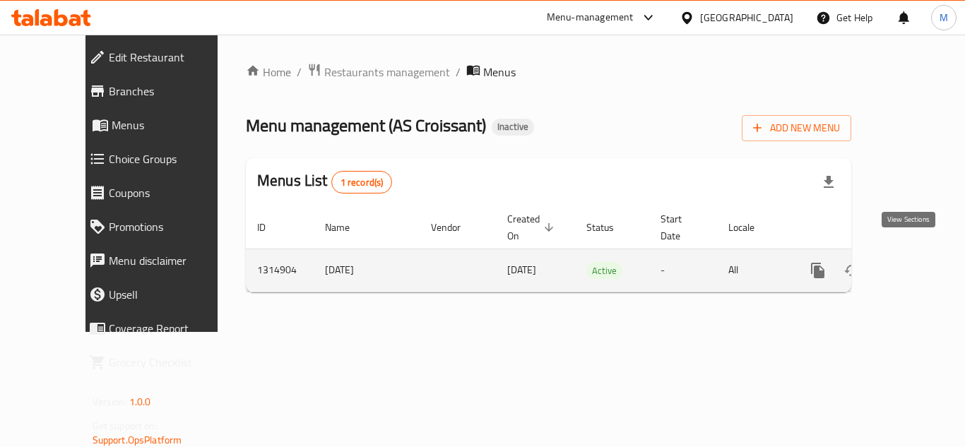
click at [910, 254] on link "enhanced table" at bounding box center [920, 271] width 34 height 34
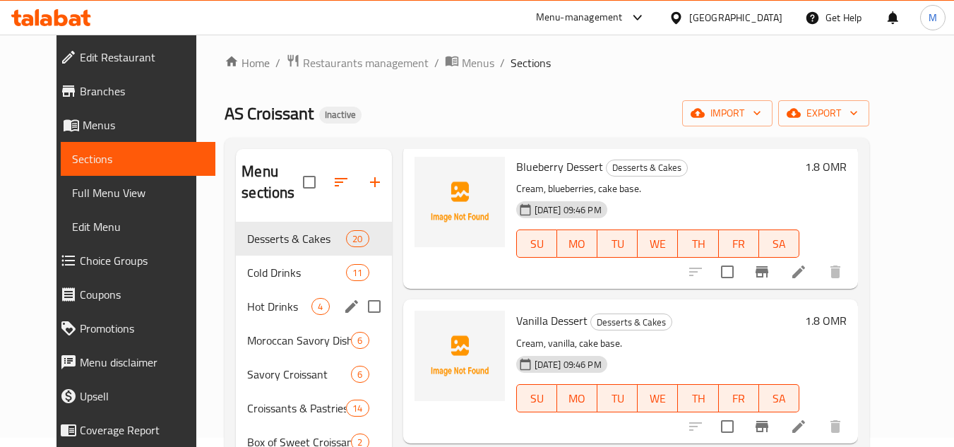
scroll to position [71, 0]
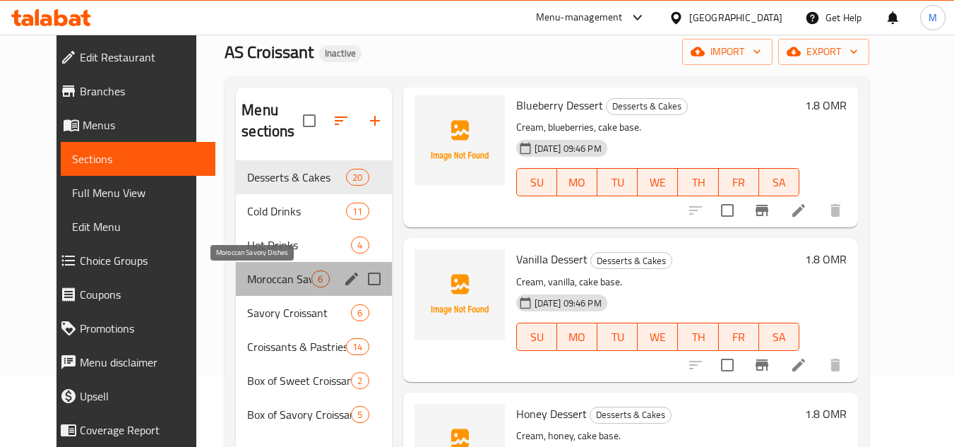
click at [247, 272] on span "Moroccan Savory Dishes" at bounding box center [279, 279] width 64 height 17
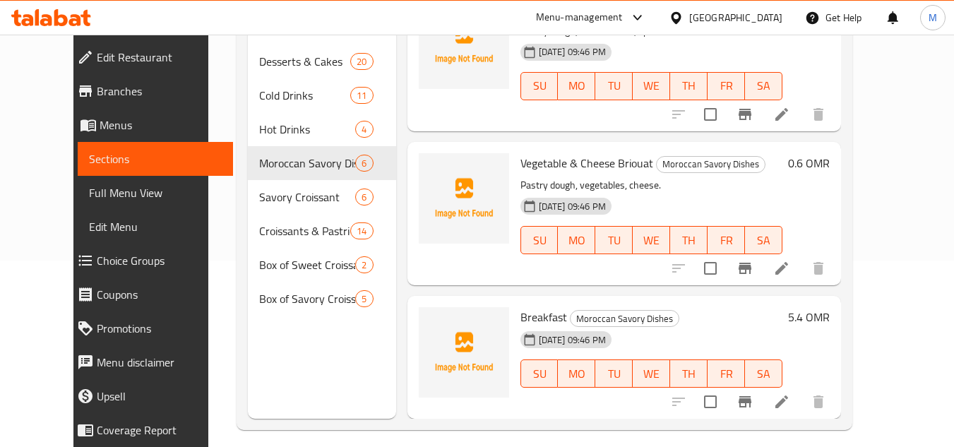
scroll to position [198, 0]
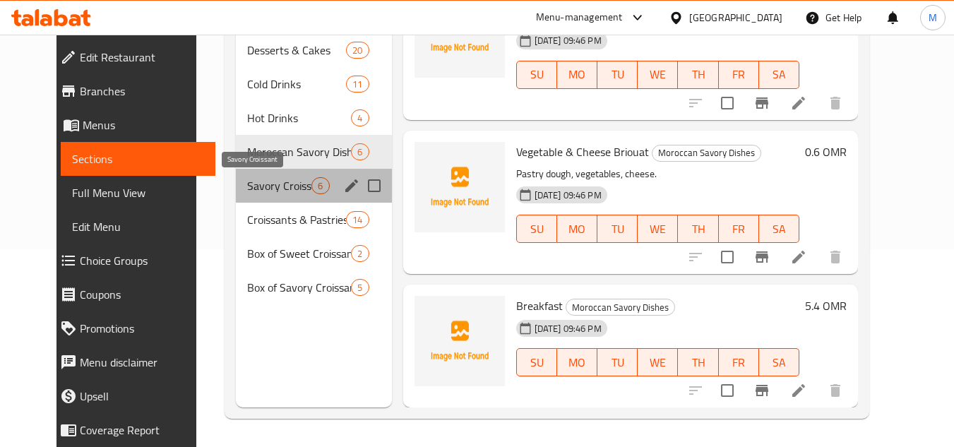
click at [249, 190] on span "Savory Croissant" at bounding box center [279, 185] width 64 height 17
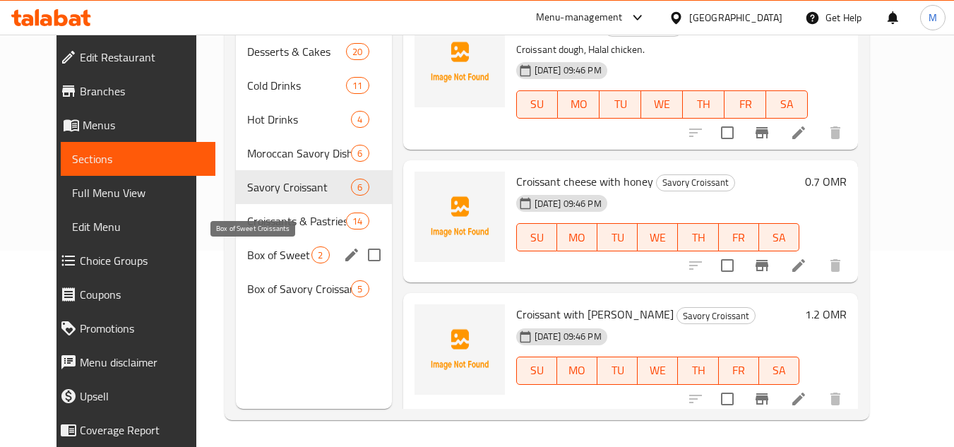
scroll to position [198, 0]
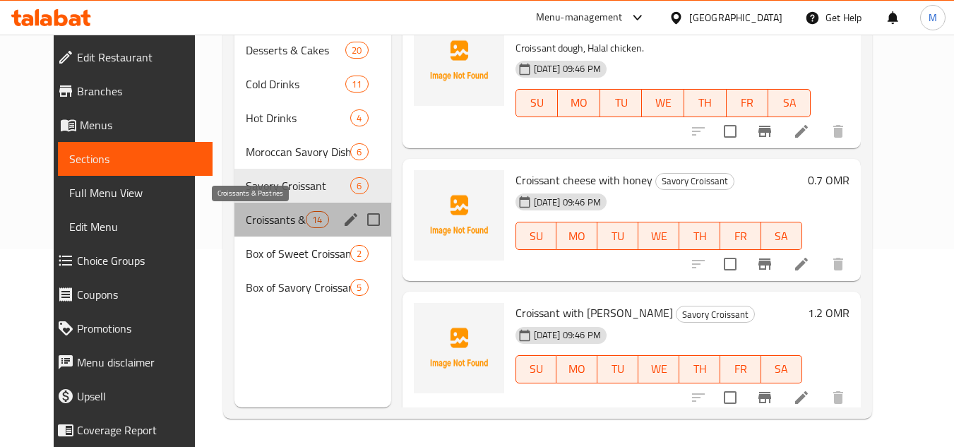
click at [272, 221] on span "Croissants & Pastries" at bounding box center [276, 219] width 60 height 17
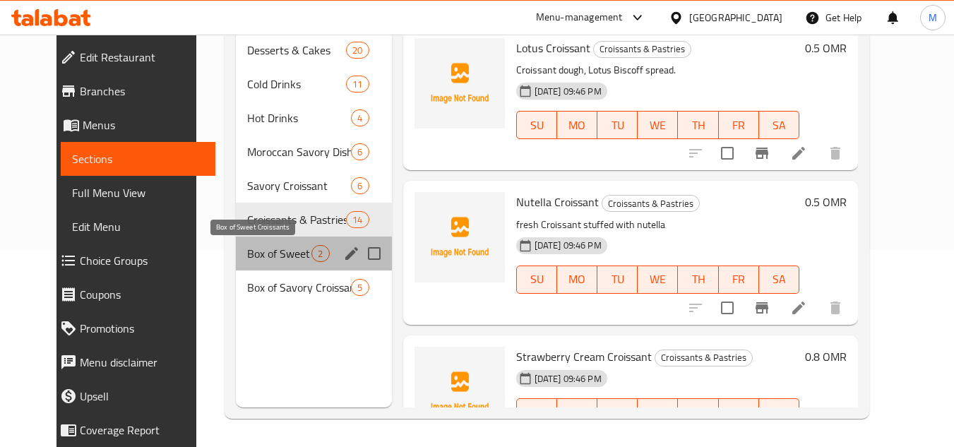
click at [250, 250] on span "Box of Sweet Croissants" at bounding box center [279, 253] width 64 height 17
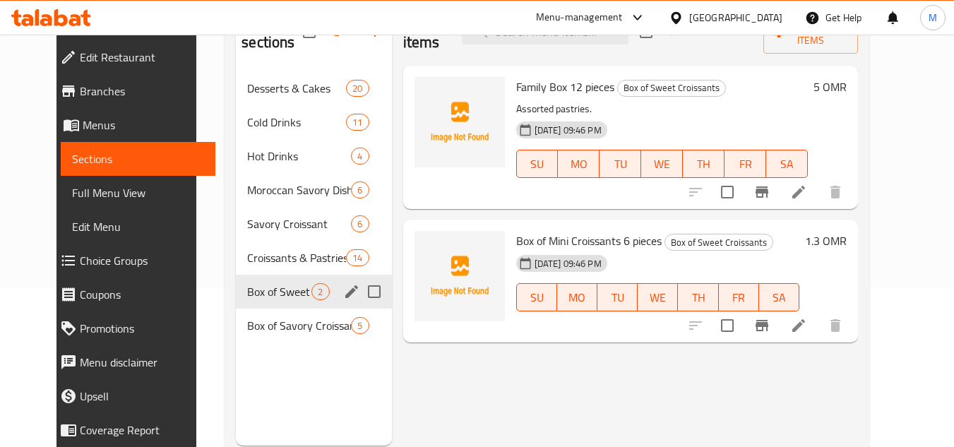
scroll to position [127, 0]
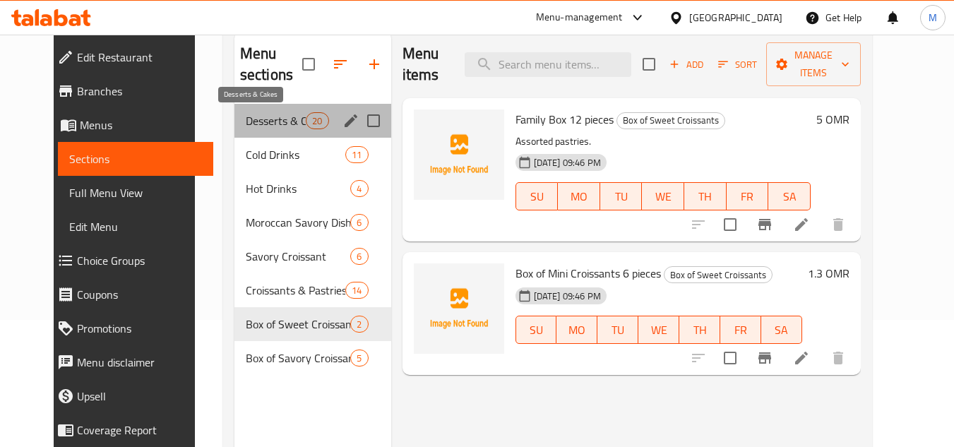
click at [278, 121] on span "Desserts & Cakes" at bounding box center [276, 120] width 60 height 17
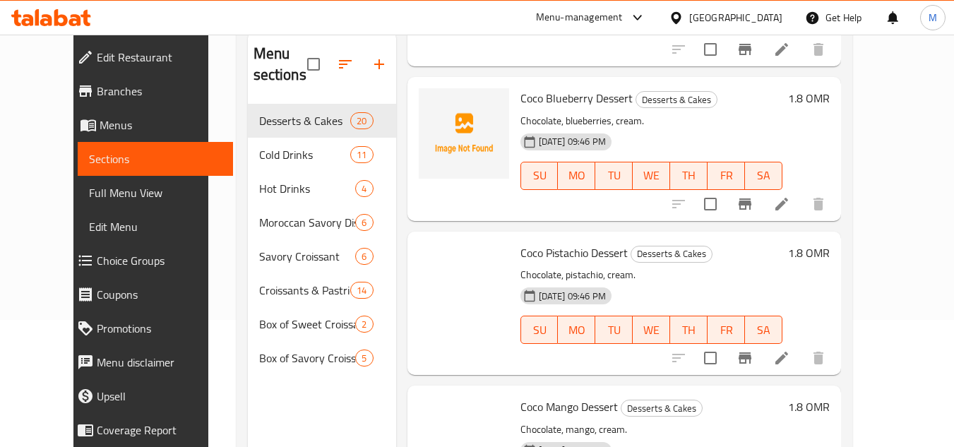
scroll to position [918, 0]
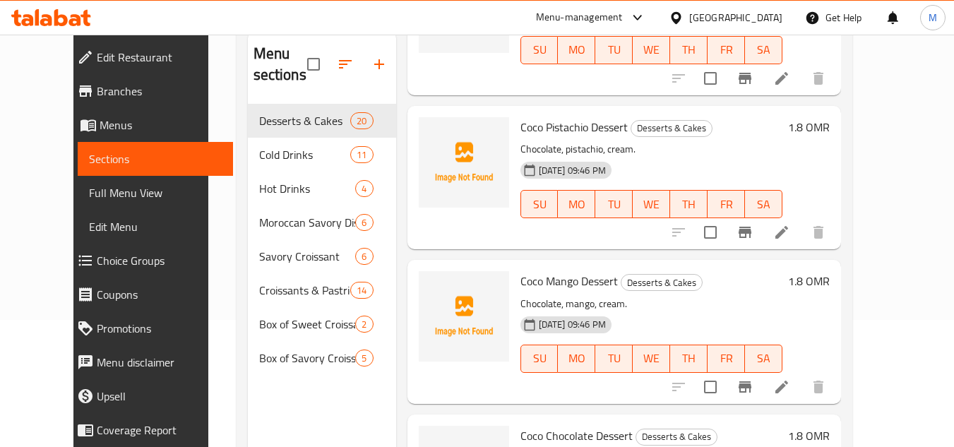
click at [881, 255] on div "Home / Restaurants management / Menus / Sections AS Croissant Inactive import e…" at bounding box center [544, 212] width 672 height 610
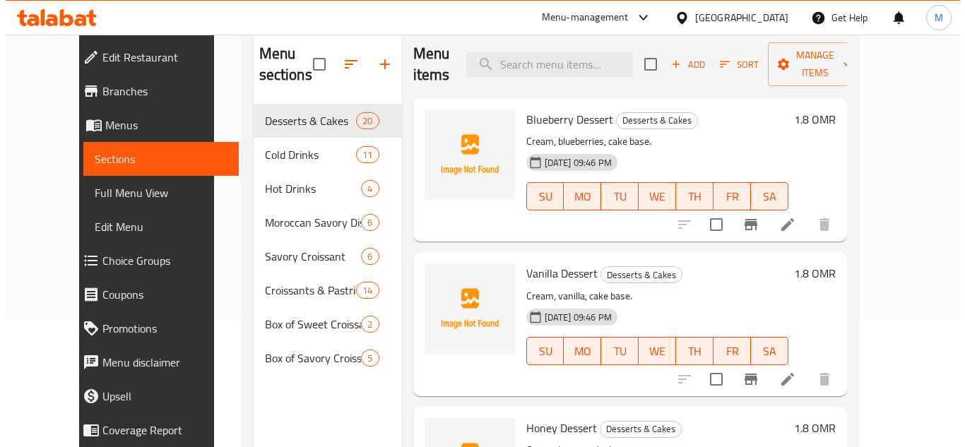
scroll to position [0, 0]
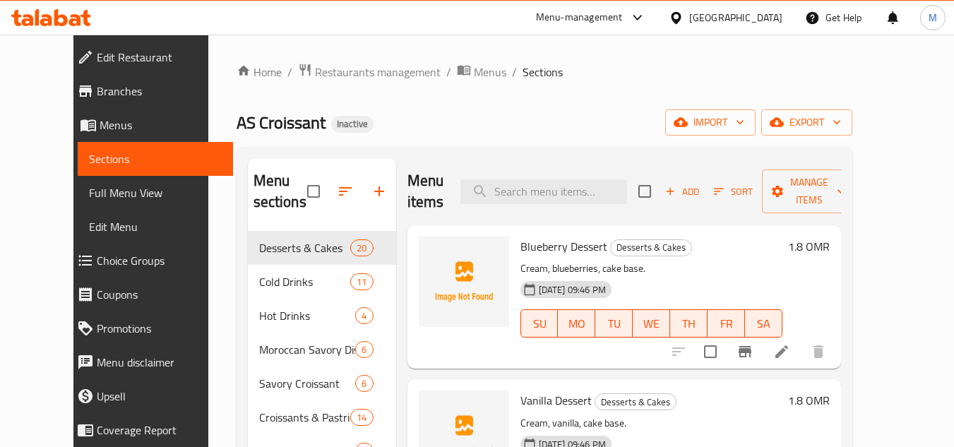
click at [576, 112] on div "AS Croissant Inactive import export" at bounding box center [545, 122] width 616 height 26
click at [747, 116] on icon "button" at bounding box center [740, 122] width 14 height 14
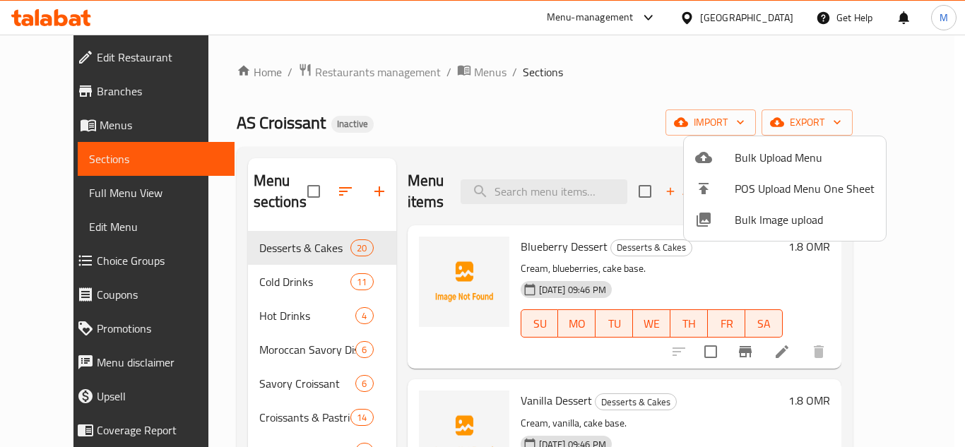
click at [742, 221] on span "Bulk Image upload" at bounding box center [805, 219] width 140 height 17
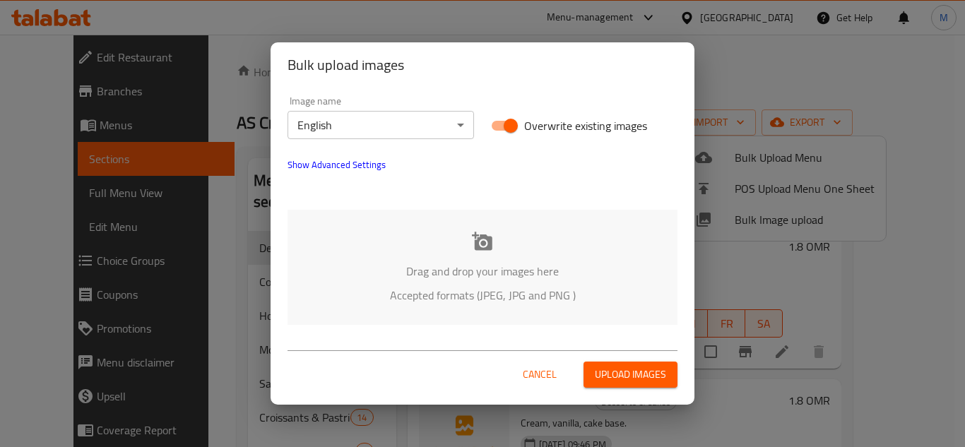
click at [404, 224] on div "Drag and drop your images here Accepted formats (JPEG, JPG and PNG )" at bounding box center [482, 267] width 390 height 115
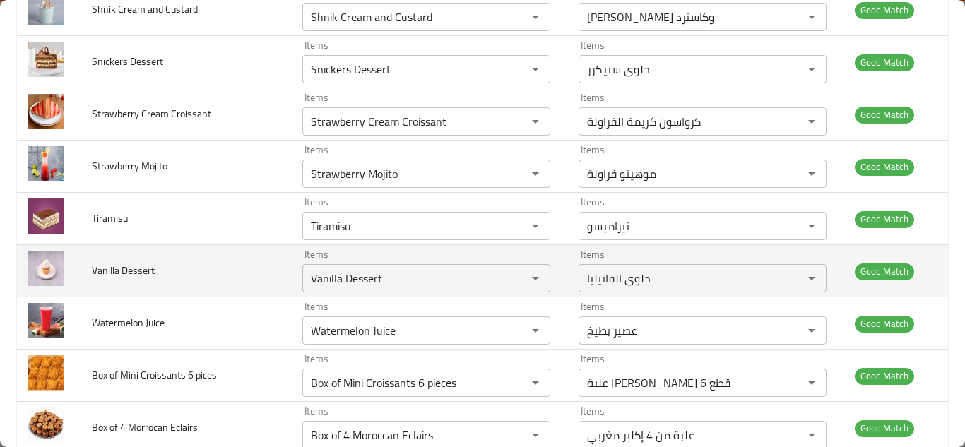
scroll to position [3142, 0]
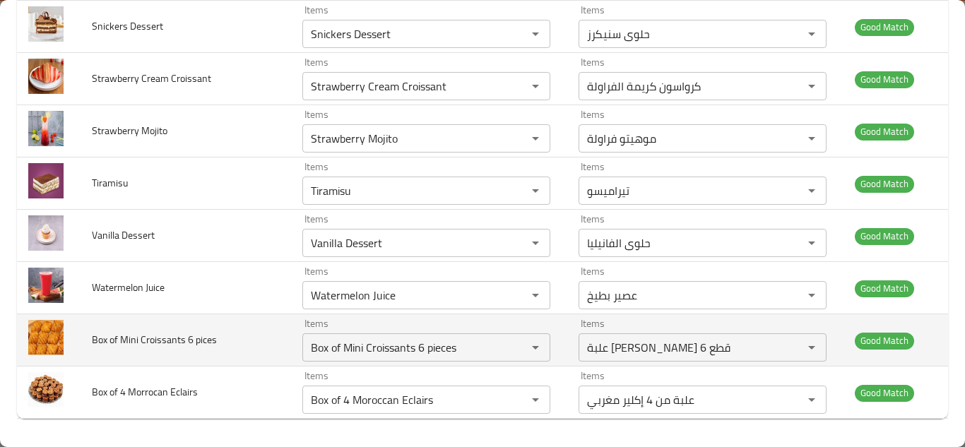
click at [128, 333] on span "Box of Mini Croissants 6 pices" at bounding box center [154, 340] width 125 height 18
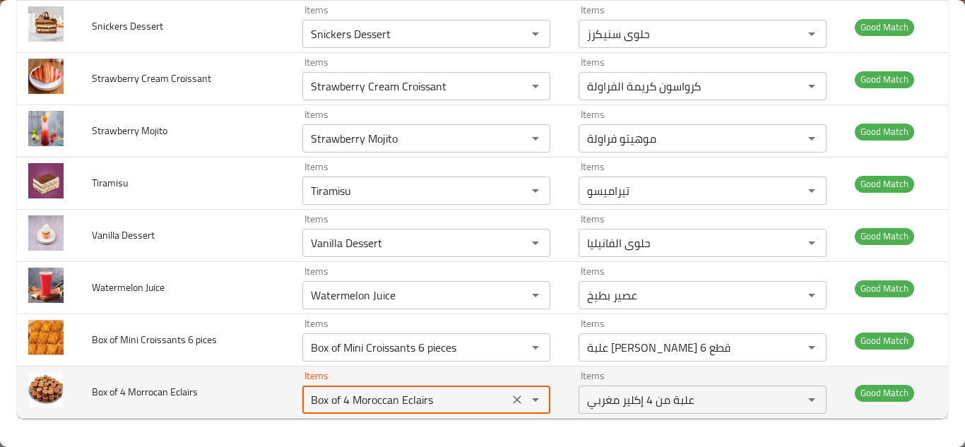
click at [343, 394] on Eclairs "Box of 4 Moroccan Eclairs" at bounding box center [406, 400] width 198 height 20
click at [510, 402] on icon "Clear" at bounding box center [517, 400] width 14 height 14
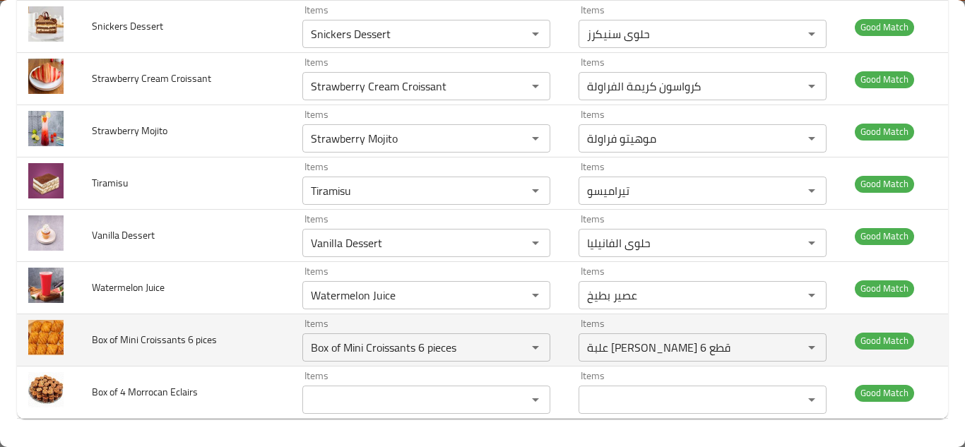
click at [217, 340] on span "Box of Mini Croissants 6 pices" at bounding box center [154, 340] width 125 height 18
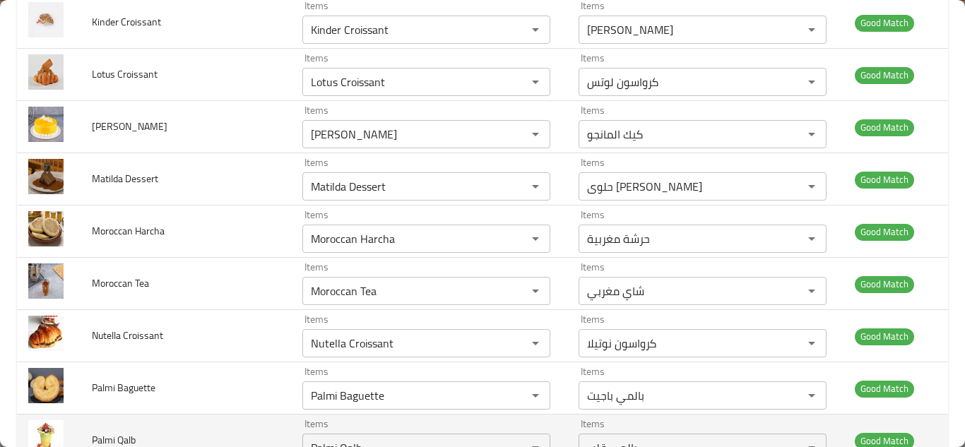
scroll to position [2224, 0]
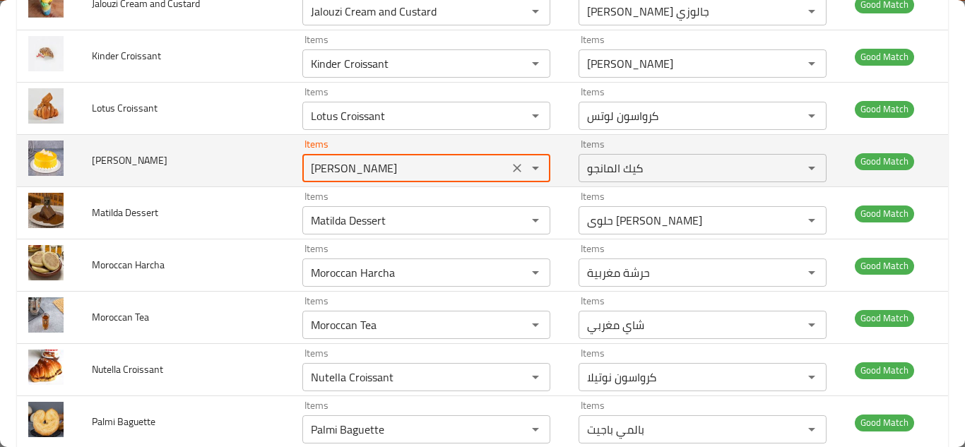
click at [347, 162] on Cake "[PERSON_NAME]" at bounding box center [406, 168] width 198 height 20
click at [352, 160] on Cake "[PERSON_NAME]" at bounding box center [406, 168] width 198 height 20
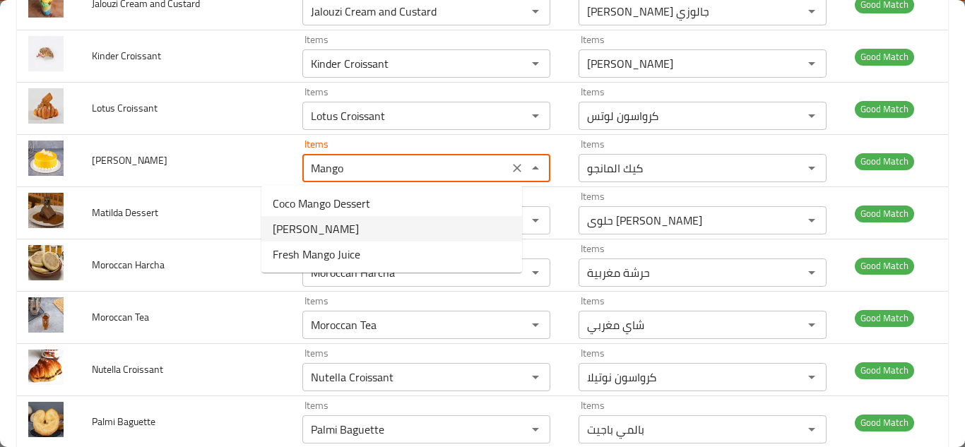
click at [309, 225] on span "[PERSON_NAME]" at bounding box center [316, 228] width 86 height 17
type Cake "[PERSON_NAME]"
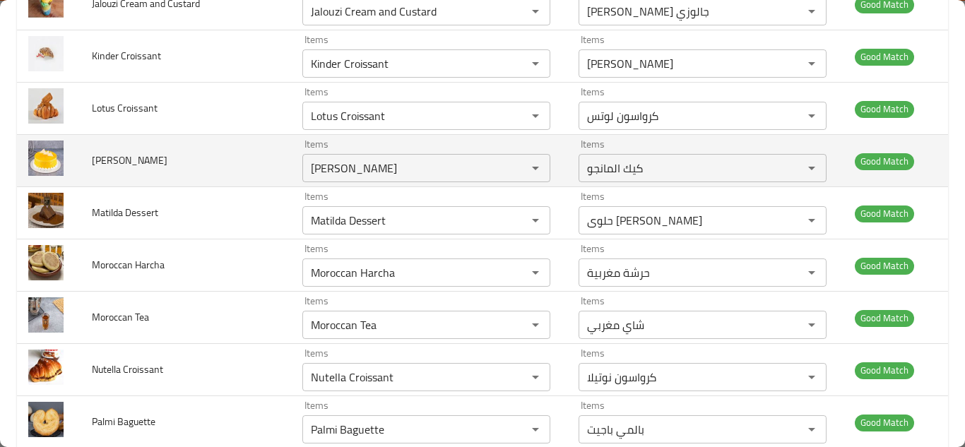
click at [228, 158] on td "[PERSON_NAME]" at bounding box center [186, 161] width 210 height 52
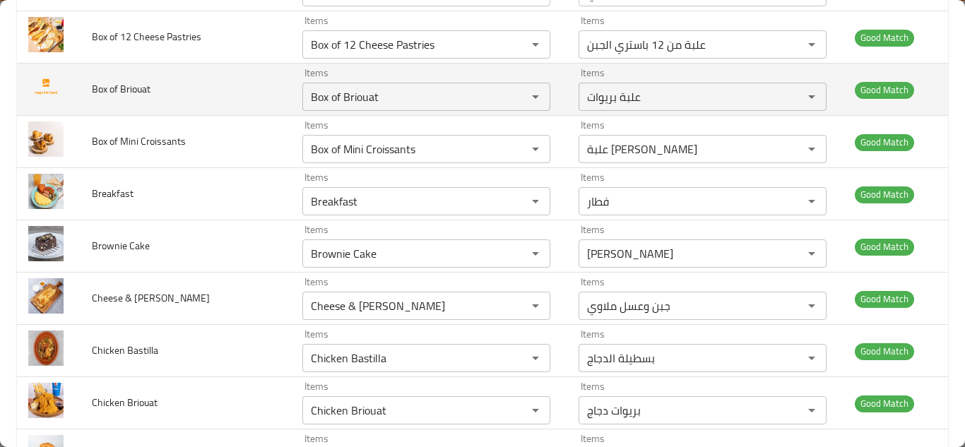
scroll to position [600, 0]
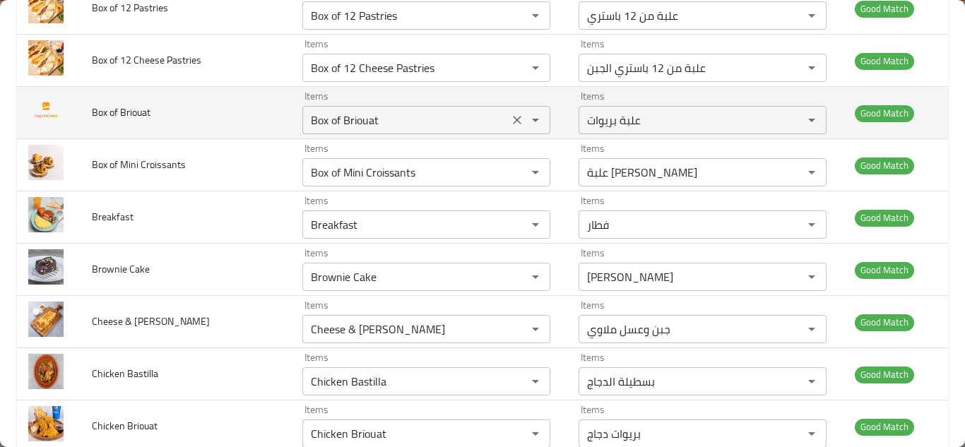
click at [307, 119] on Briouat "Box of Briouat" at bounding box center [406, 120] width 198 height 20
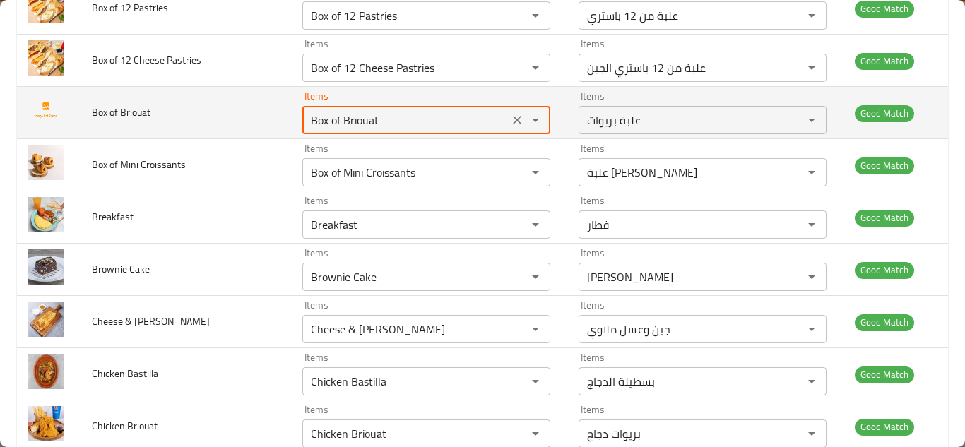
click at [513, 120] on icon "Clear" at bounding box center [517, 120] width 8 height 8
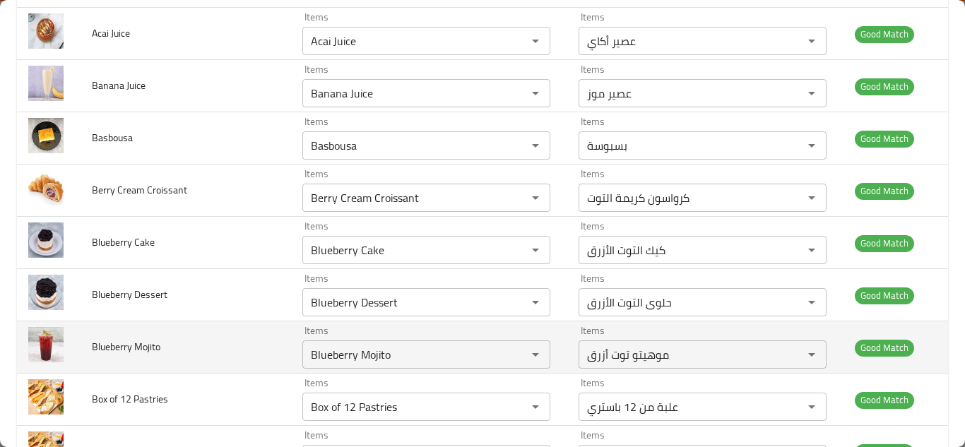
scroll to position [176, 0]
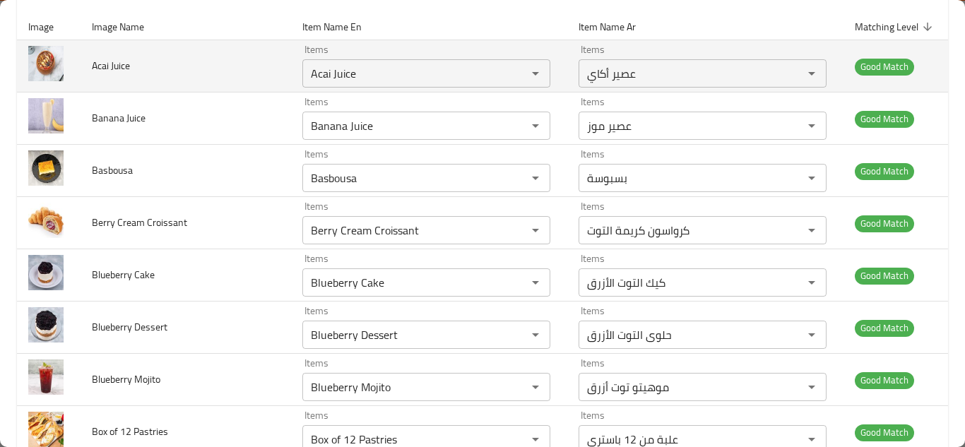
click at [234, 71] on td "Acai Juice" at bounding box center [186, 66] width 210 height 52
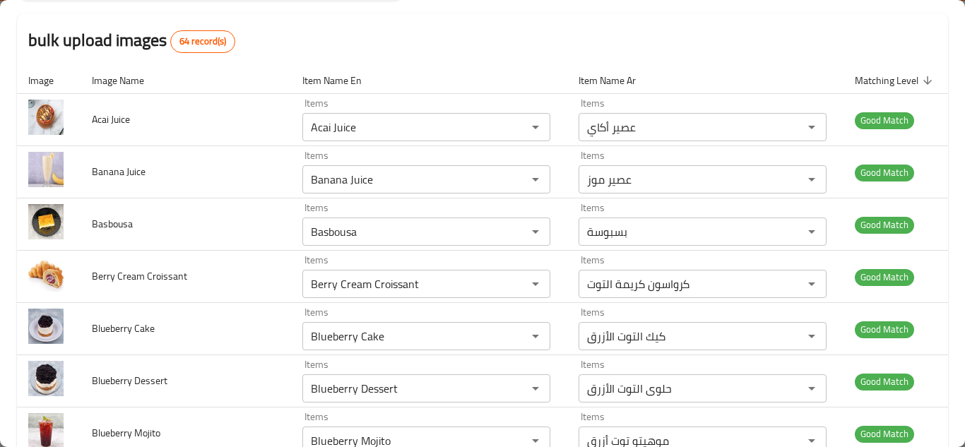
scroll to position [0, 0]
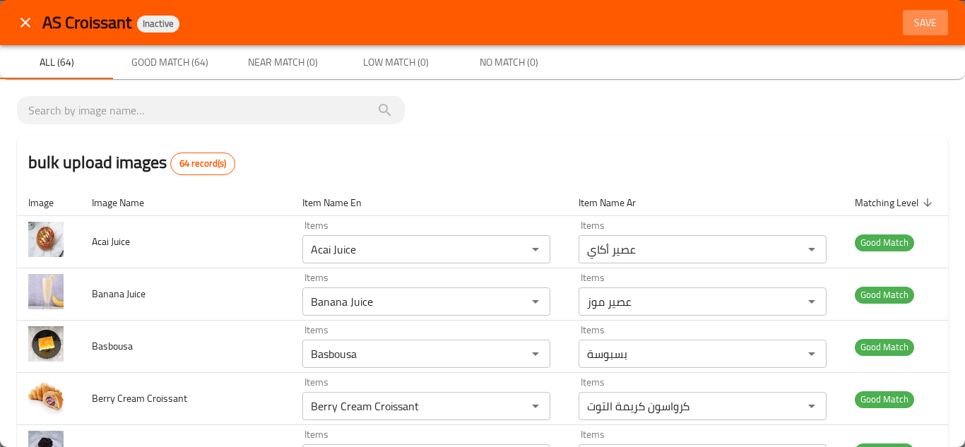
click at [917, 22] on span "Save" at bounding box center [925, 23] width 34 height 18
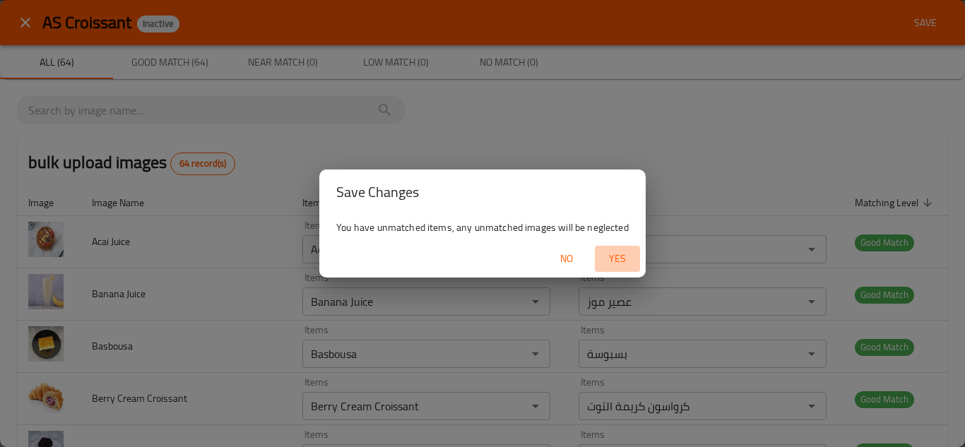
click at [626, 258] on span "Yes" at bounding box center [617, 259] width 34 height 18
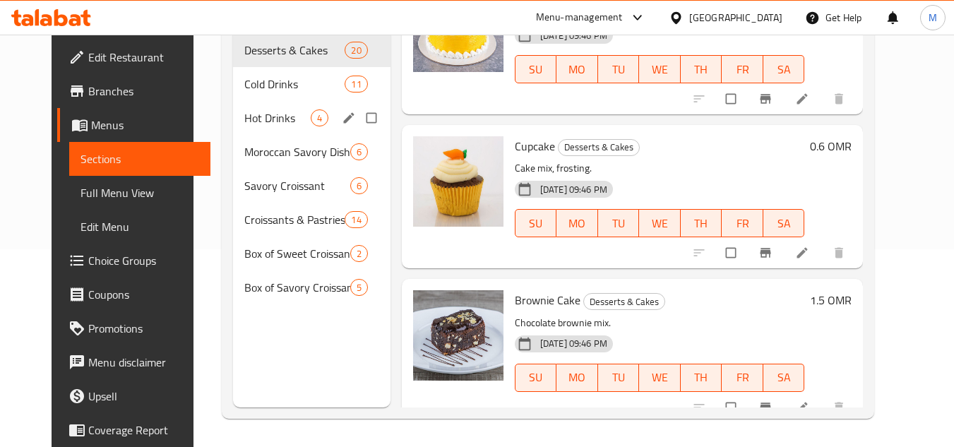
scroll to position [2483, 0]
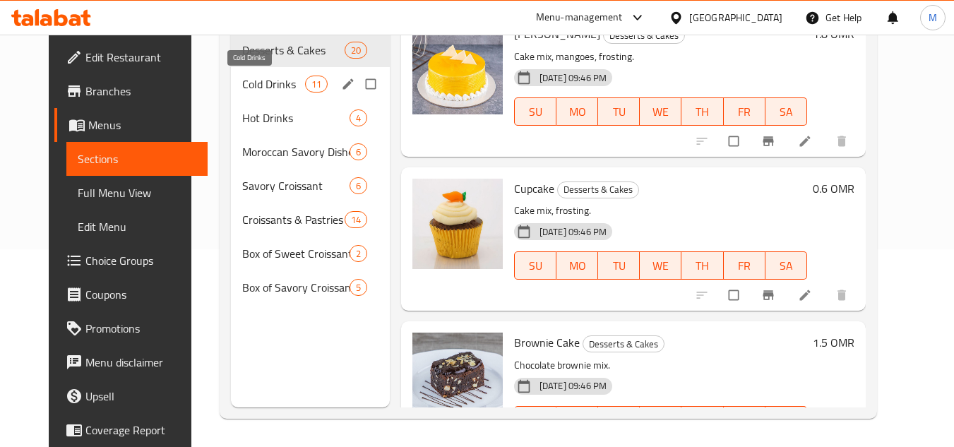
click at [242, 83] on span "Cold Drinks" at bounding box center [273, 84] width 62 height 17
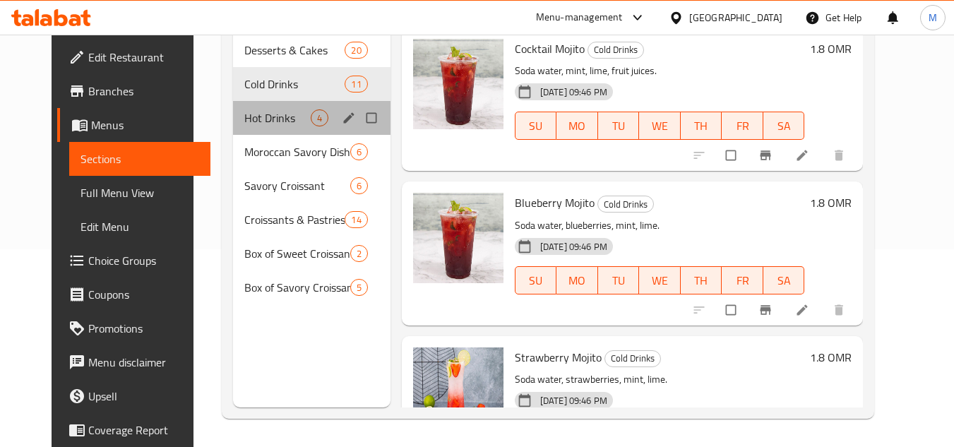
click at [233, 104] on div "Hot Drinks 4" at bounding box center [312, 118] width 158 height 34
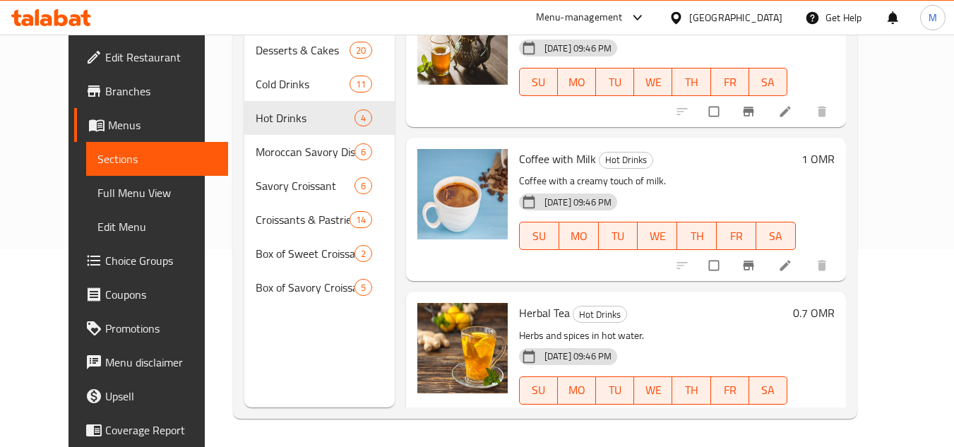
scroll to position [227, 0]
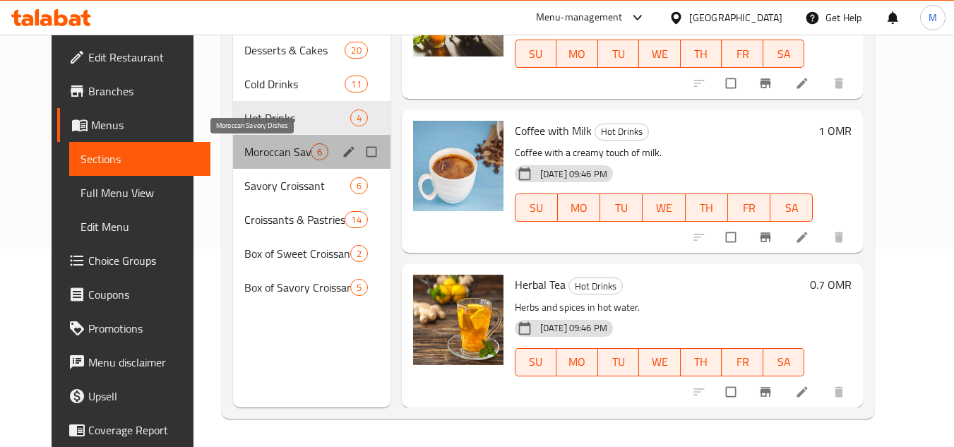
click at [258, 149] on span "Moroccan Savory Dishes" at bounding box center [277, 151] width 66 height 17
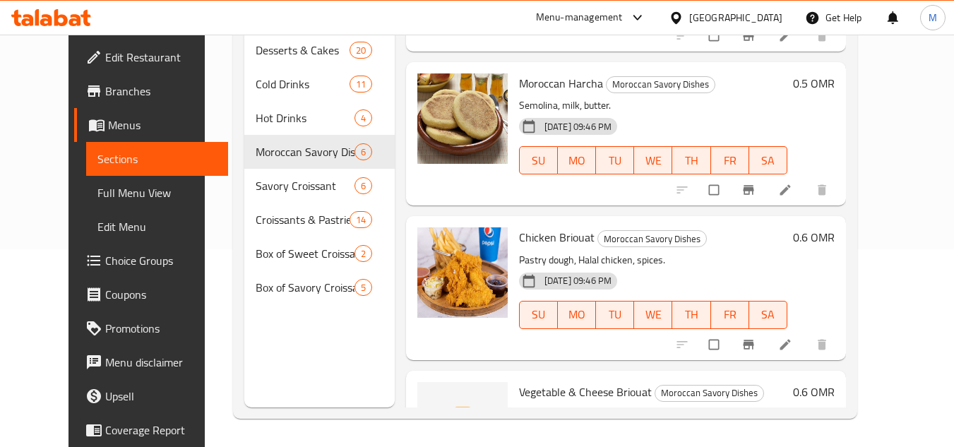
scroll to position [368, 0]
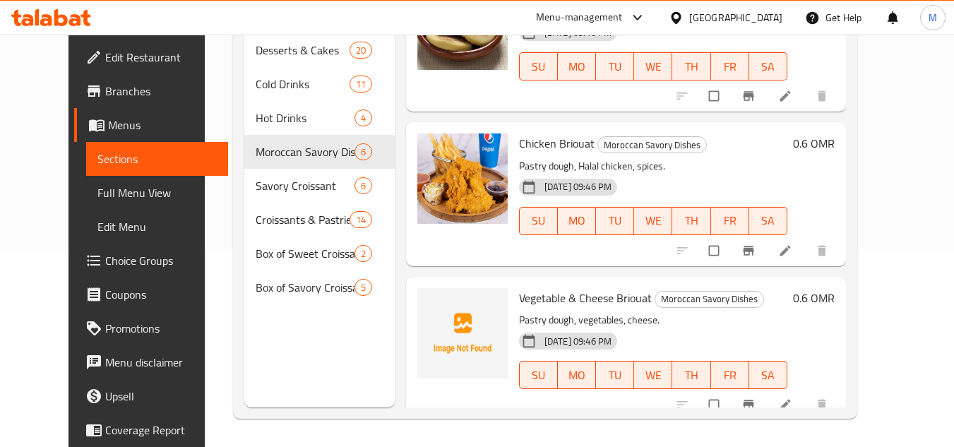
click at [543, 143] on span "Chicken Briouat" at bounding box center [557, 143] width 76 height 21
click at [792, 250] on icon at bounding box center [785, 251] width 14 height 14
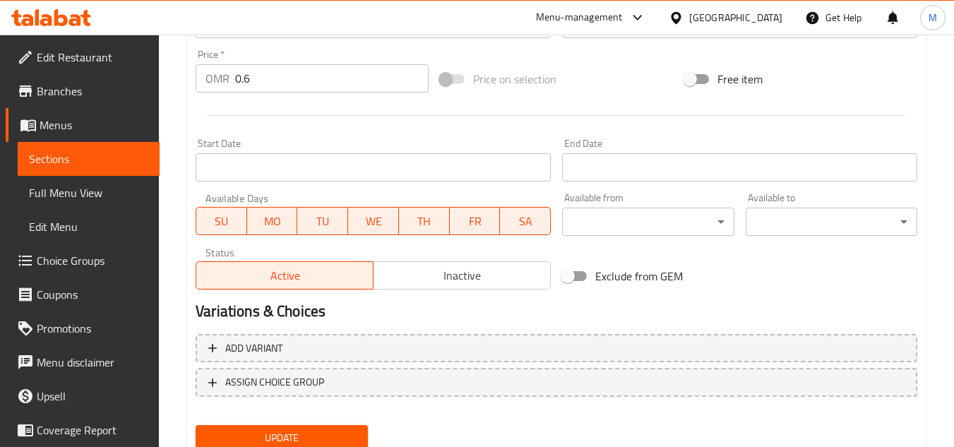
scroll to position [424, 0]
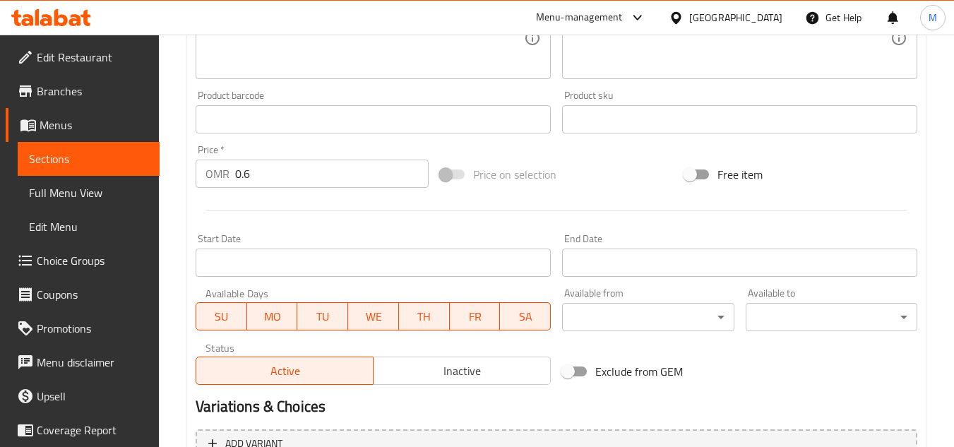
click at [111, 162] on span "Sections" at bounding box center [88, 158] width 119 height 17
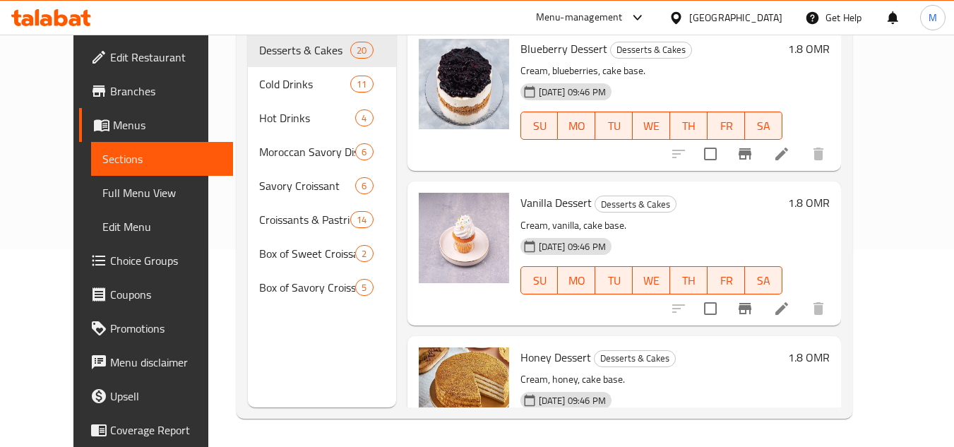
scroll to position [198, 0]
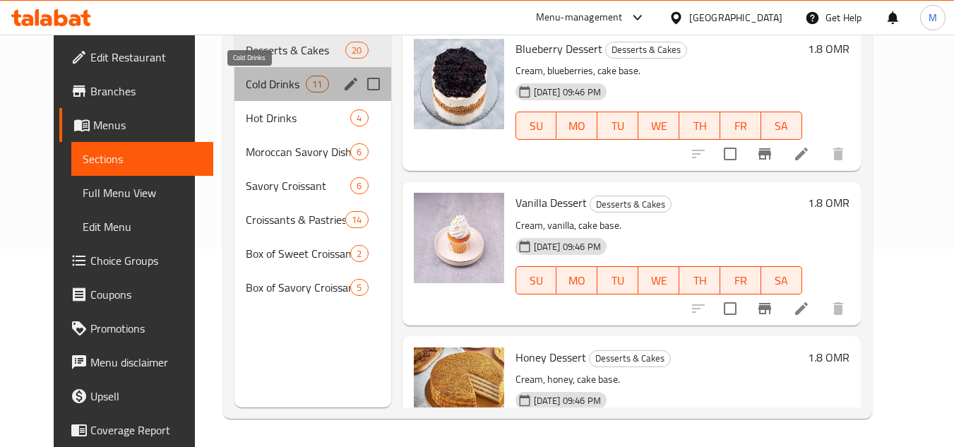
click at [254, 87] on span "Cold Drinks" at bounding box center [276, 84] width 60 height 17
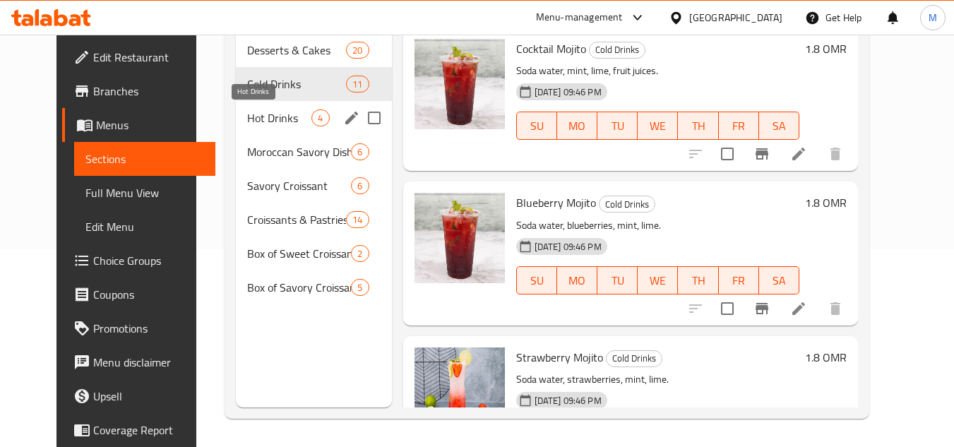
click at [258, 121] on span "Hot Drinks" at bounding box center [279, 117] width 64 height 17
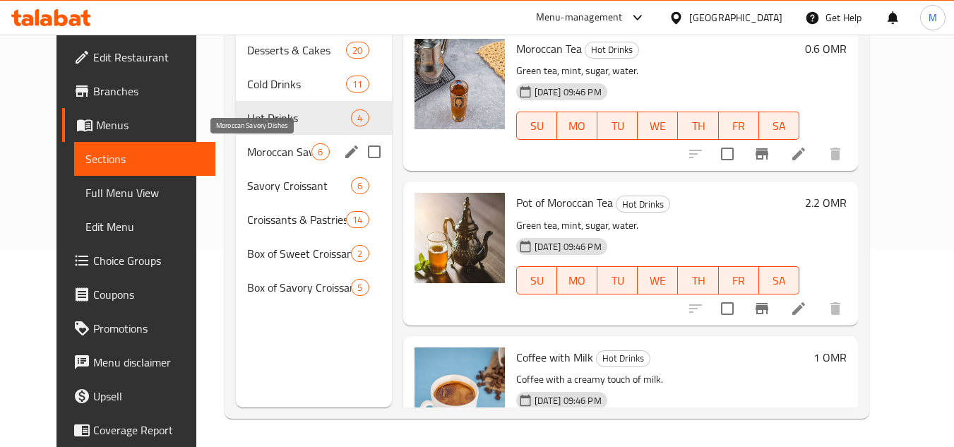
click at [258, 155] on span "Moroccan Savory Dishes" at bounding box center [279, 151] width 64 height 17
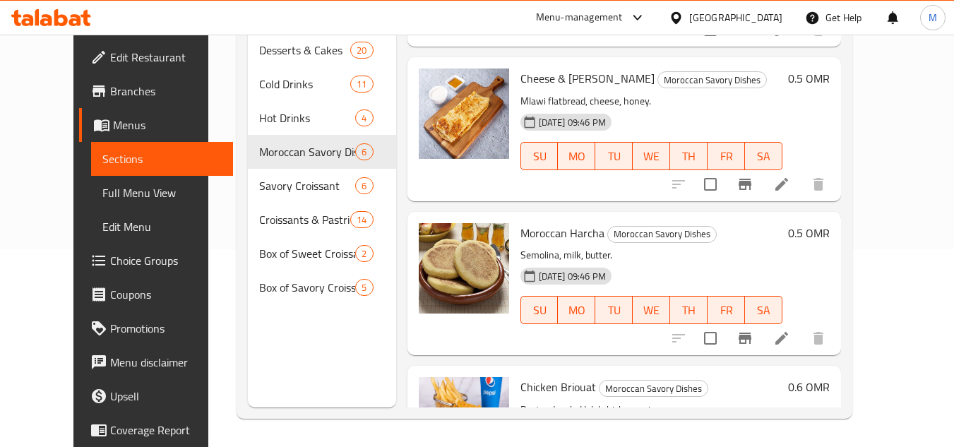
scroll to position [141, 0]
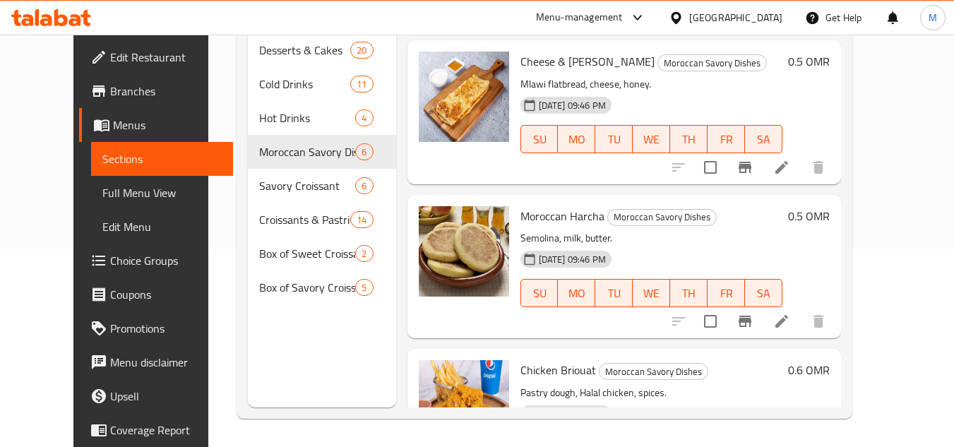
click at [521, 220] on span "Moroccan Harcha" at bounding box center [563, 216] width 84 height 21
click at [521, 219] on span "Moroccan Harcha" at bounding box center [563, 216] width 84 height 21
click at [521, 218] on span "Moroccan Harcha" at bounding box center [563, 216] width 84 height 21
click at [521, 210] on span "Moroccan Harcha" at bounding box center [563, 216] width 84 height 21
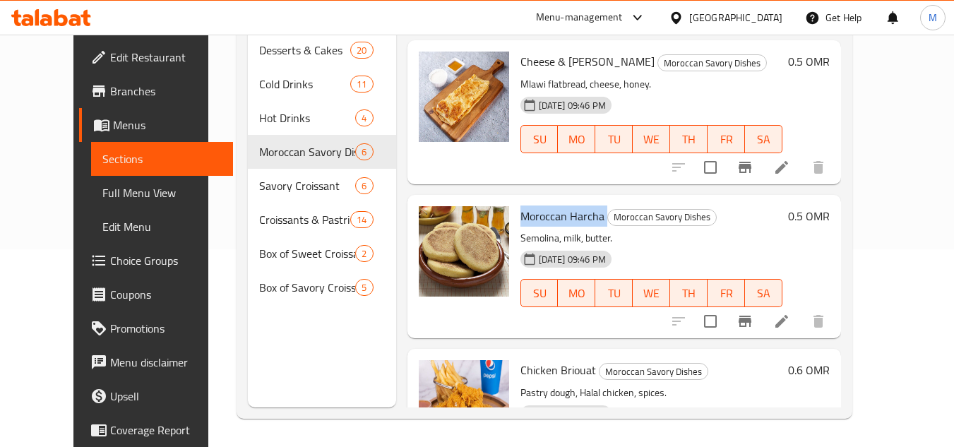
click at [521, 210] on span "Moroccan Harcha" at bounding box center [563, 216] width 84 height 21
copy h6 "Moroccan Harcha"
click at [543, 217] on span "Moroccan Harcha" at bounding box center [563, 216] width 84 height 21
click at [542, 216] on span "Moroccan Harcha" at bounding box center [563, 216] width 84 height 21
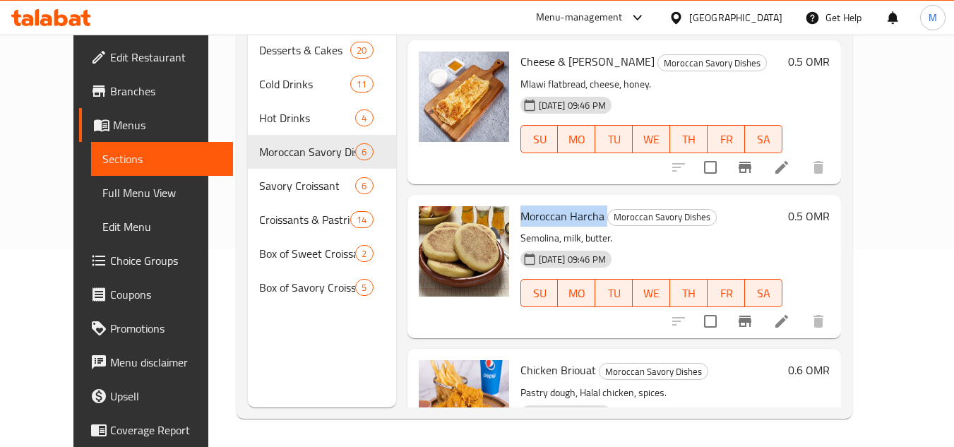
copy h6 "Moroccan Harcha"
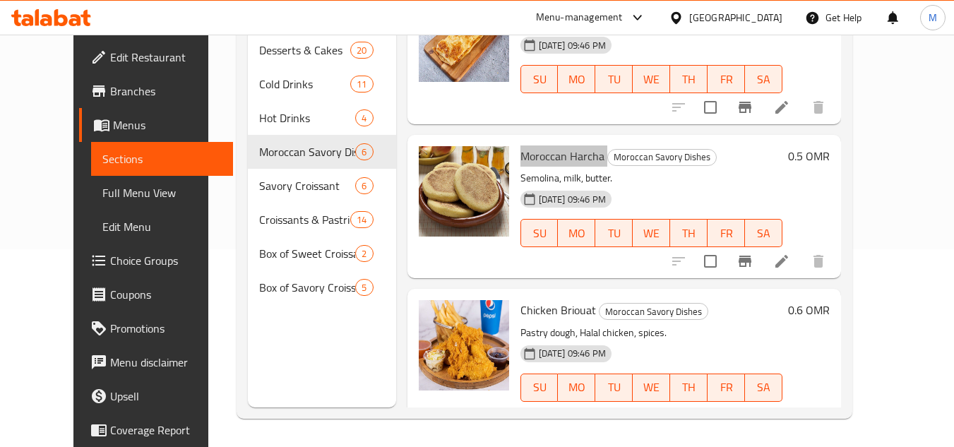
scroll to position [283, 0]
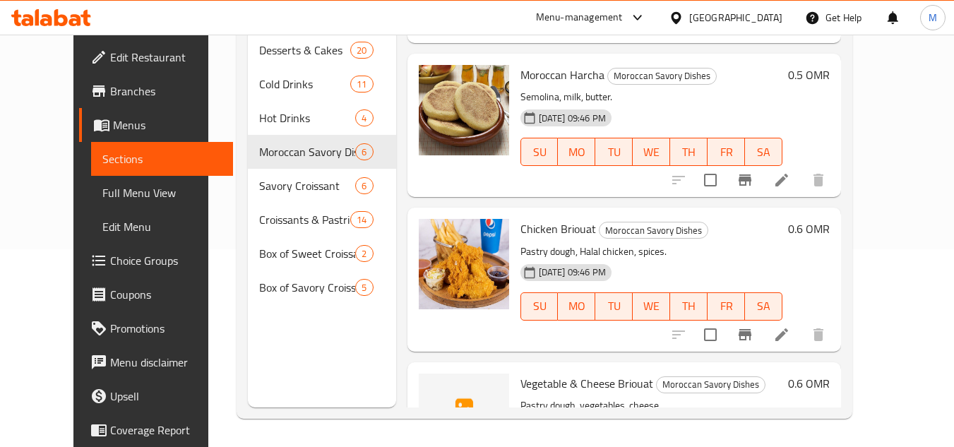
click at [534, 222] on span "Chicken Briouat" at bounding box center [559, 228] width 76 height 21
copy h6 "Chicken Briouat"
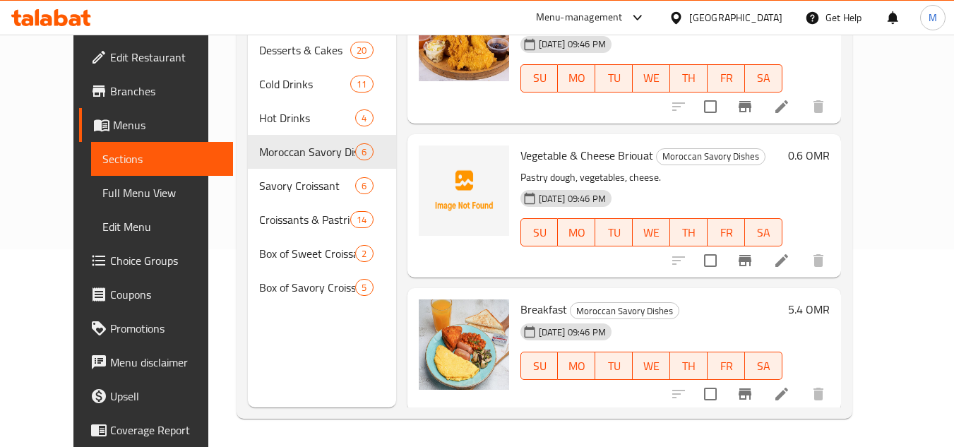
scroll to position [514, 0]
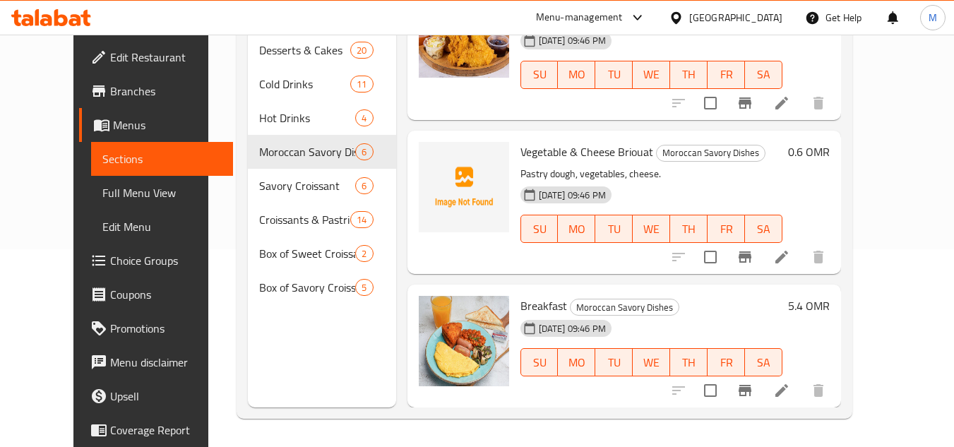
click at [682, 300] on h6 "Breakfast Moroccan Savory Dishes" at bounding box center [652, 306] width 262 height 20
click at [521, 305] on span "Breakfast" at bounding box center [544, 305] width 47 height 21
copy h6 "Breakfast"
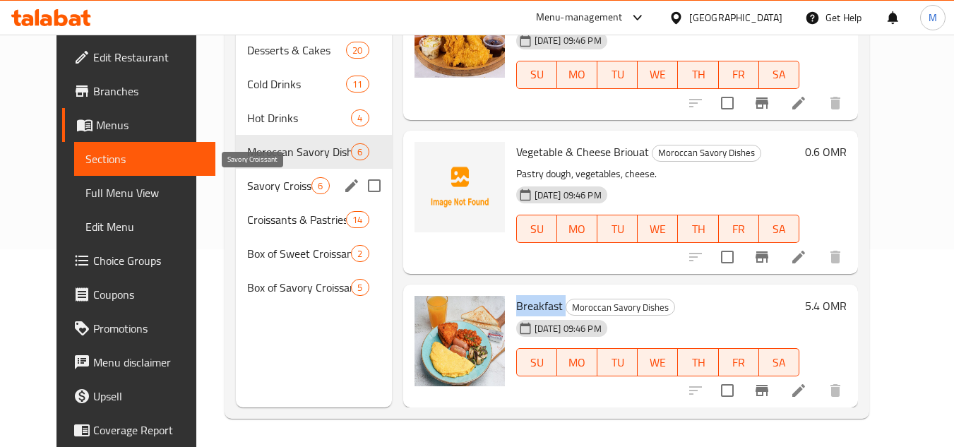
click at [262, 186] on span "Savory Croissant" at bounding box center [279, 185] width 64 height 17
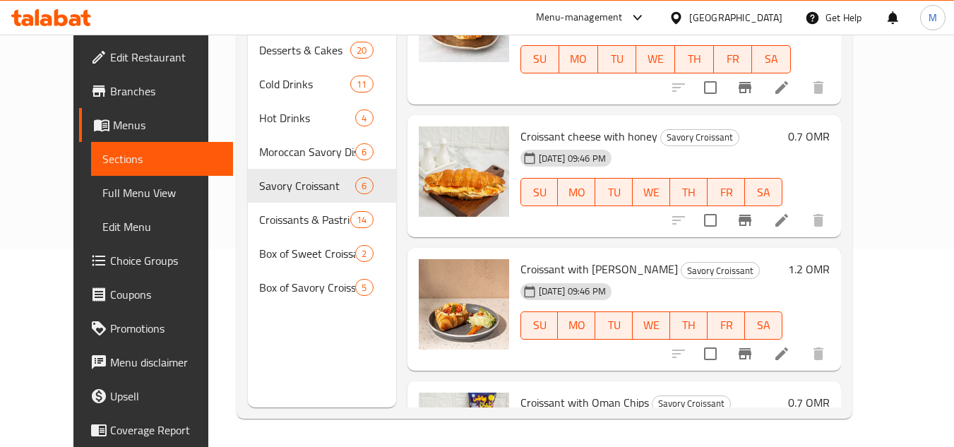
scroll to position [451, 0]
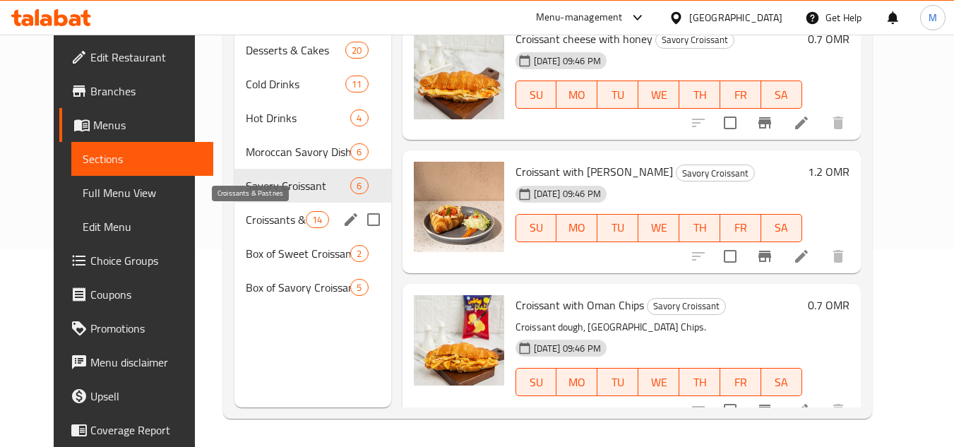
click at [249, 225] on span "Croissants & Pastries" at bounding box center [276, 219] width 60 height 17
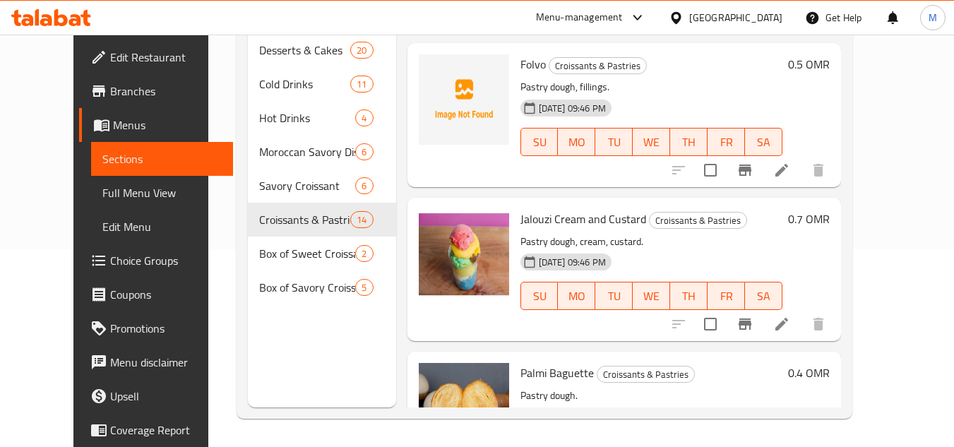
scroll to position [1298, 0]
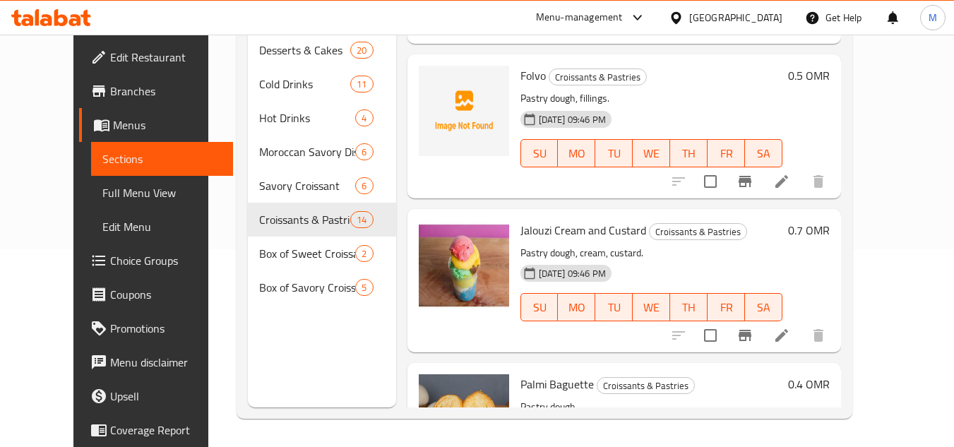
click at [532, 226] on span "Jalouzi Cream and Custard" at bounding box center [584, 230] width 126 height 21
copy h6 "Jalouzi Cream and Custard"
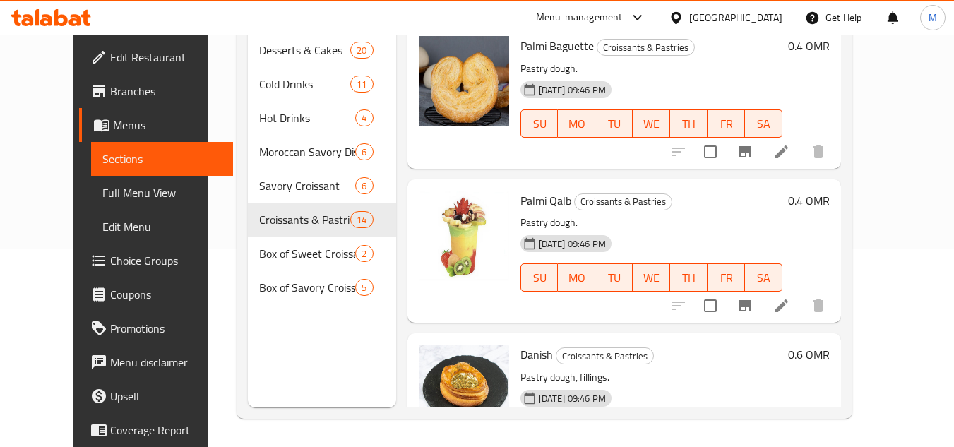
scroll to position [1706, 0]
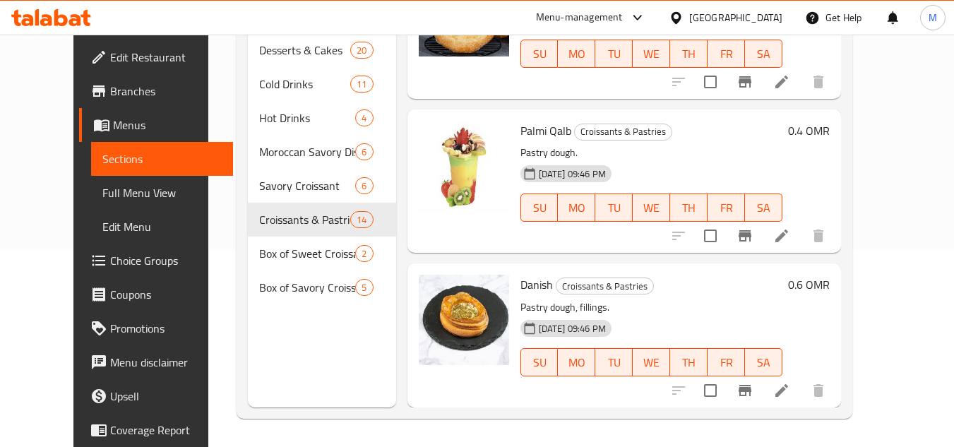
click at [524, 129] on span "Palmi Qalb" at bounding box center [546, 130] width 51 height 21
copy h6 "Palmi Qalb"
click at [699, 131] on h6 "Palmi Qalb Croissants & Pastries" at bounding box center [652, 131] width 262 height 20
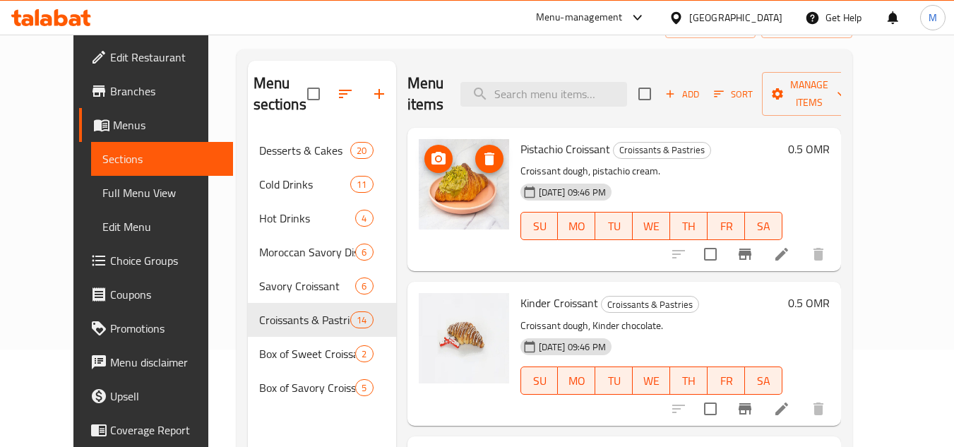
scroll to position [198, 0]
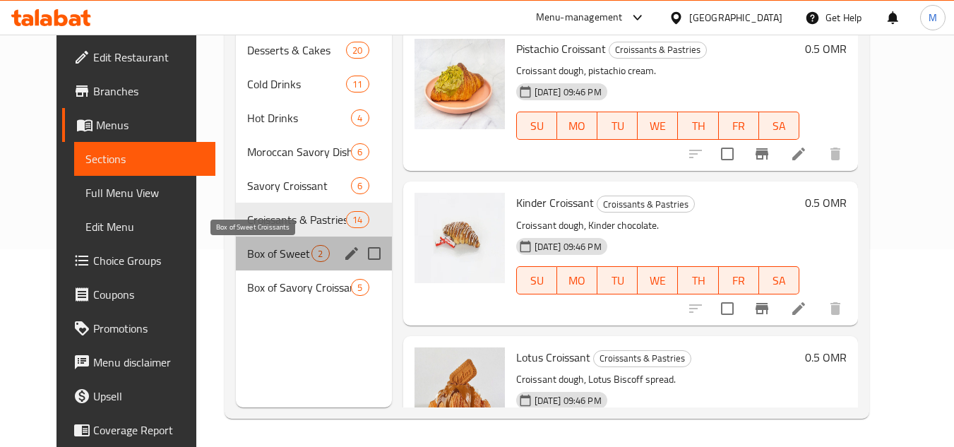
click at [247, 246] on span "Box of Sweet Croissants" at bounding box center [279, 253] width 64 height 17
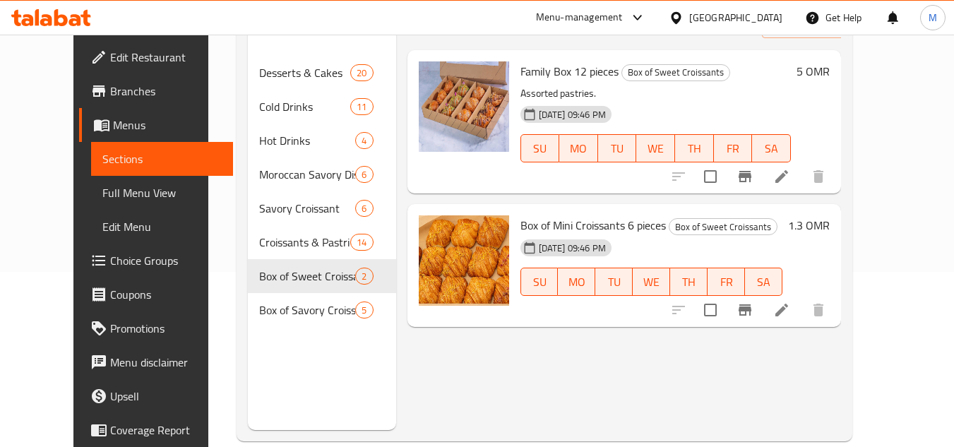
scroll to position [198, 0]
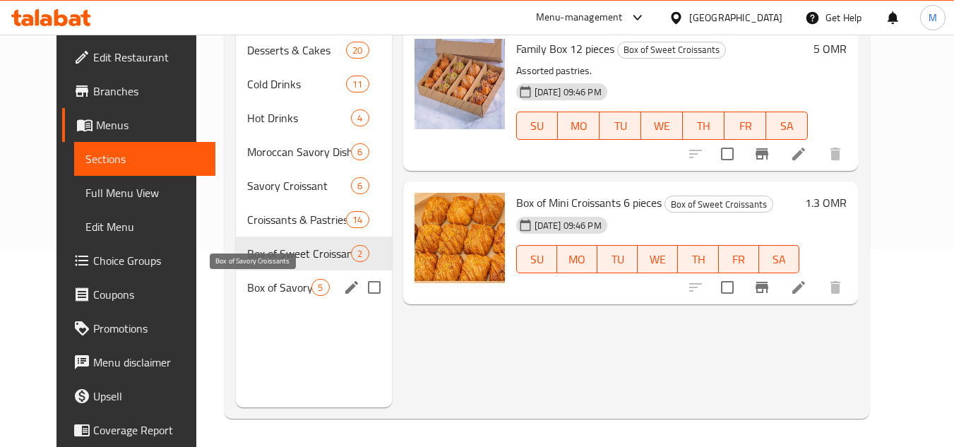
click at [251, 289] on span "Box of Savory Croissants" at bounding box center [279, 287] width 64 height 17
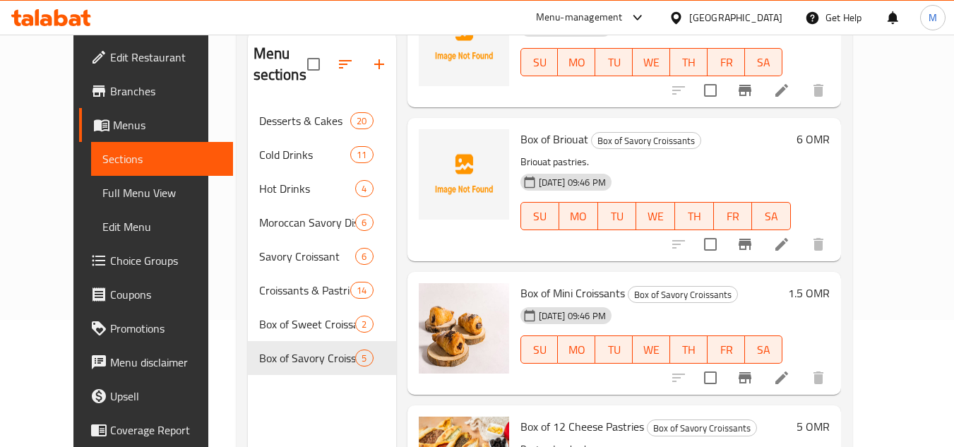
scroll to position [283, 0]
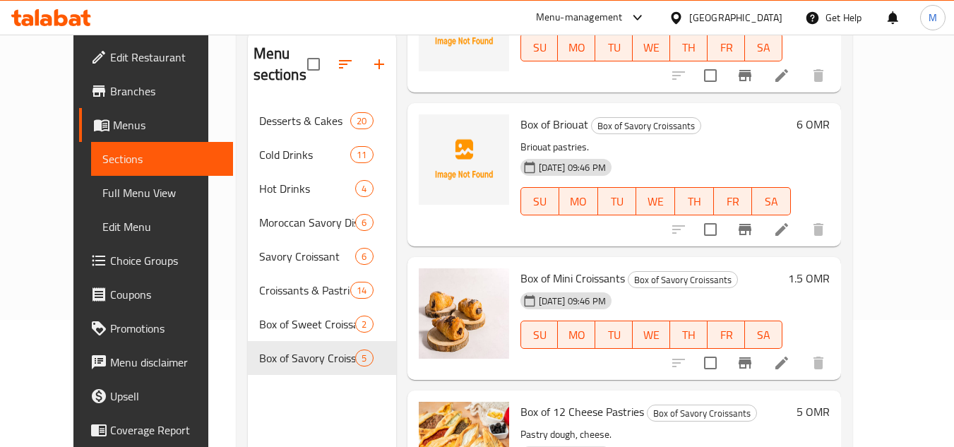
click at [542, 124] on span "Box of Briouat" at bounding box center [555, 124] width 68 height 21
copy h6 "Box of Briouat"
click at [881, 221] on div "Home / Restaurants management / Menus / Sections AS Croissant Inactive import e…" at bounding box center [544, 212] width 672 height 610
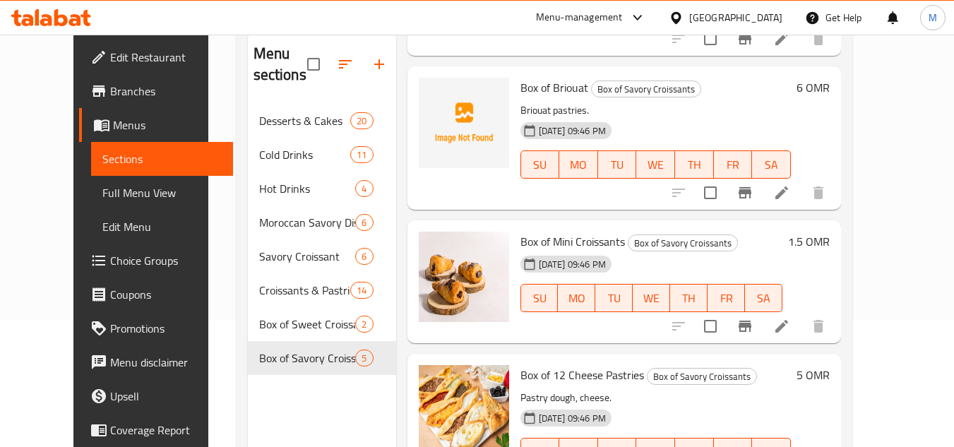
scroll to position [268, 0]
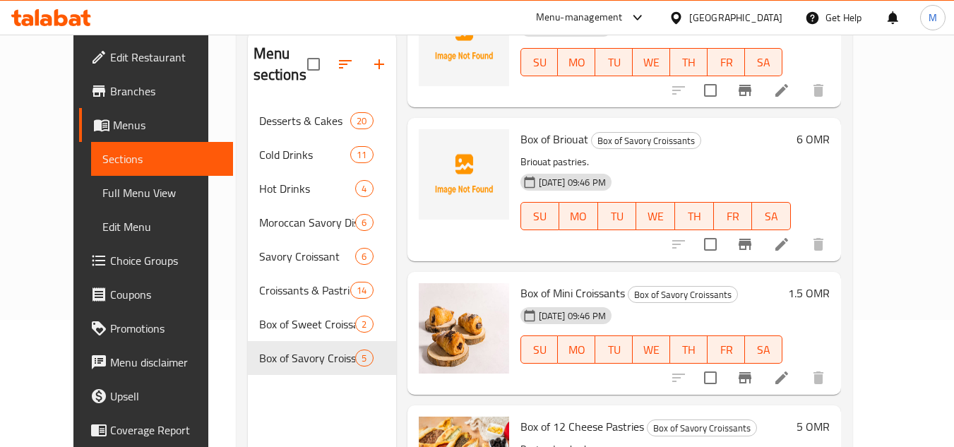
click at [537, 138] on span "Box of Briouat" at bounding box center [555, 139] width 68 height 21
click at [537, 137] on span "Box of Briouat" at bounding box center [555, 139] width 68 height 21
copy h6 "Box of Briouat"
click at [419, 136] on img at bounding box center [464, 174] width 90 height 90
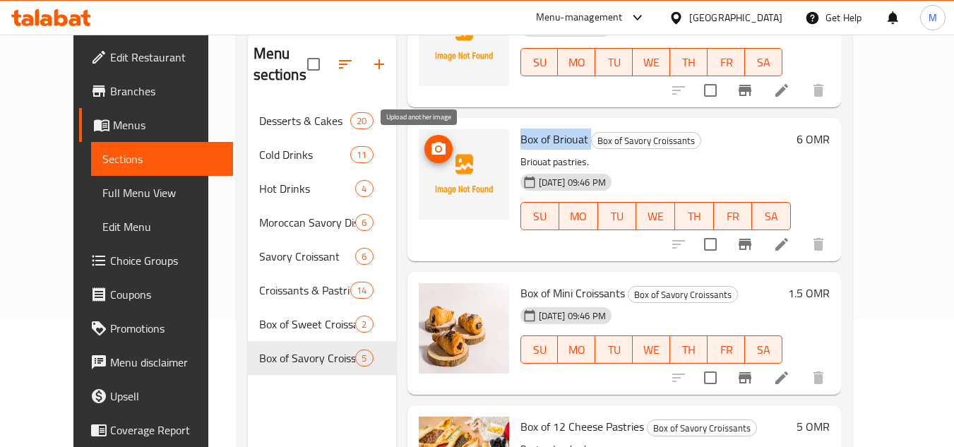
click at [433, 144] on span "upload picture" at bounding box center [438, 149] width 28 height 17
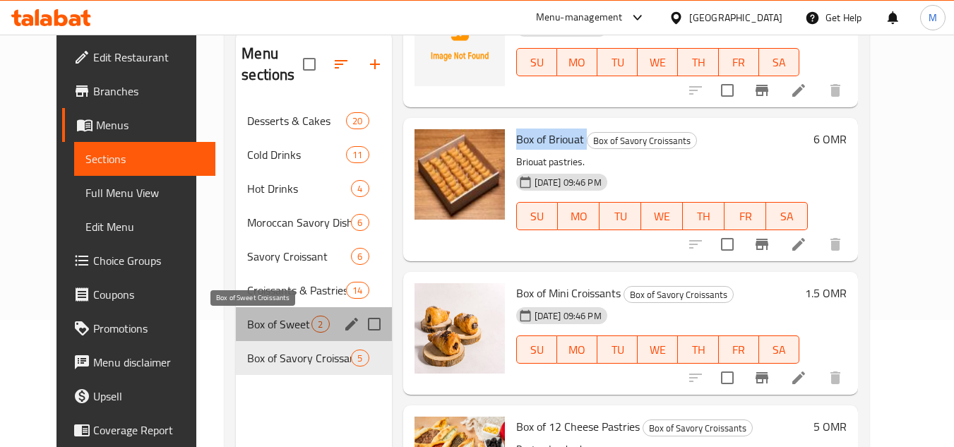
click at [247, 319] on span "Box of Sweet Croissants" at bounding box center [279, 324] width 64 height 17
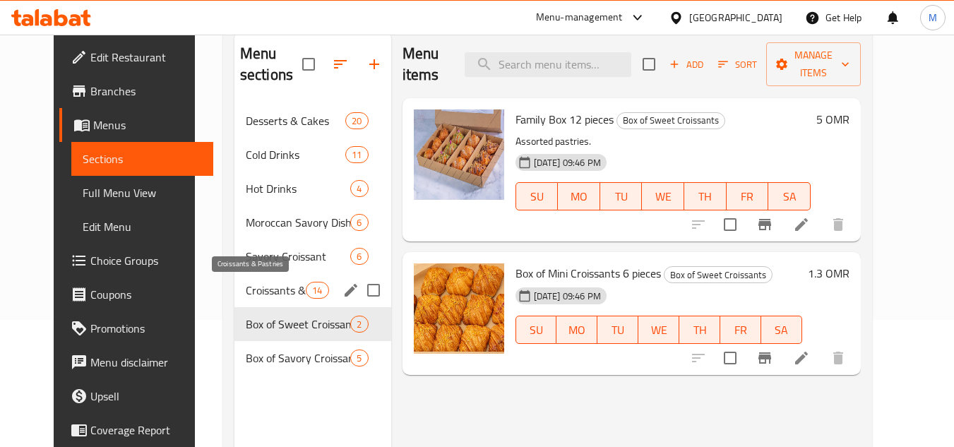
click at [256, 285] on span "Croissants & Pastries" at bounding box center [276, 290] width 60 height 17
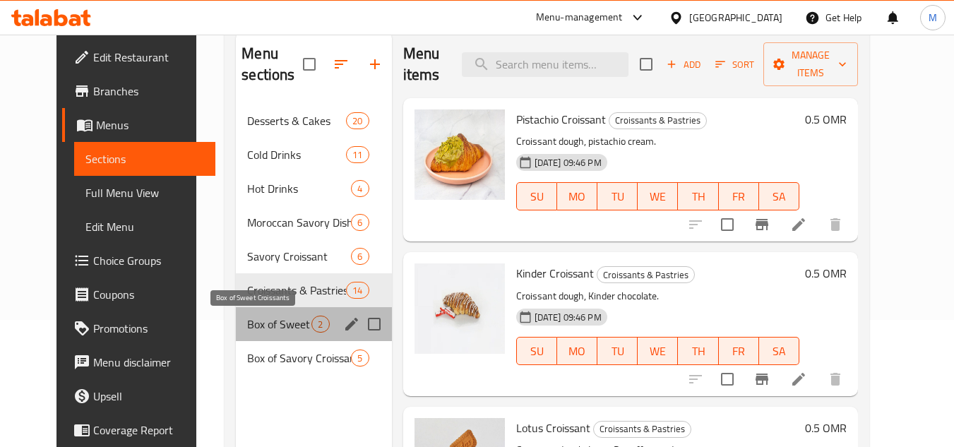
click at [247, 323] on span "Box of Sweet Croissants" at bounding box center [279, 324] width 64 height 17
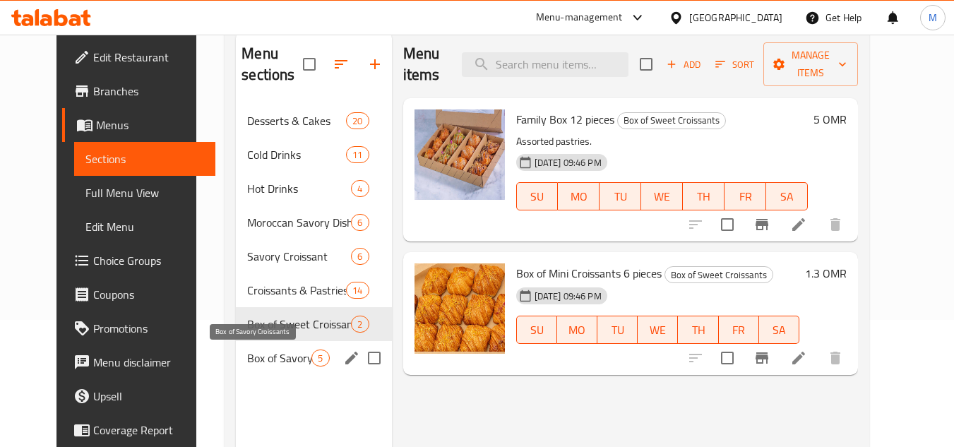
click at [247, 353] on span "Box of Savory Croissants" at bounding box center [279, 358] width 64 height 17
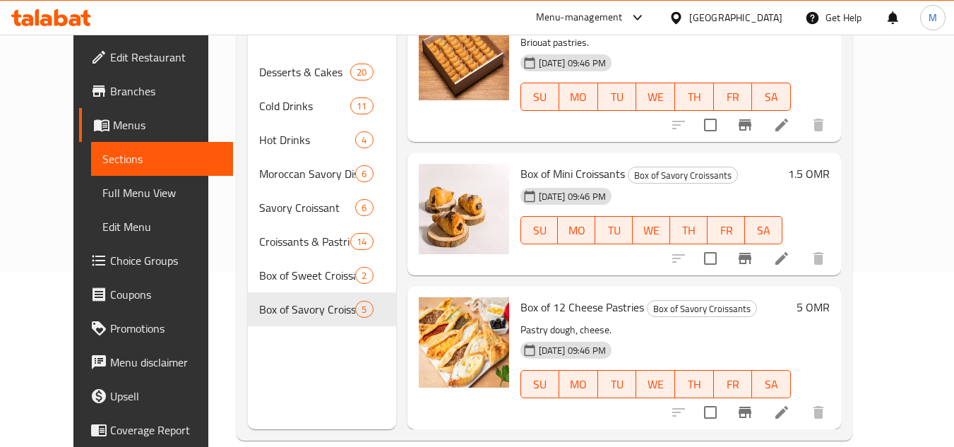
scroll to position [198, 0]
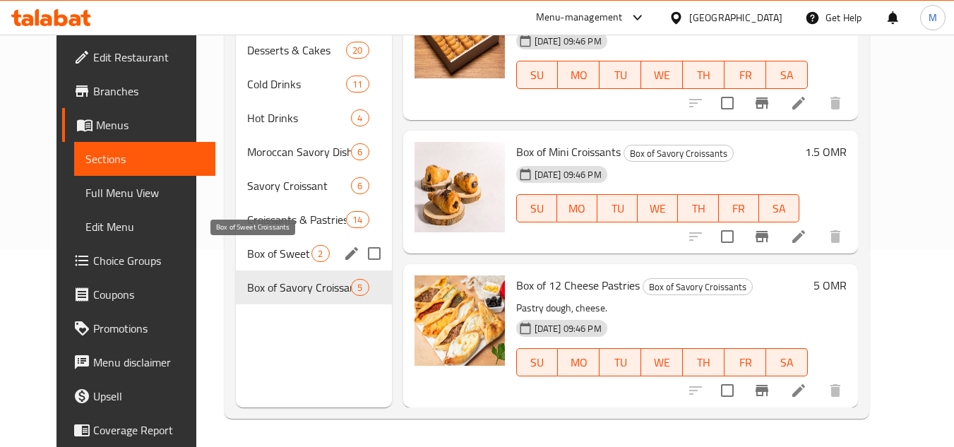
click at [247, 252] on span "Box of Sweet Croissants" at bounding box center [279, 253] width 64 height 17
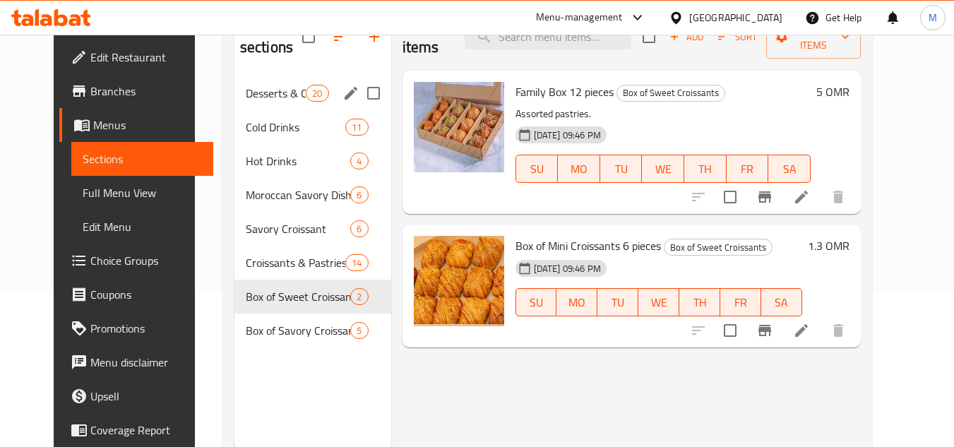
scroll to position [198, 0]
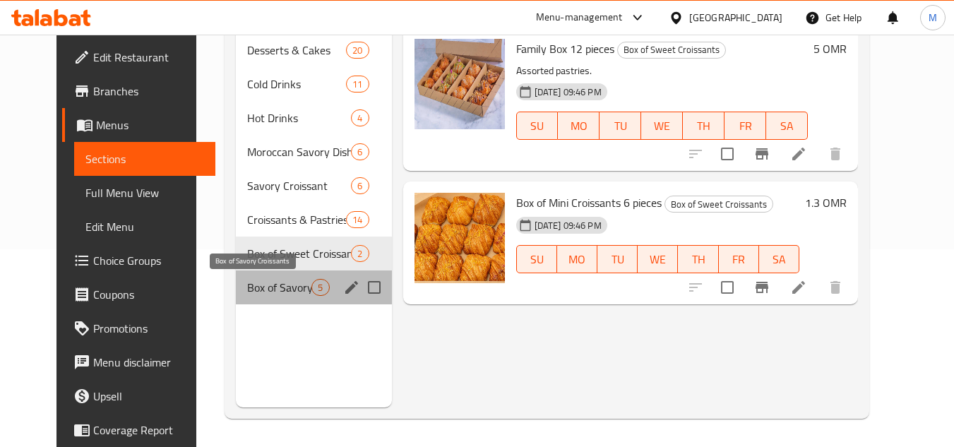
click at [247, 291] on span "Box of Savory Croissants" at bounding box center [279, 287] width 64 height 17
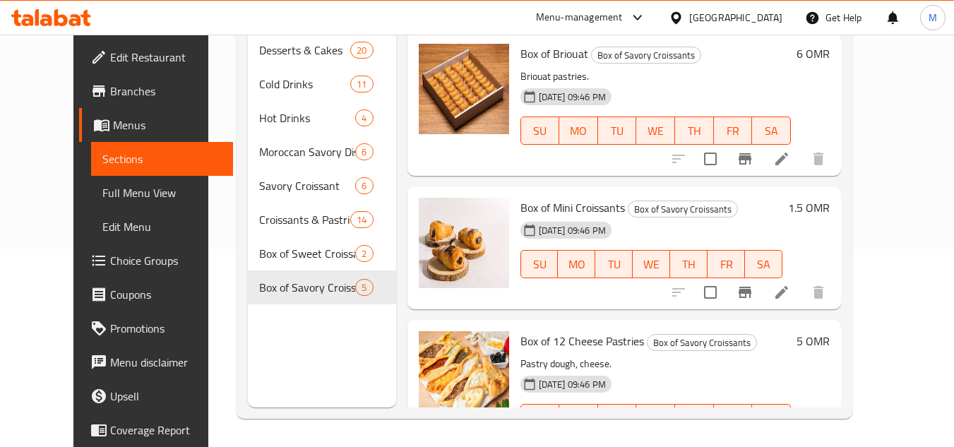
scroll to position [338, 0]
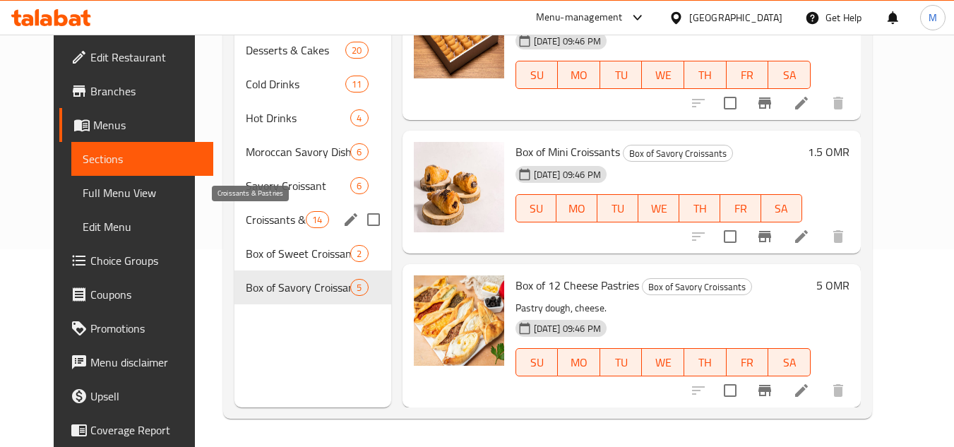
click at [246, 223] on span "Croissants & Pastries" at bounding box center [276, 219] width 60 height 17
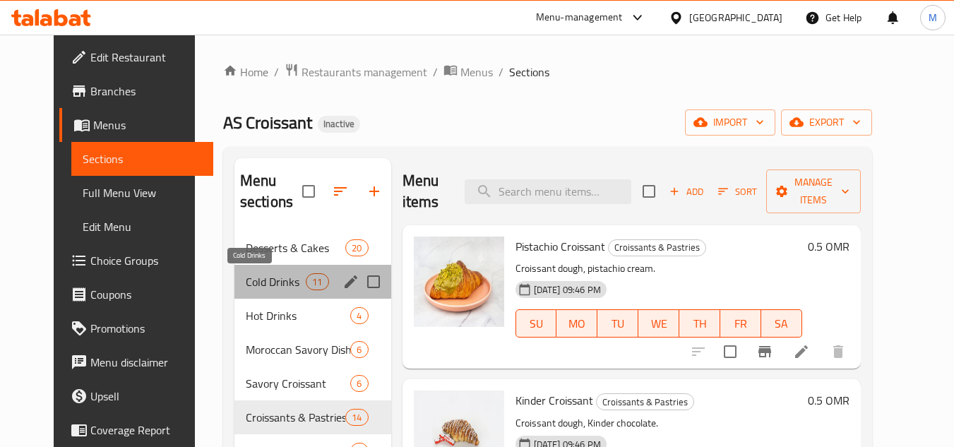
click at [246, 277] on span "Cold Drinks" at bounding box center [276, 281] width 60 height 17
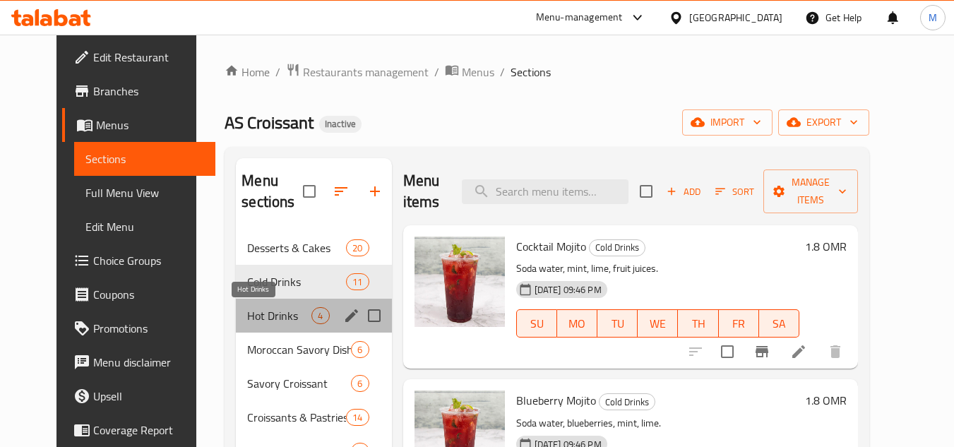
click at [251, 318] on span "Hot Drinks" at bounding box center [279, 315] width 64 height 17
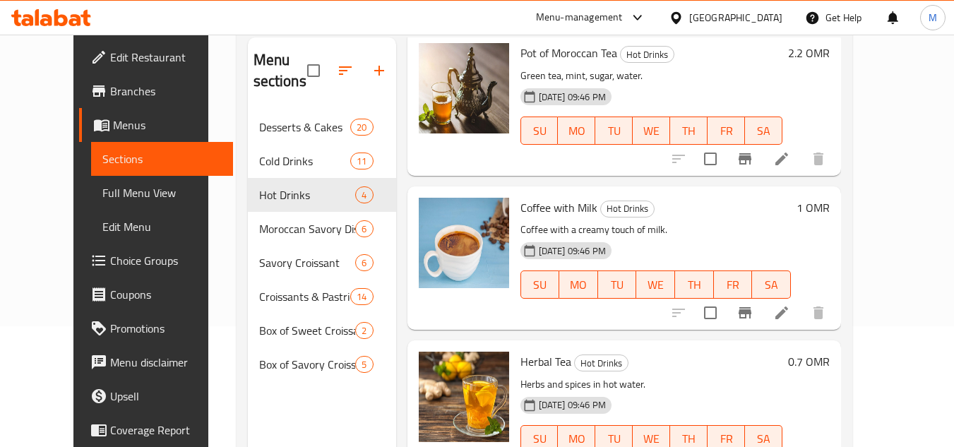
scroll to position [198, 0]
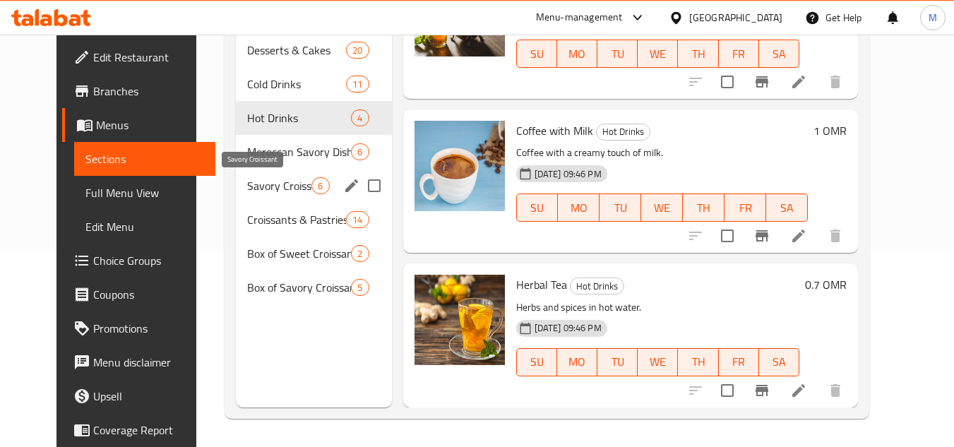
click at [247, 187] on span "Savory Croissant" at bounding box center [279, 185] width 64 height 17
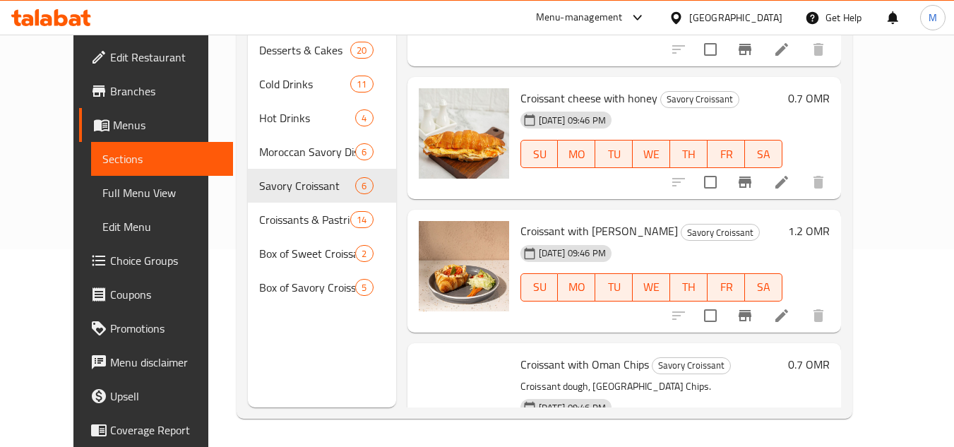
scroll to position [451, 0]
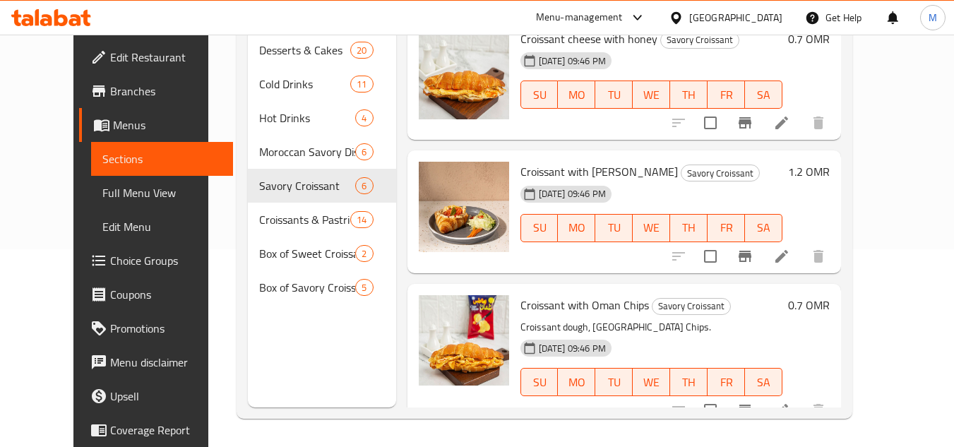
click at [102, 46] on link "Edit Restaurant" at bounding box center [156, 57] width 154 height 34
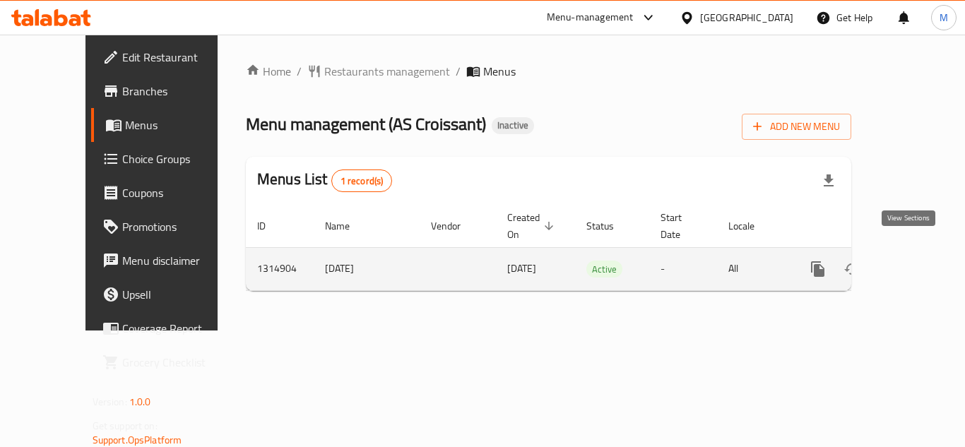
click at [913, 263] on icon "enhanced table" at bounding box center [919, 269] width 13 height 13
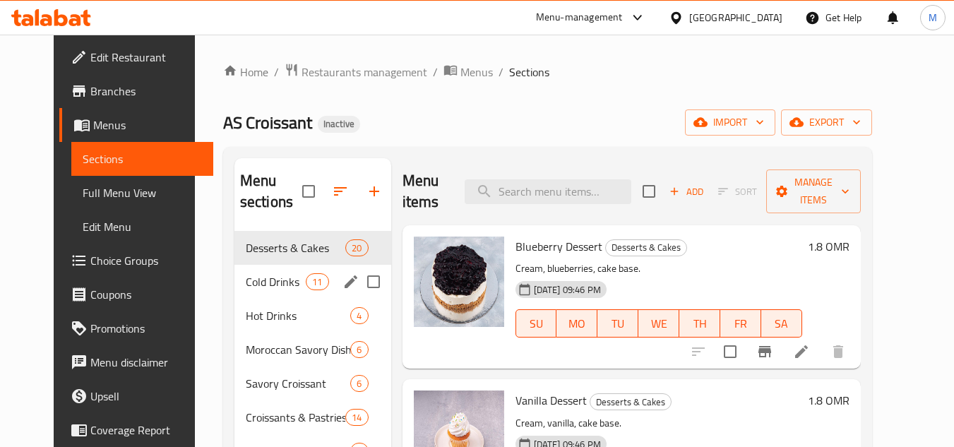
scroll to position [71, 0]
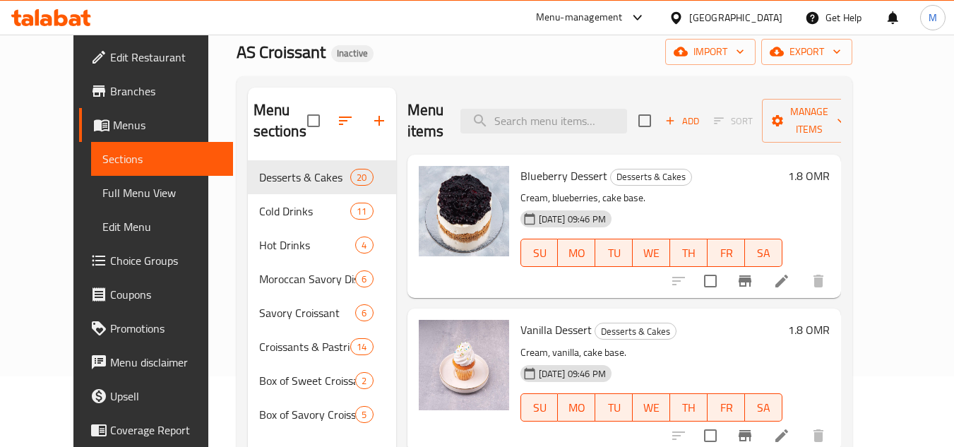
click at [102, 194] on span "Full Menu View" at bounding box center [161, 192] width 119 height 17
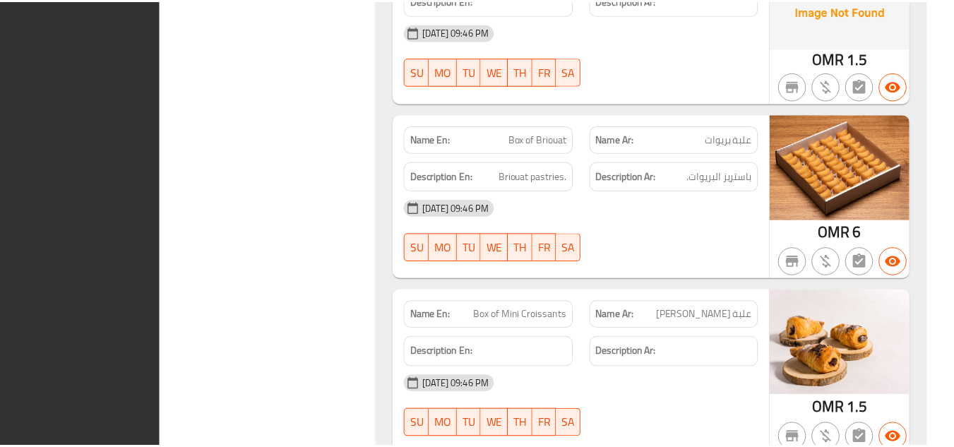
scroll to position [13247, 0]
